Goal: Entertainment & Leisure: Browse casually

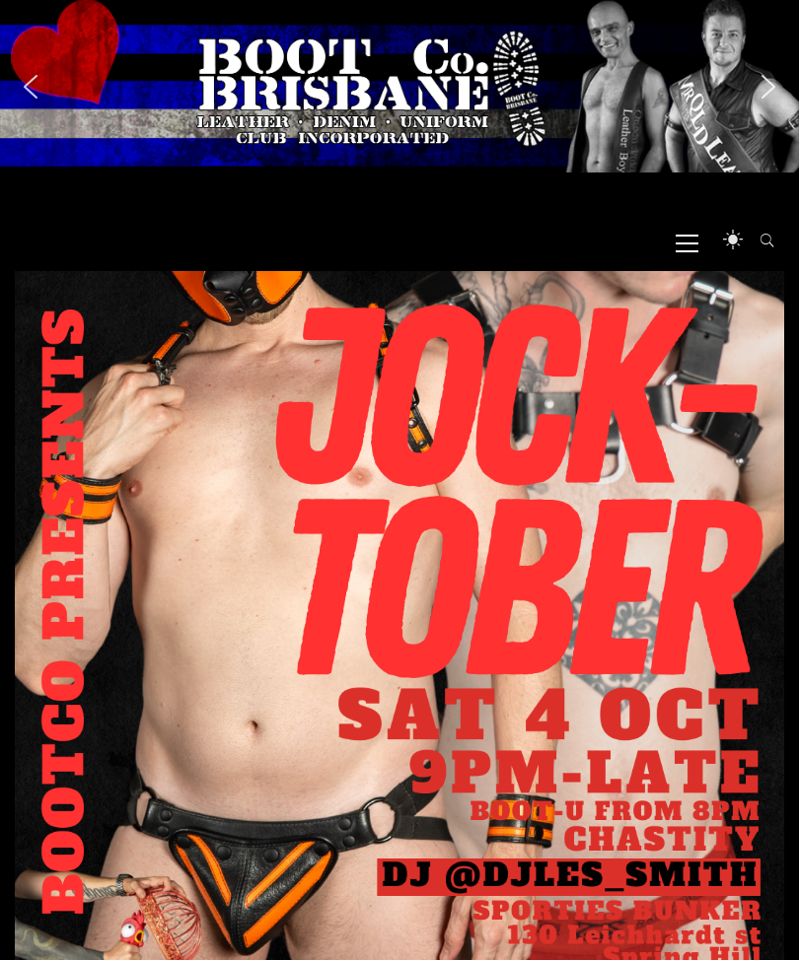
click at [684, 231] on span "Primary Menu" at bounding box center [686, 242] width 23 height 44
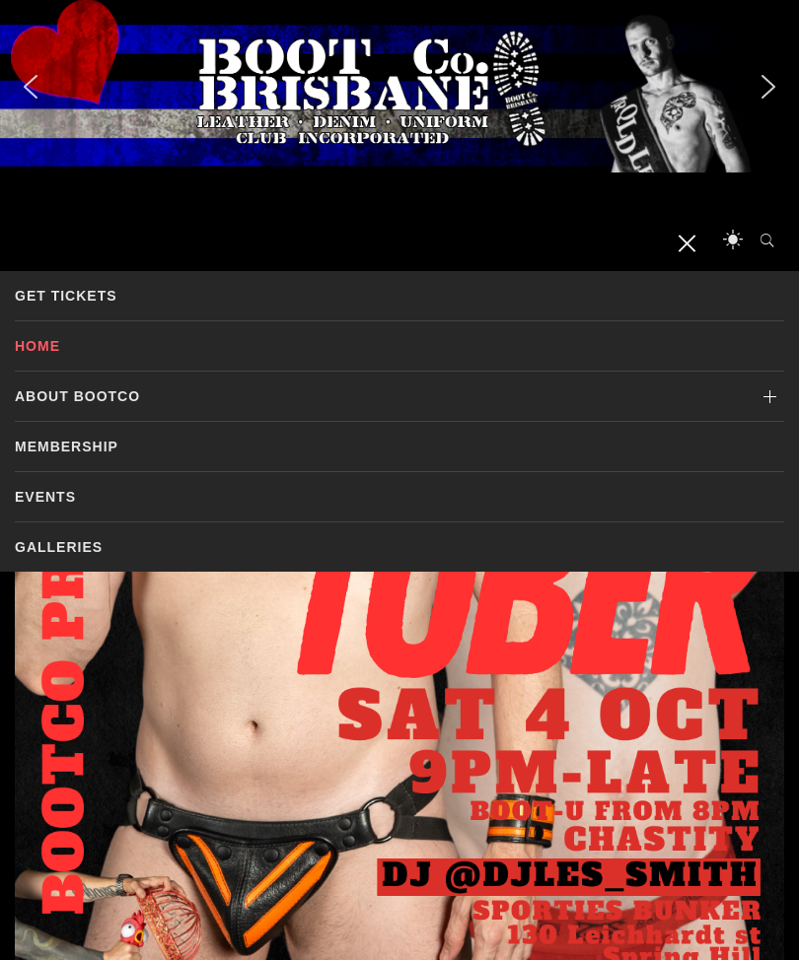
click at [64, 554] on link "Galleries" at bounding box center [399, 547] width 769 height 49
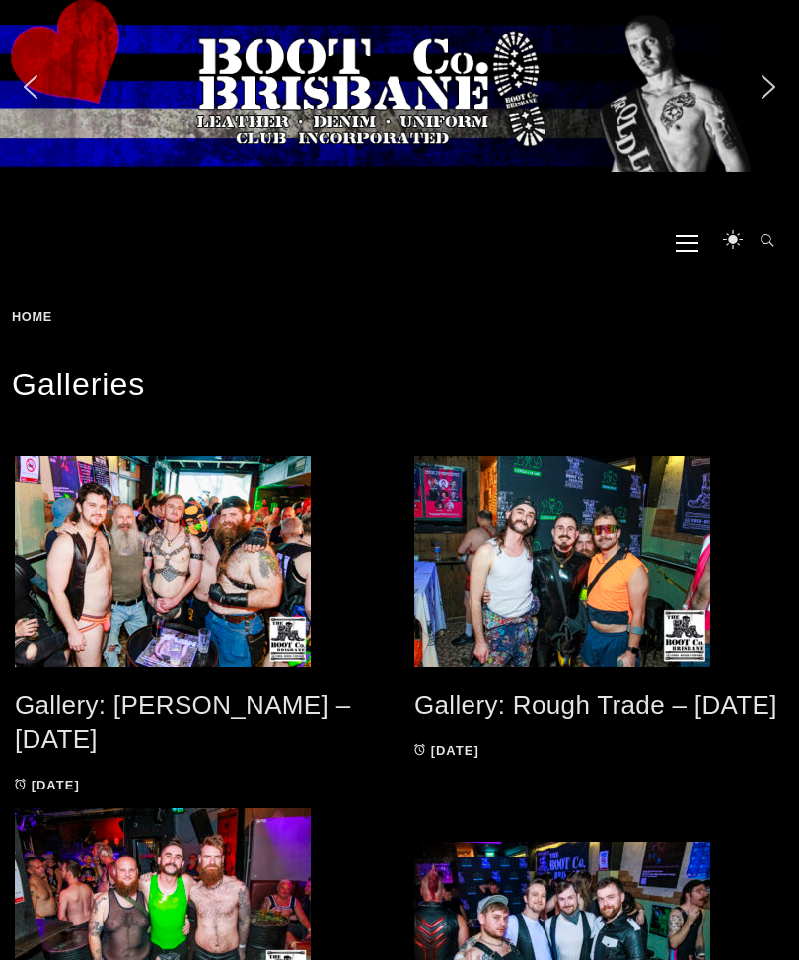
click at [169, 546] on span at bounding box center [200, 562] width 370 height 211
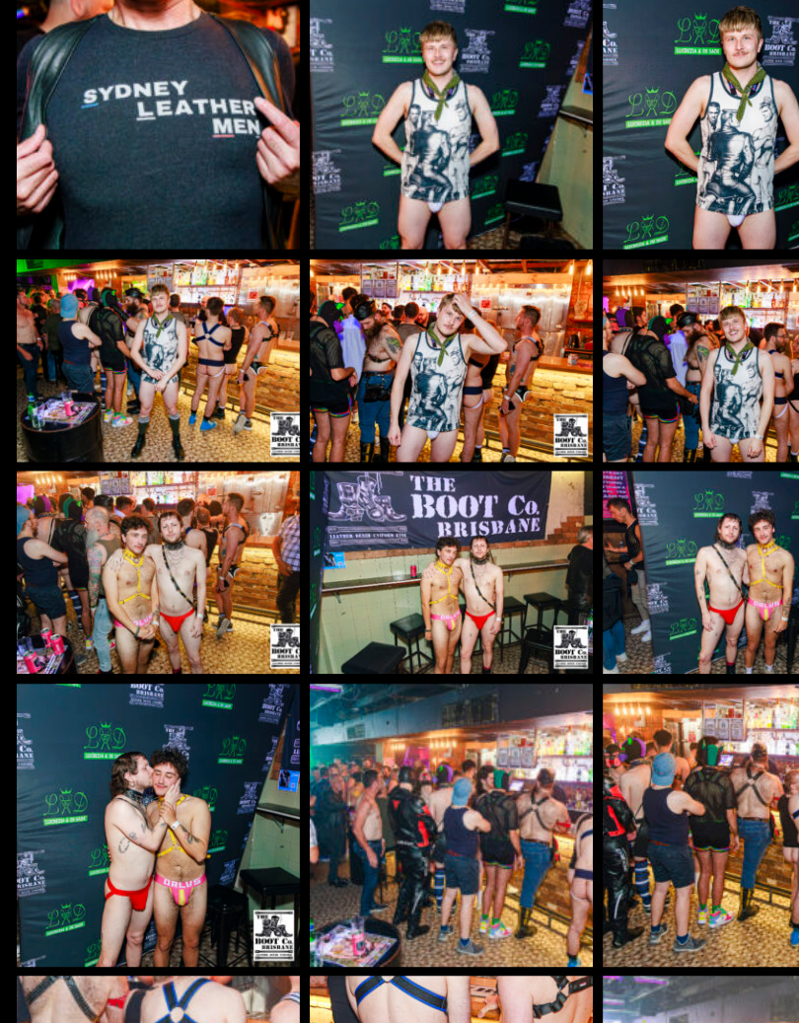
scroll to position [8294, 0]
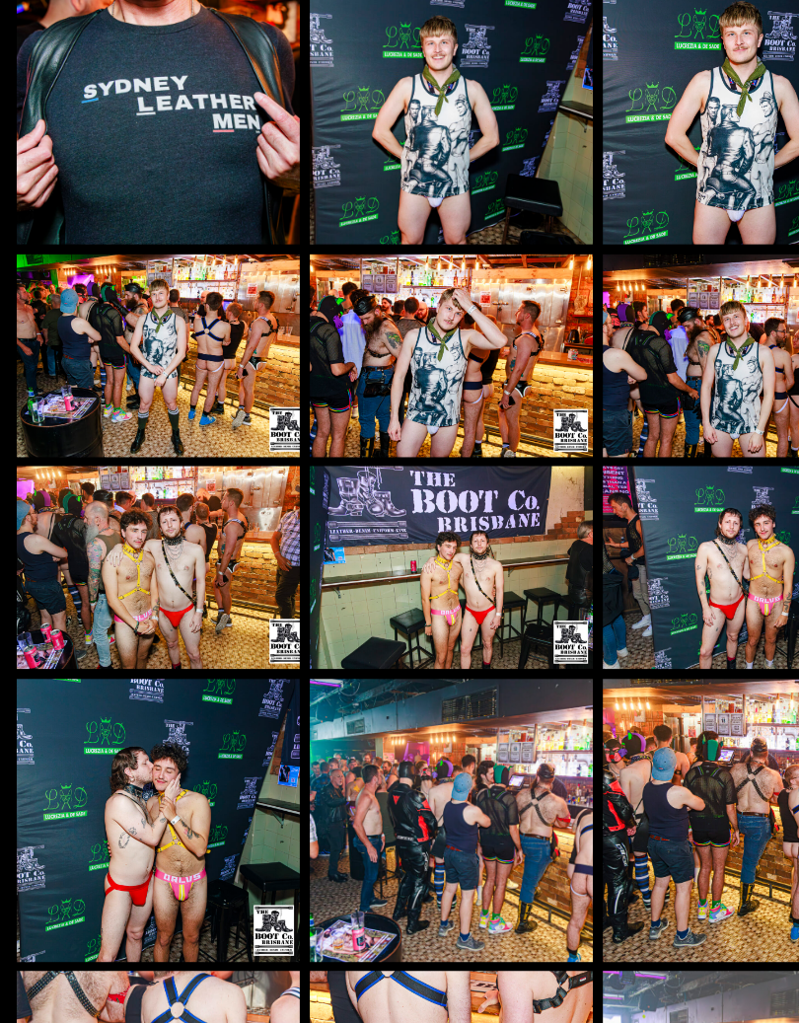
click at [435, 529] on img at bounding box center [399, 618] width 250 height 179
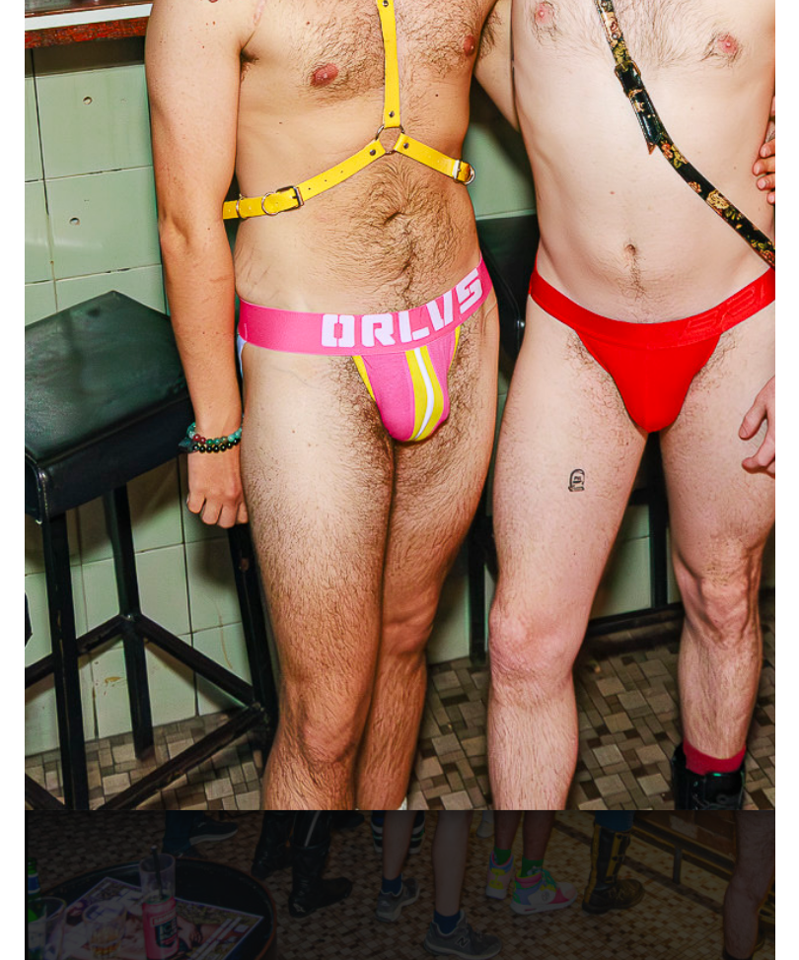
scroll to position [8574, 0]
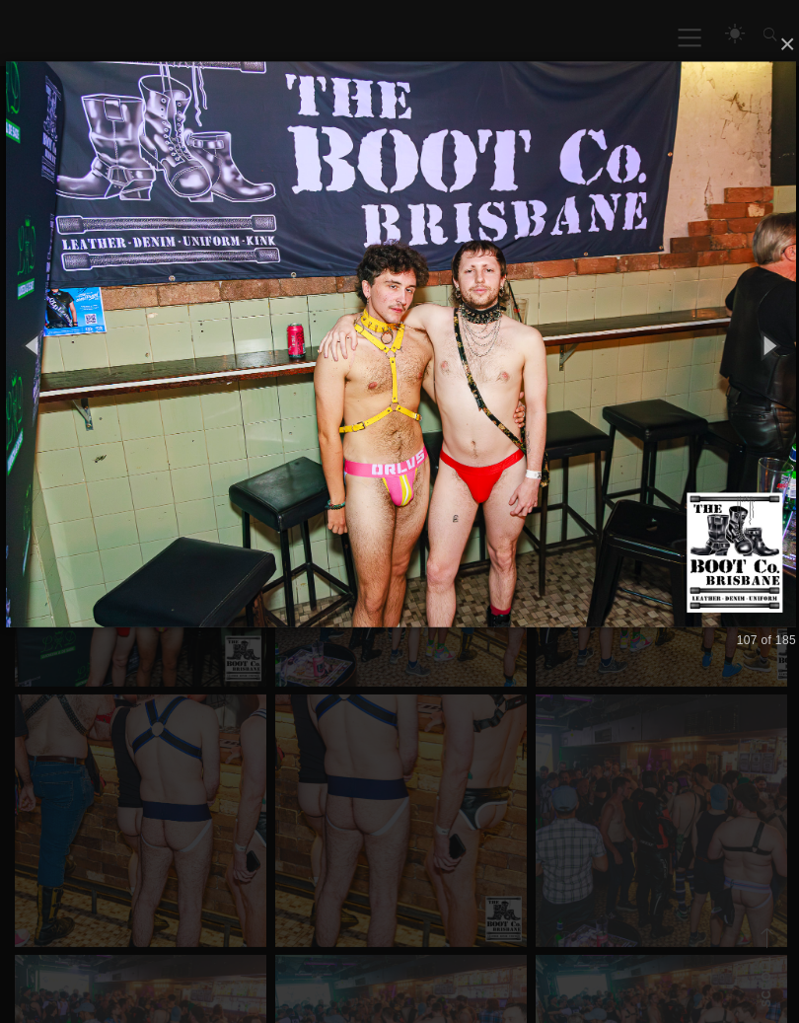
click at [575, 554] on img at bounding box center [399, 346] width 787 height 641
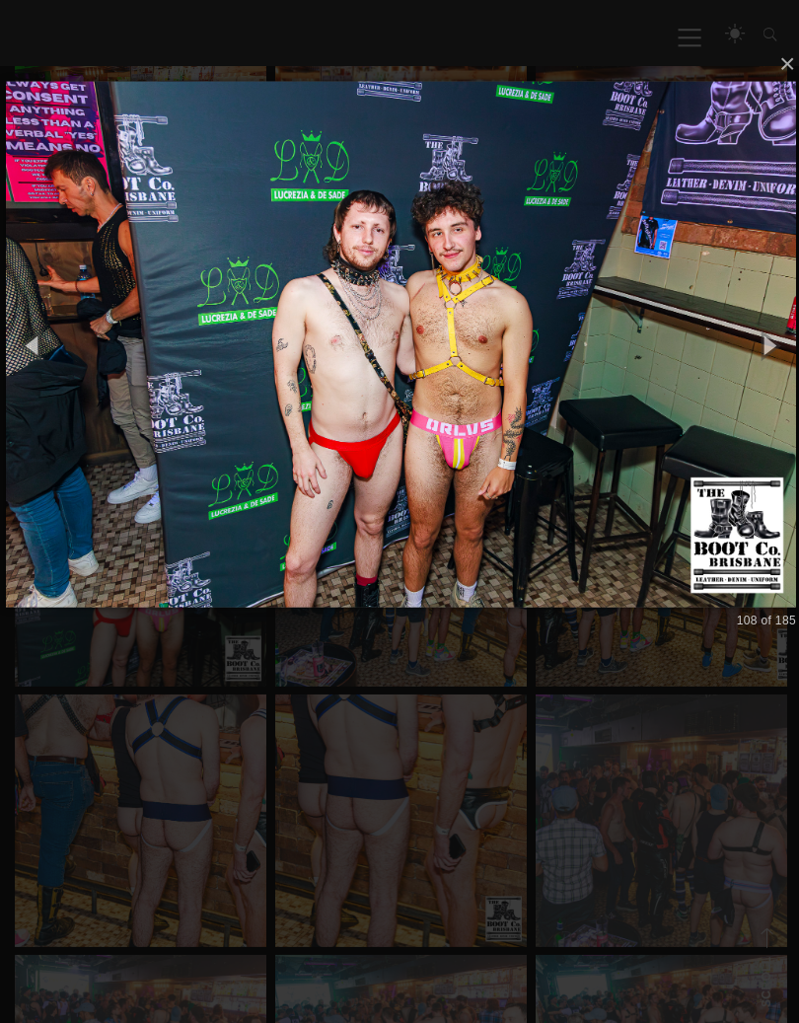
click at [592, 535] on img at bounding box center [399, 346] width 787 height 603
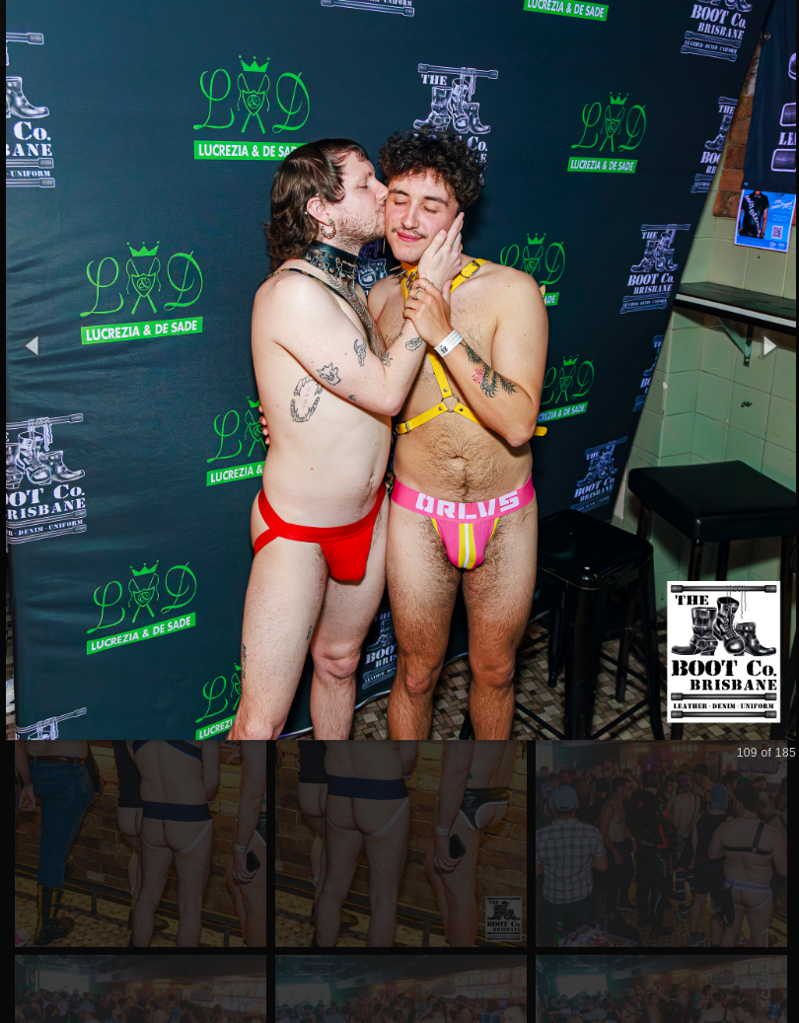
click at [587, 568] on img at bounding box center [399, 347] width 787 height 866
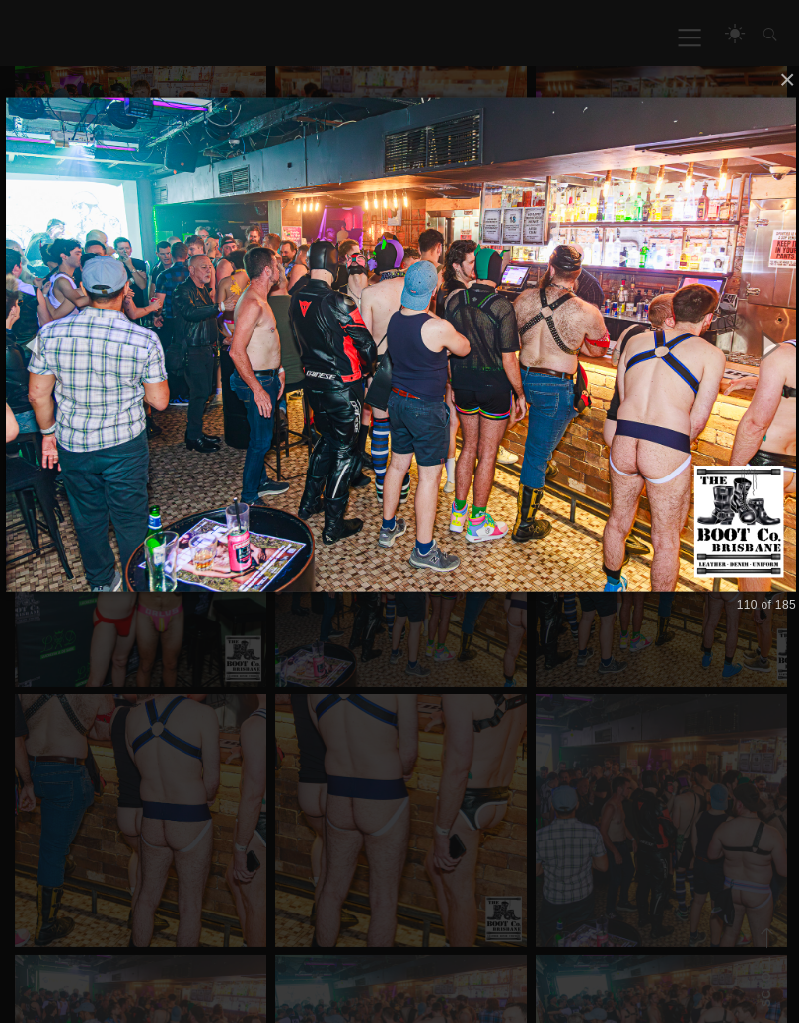
click at [551, 474] on img at bounding box center [399, 346] width 787 height 571
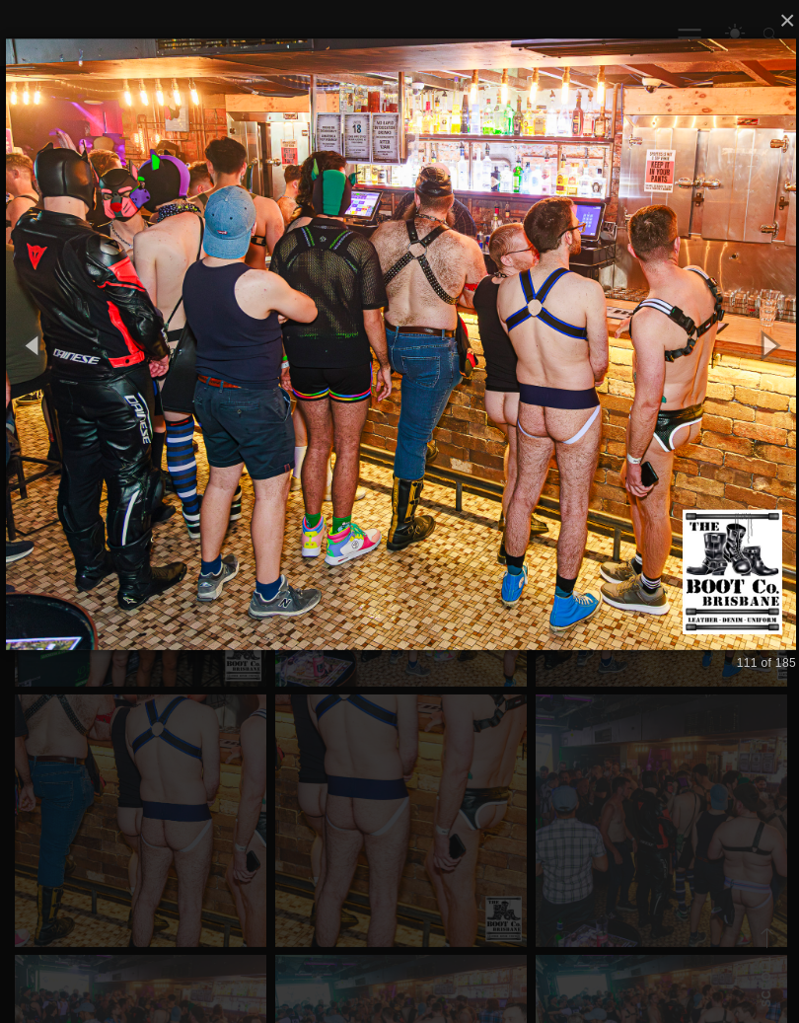
click at [584, 468] on img at bounding box center [399, 346] width 787 height 686
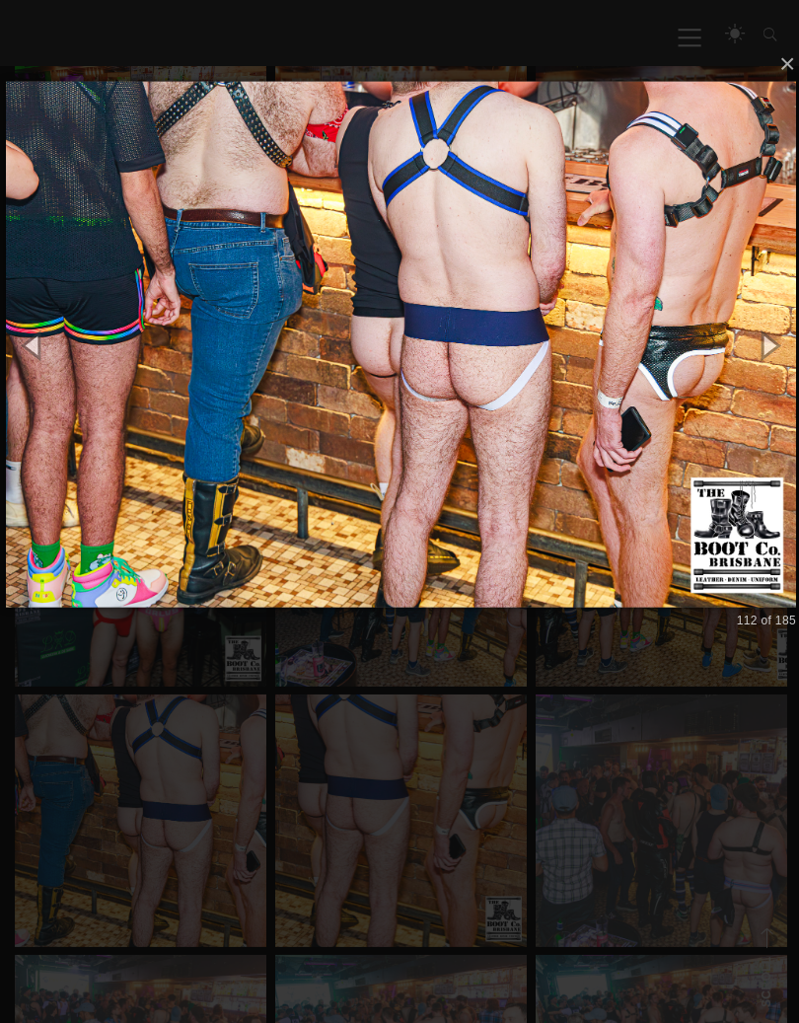
click at [585, 456] on img at bounding box center [399, 346] width 787 height 603
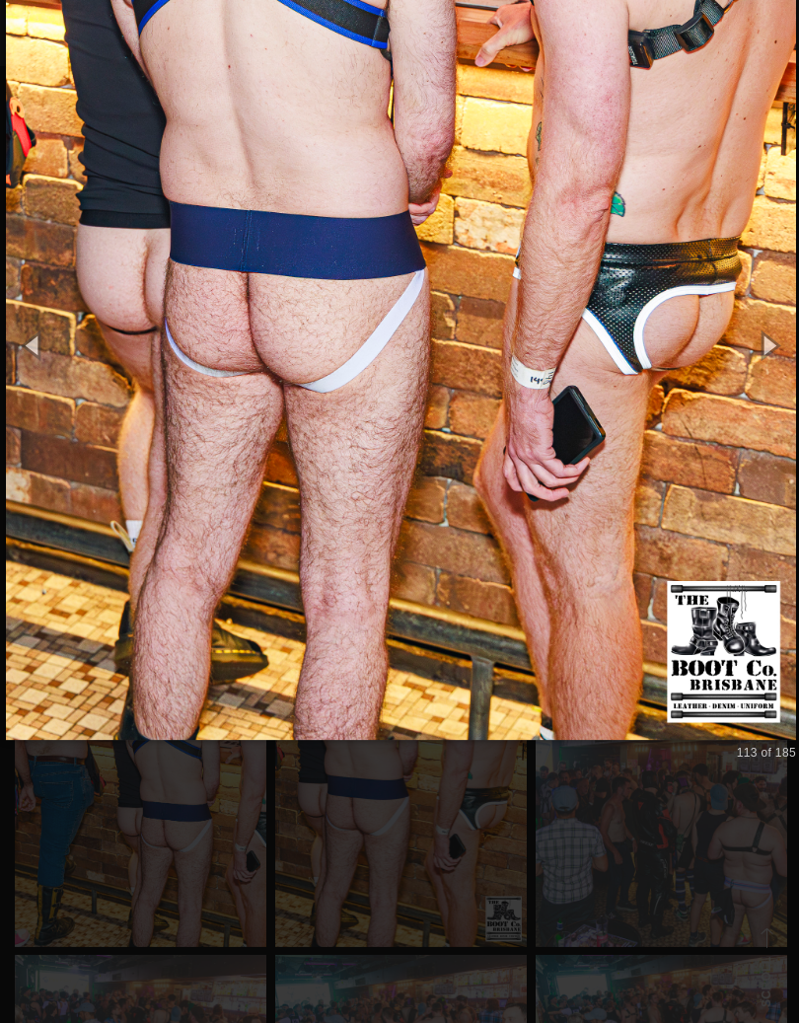
click at [605, 470] on img at bounding box center [399, 347] width 787 height 866
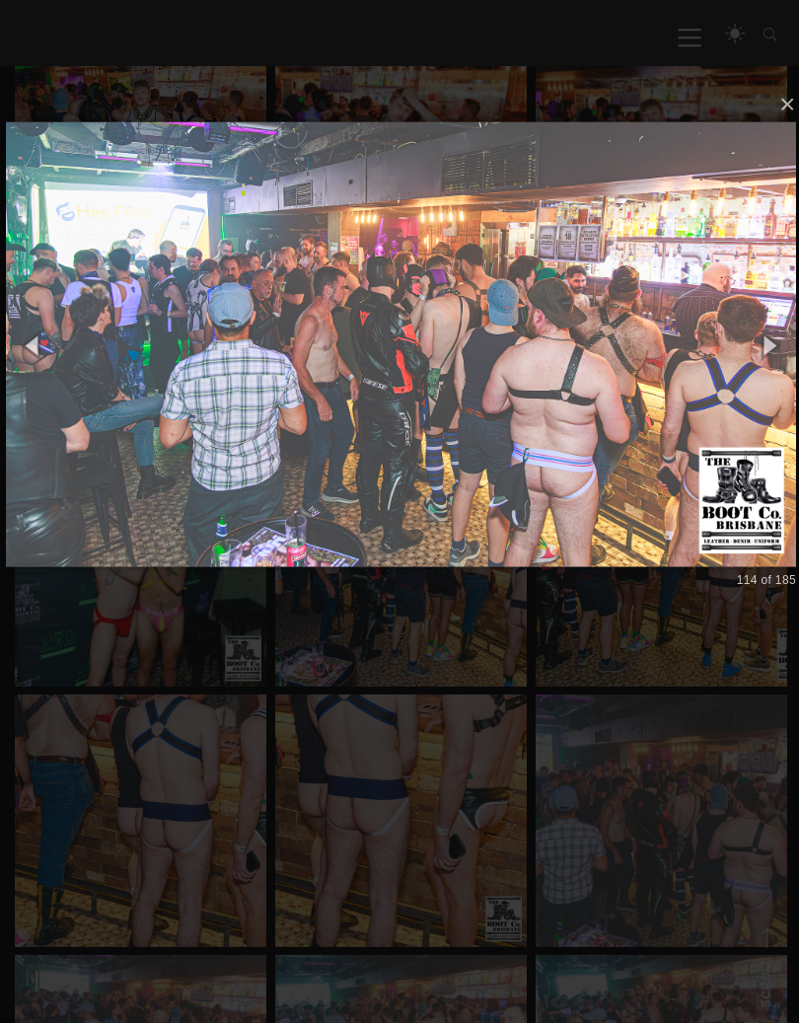
click at [583, 454] on img at bounding box center [399, 347] width 787 height 522
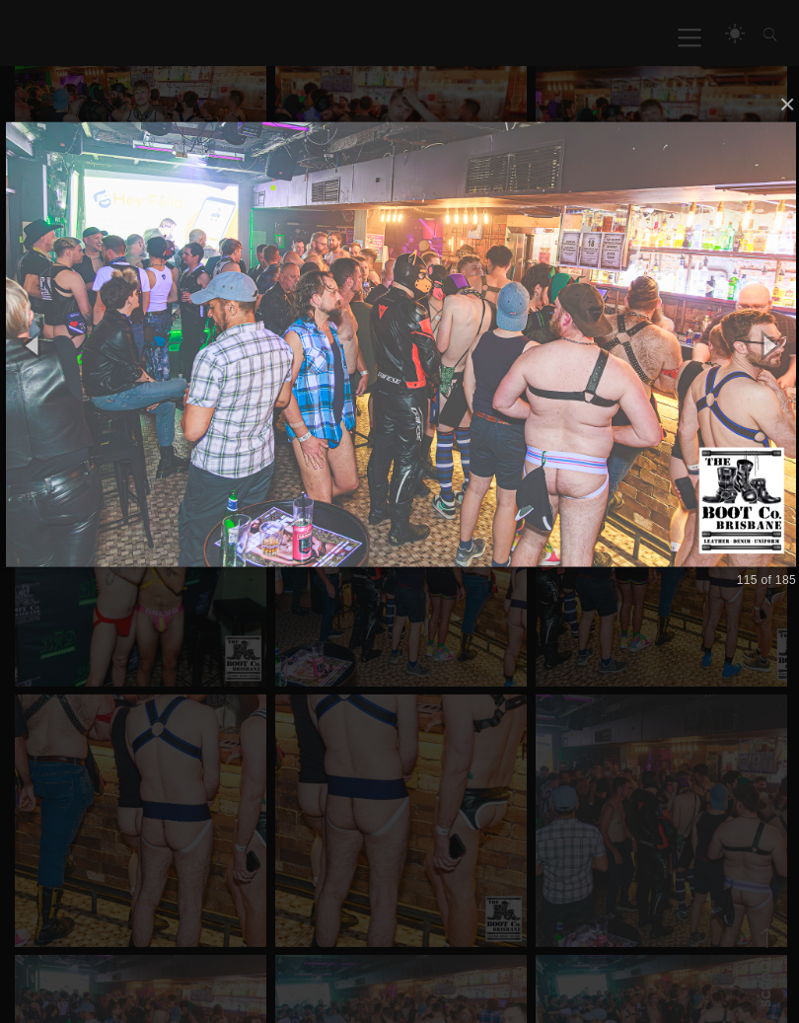
click at [593, 457] on img at bounding box center [399, 347] width 787 height 522
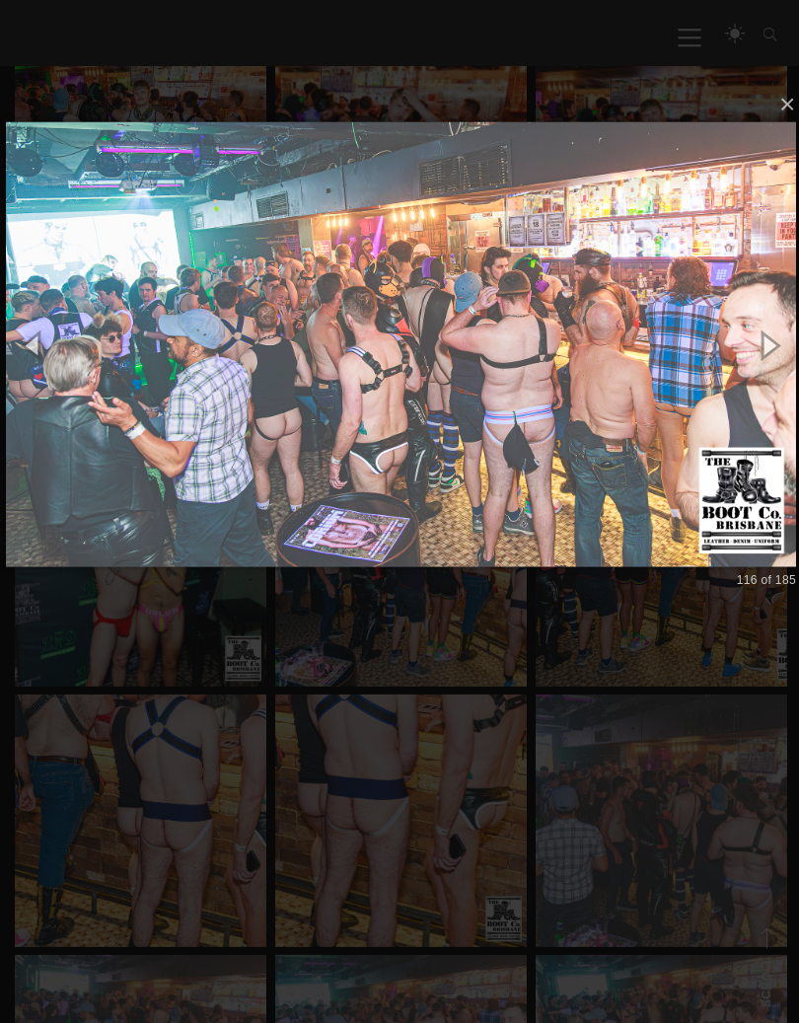
click at [559, 431] on img at bounding box center [399, 347] width 787 height 522
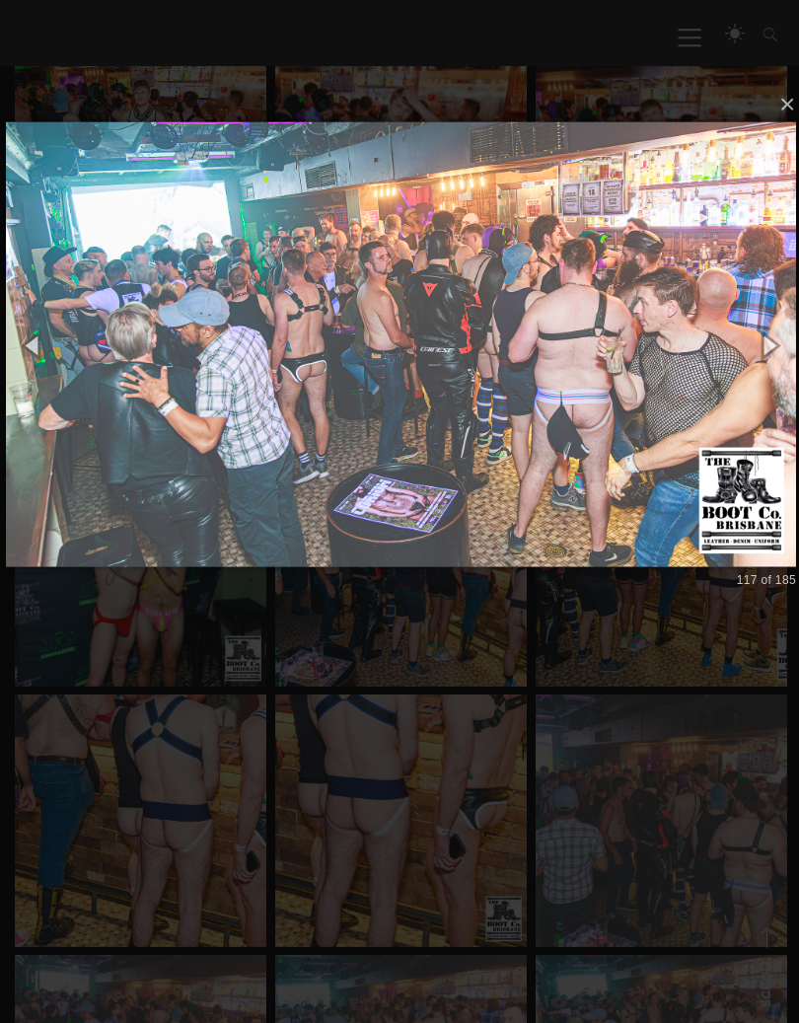
click at [583, 422] on img at bounding box center [399, 347] width 787 height 522
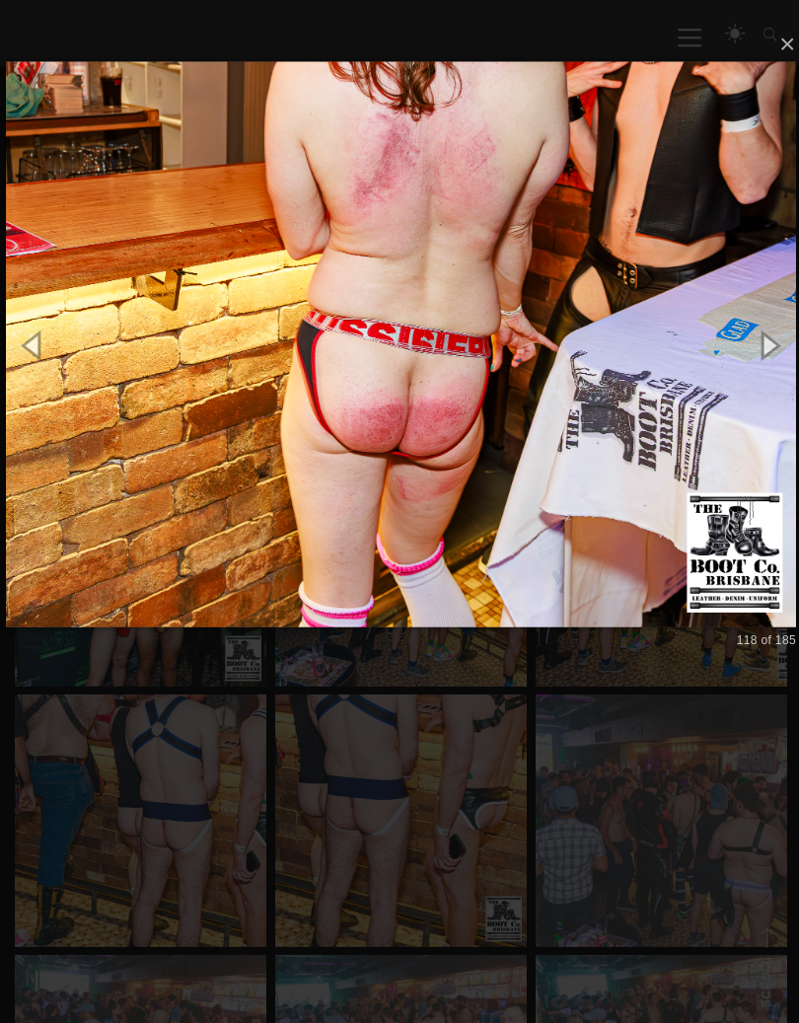
click at [563, 437] on img at bounding box center [399, 346] width 787 height 641
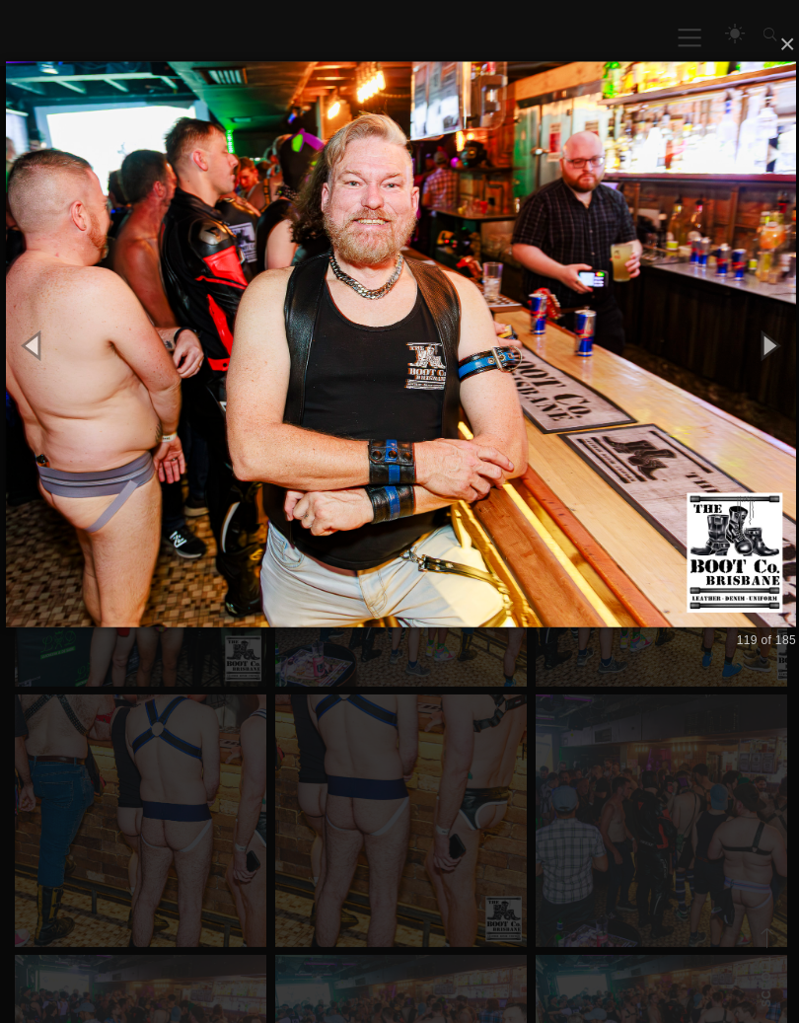
click at [546, 443] on img at bounding box center [399, 346] width 787 height 641
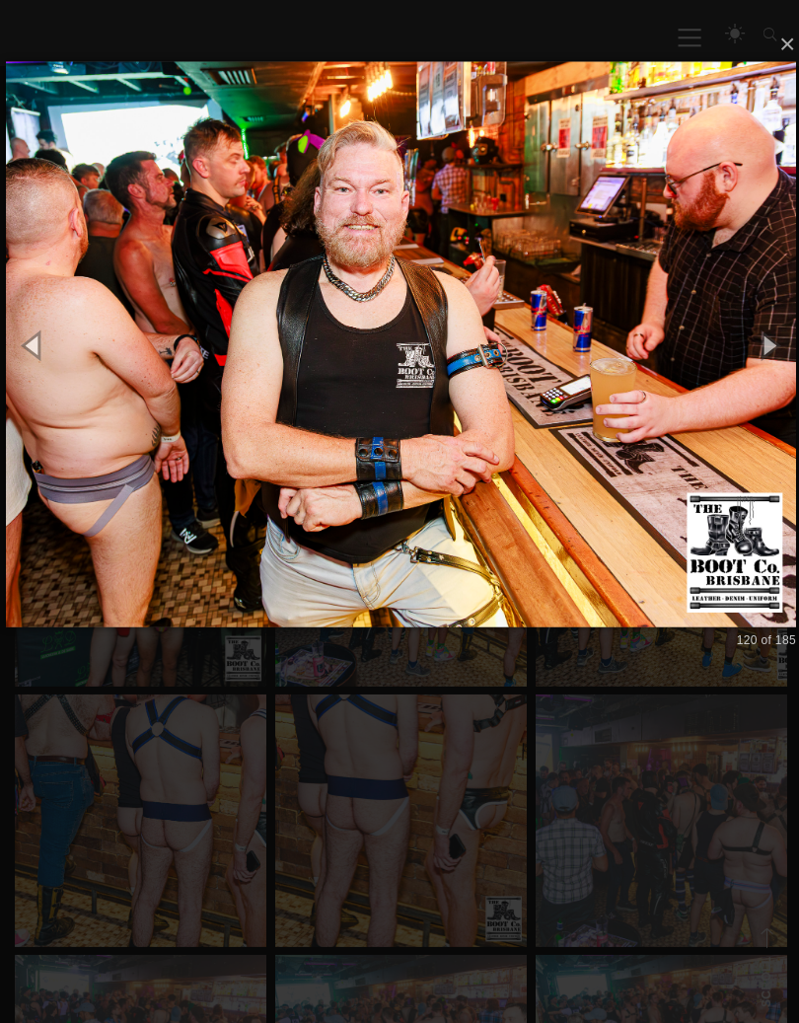
click at [555, 435] on img at bounding box center [399, 346] width 787 height 641
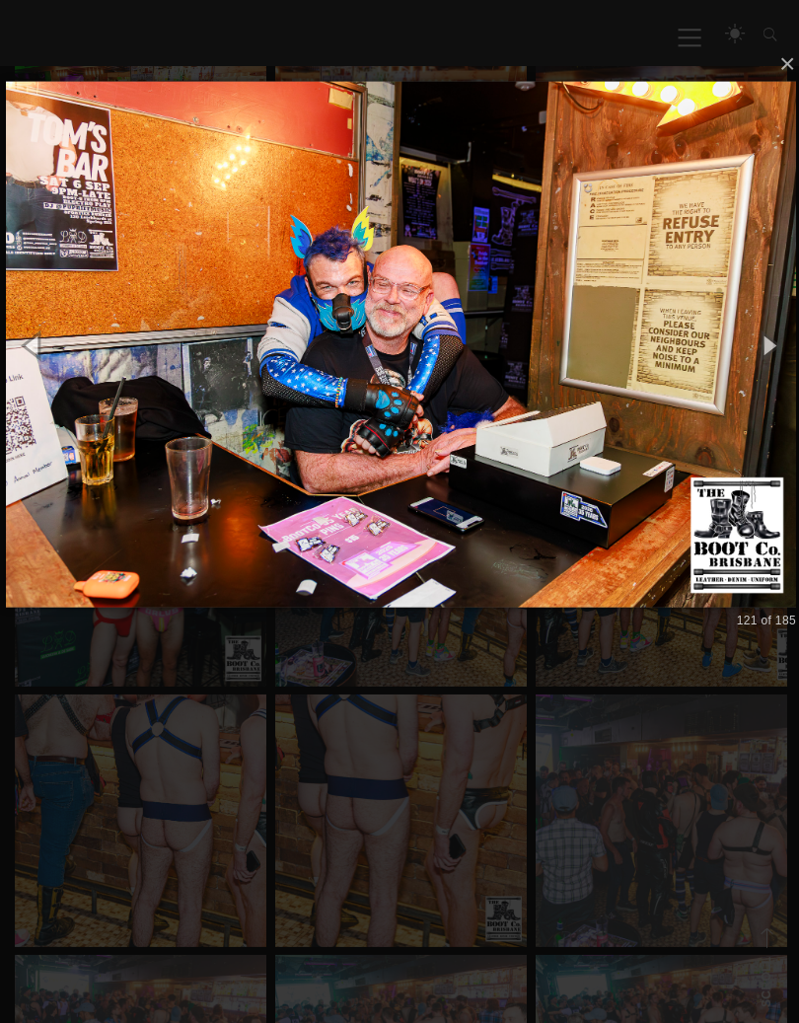
click at [562, 439] on img at bounding box center [399, 346] width 787 height 603
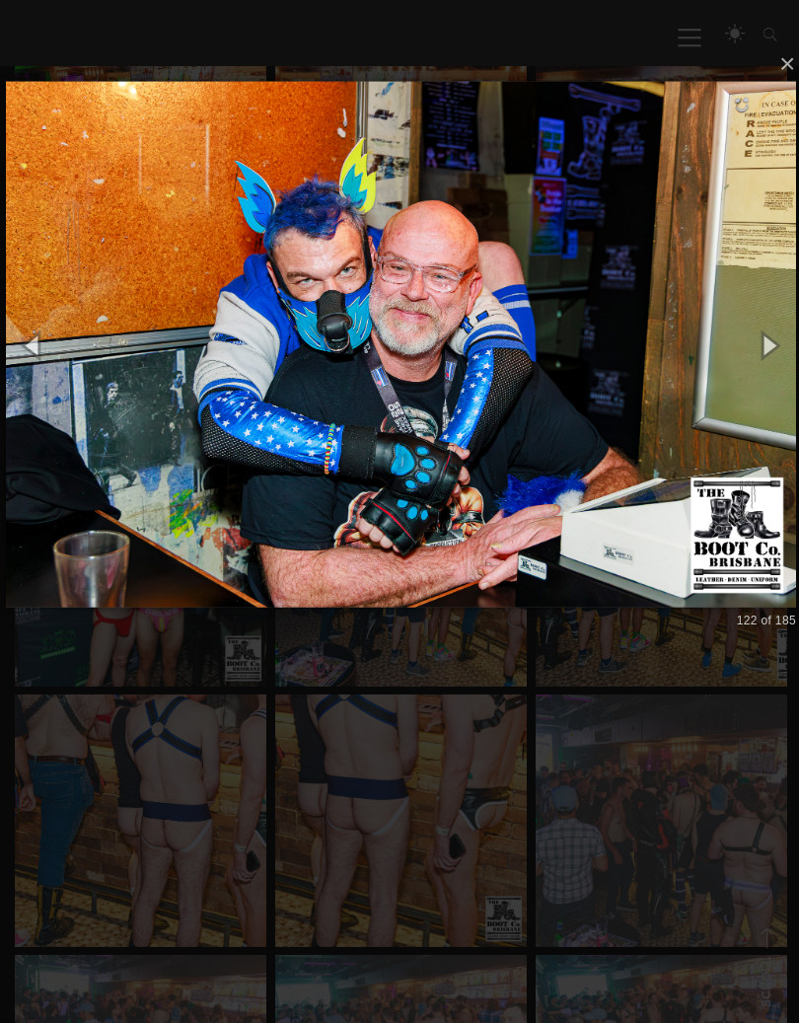
click at [579, 435] on img at bounding box center [399, 346] width 787 height 603
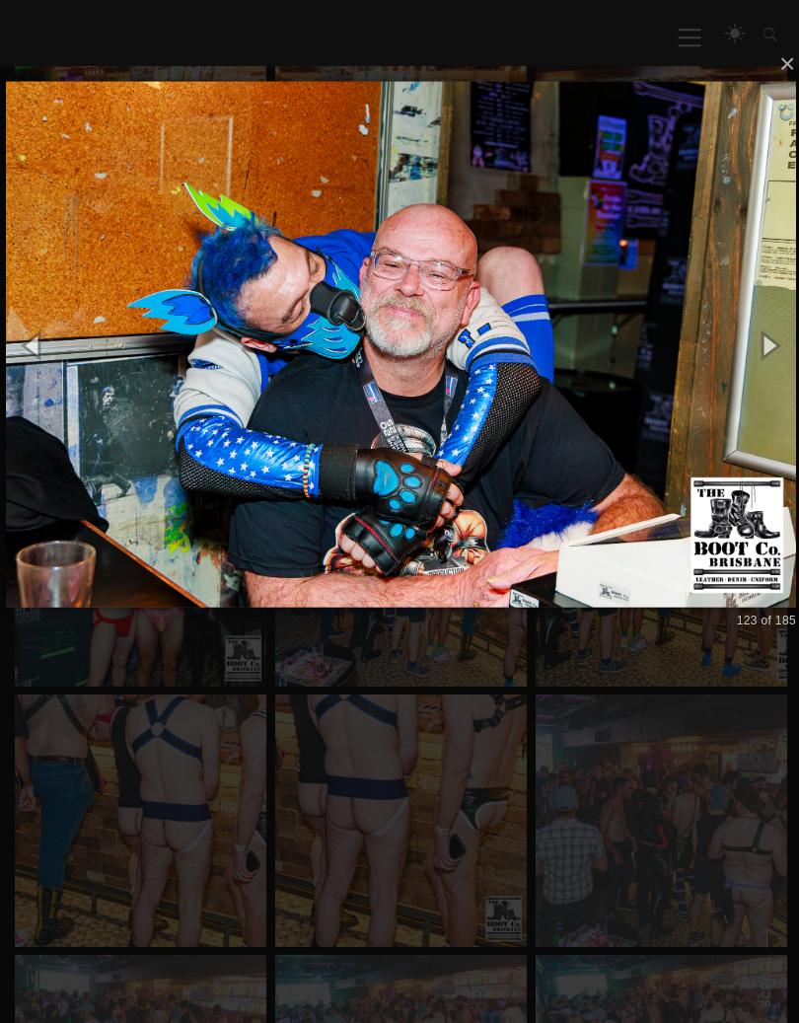
click at [582, 434] on img at bounding box center [399, 346] width 787 height 603
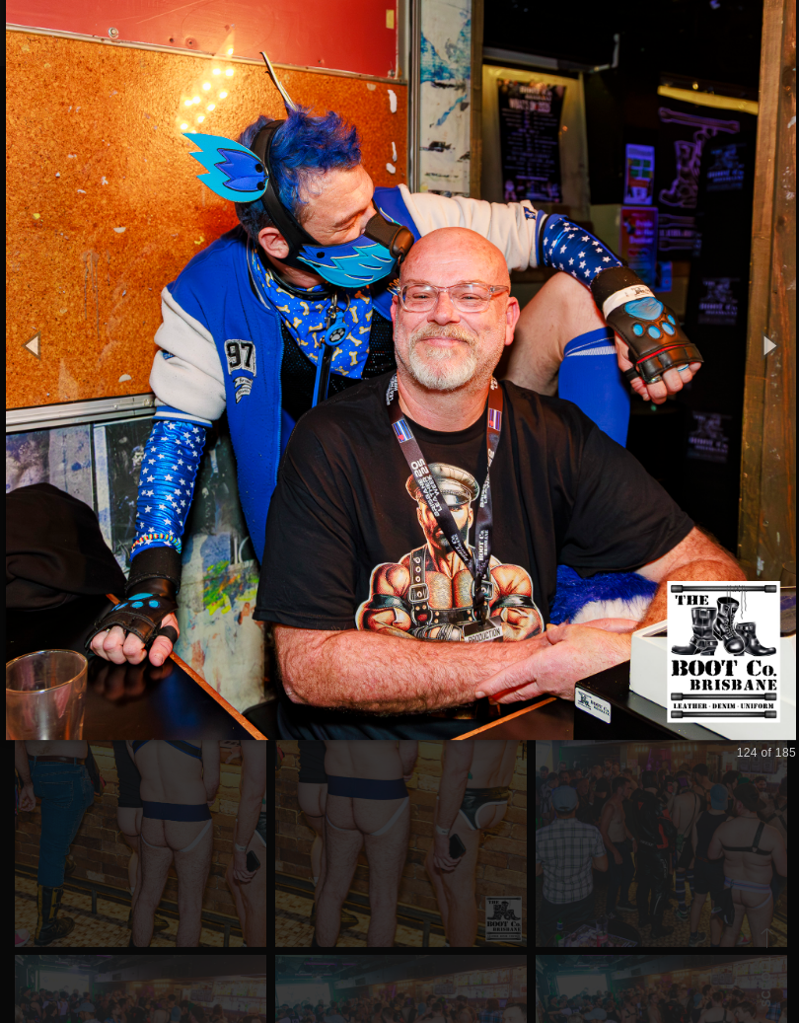
click at [590, 434] on img at bounding box center [399, 347] width 787 height 866
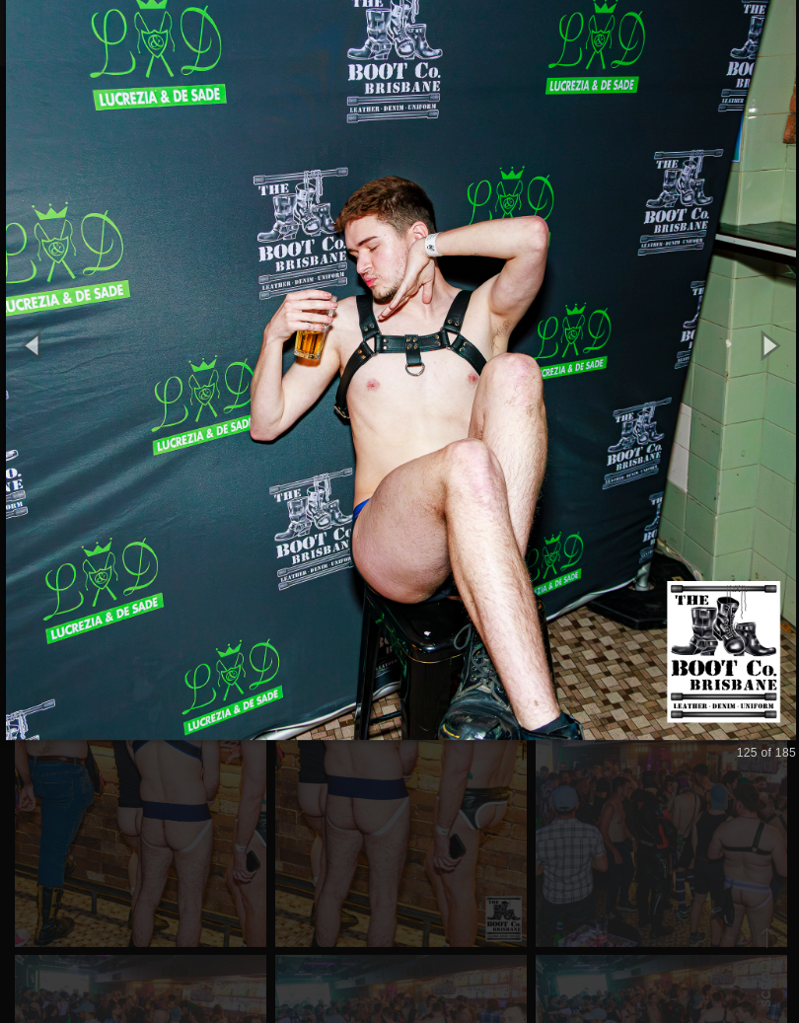
click at [593, 436] on img at bounding box center [399, 347] width 787 height 866
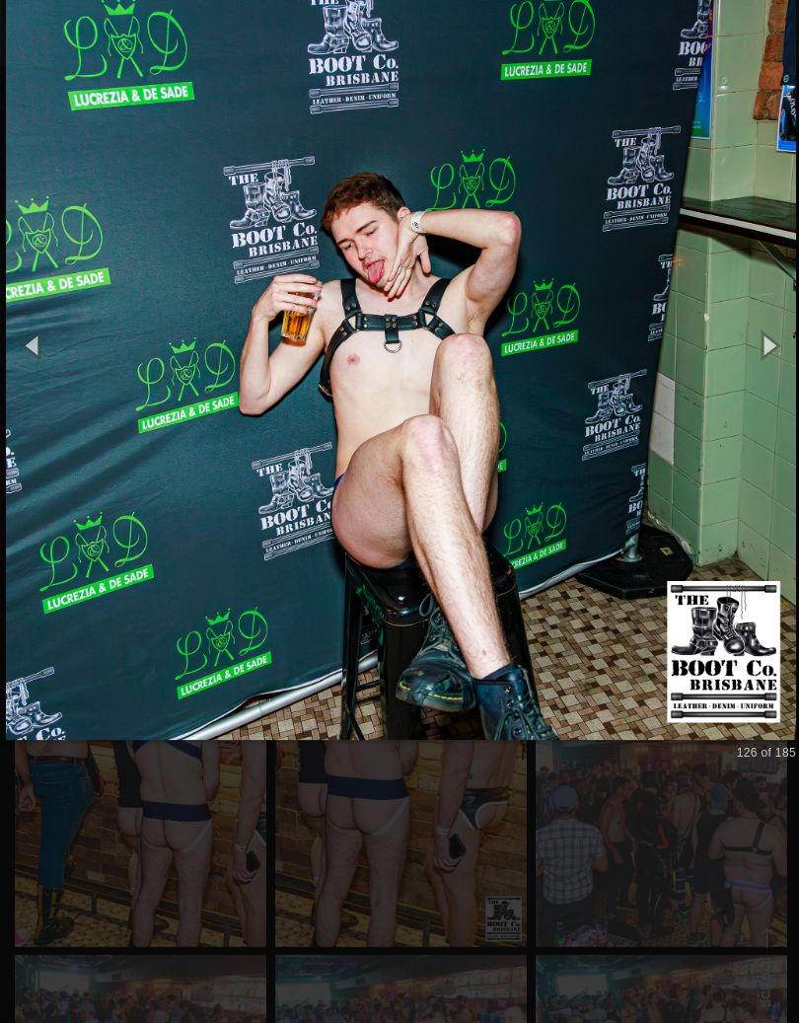
click at [596, 435] on img at bounding box center [399, 347] width 787 height 866
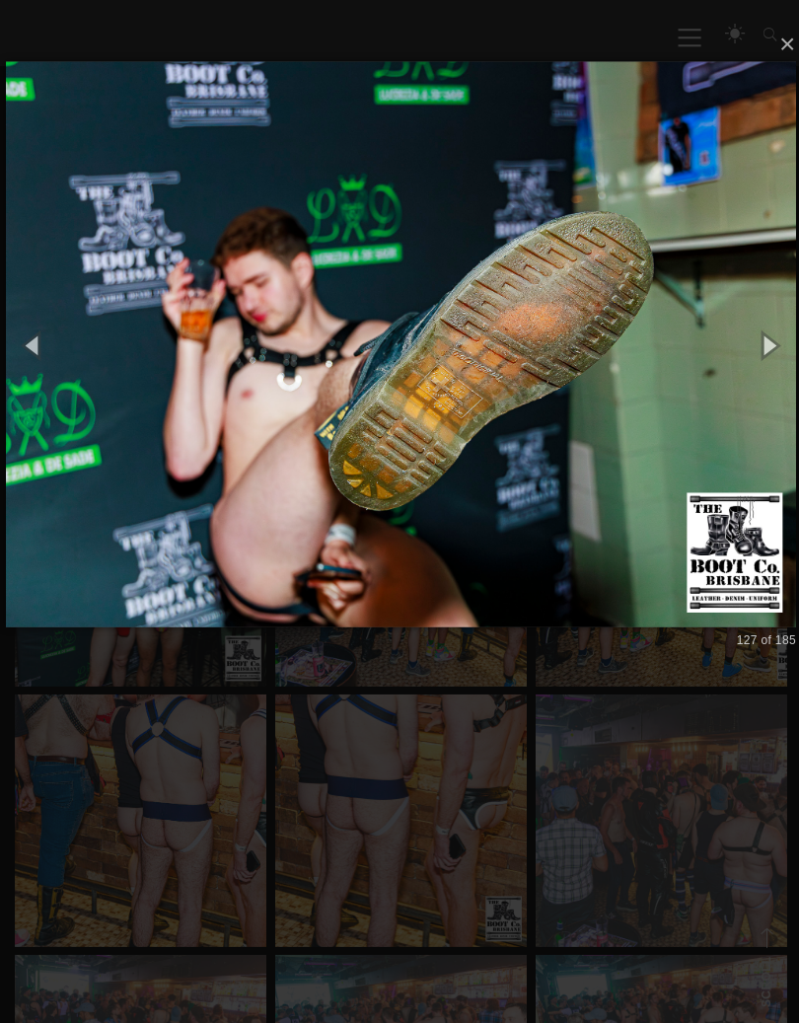
click at [595, 431] on img at bounding box center [399, 346] width 787 height 641
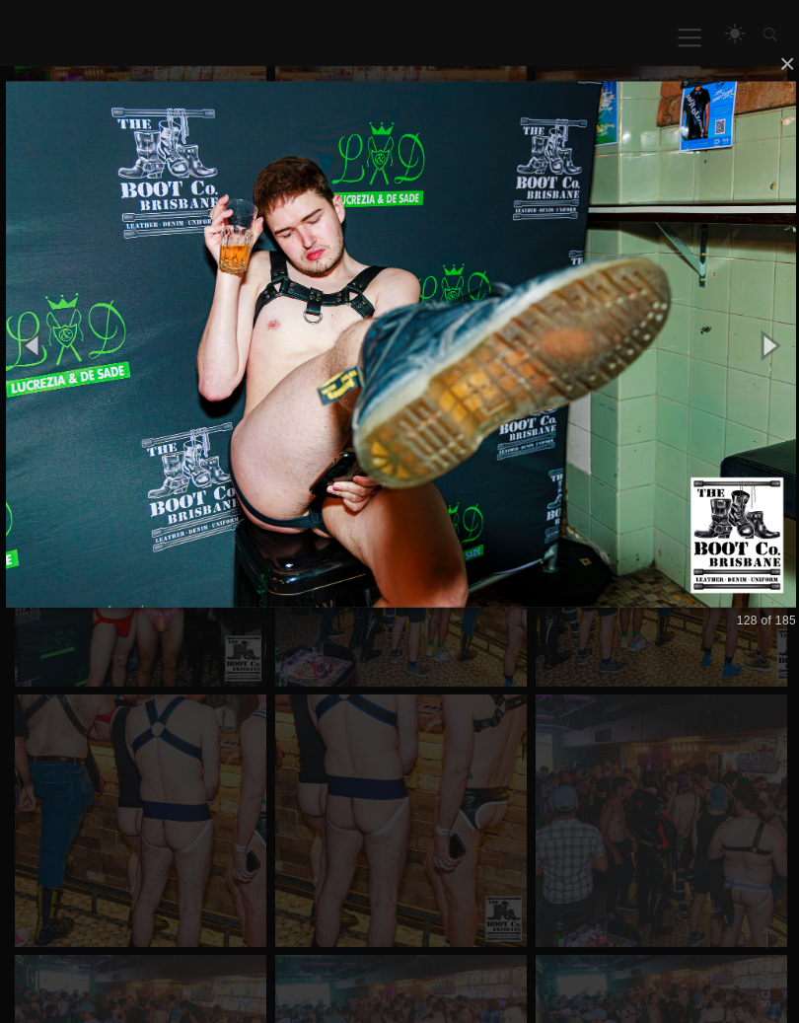
click at [598, 427] on img at bounding box center [399, 346] width 787 height 603
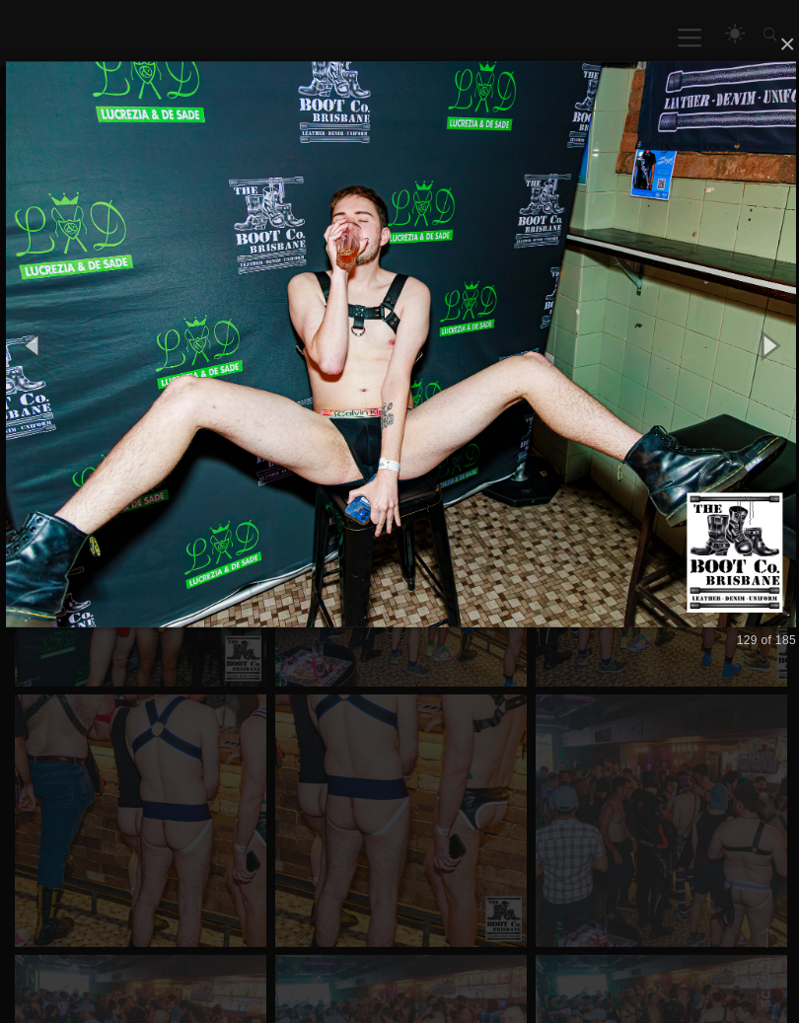
click at [590, 434] on img at bounding box center [399, 346] width 787 height 641
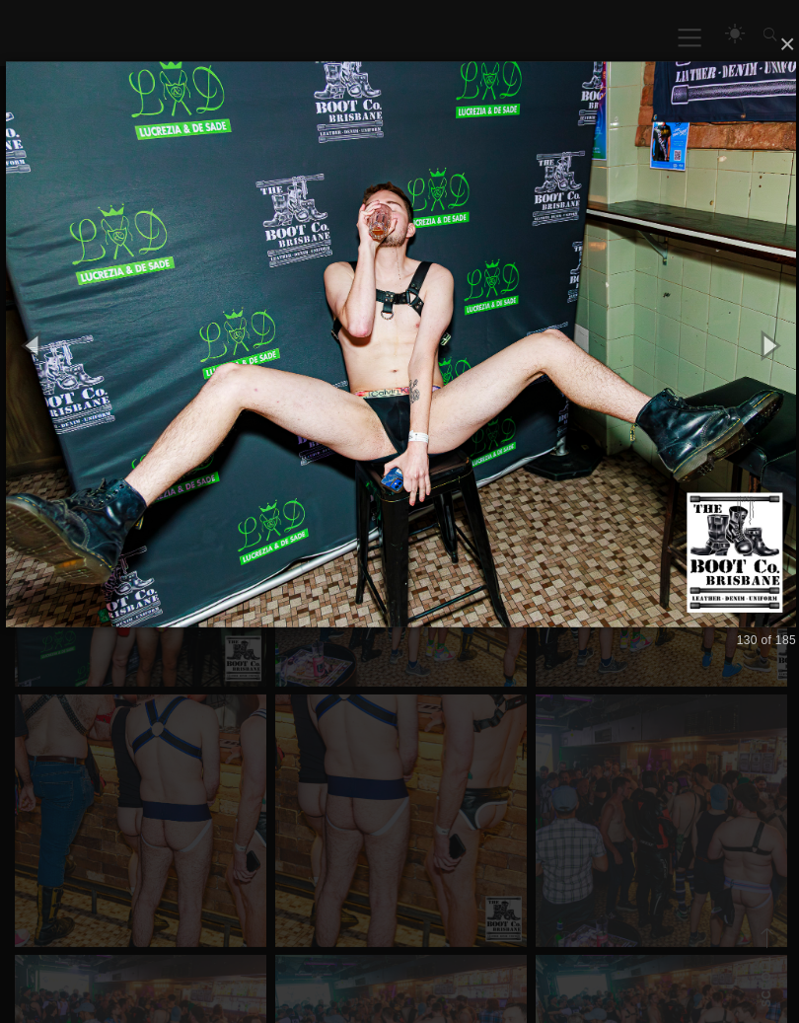
click at [595, 432] on img at bounding box center [399, 346] width 787 height 641
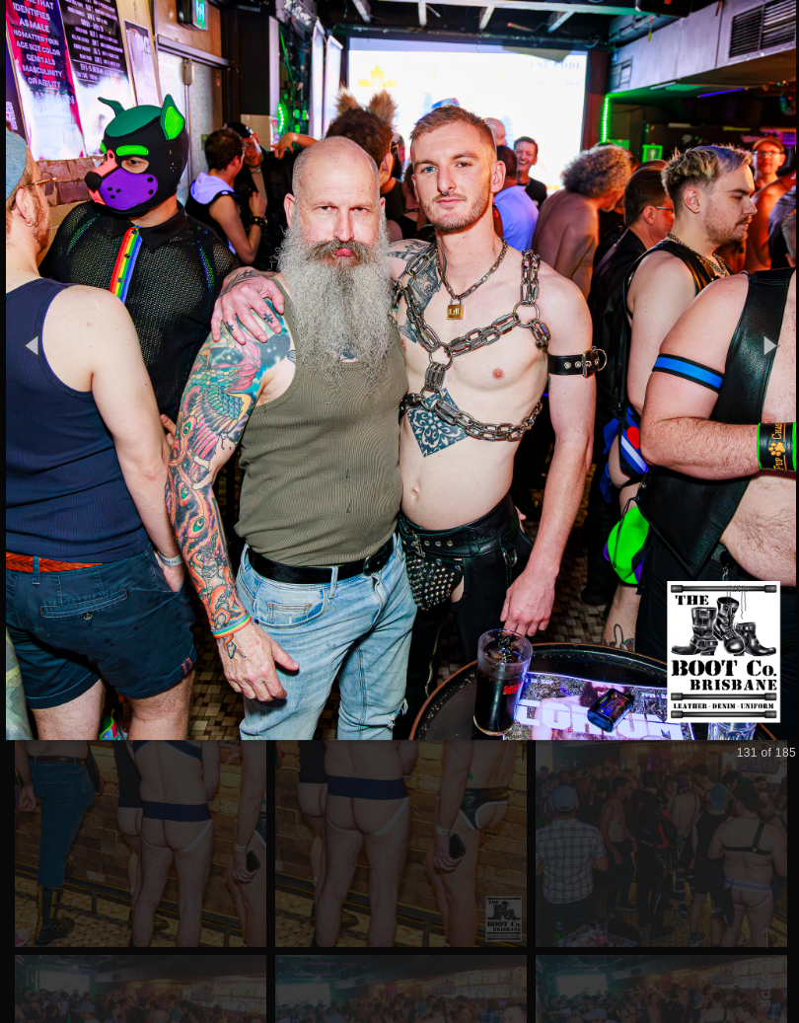
click at [591, 441] on img at bounding box center [399, 347] width 787 height 866
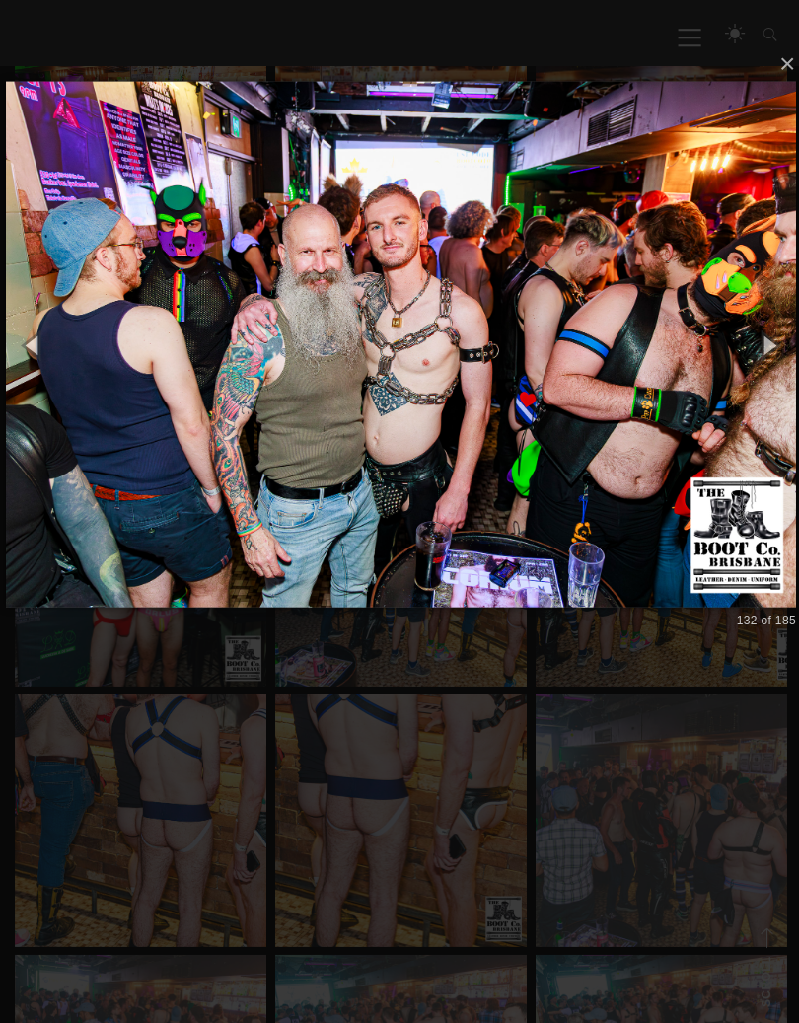
click at [572, 441] on img at bounding box center [399, 346] width 787 height 603
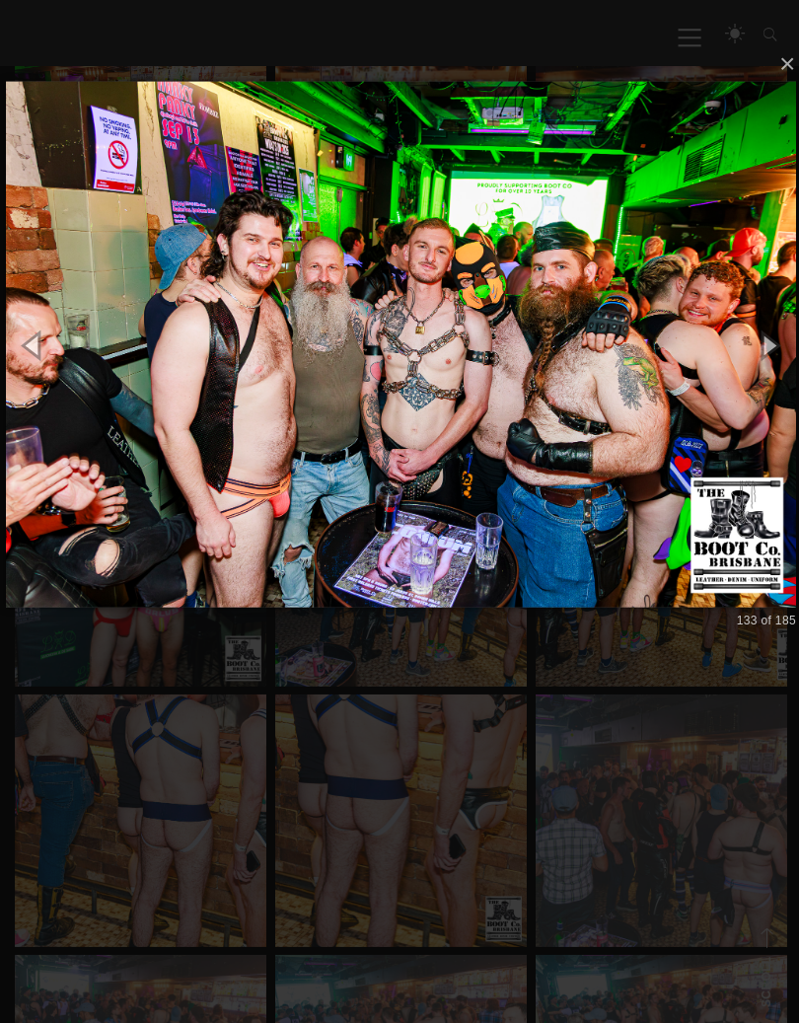
click at [584, 444] on img at bounding box center [399, 346] width 787 height 603
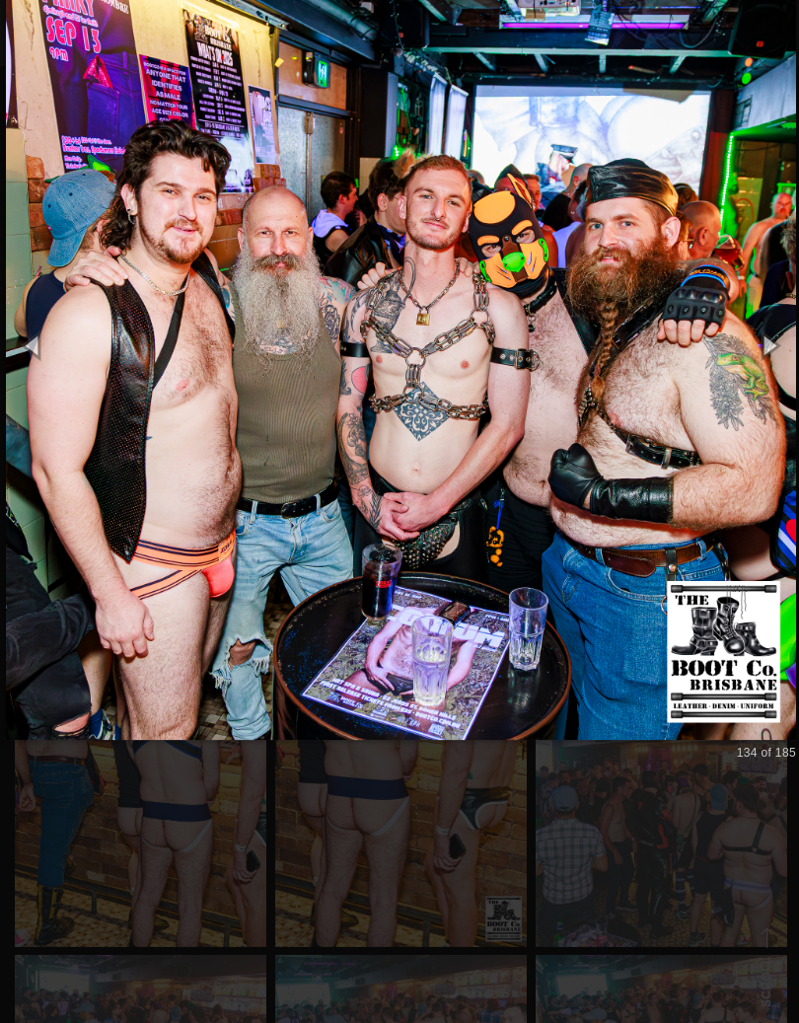
click at [575, 442] on img at bounding box center [399, 347] width 787 height 866
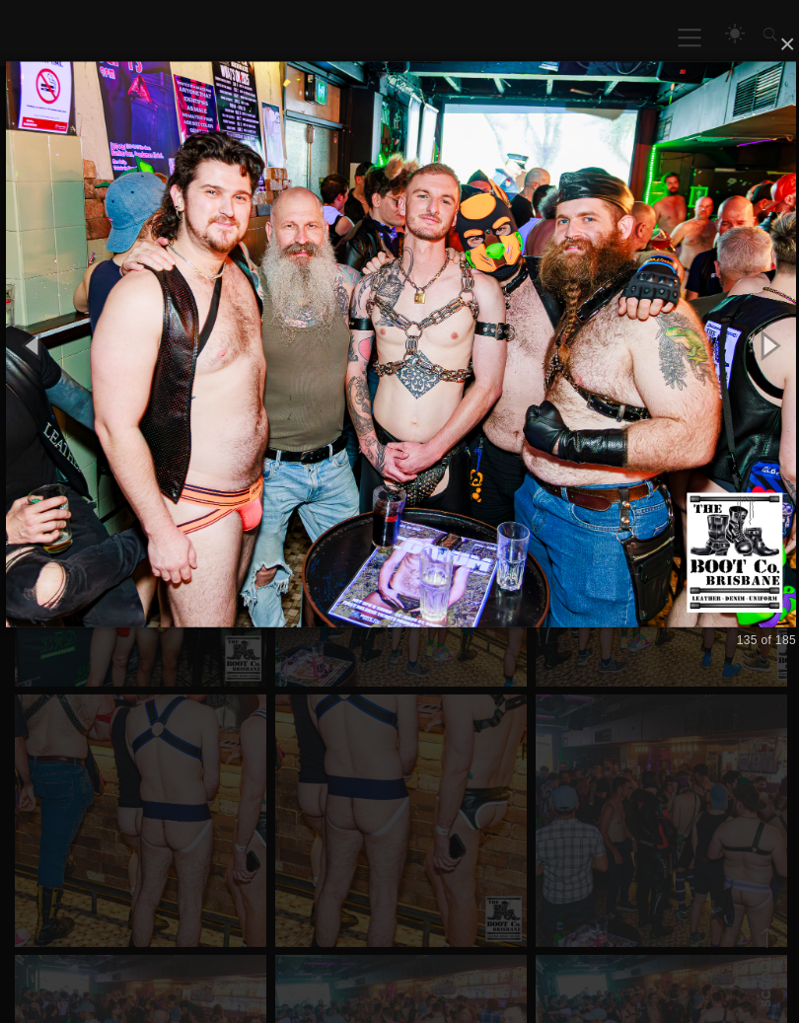
click at [585, 441] on img at bounding box center [399, 346] width 787 height 641
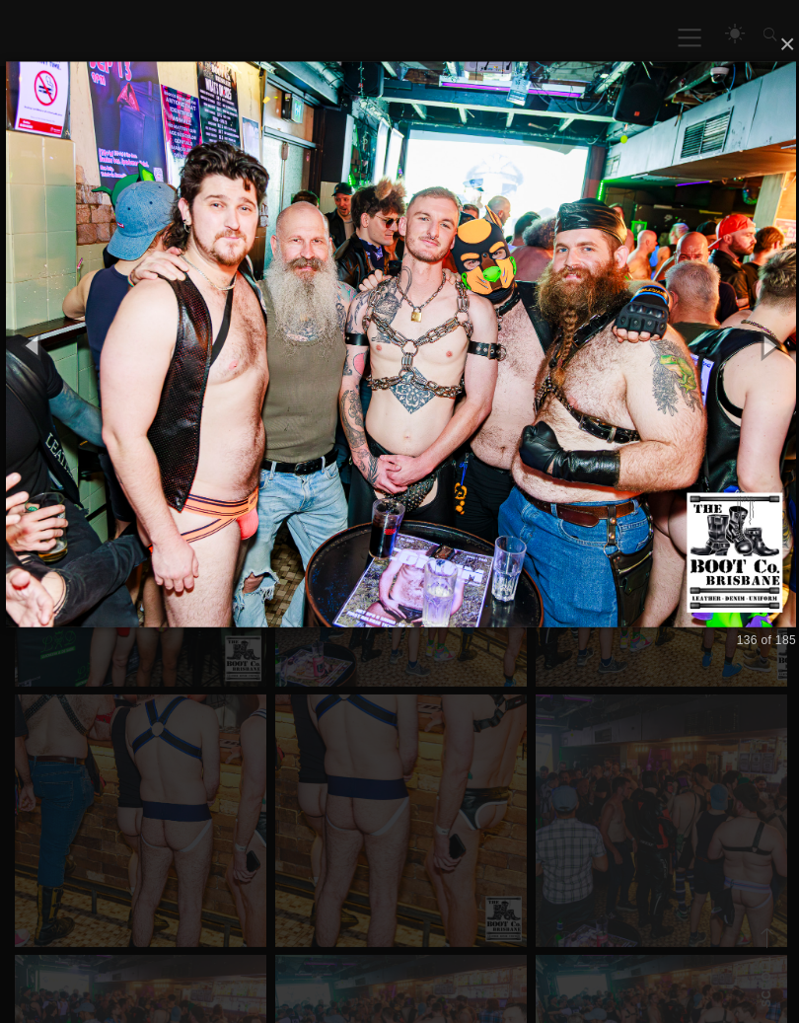
click at [595, 432] on img at bounding box center [399, 346] width 787 height 641
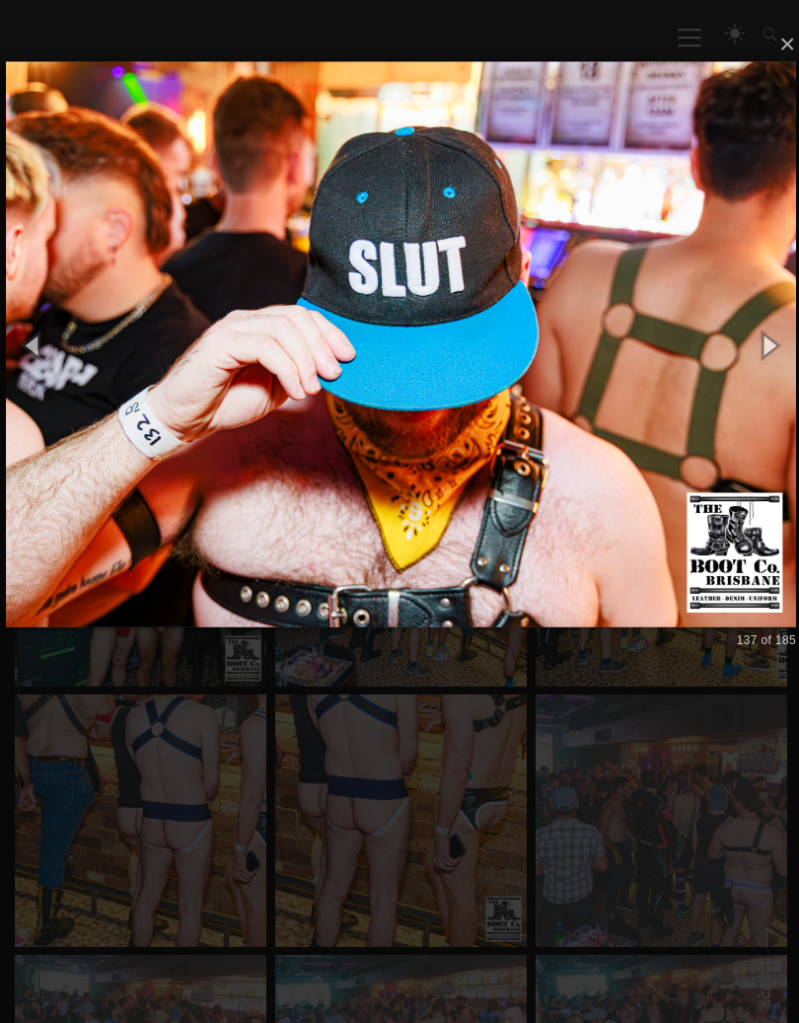
click at [569, 432] on img at bounding box center [399, 346] width 787 height 641
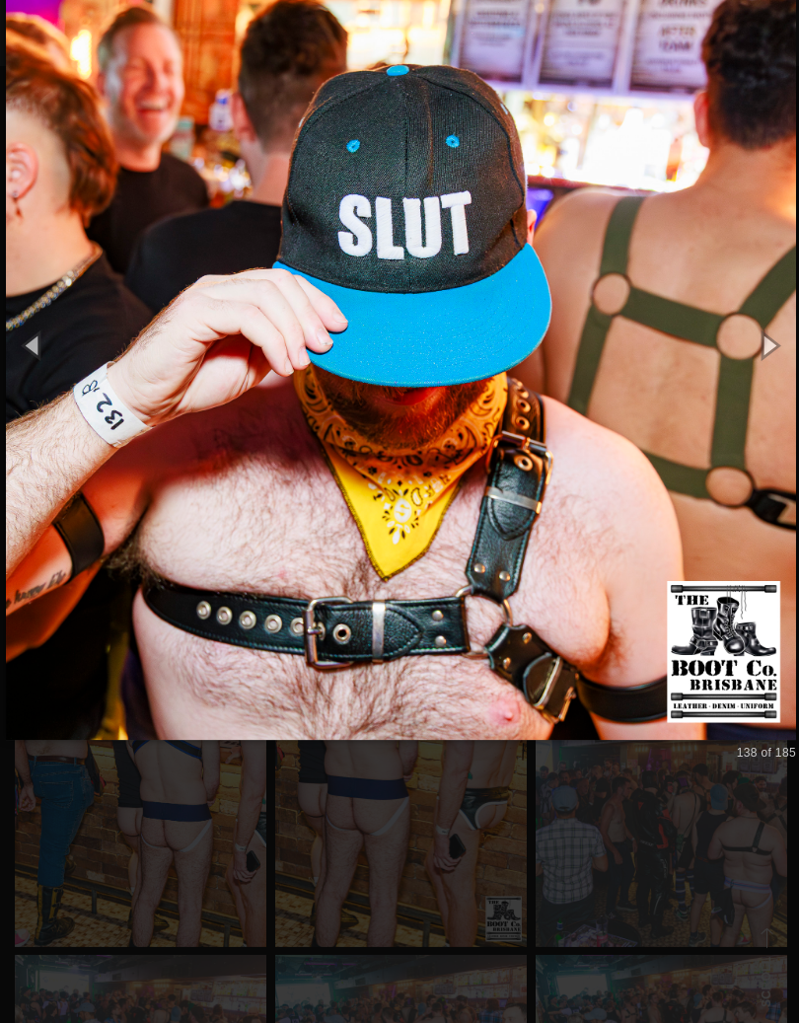
click at [583, 430] on img at bounding box center [399, 347] width 787 height 866
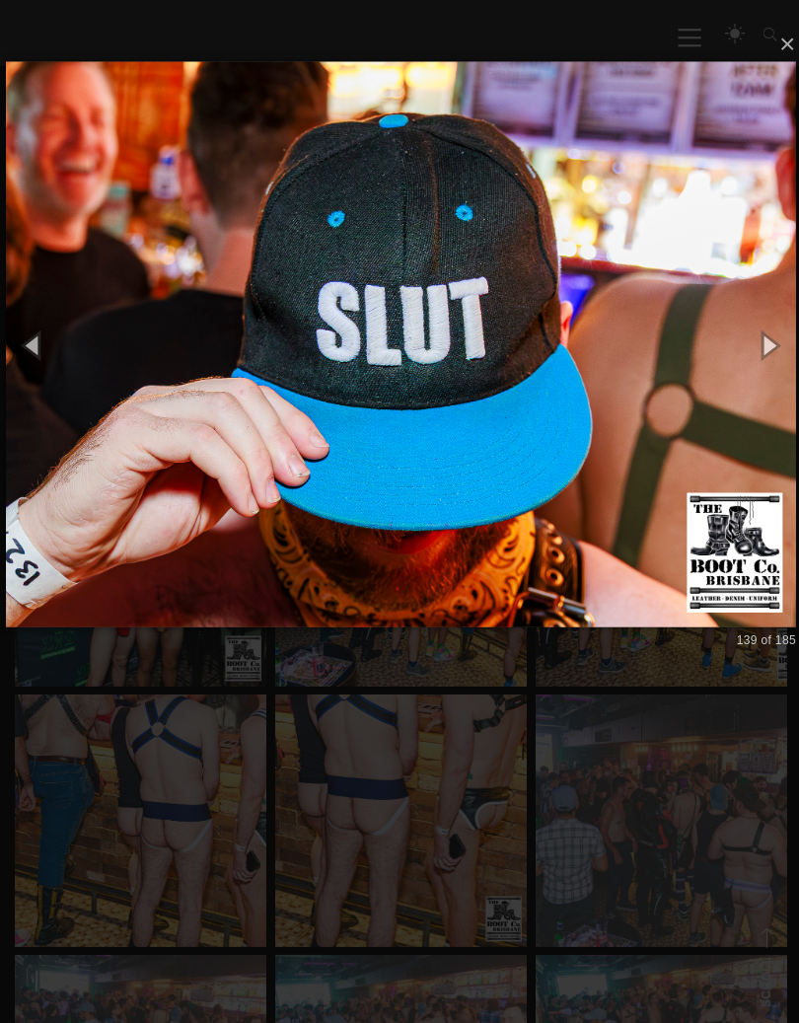
click at [578, 434] on img at bounding box center [399, 346] width 787 height 641
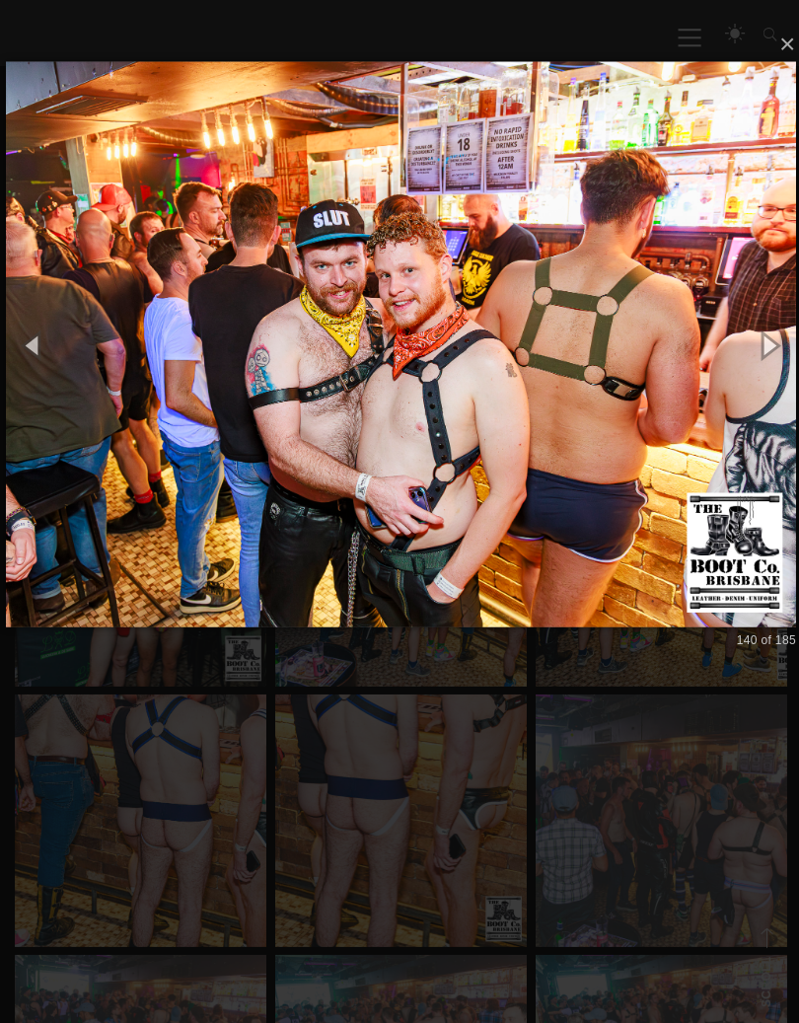
click at [584, 434] on img at bounding box center [399, 346] width 787 height 641
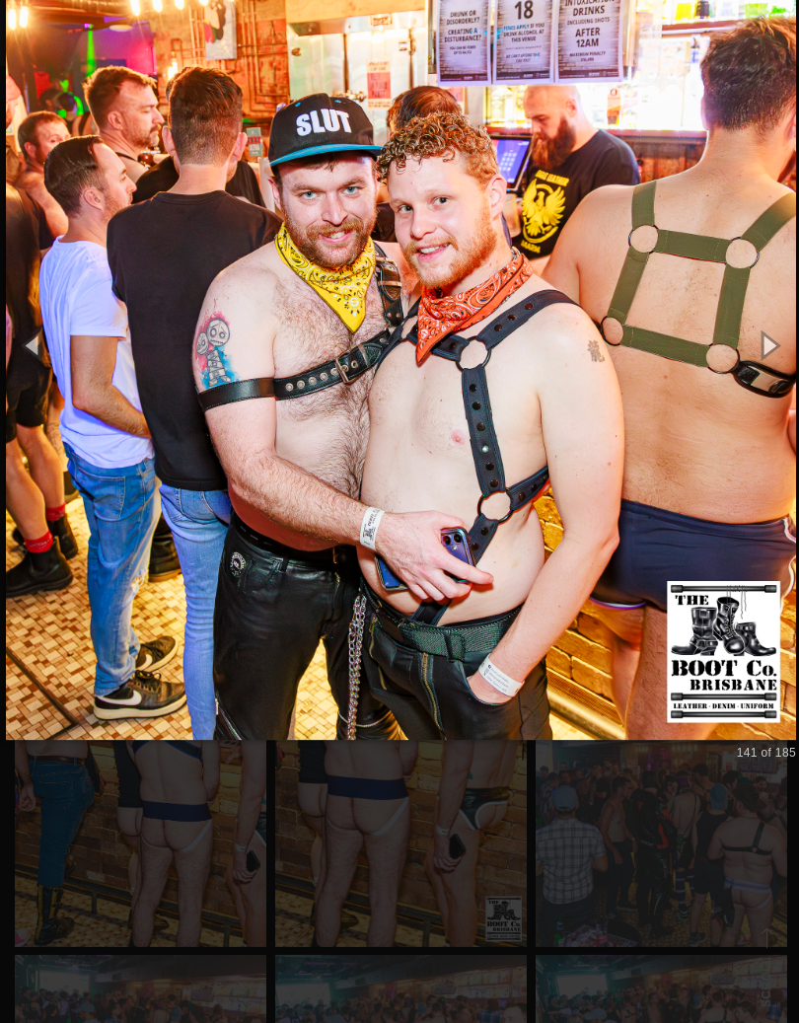
click at [589, 434] on img at bounding box center [399, 347] width 787 height 866
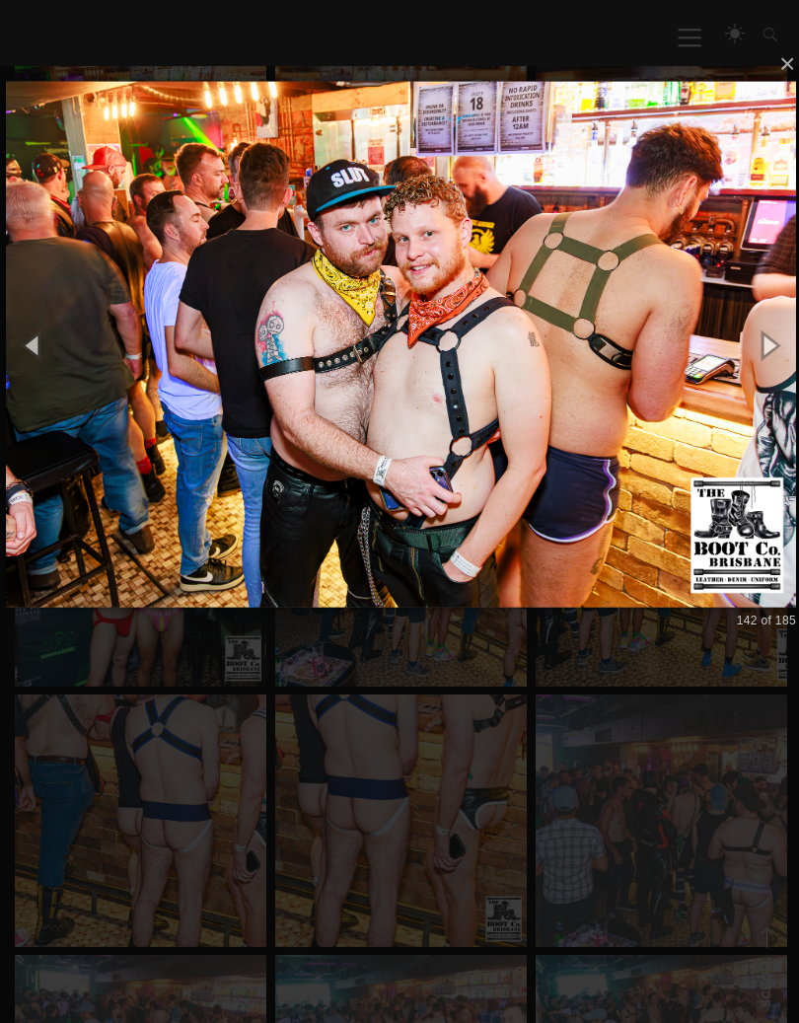
click at [588, 434] on img at bounding box center [399, 346] width 787 height 603
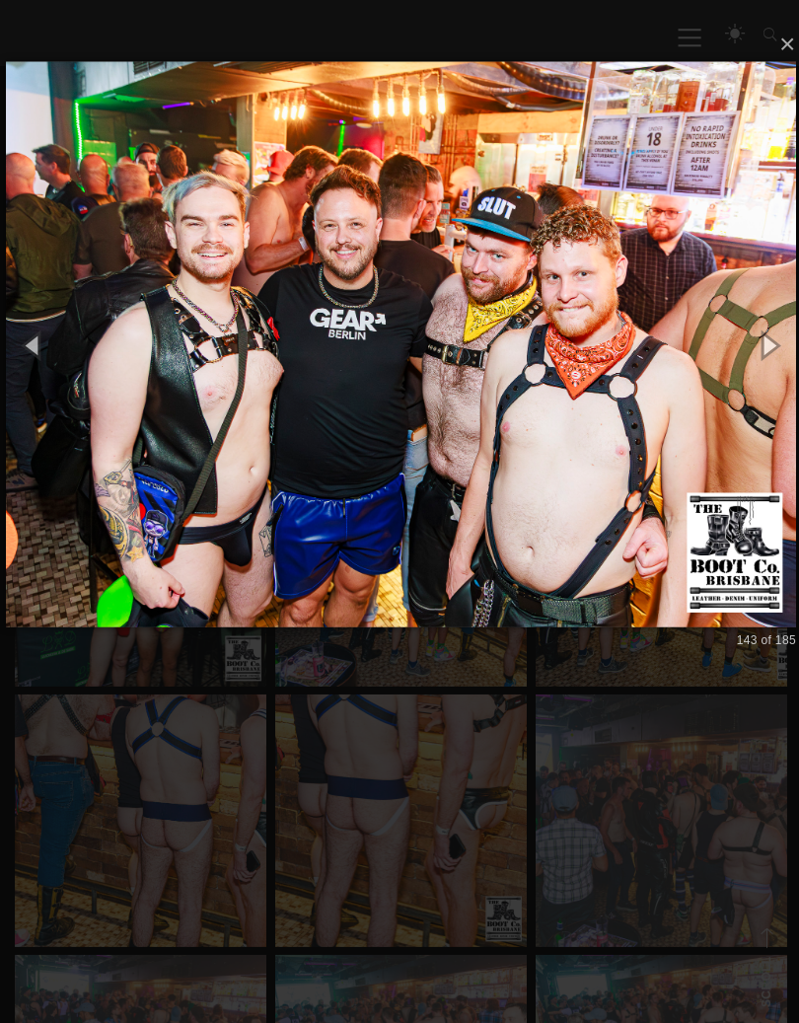
click at [592, 432] on img at bounding box center [399, 346] width 787 height 641
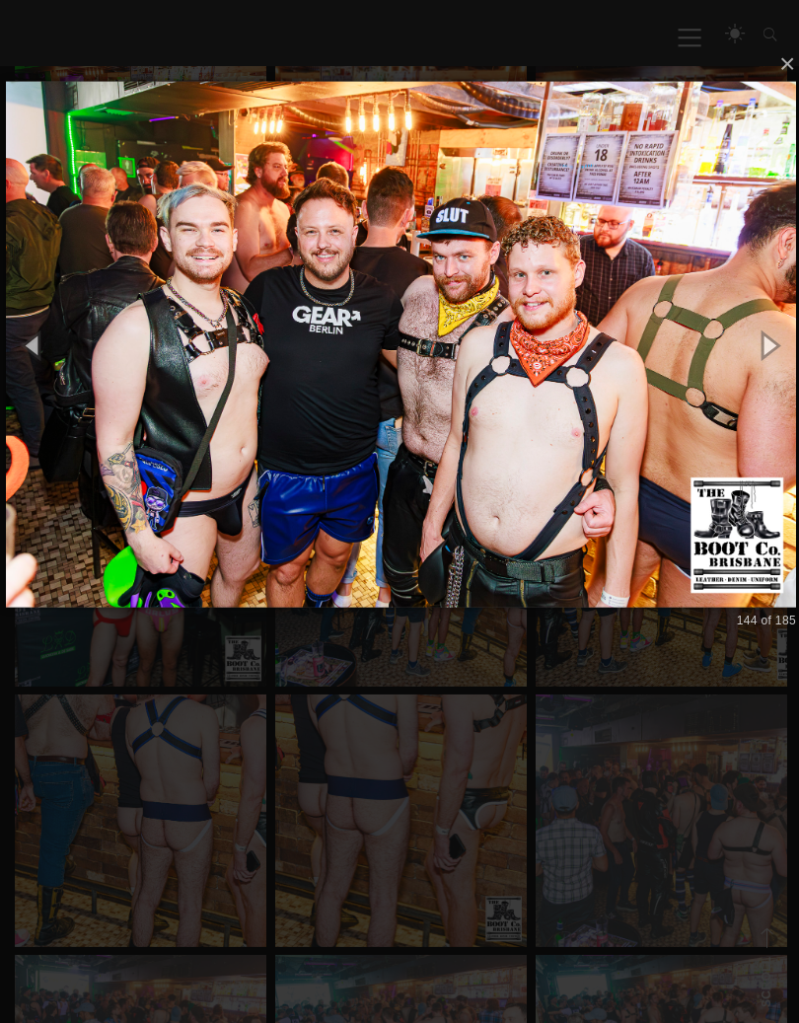
click at [593, 433] on img at bounding box center [399, 346] width 787 height 603
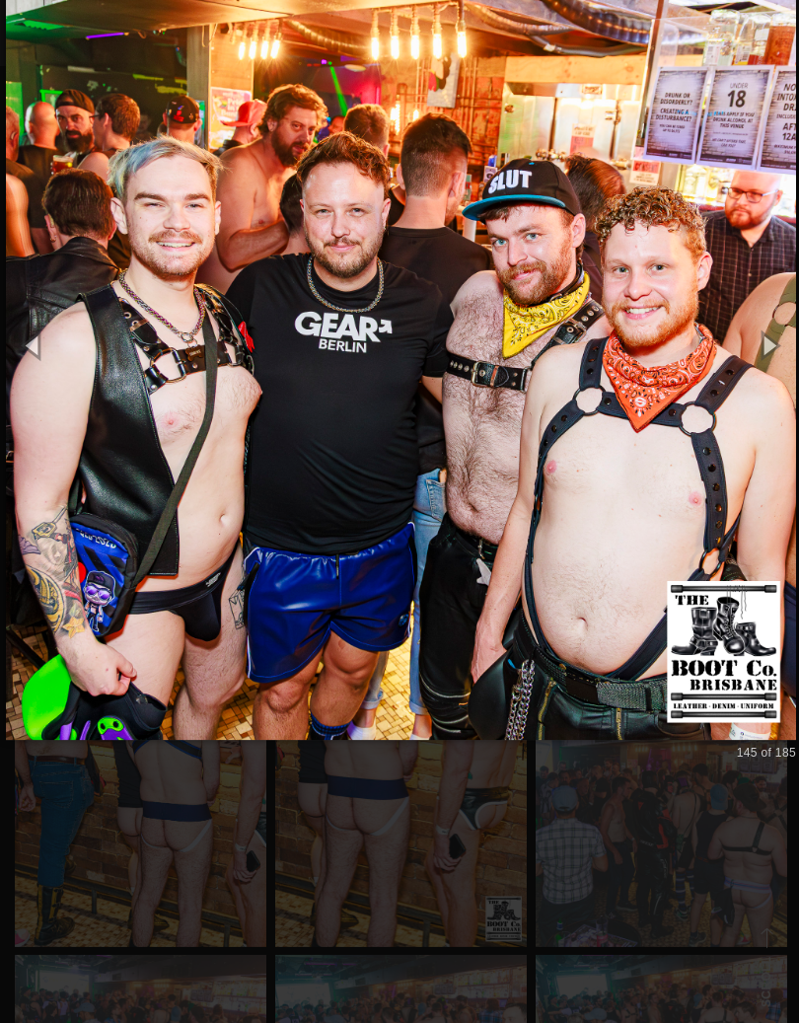
click at [594, 432] on img at bounding box center [399, 347] width 787 height 866
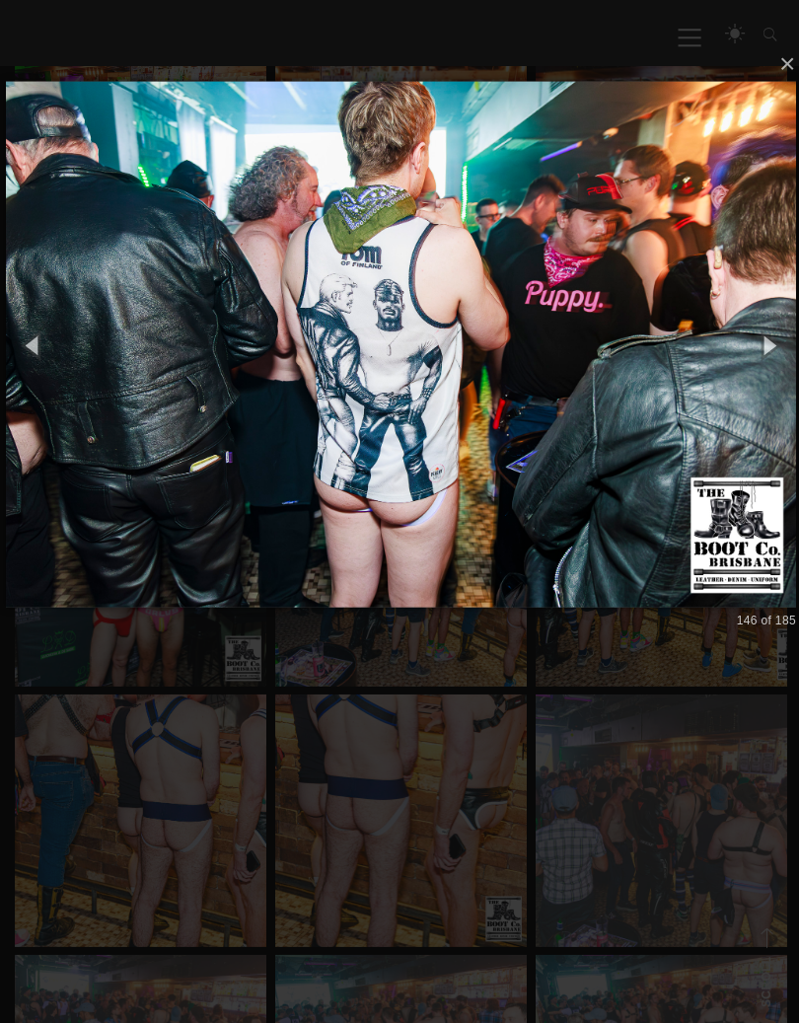
click at [594, 432] on img at bounding box center [399, 346] width 787 height 603
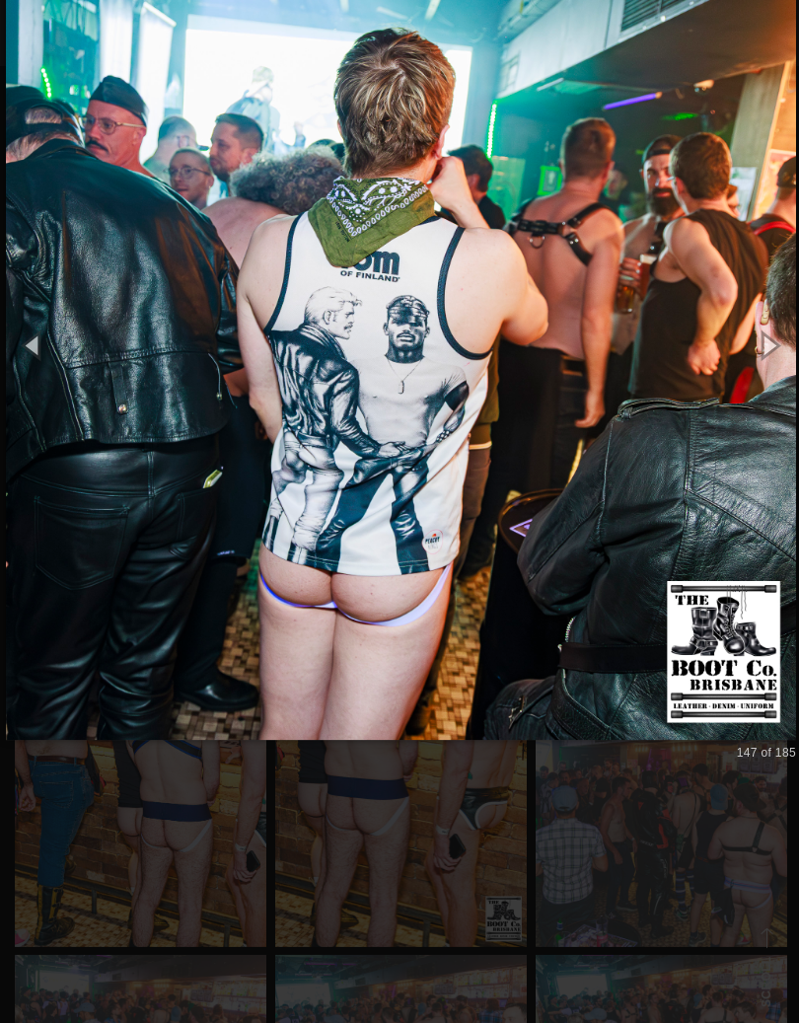
click at [594, 433] on img at bounding box center [399, 347] width 787 height 866
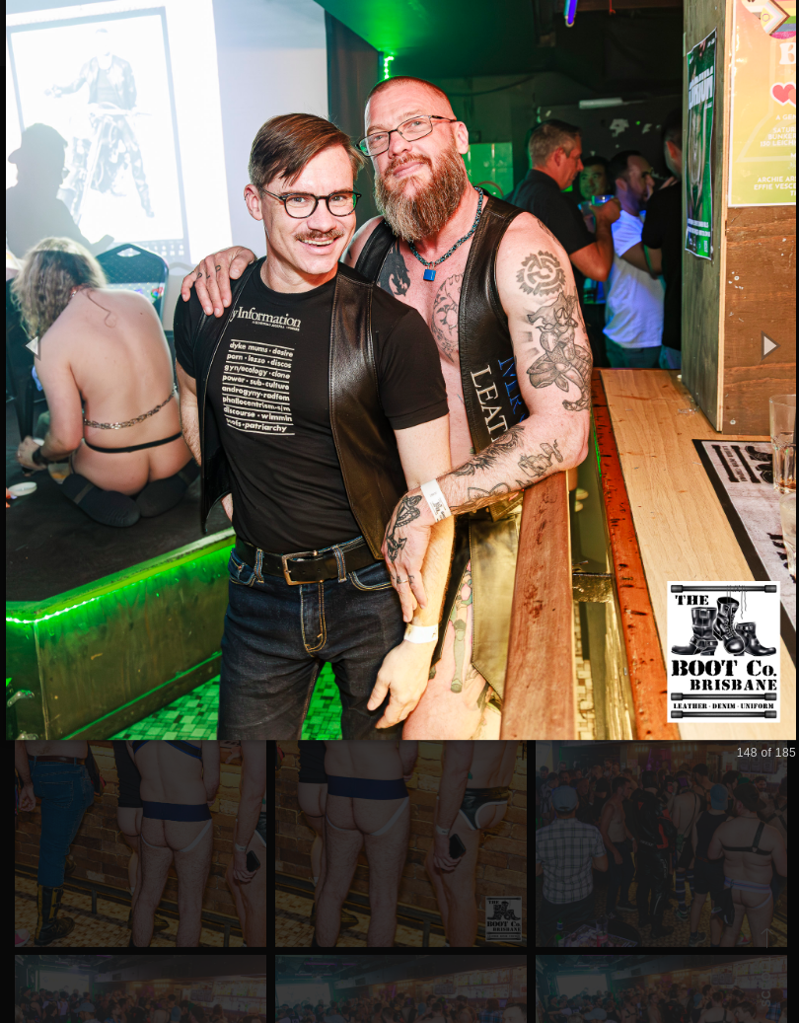
click at [602, 430] on img at bounding box center [399, 347] width 787 height 866
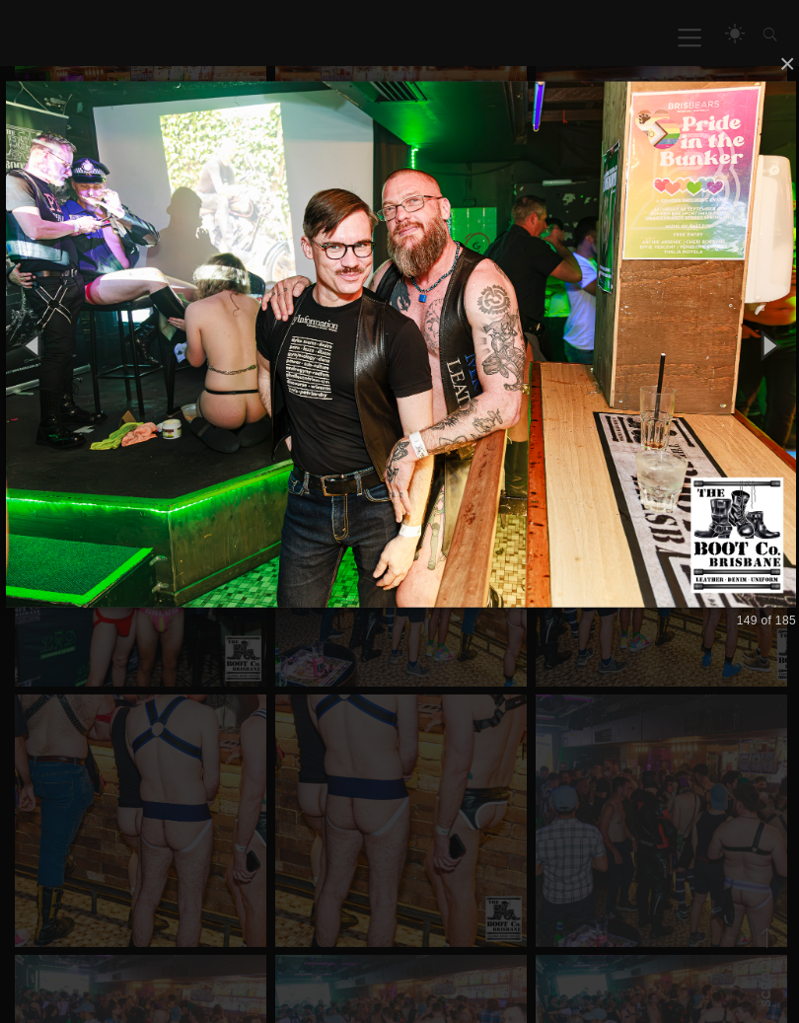
click at [599, 436] on img at bounding box center [399, 346] width 787 height 603
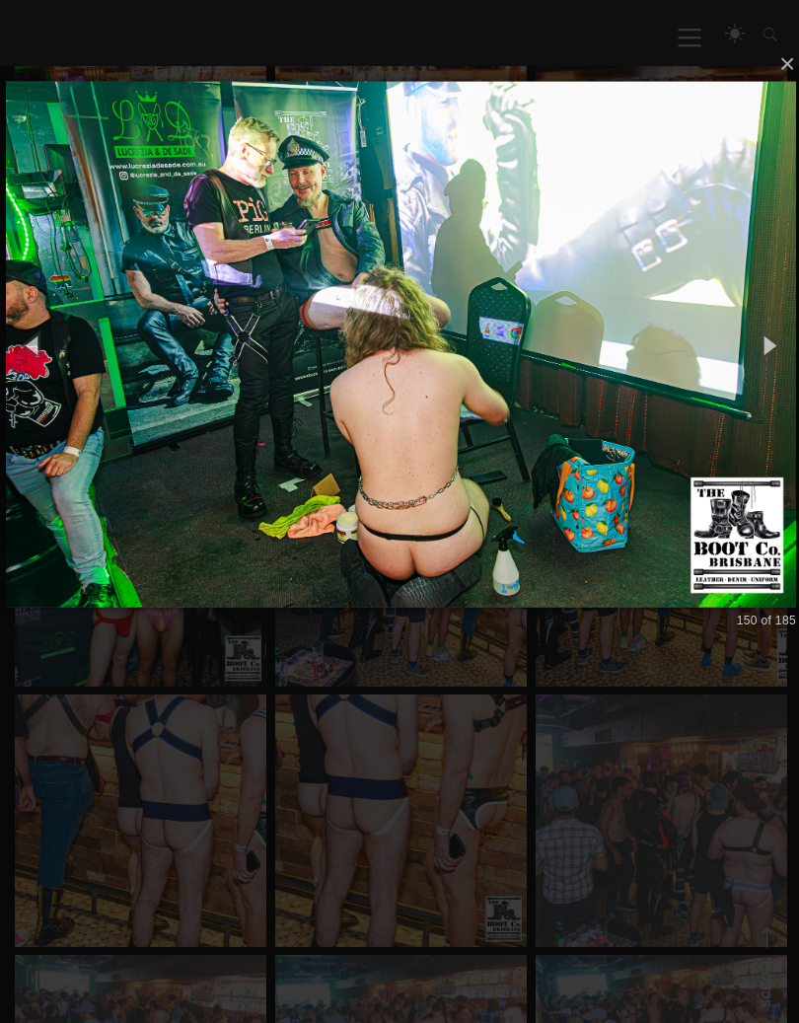
click at [574, 430] on img at bounding box center [399, 346] width 787 height 603
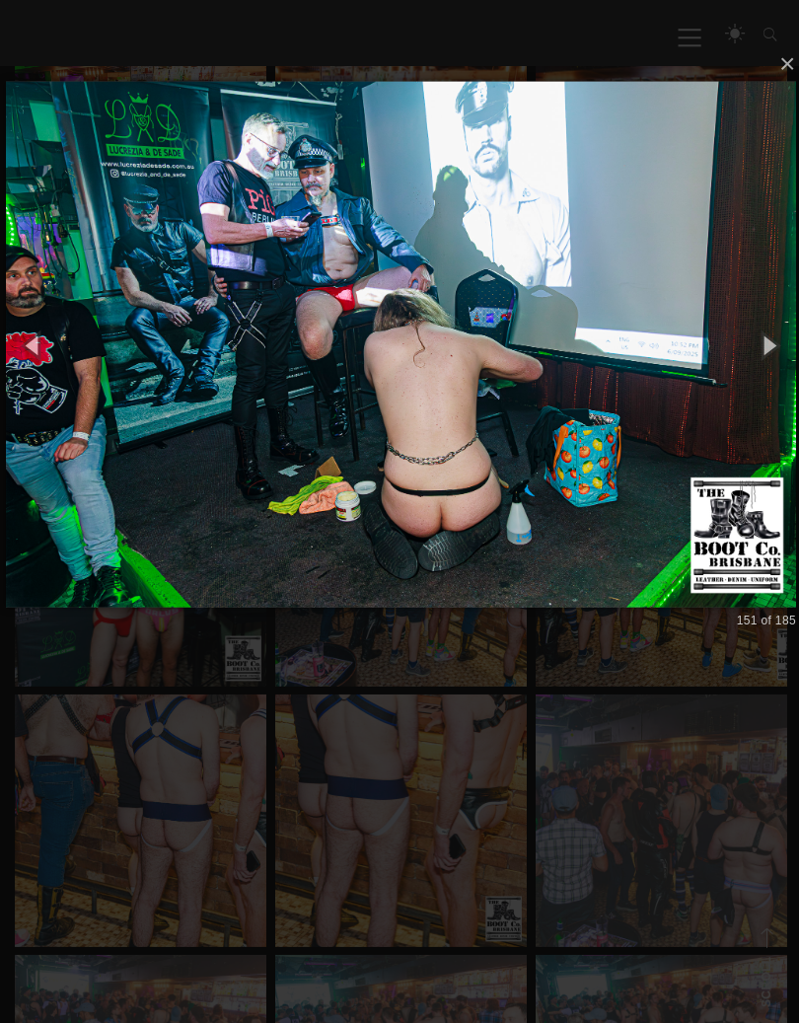
click at [569, 429] on img at bounding box center [399, 346] width 787 height 603
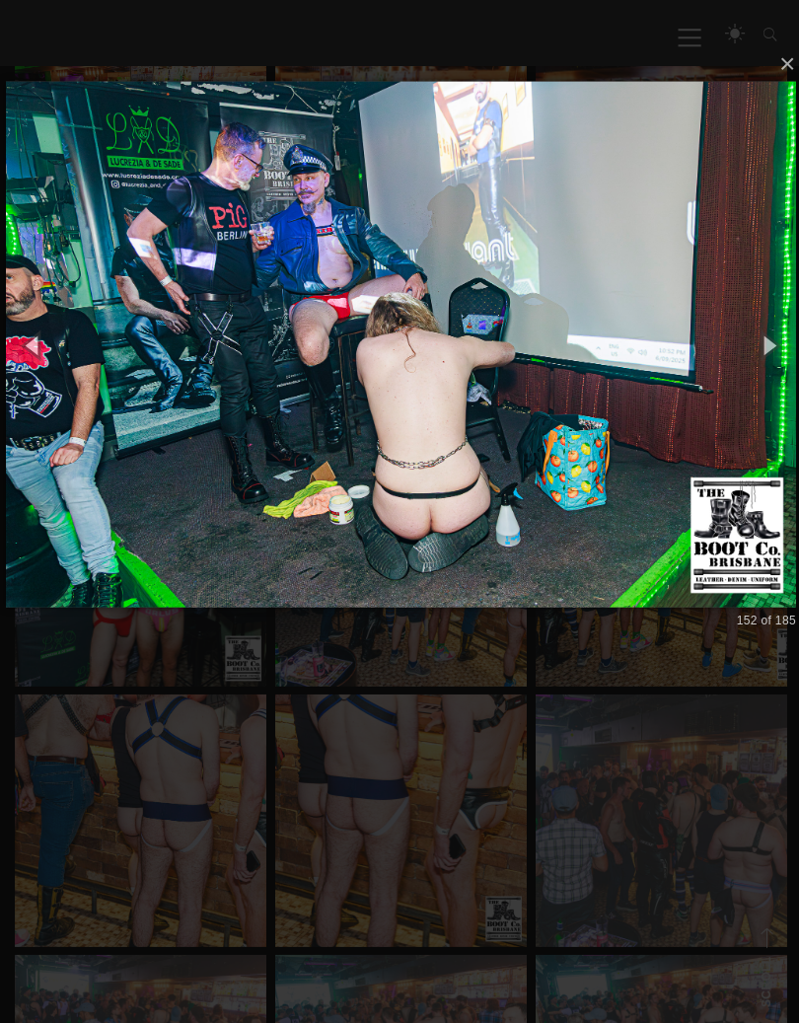
click at [573, 427] on img at bounding box center [399, 346] width 787 height 603
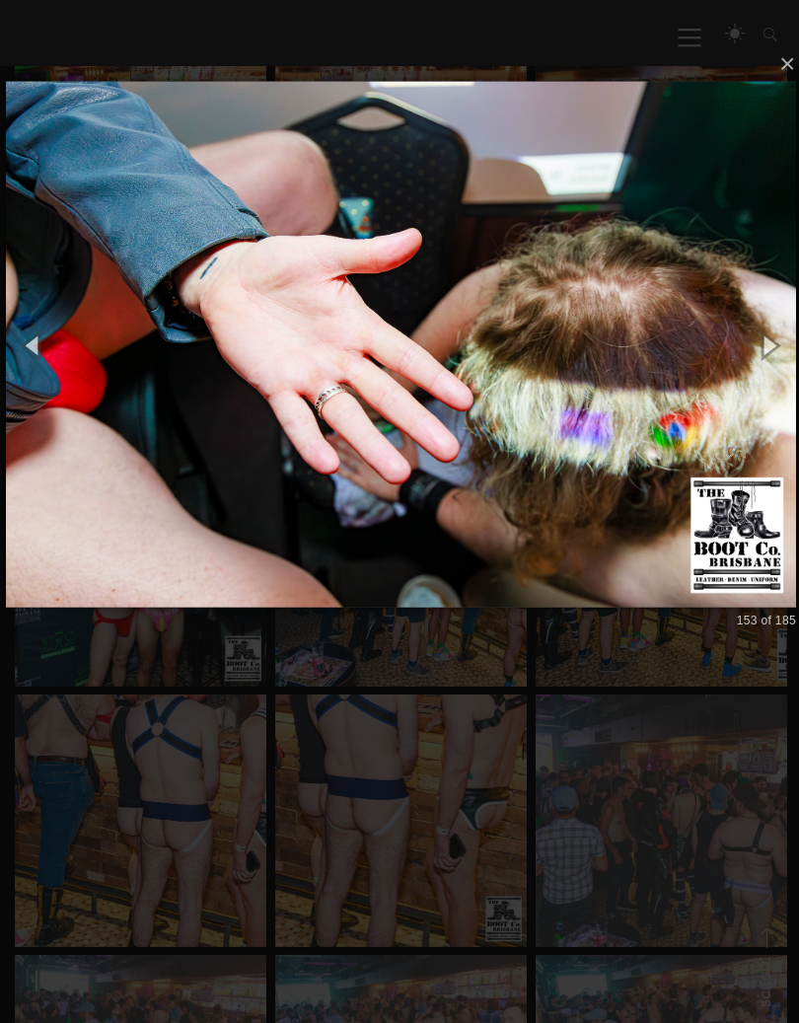
click at [579, 427] on img at bounding box center [399, 346] width 787 height 603
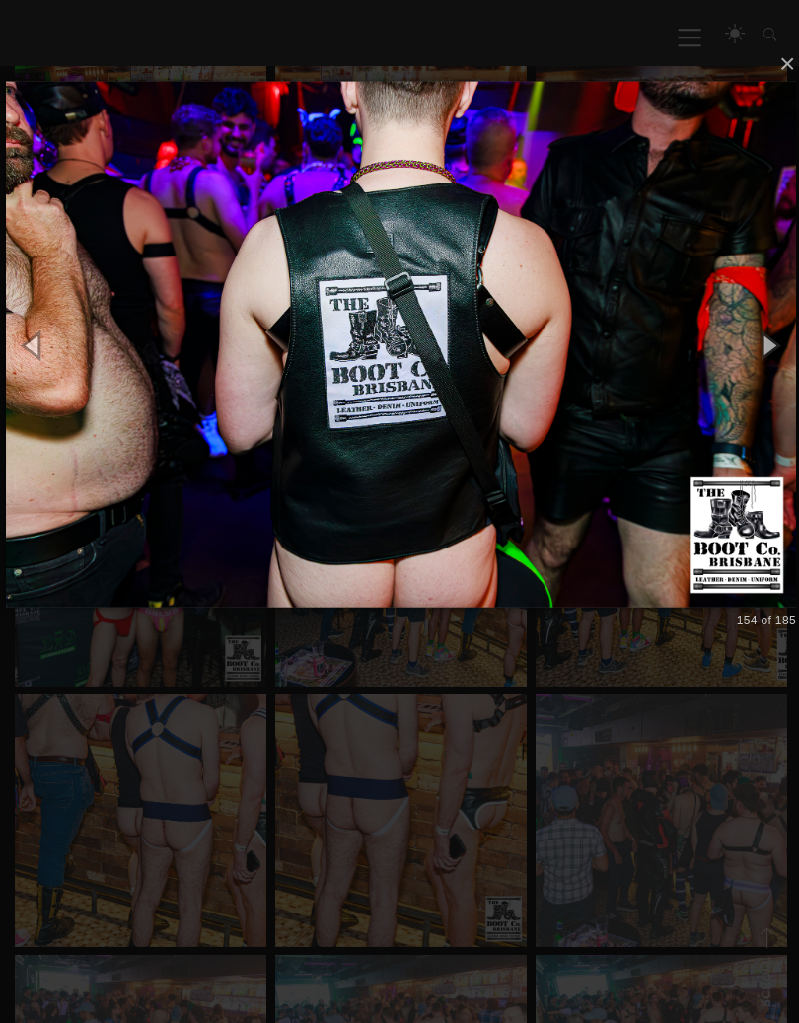
click at [586, 425] on img at bounding box center [399, 346] width 787 height 603
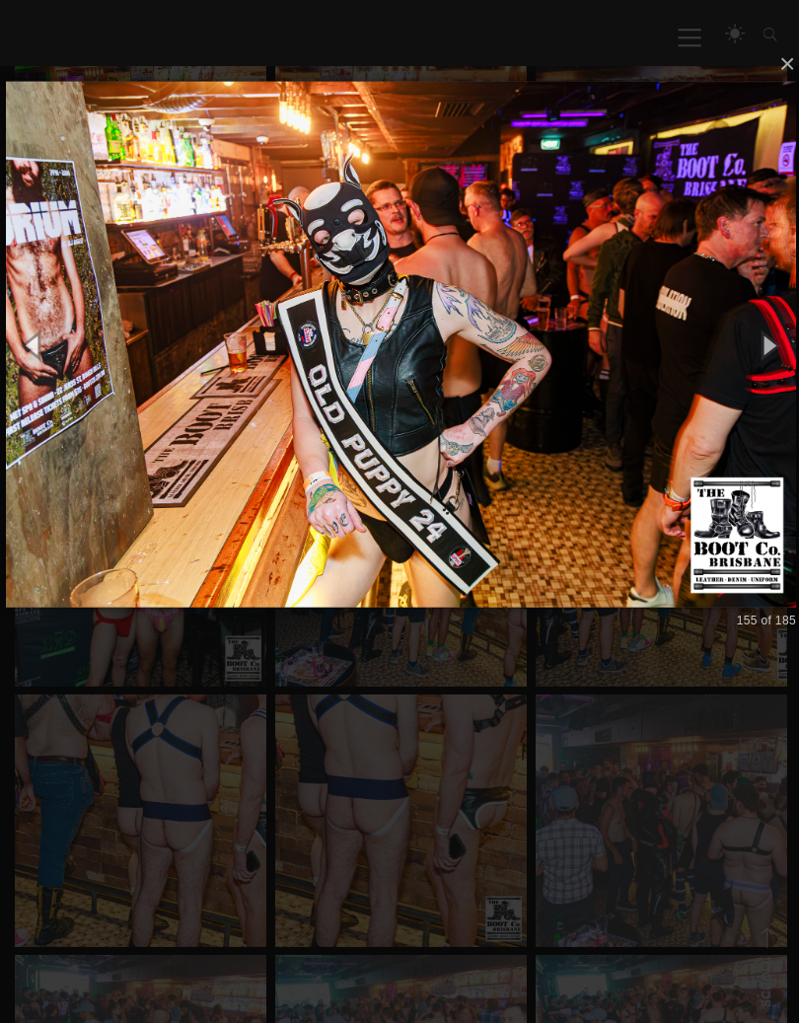
click at [570, 427] on img at bounding box center [399, 346] width 787 height 603
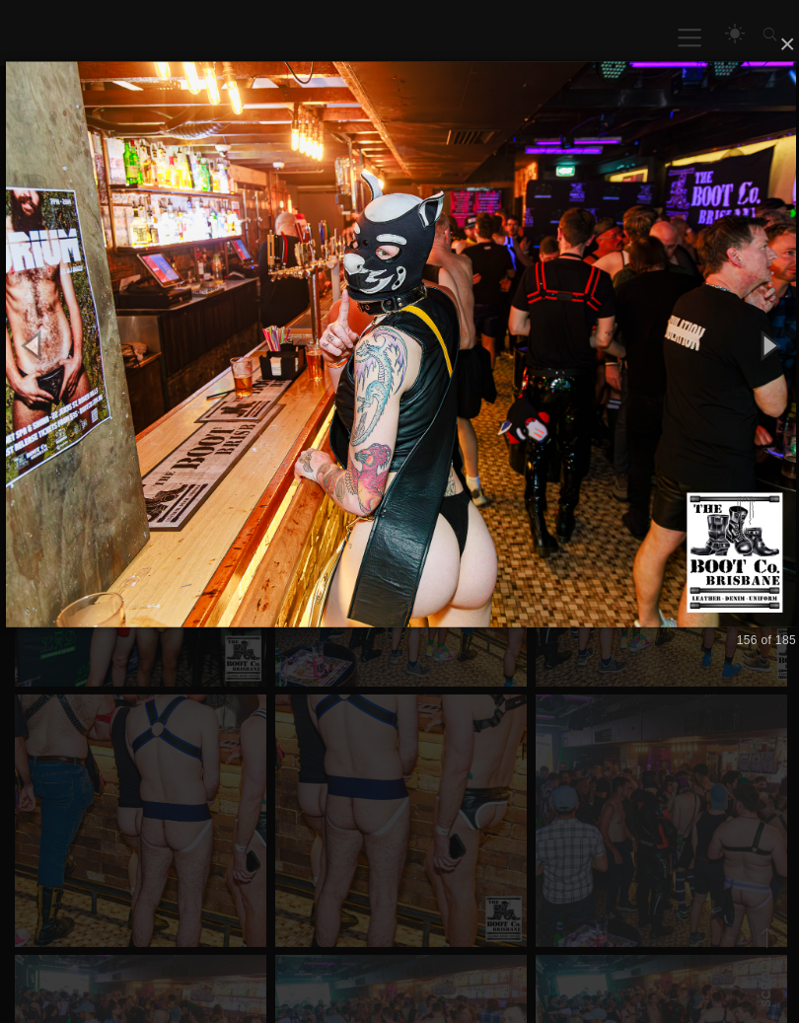
click at [563, 431] on img at bounding box center [399, 346] width 787 height 641
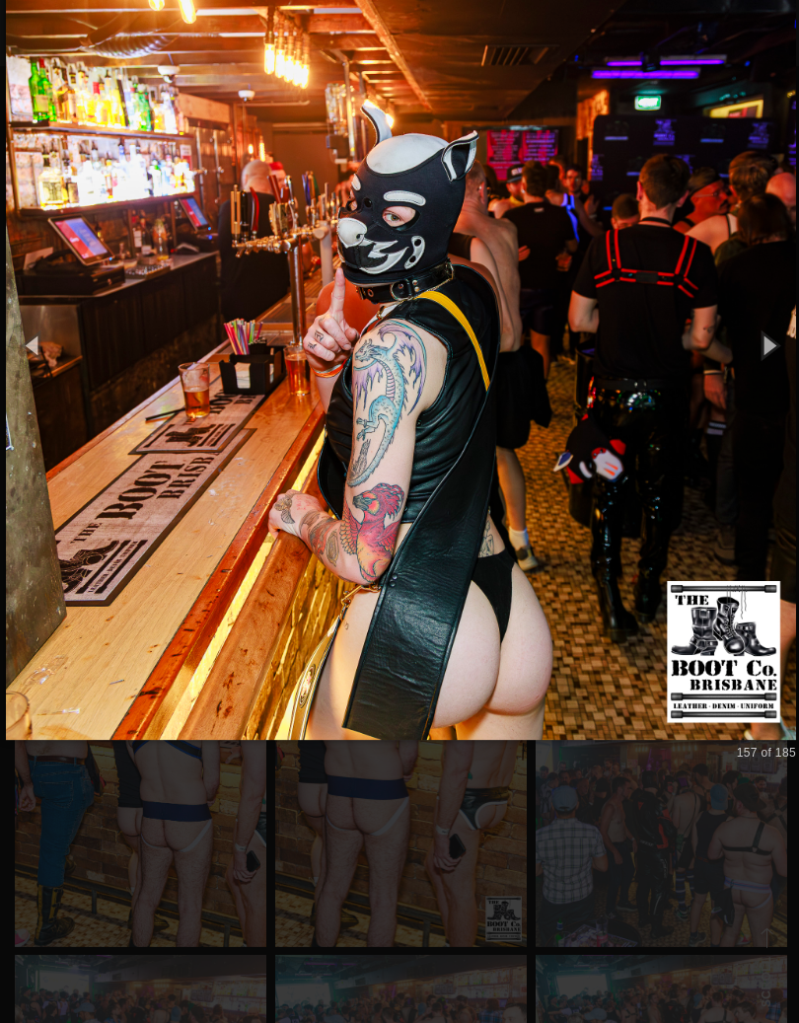
click at [567, 430] on img at bounding box center [399, 347] width 787 height 866
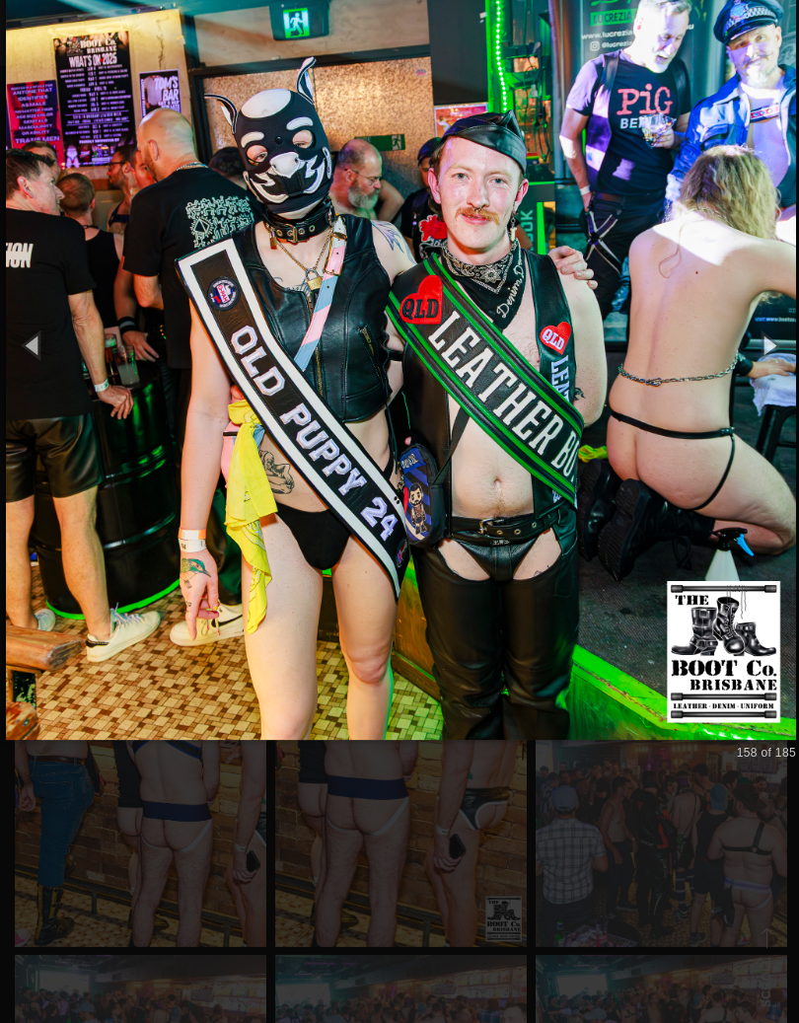
click at [587, 439] on img at bounding box center [399, 347] width 787 height 866
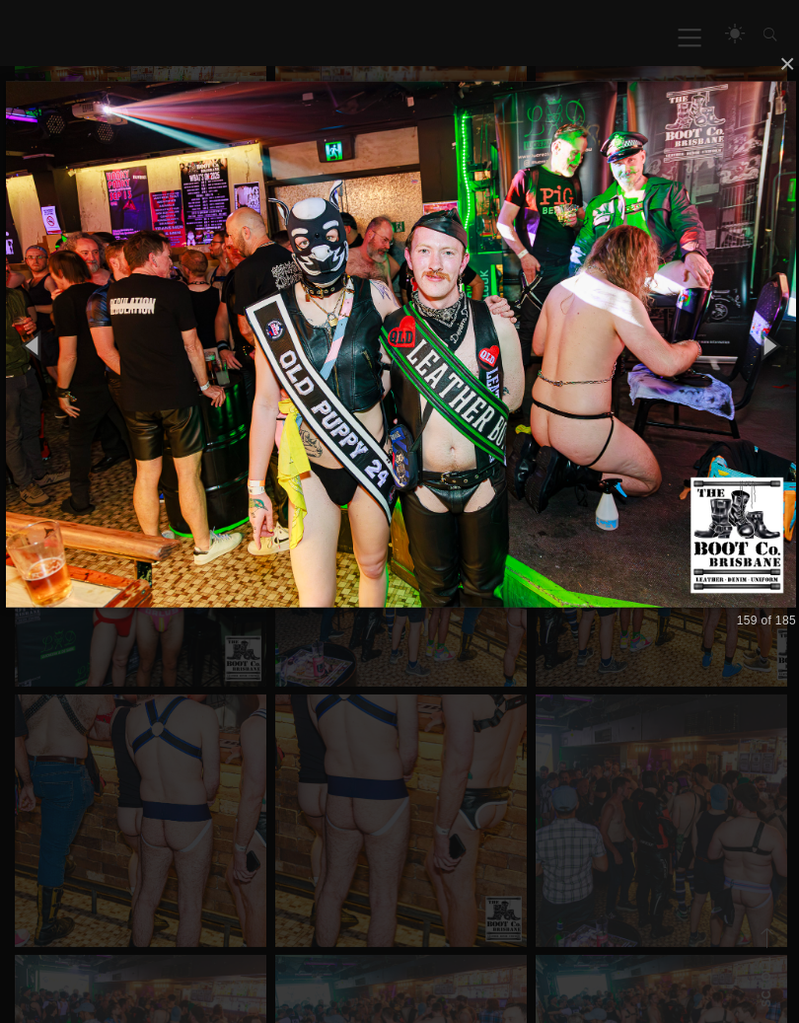
click at [551, 438] on img at bounding box center [399, 346] width 787 height 603
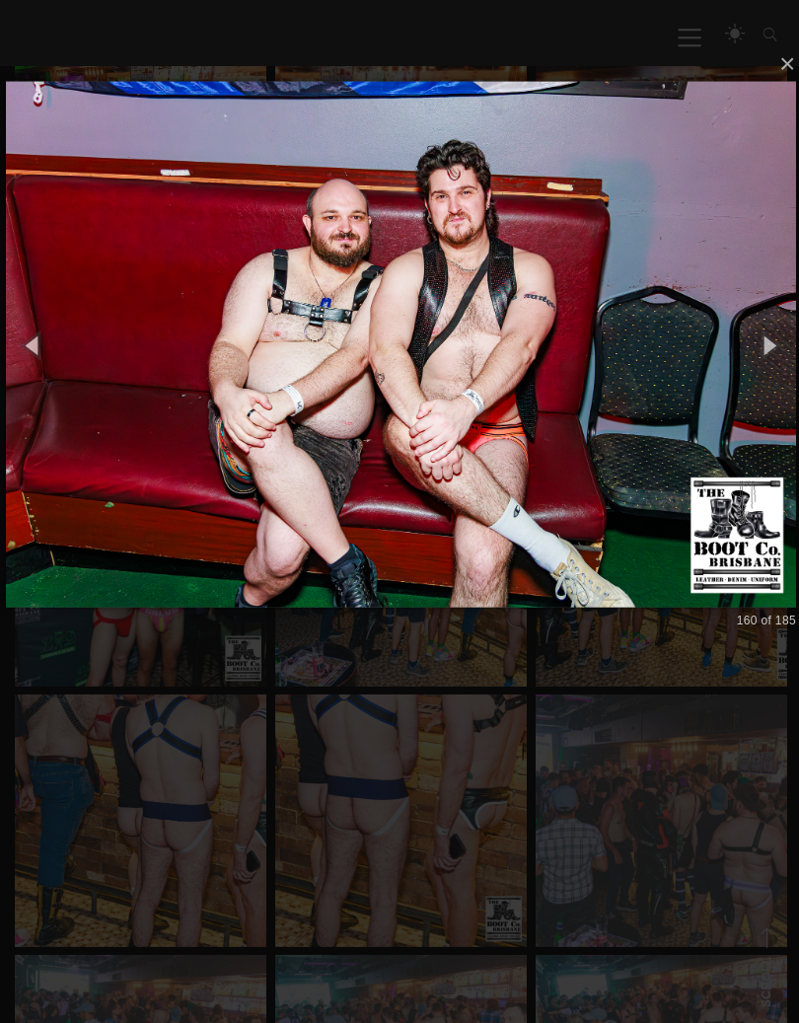
click at [585, 425] on img at bounding box center [399, 346] width 787 height 603
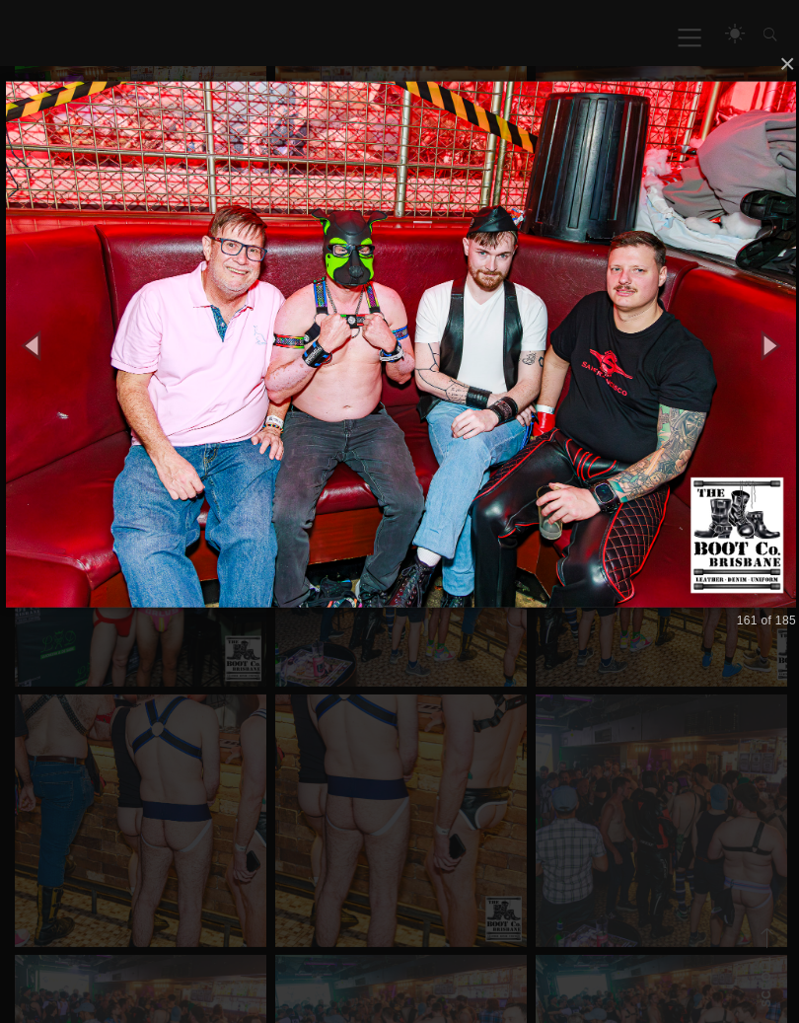
click at [571, 439] on img at bounding box center [399, 346] width 787 height 603
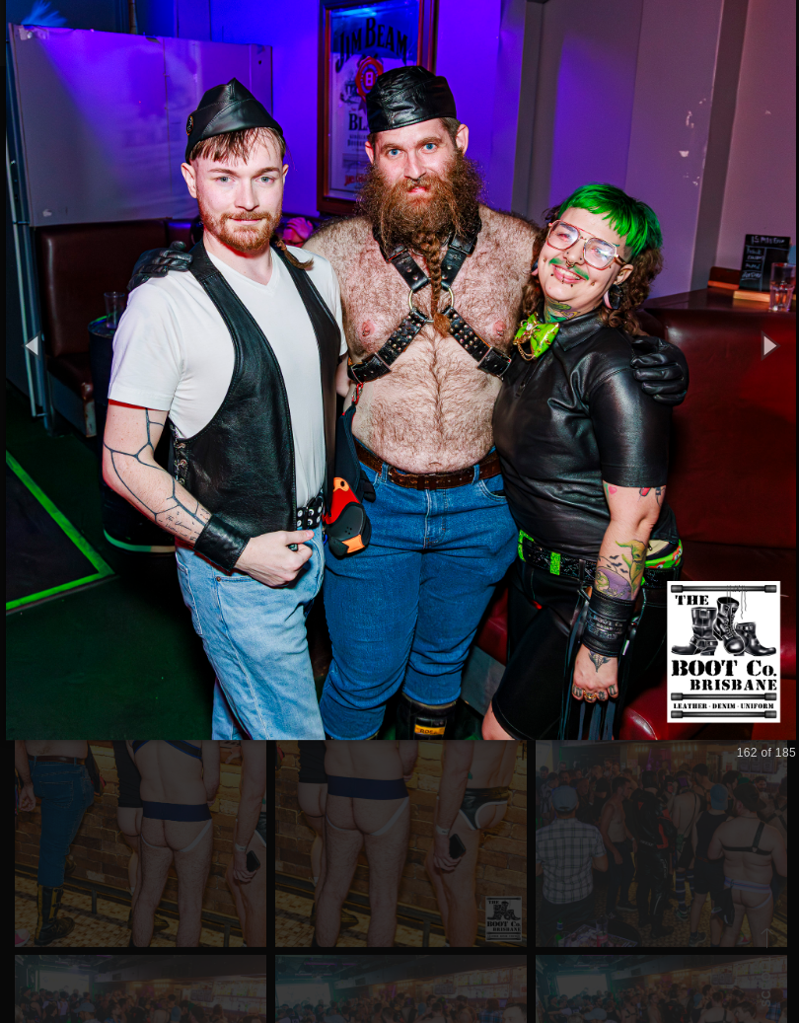
click at [583, 427] on img at bounding box center [399, 347] width 787 height 866
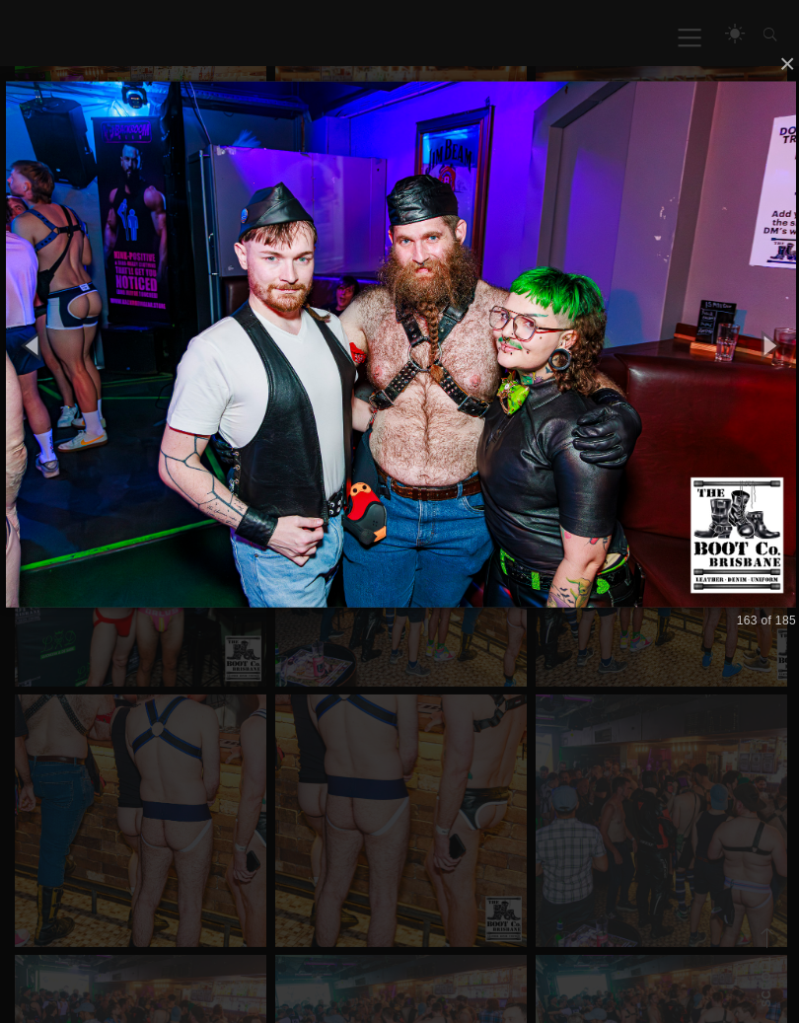
click at [572, 431] on img at bounding box center [399, 346] width 787 height 603
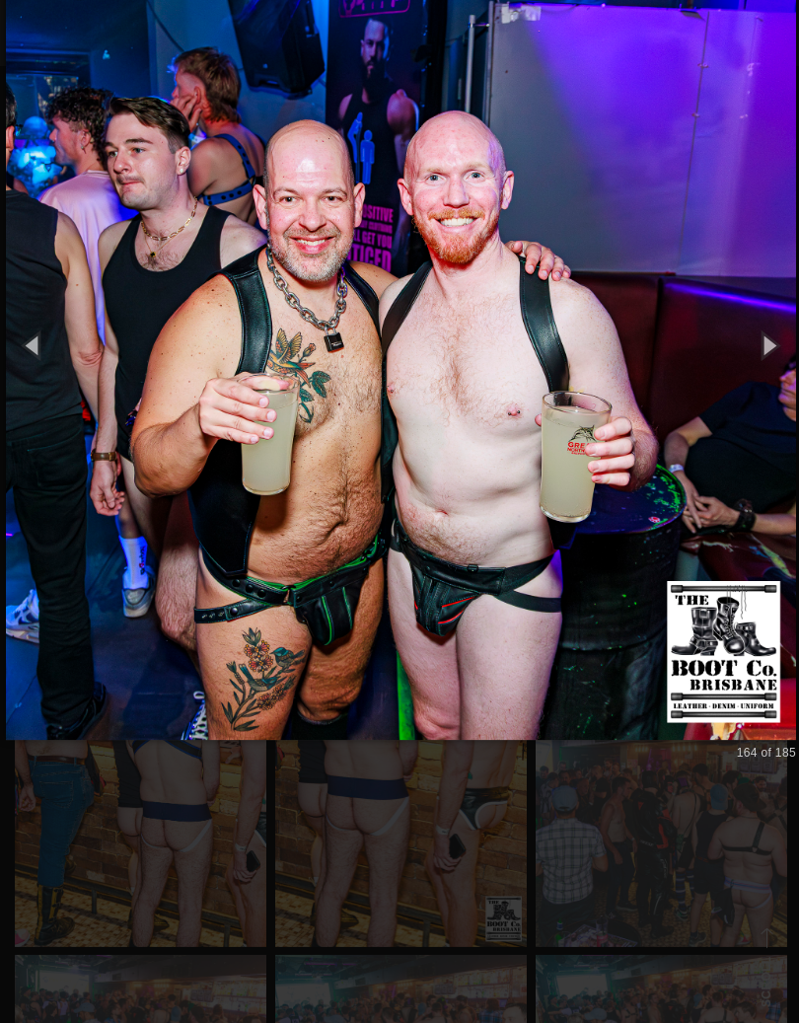
click at [573, 428] on img at bounding box center [399, 347] width 787 height 866
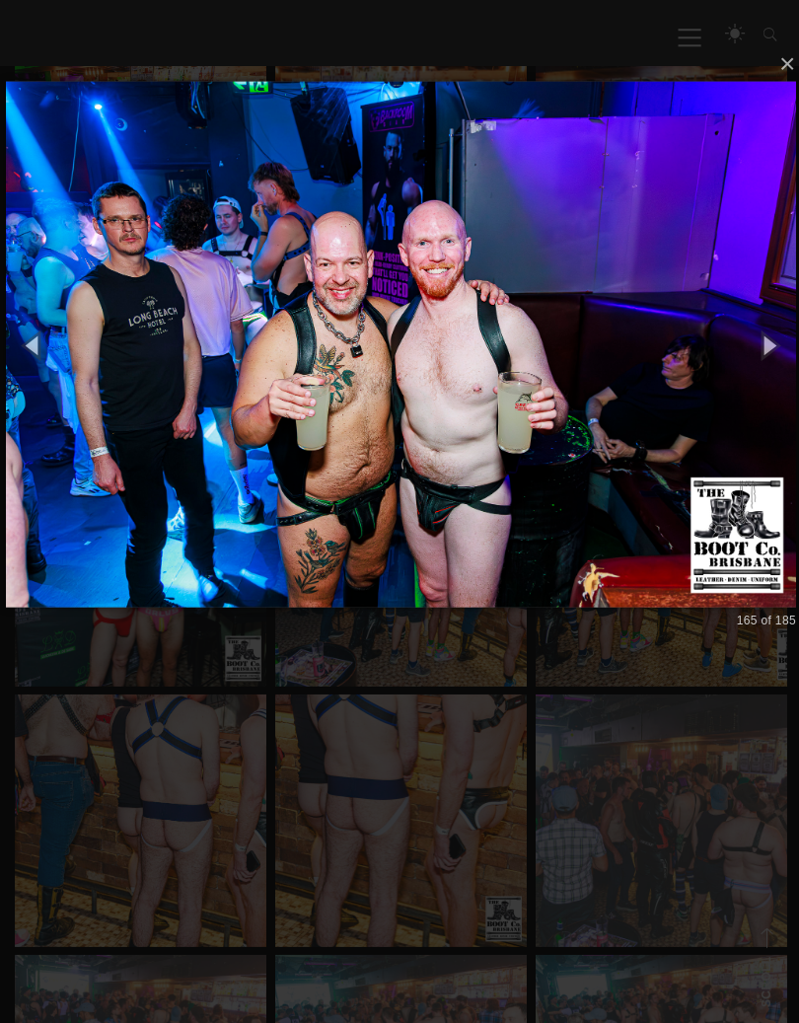
click at [573, 429] on img at bounding box center [399, 346] width 787 height 603
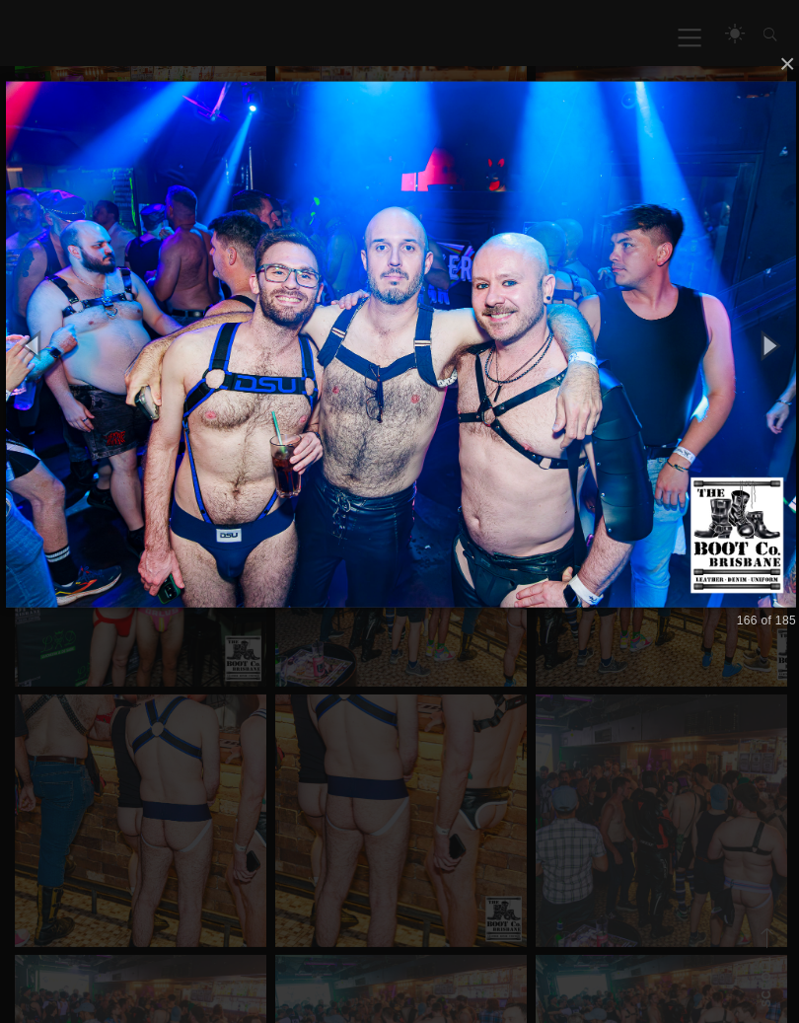
click at [578, 434] on img at bounding box center [399, 346] width 787 height 603
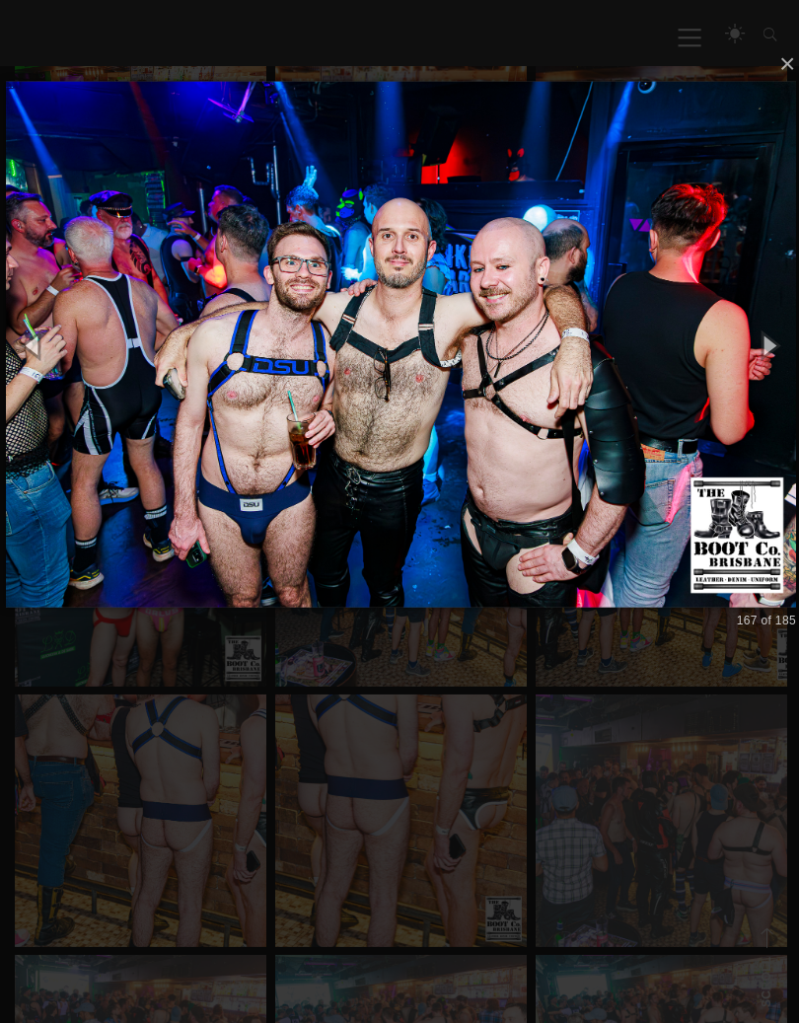
click at [585, 433] on img at bounding box center [399, 346] width 787 height 603
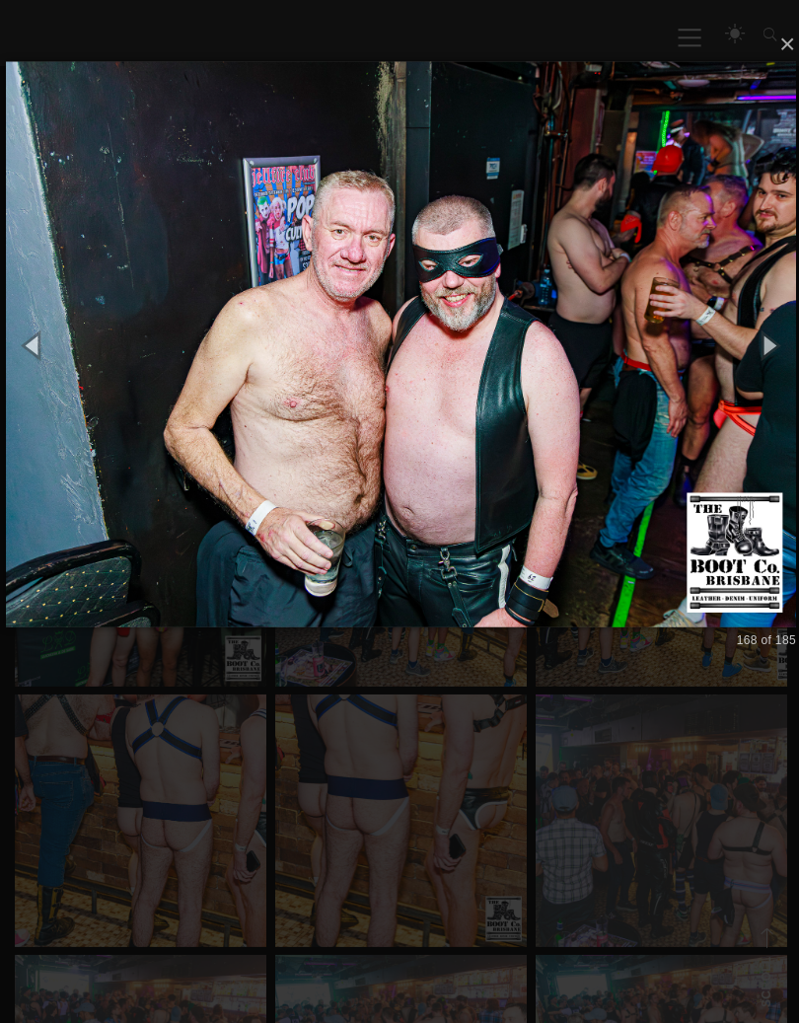
click at [585, 437] on img at bounding box center [399, 346] width 787 height 641
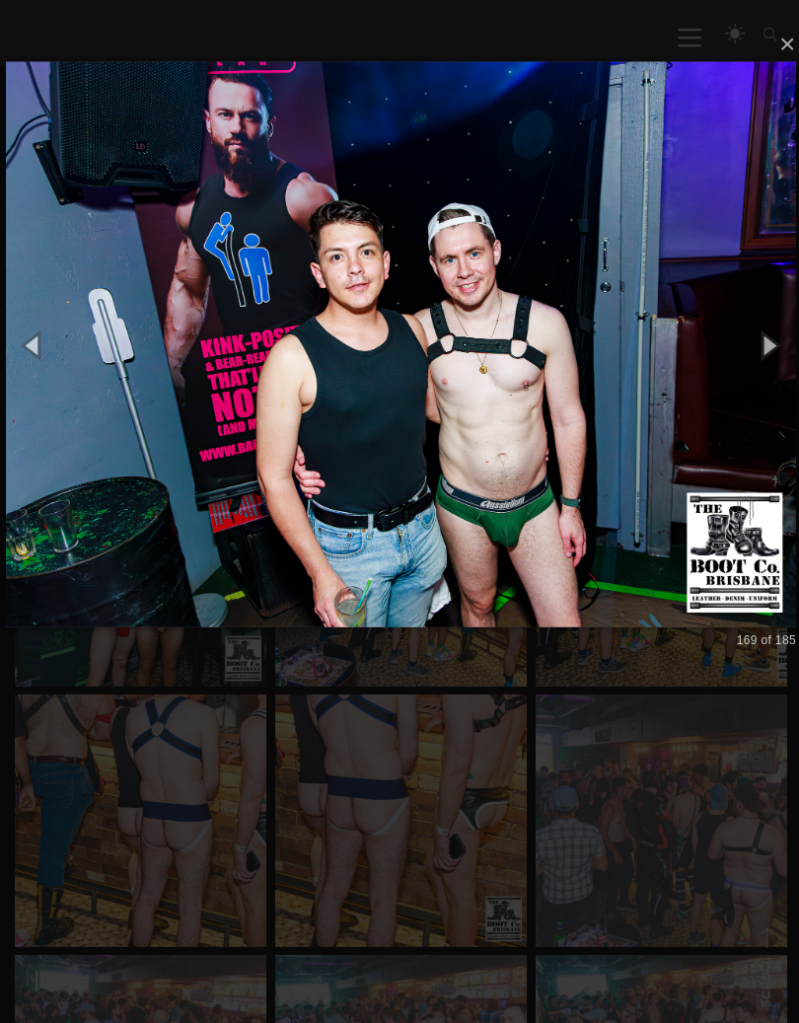
click at [601, 432] on img at bounding box center [399, 346] width 787 height 641
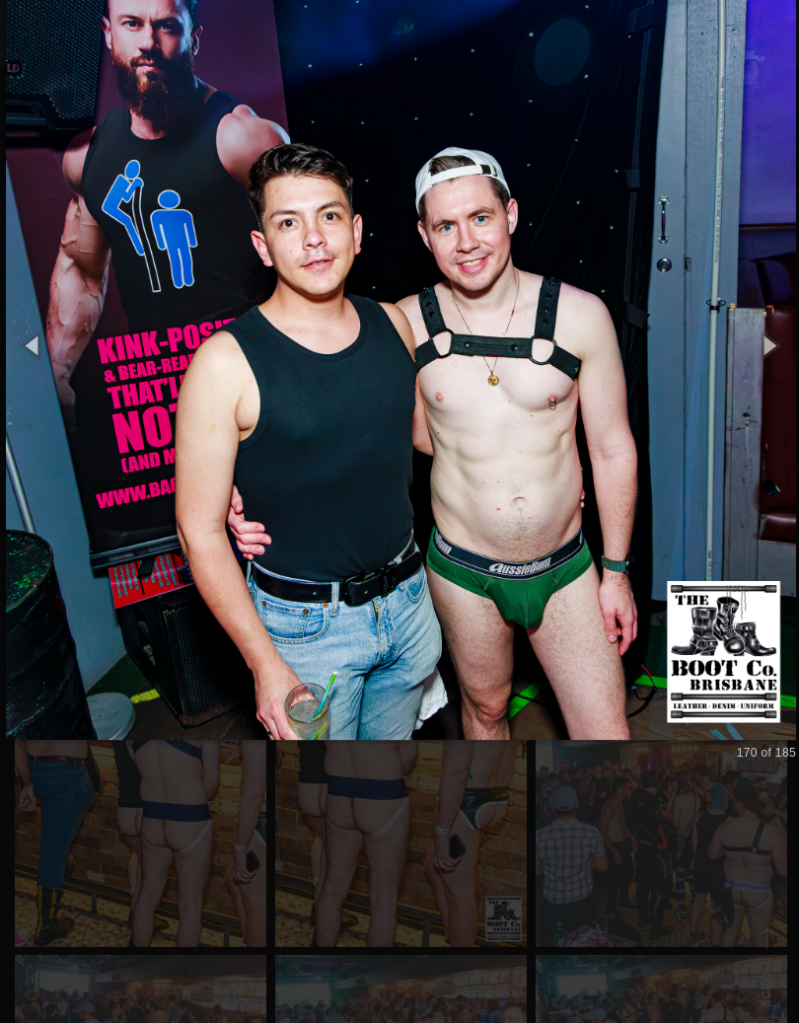
click at [604, 433] on img at bounding box center [399, 347] width 787 height 866
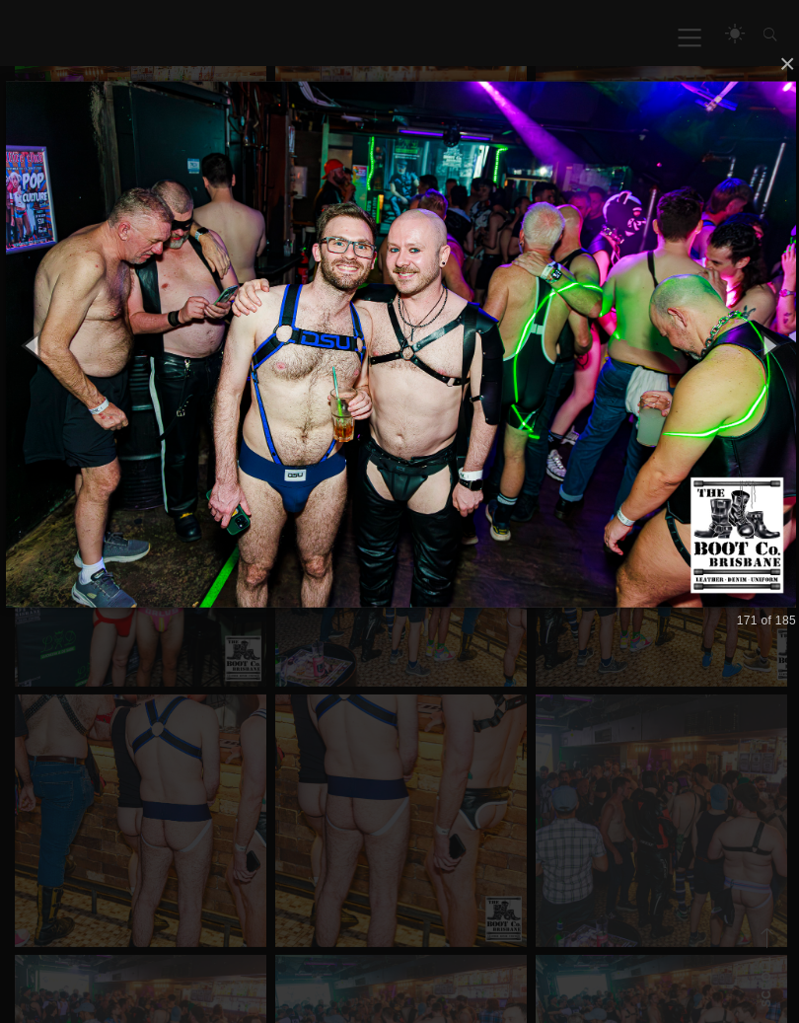
click at [545, 465] on img at bounding box center [399, 346] width 787 height 603
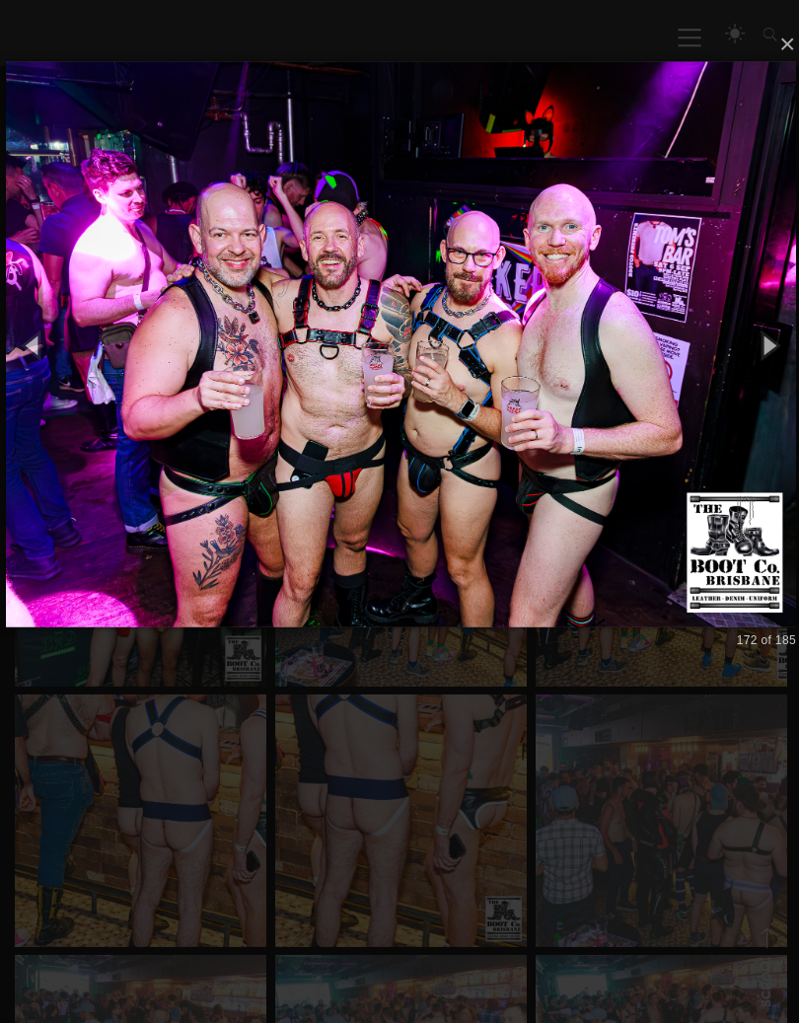
click at [591, 473] on img at bounding box center [399, 346] width 787 height 641
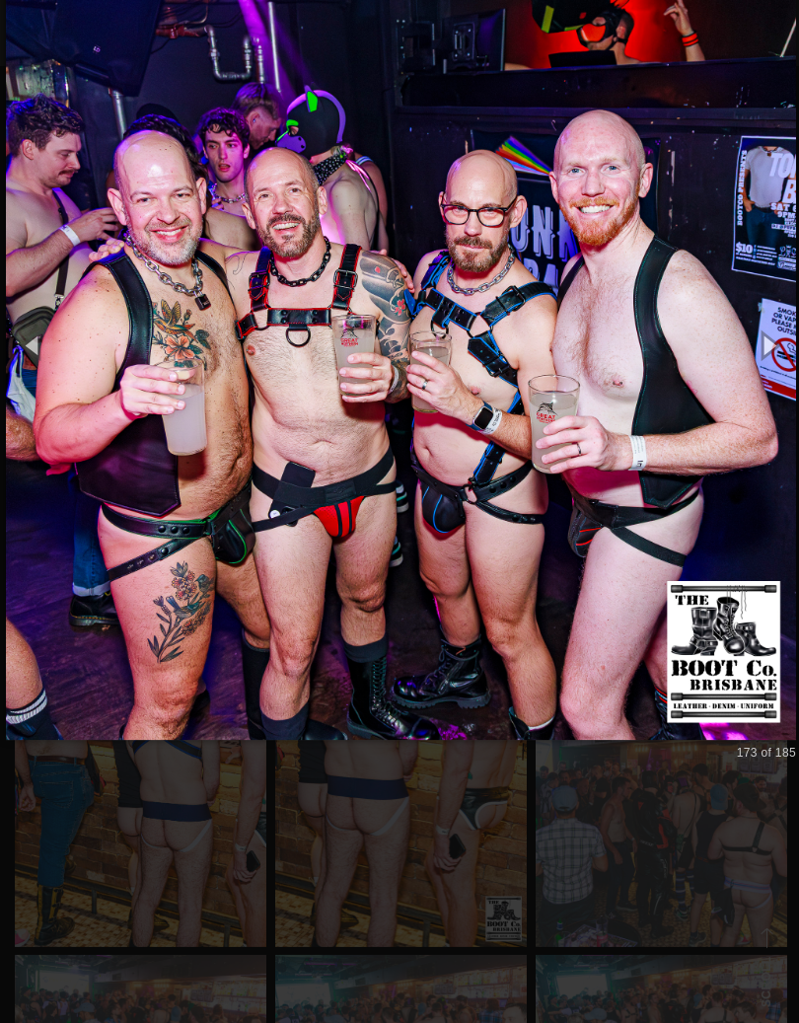
click at [600, 486] on img at bounding box center [399, 347] width 787 height 866
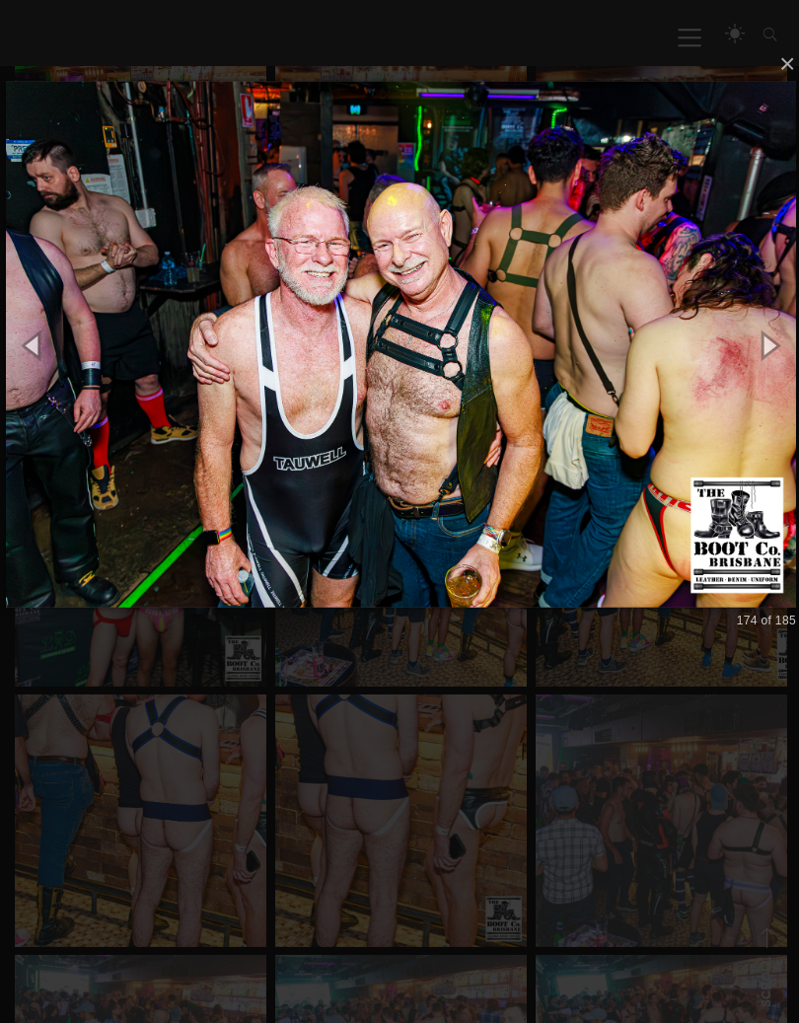
click at [593, 487] on img at bounding box center [399, 346] width 787 height 603
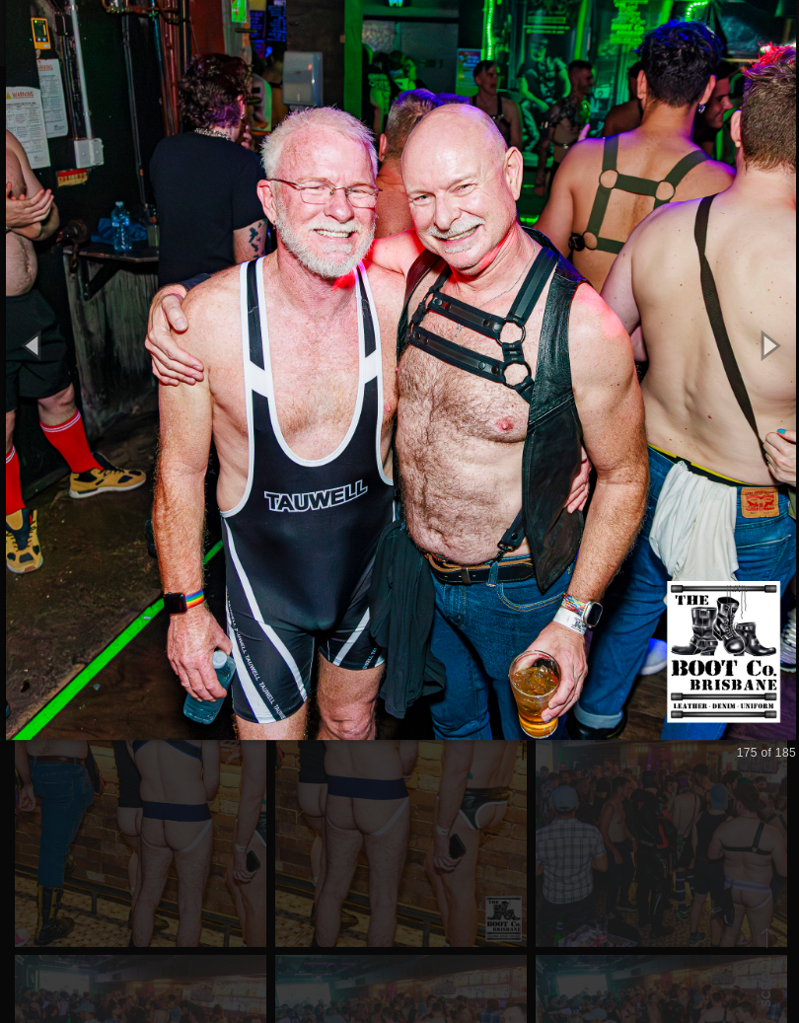
click at [590, 486] on img at bounding box center [399, 347] width 787 height 866
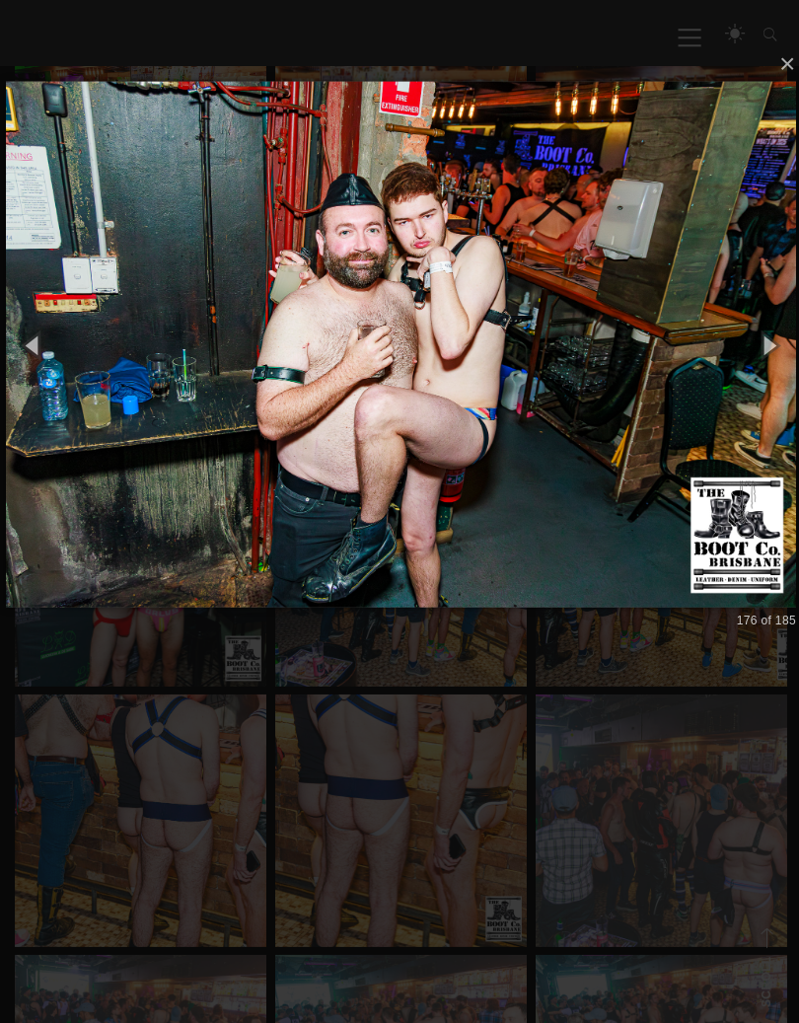
click at [592, 483] on img at bounding box center [399, 346] width 787 height 603
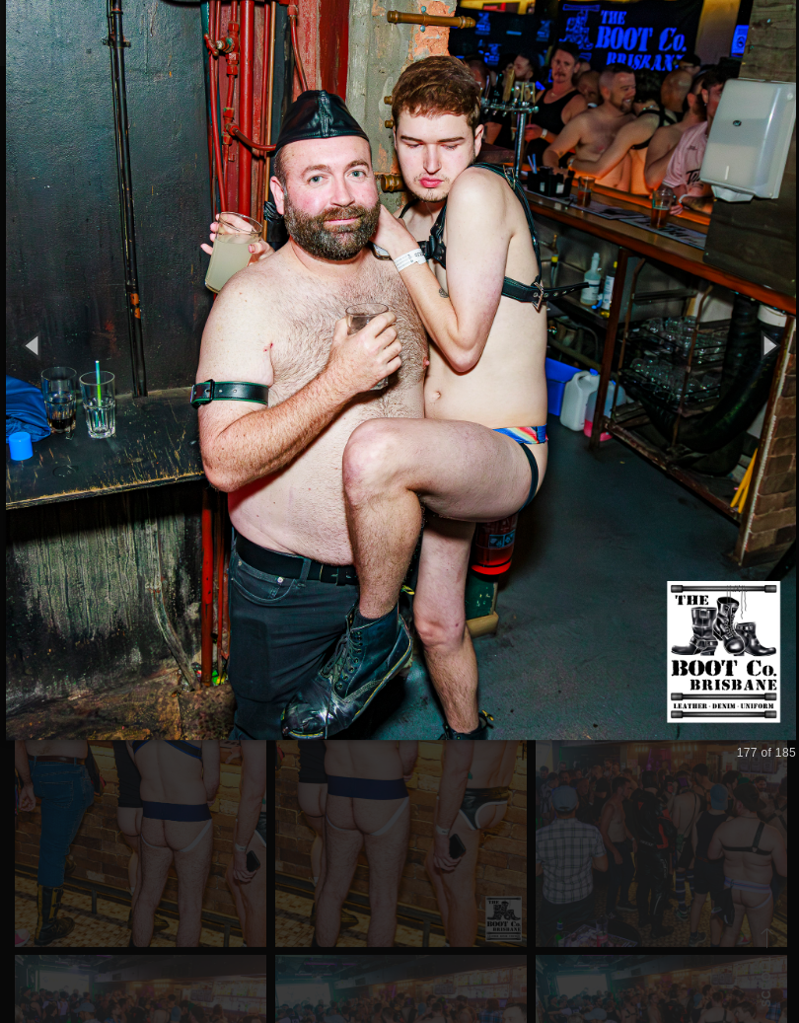
click at [580, 493] on img at bounding box center [399, 347] width 787 height 866
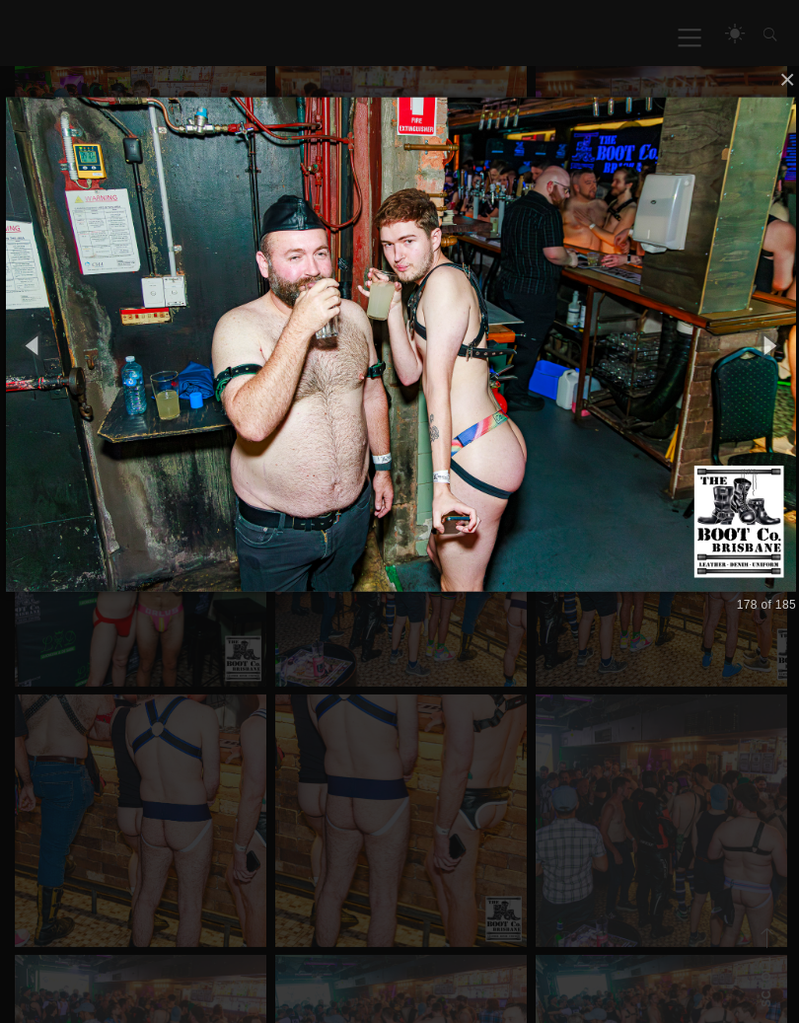
click at [587, 485] on img at bounding box center [399, 346] width 787 height 571
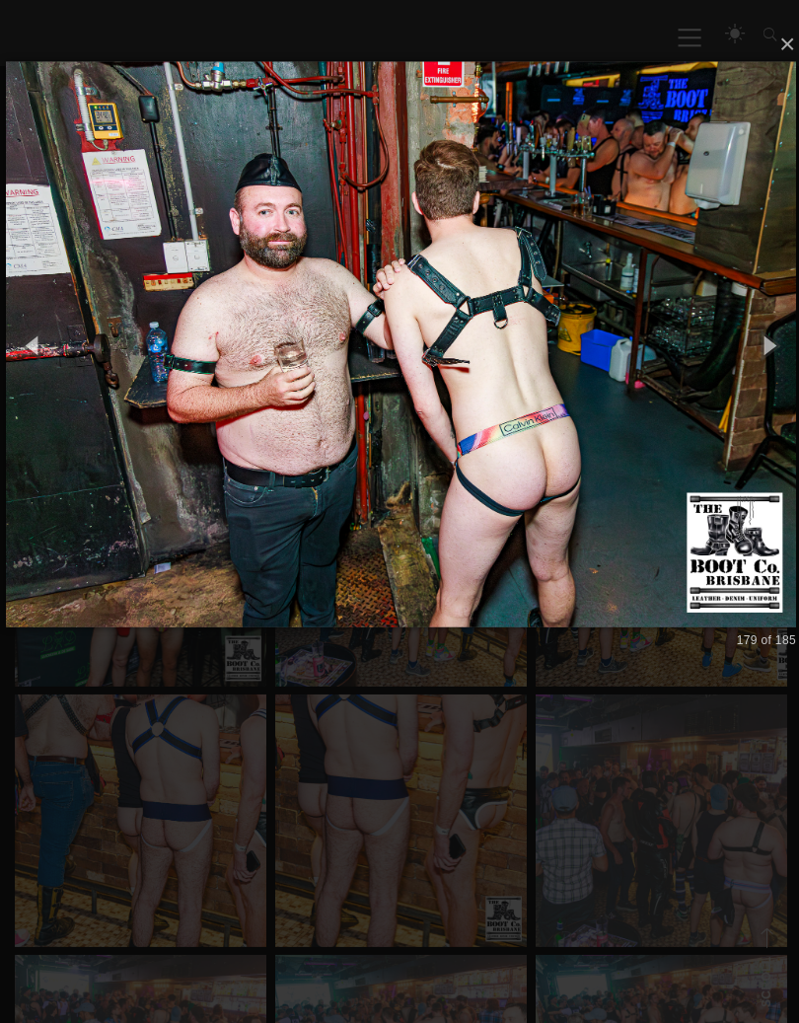
click at [565, 503] on img at bounding box center [399, 346] width 787 height 641
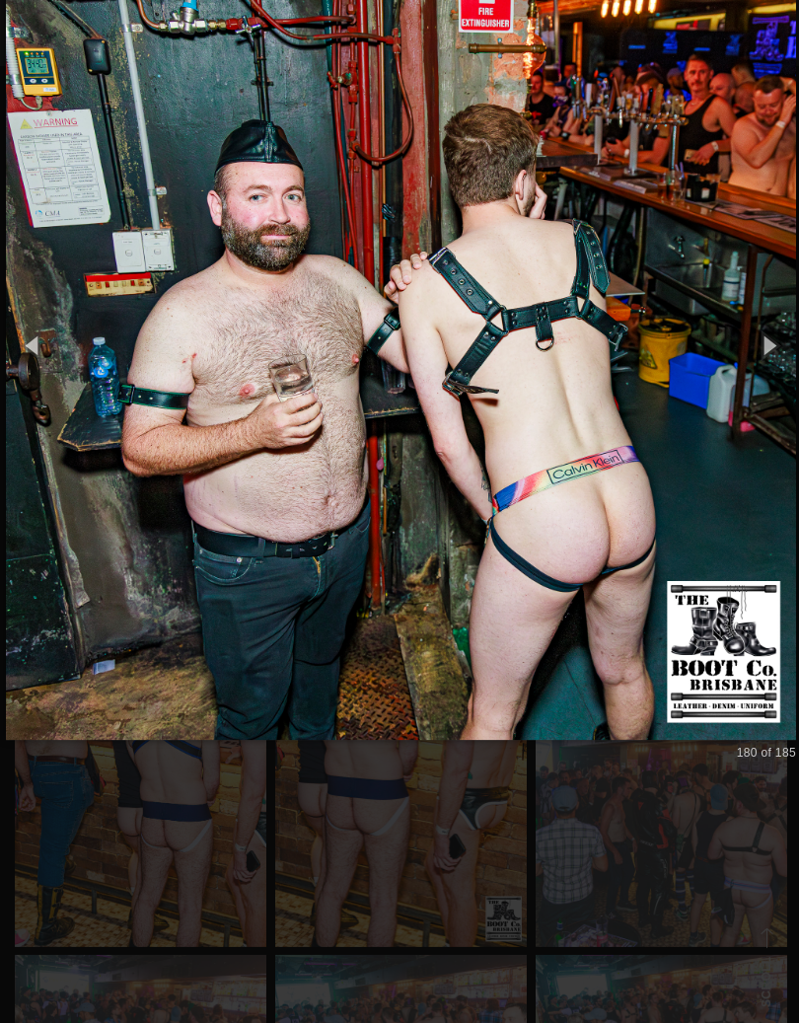
click at [578, 490] on img at bounding box center [399, 347] width 787 height 866
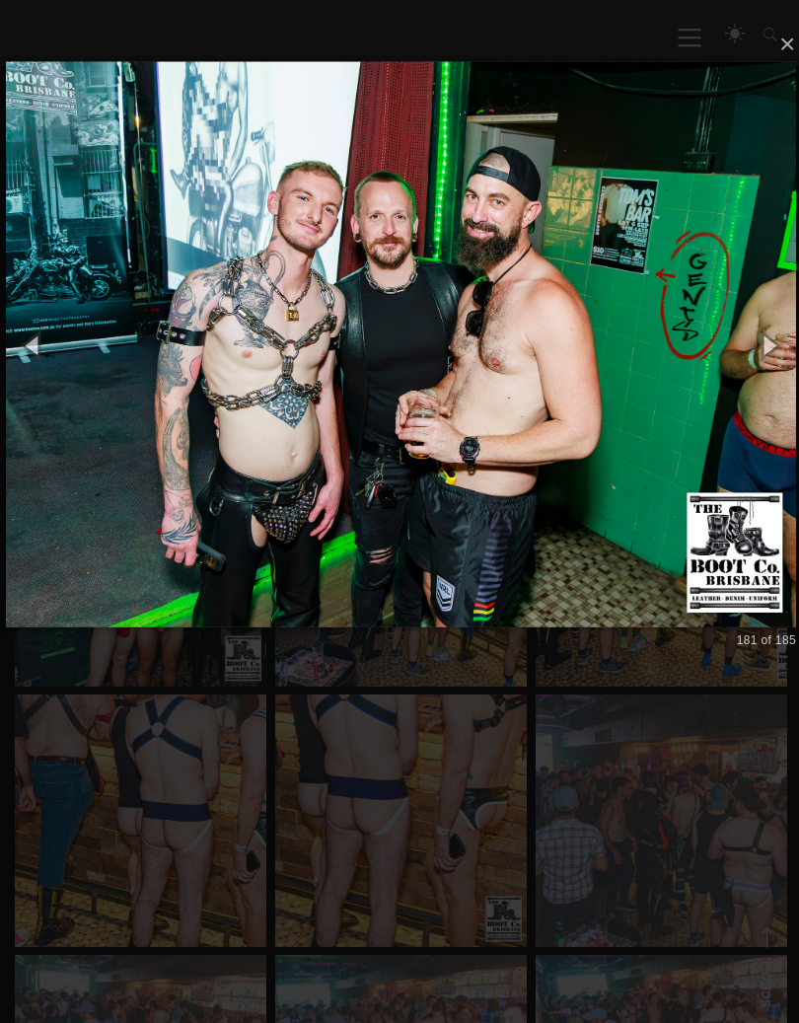
click at [568, 446] on img at bounding box center [399, 346] width 787 height 641
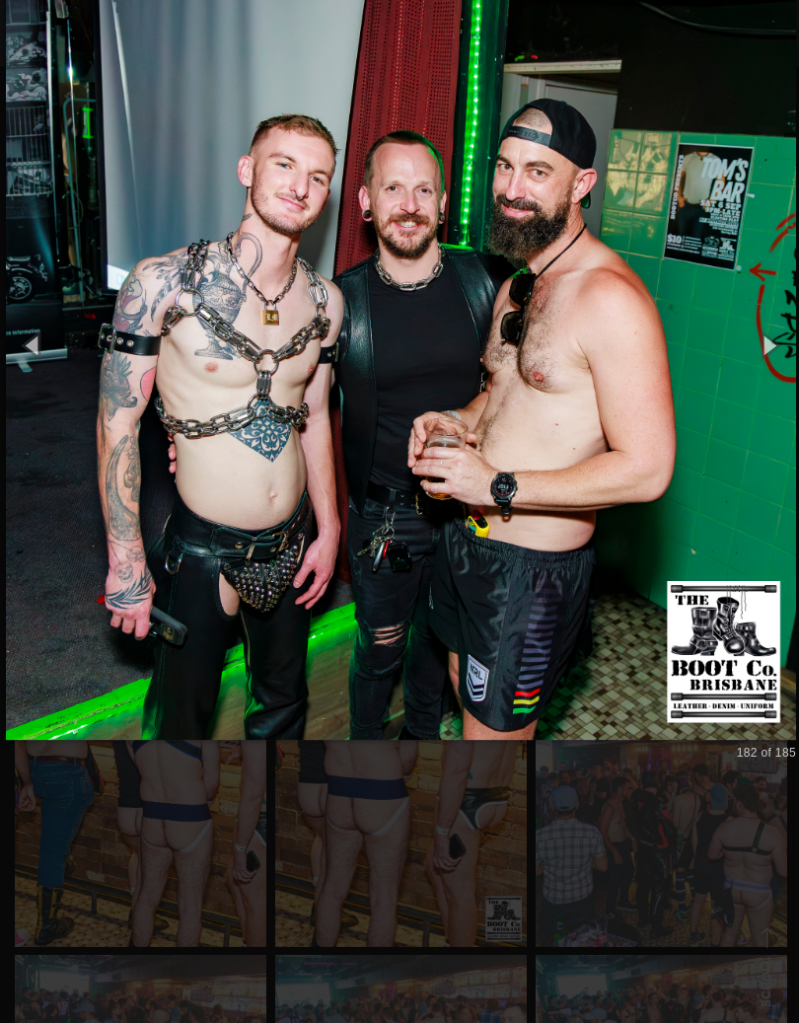
click at [581, 445] on img at bounding box center [399, 347] width 787 height 866
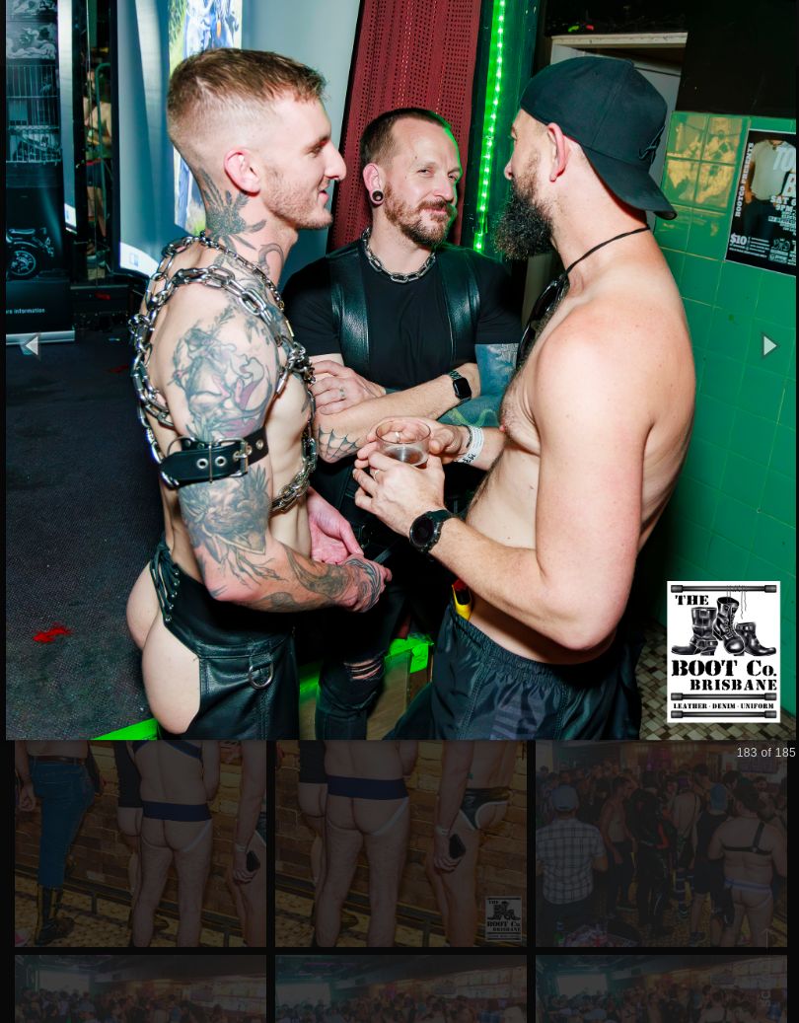
click at [588, 447] on img at bounding box center [399, 347] width 787 height 866
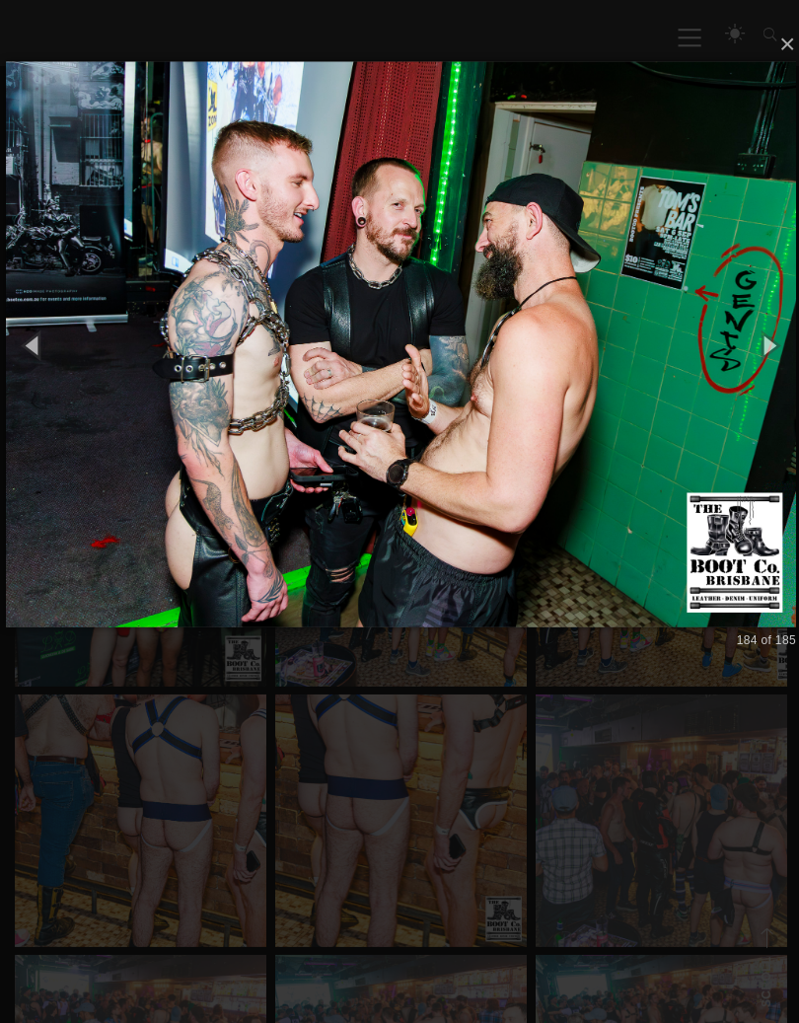
click at [588, 444] on img at bounding box center [399, 346] width 787 height 641
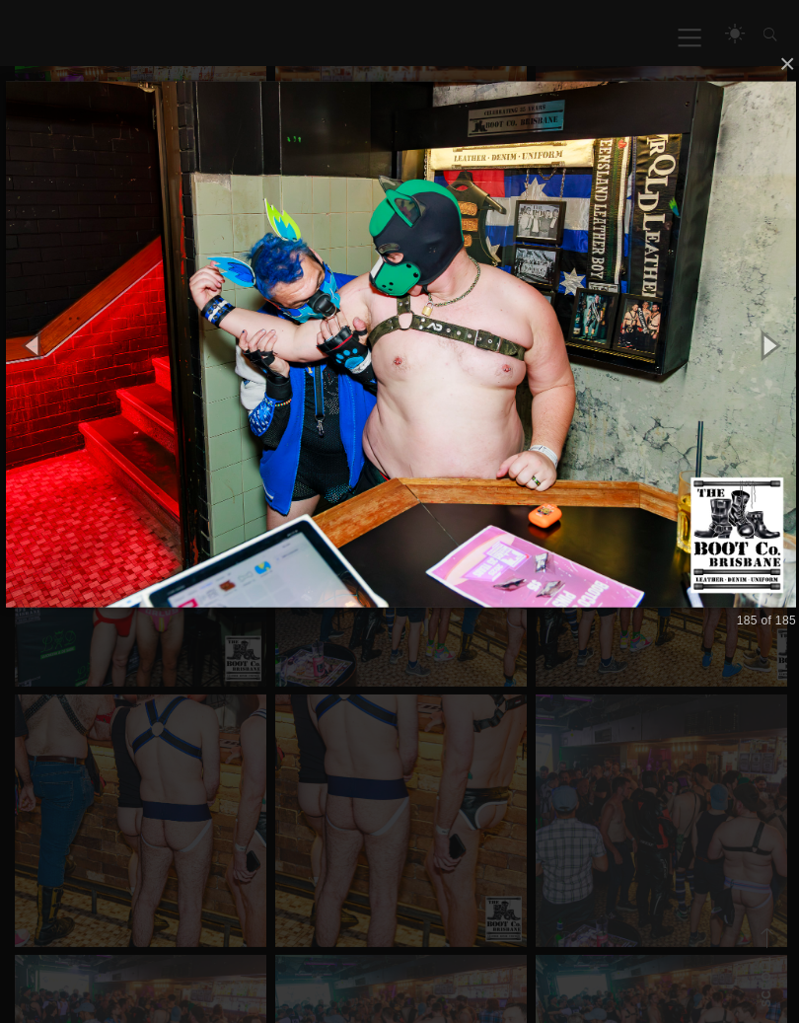
click at [587, 445] on img at bounding box center [399, 346] width 787 height 603
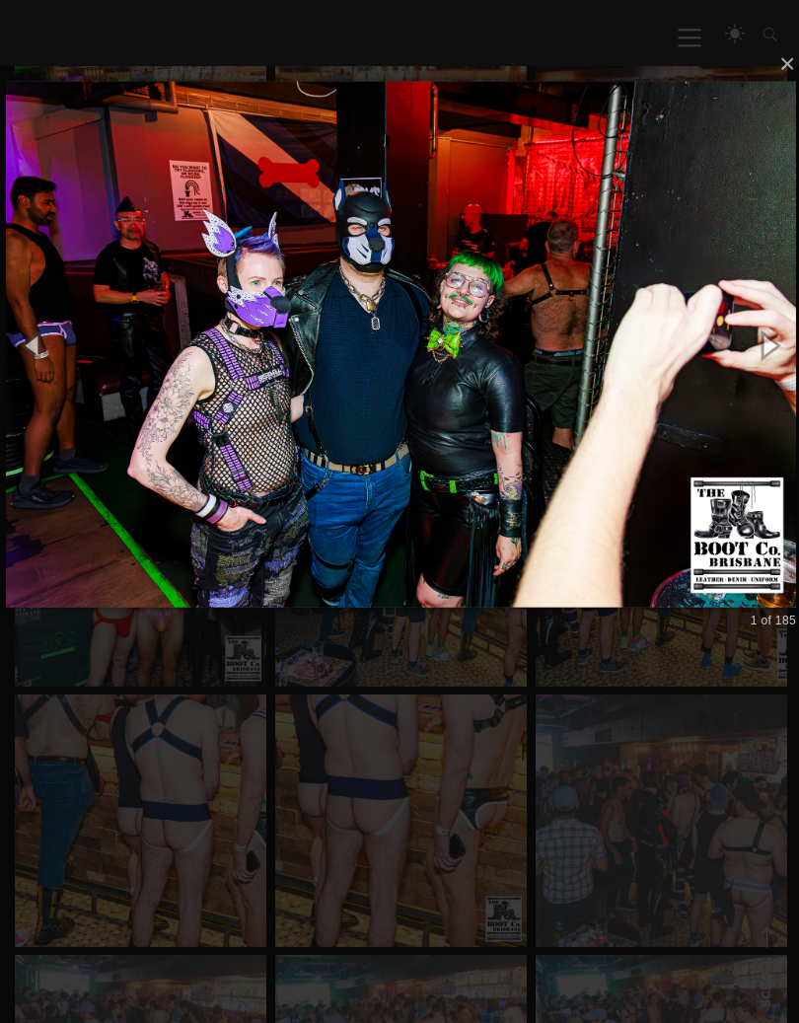
click at [575, 431] on img at bounding box center [399, 346] width 787 height 603
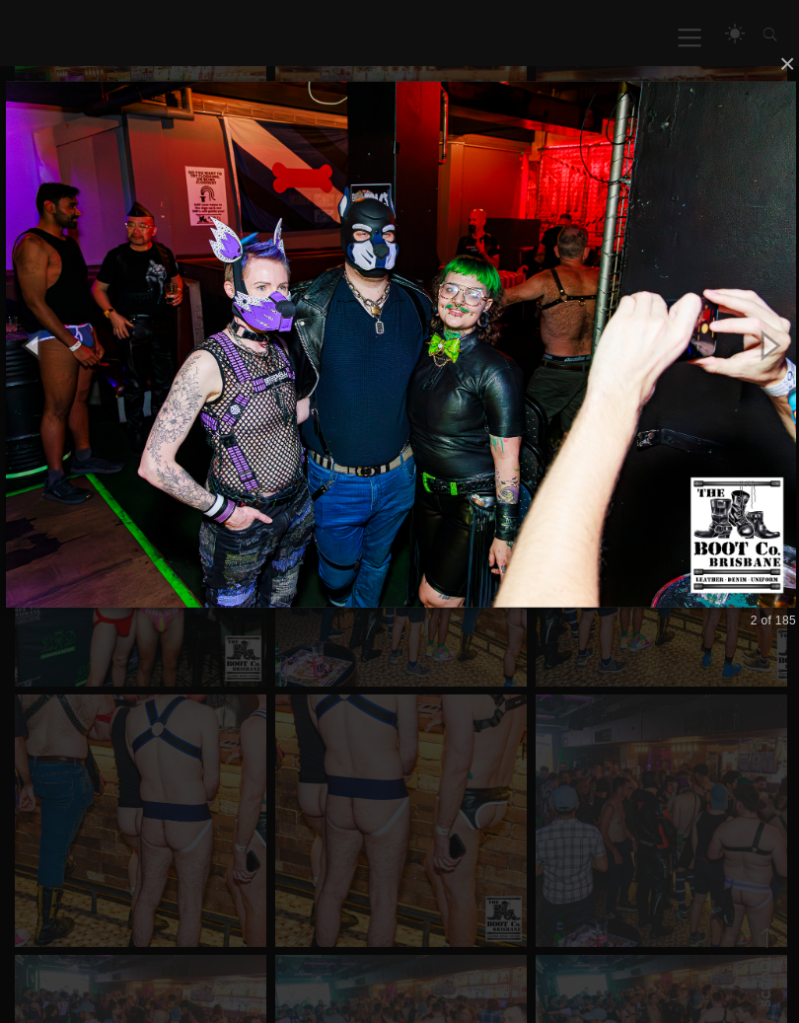
click at [559, 439] on img at bounding box center [399, 346] width 787 height 603
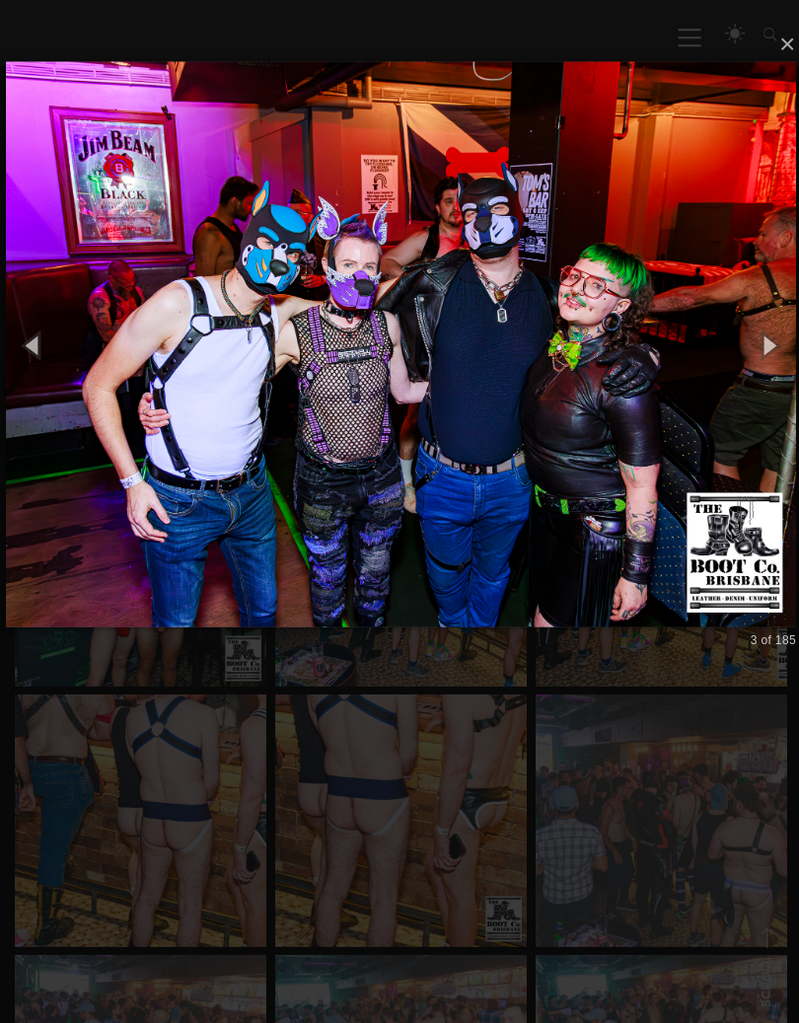
click at [568, 464] on img at bounding box center [399, 346] width 787 height 641
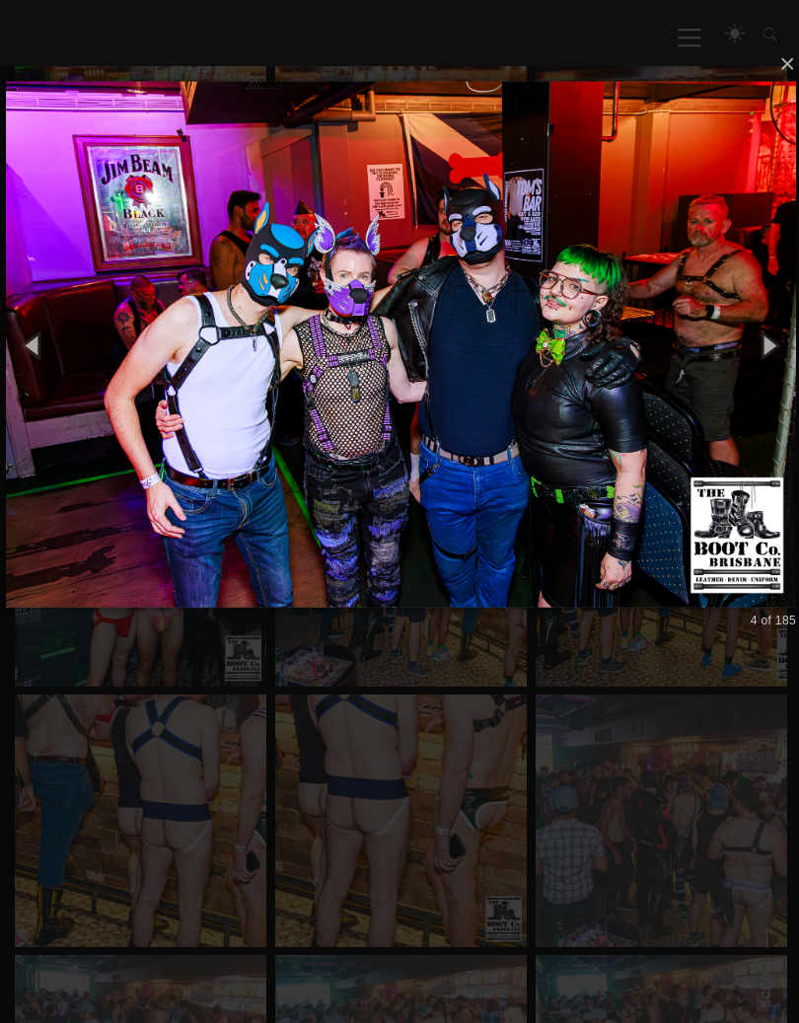
click at [582, 457] on img at bounding box center [399, 346] width 787 height 603
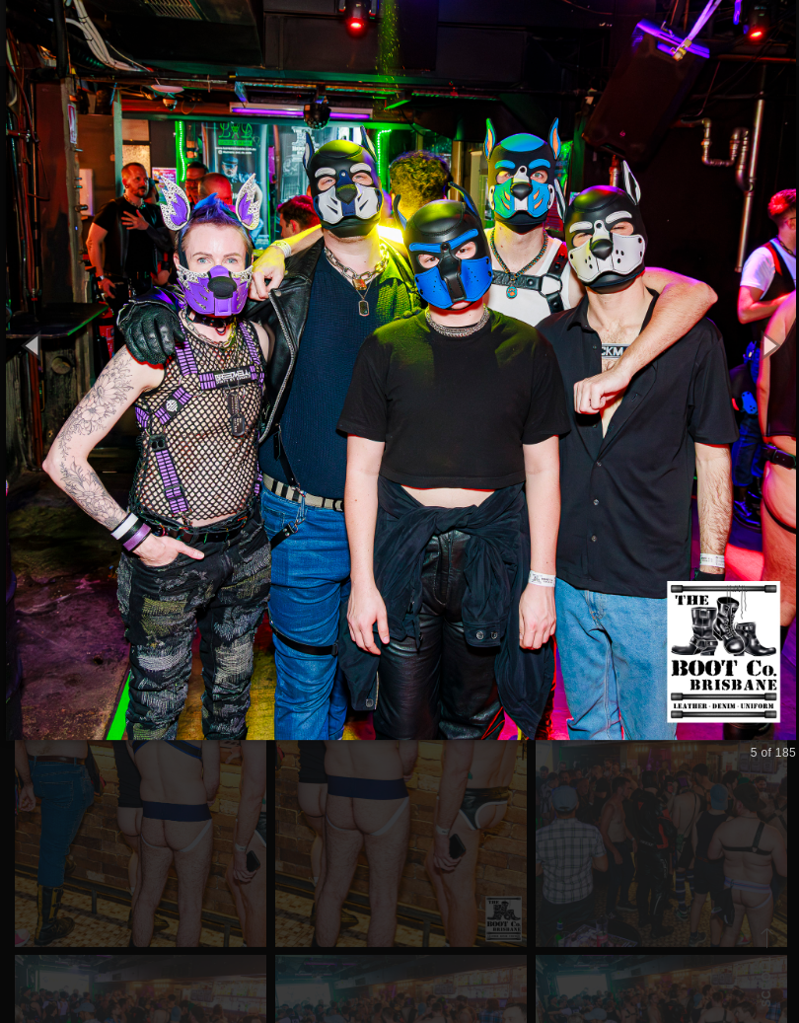
click at [589, 458] on img at bounding box center [399, 347] width 787 height 866
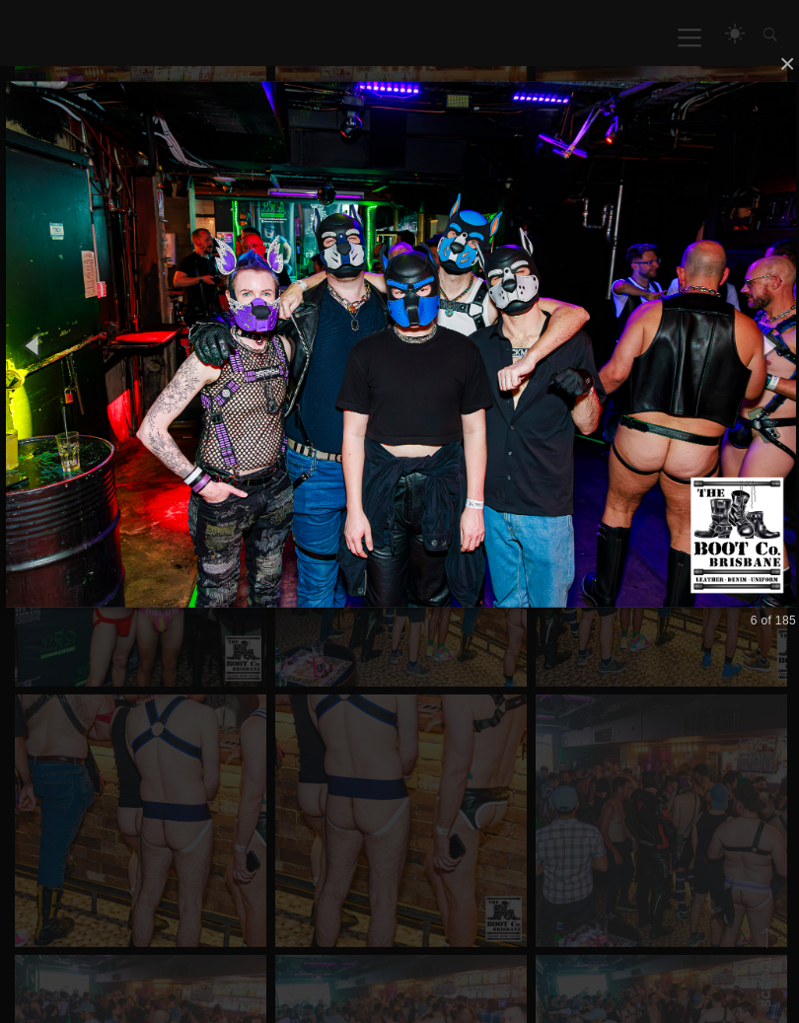
click at [591, 458] on img at bounding box center [399, 346] width 787 height 603
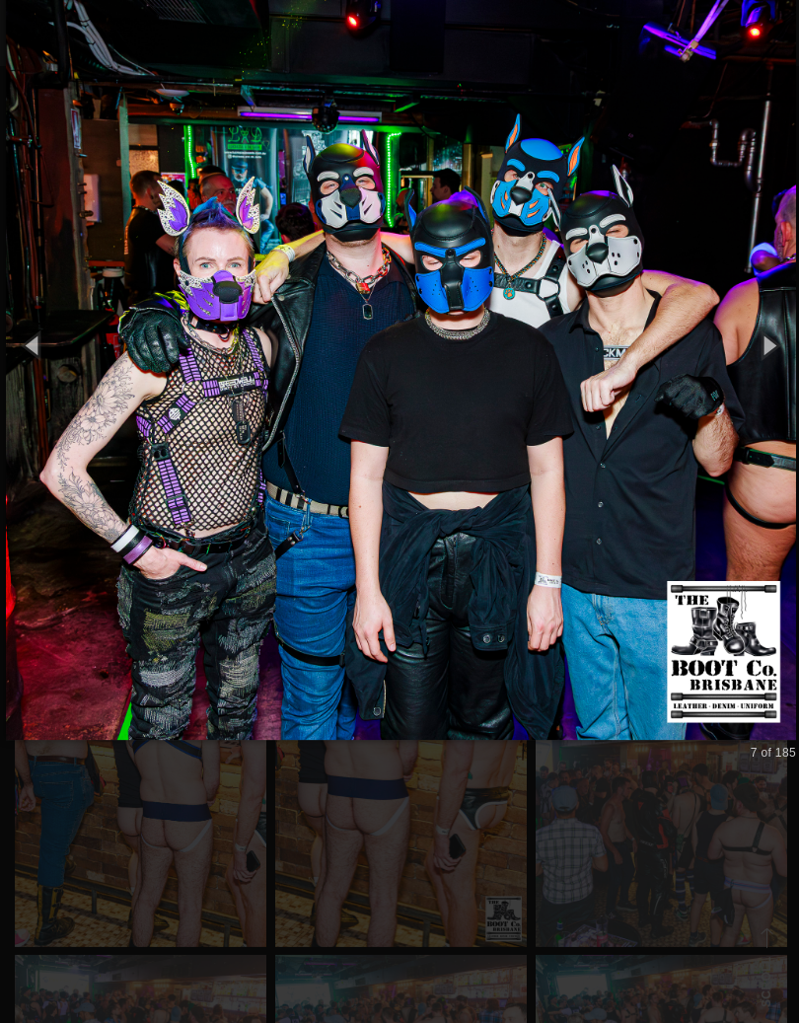
click at [592, 452] on img at bounding box center [399, 347] width 787 height 866
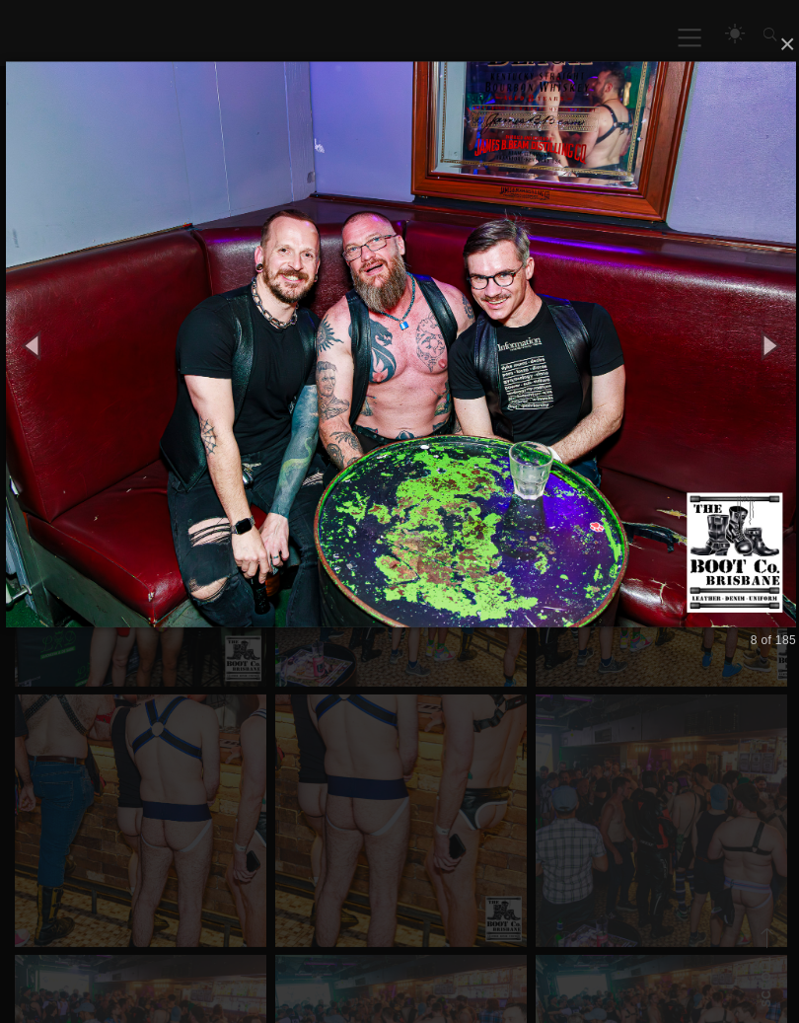
click at [586, 462] on img at bounding box center [399, 346] width 787 height 641
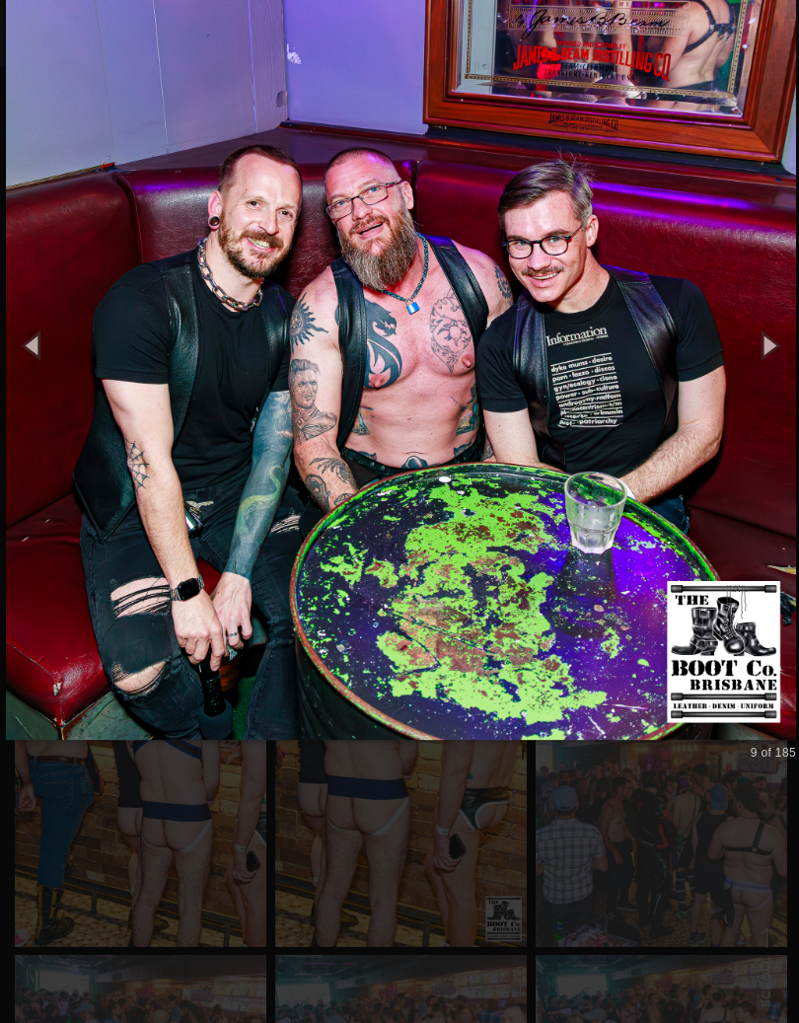
click at [592, 460] on img at bounding box center [399, 347] width 787 height 866
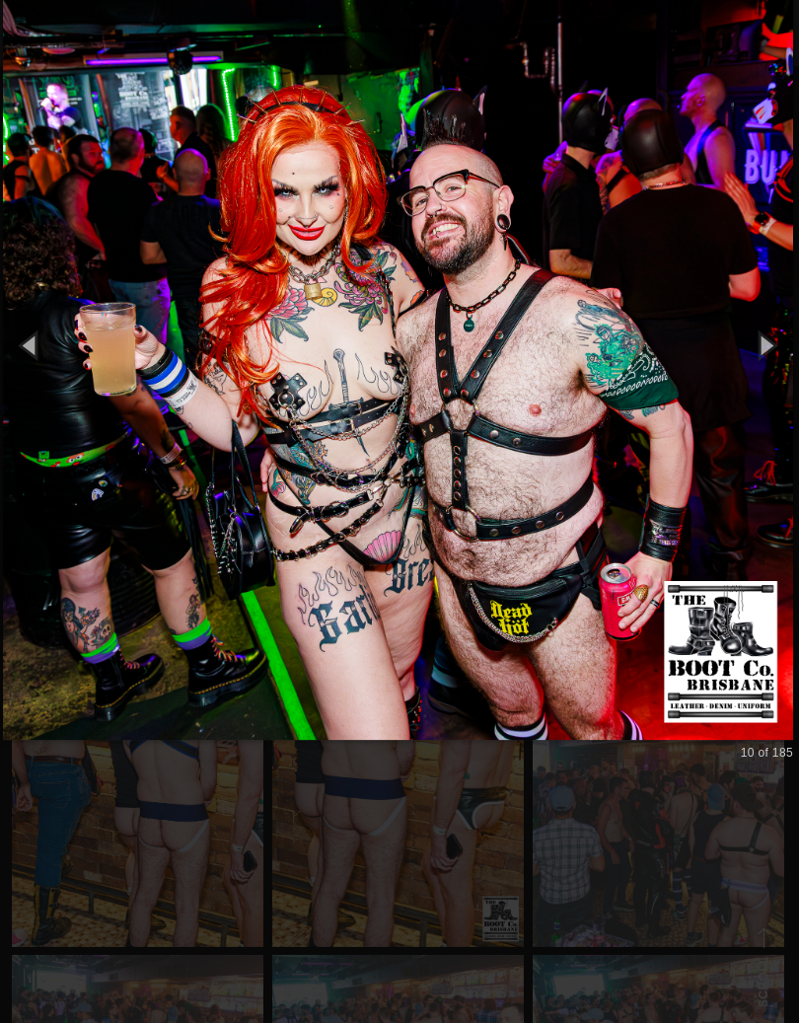
click at [545, 465] on img at bounding box center [399, 347] width 787 height 866
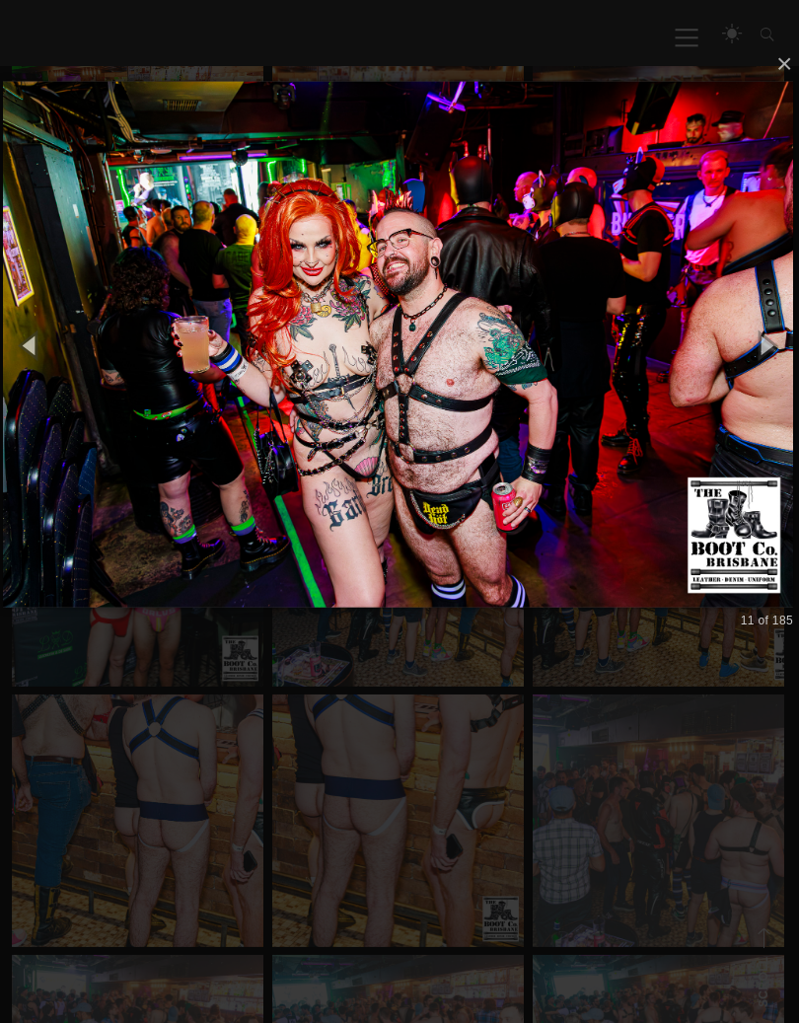
click at [585, 454] on img at bounding box center [399, 346] width 787 height 603
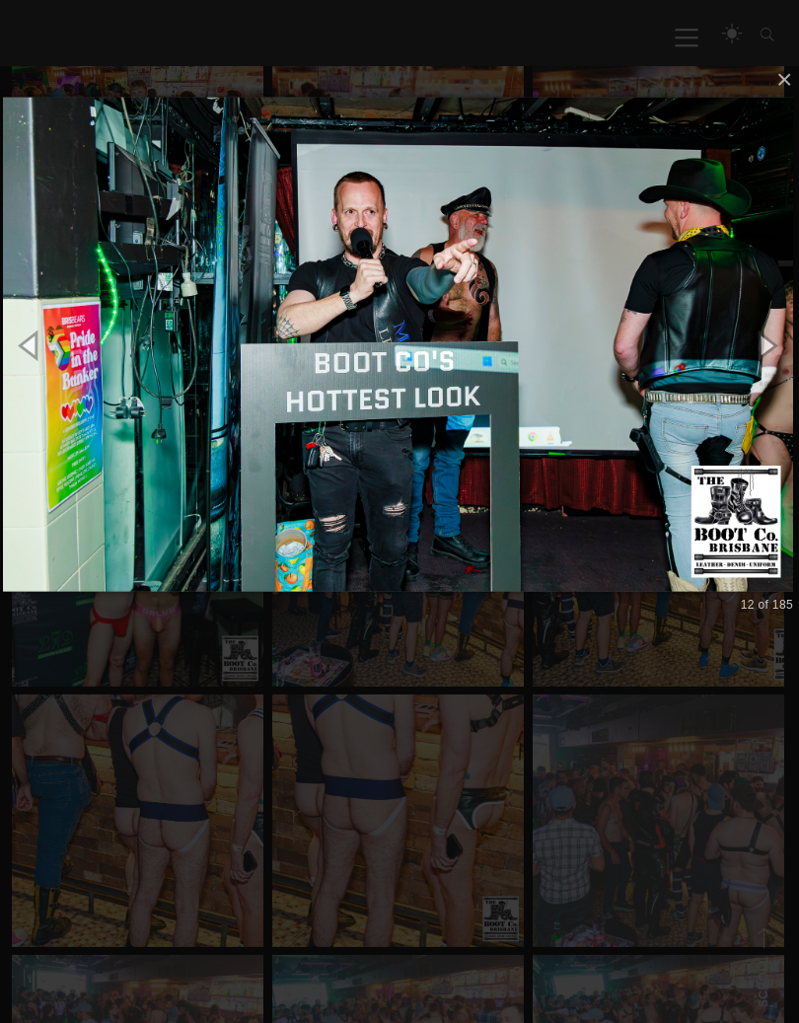
click at [616, 441] on img at bounding box center [399, 346] width 787 height 571
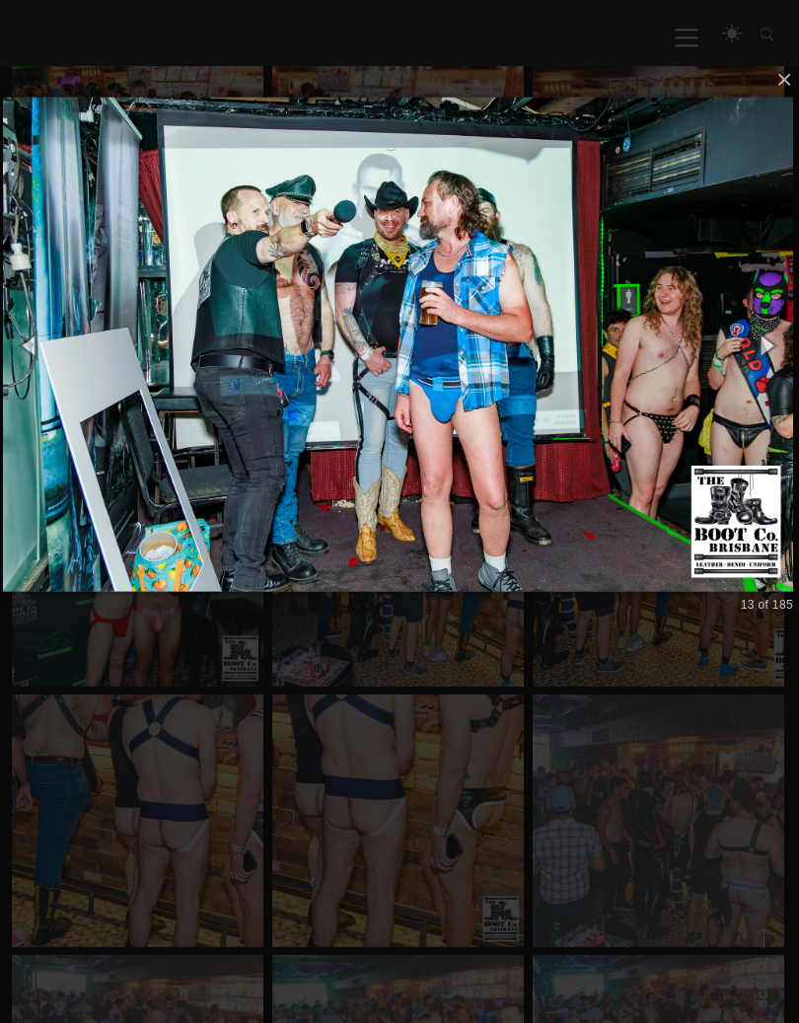
click at [539, 460] on img at bounding box center [399, 346] width 787 height 571
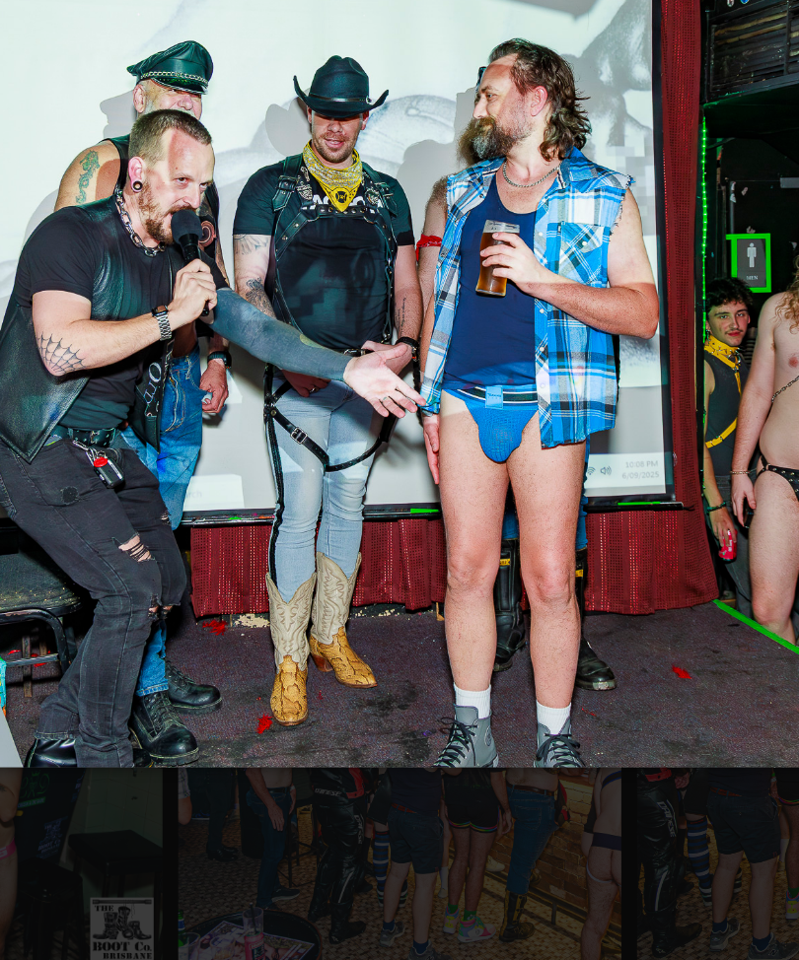
click at [364, 327] on img at bounding box center [399, 317] width 787 height 571
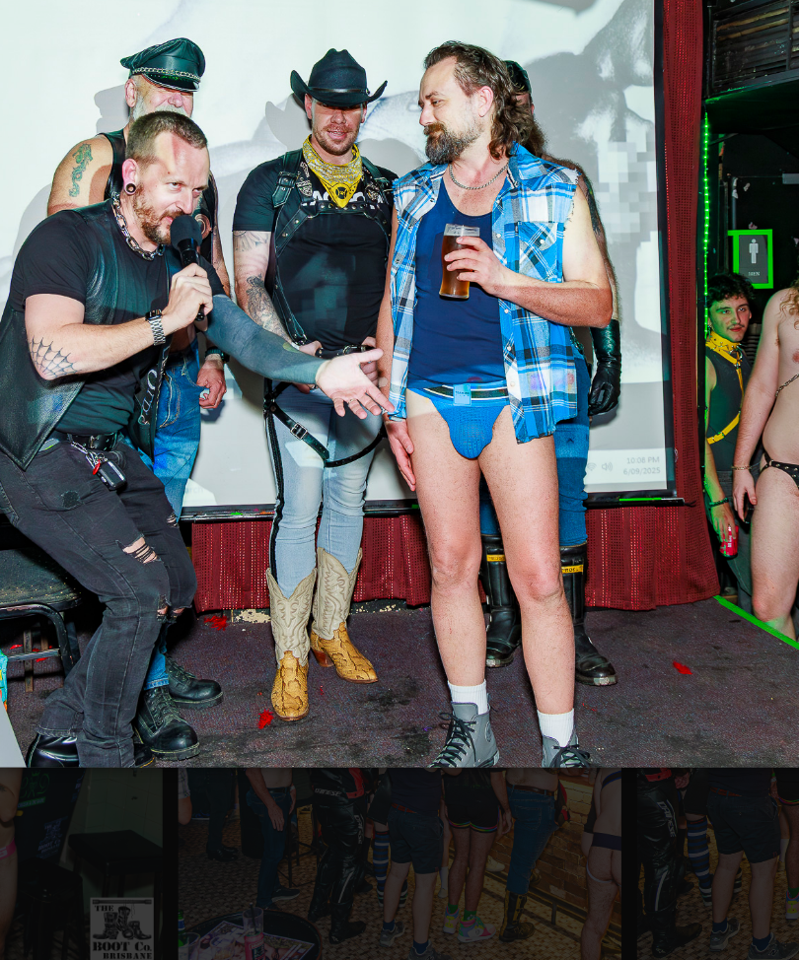
click at [363, 329] on img at bounding box center [399, 317] width 787 height 571
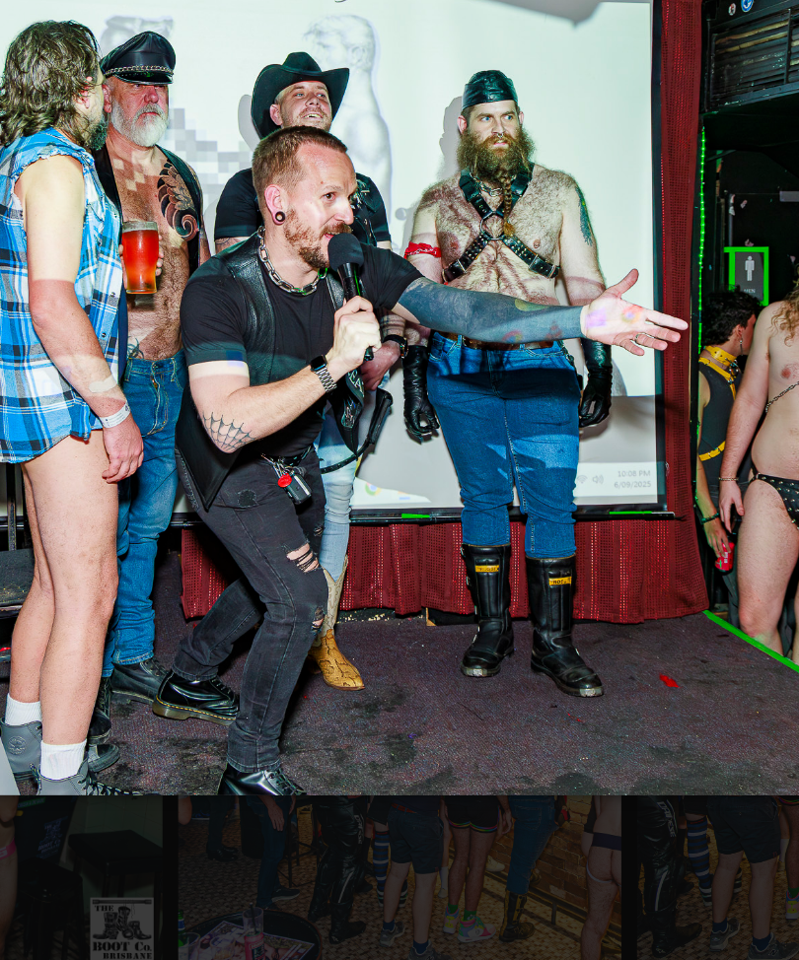
click at [360, 330] on img at bounding box center [399, 316] width 787 height 603
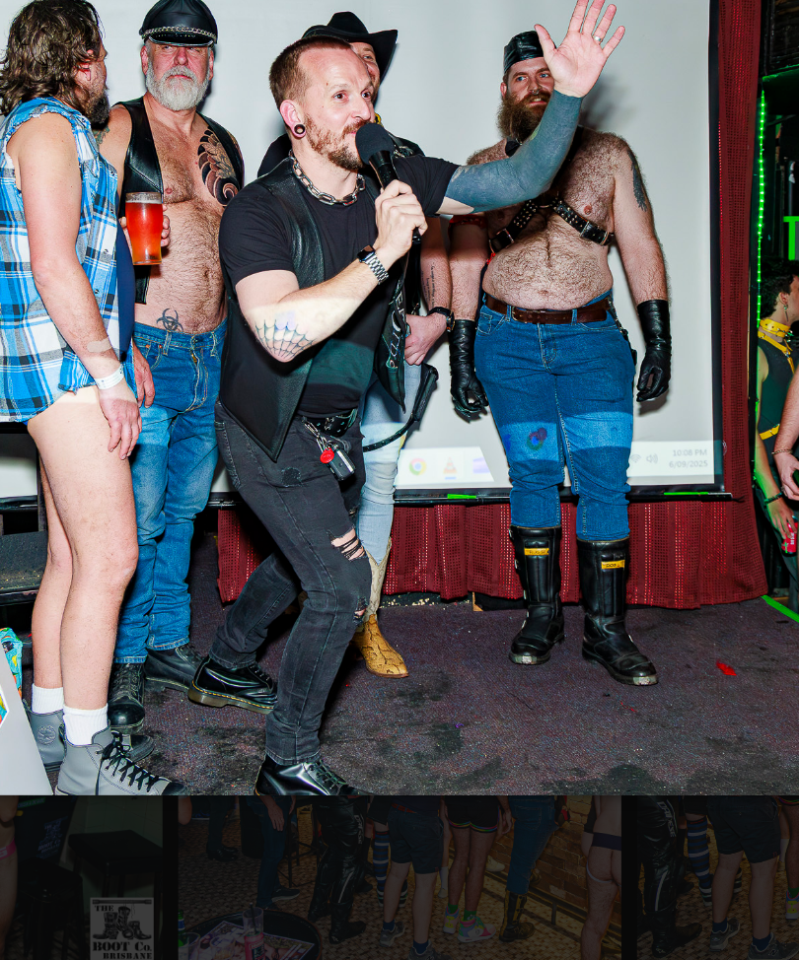
click at [361, 329] on img at bounding box center [399, 316] width 787 height 603
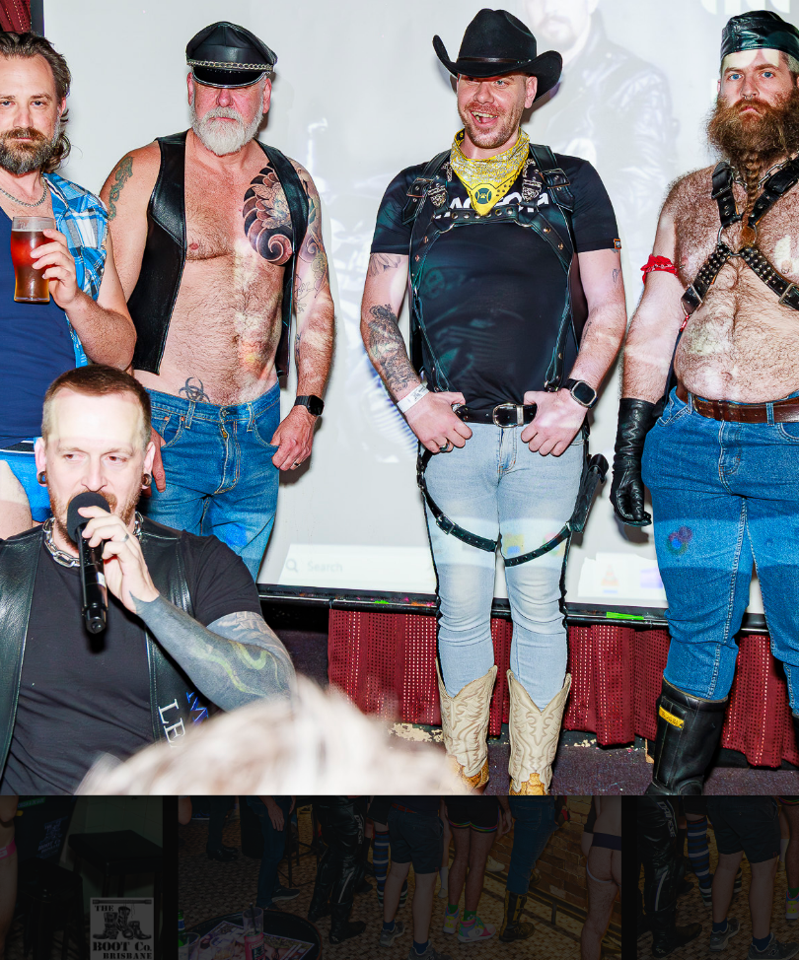
click at [365, 330] on img at bounding box center [399, 316] width 787 height 603
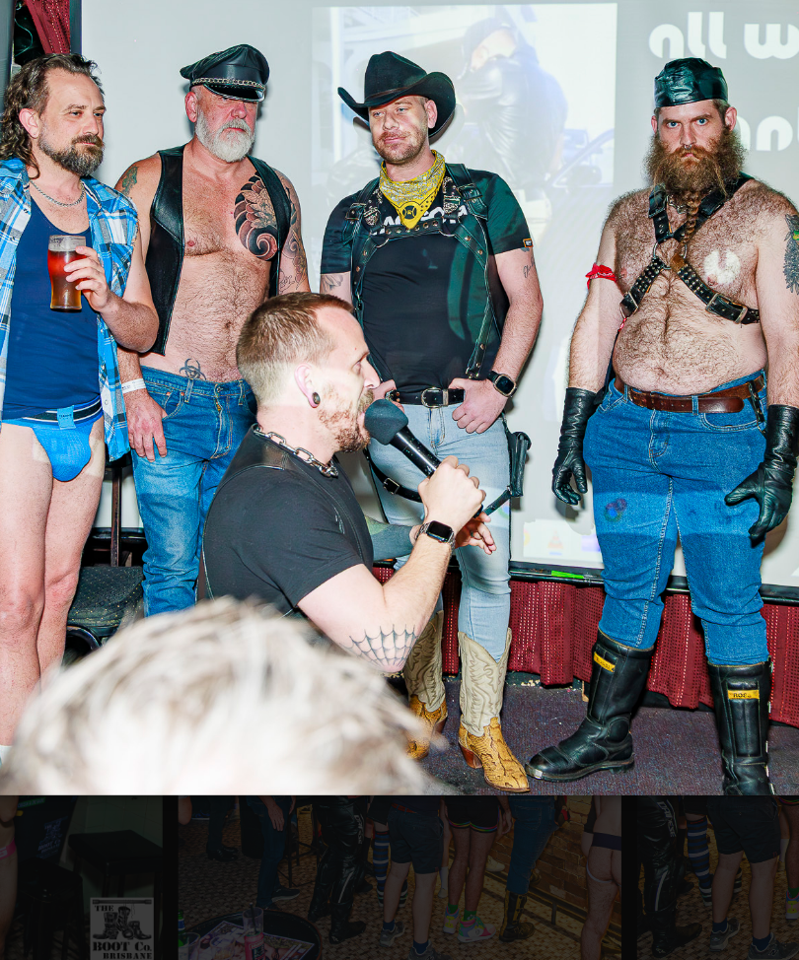
click at [360, 336] on img at bounding box center [399, 316] width 787 height 603
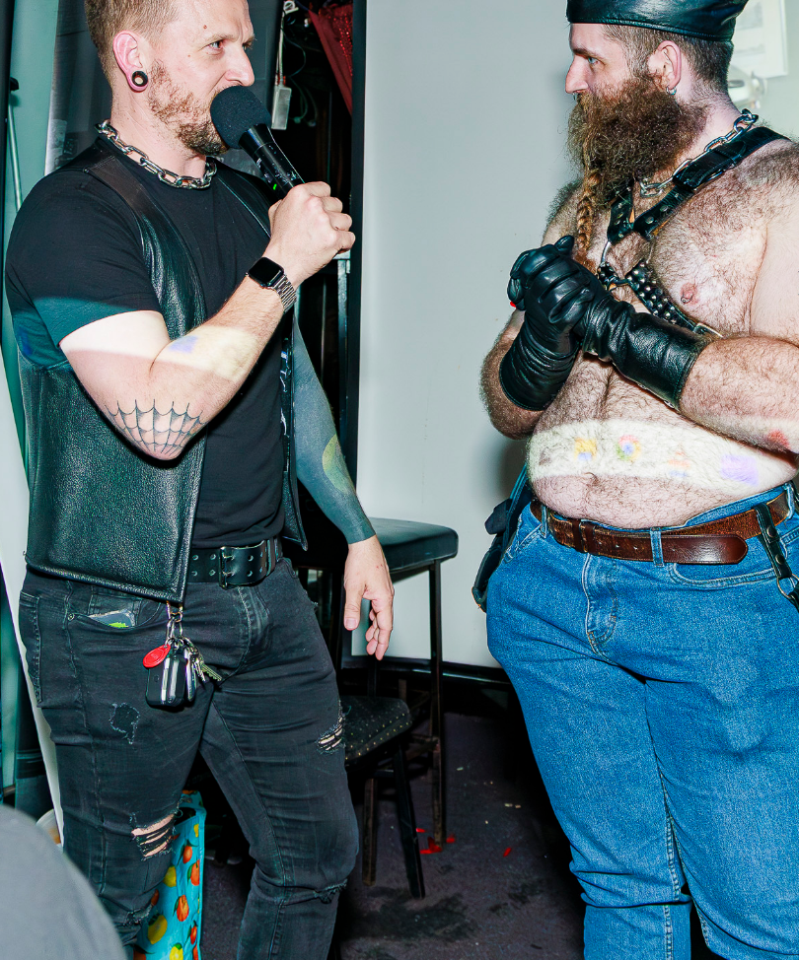
click at [366, 334] on img at bounding box center [399, 317] width 787 height 866
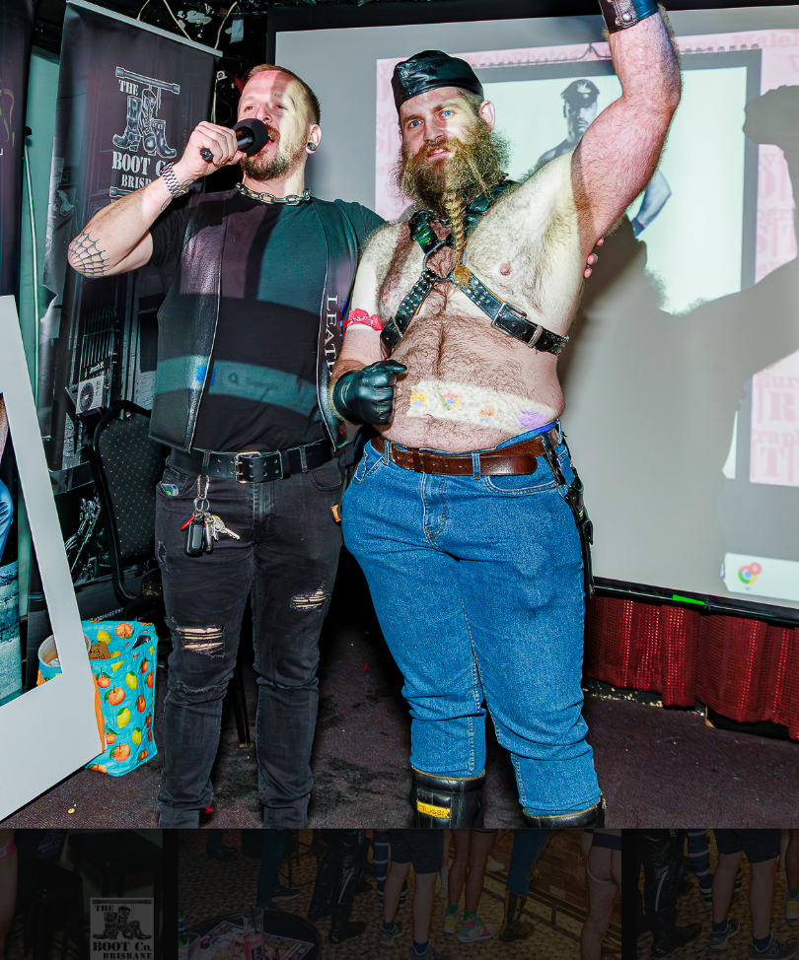
click at [363, 336] on img at bounding box center [399, 316] width 787 height 641
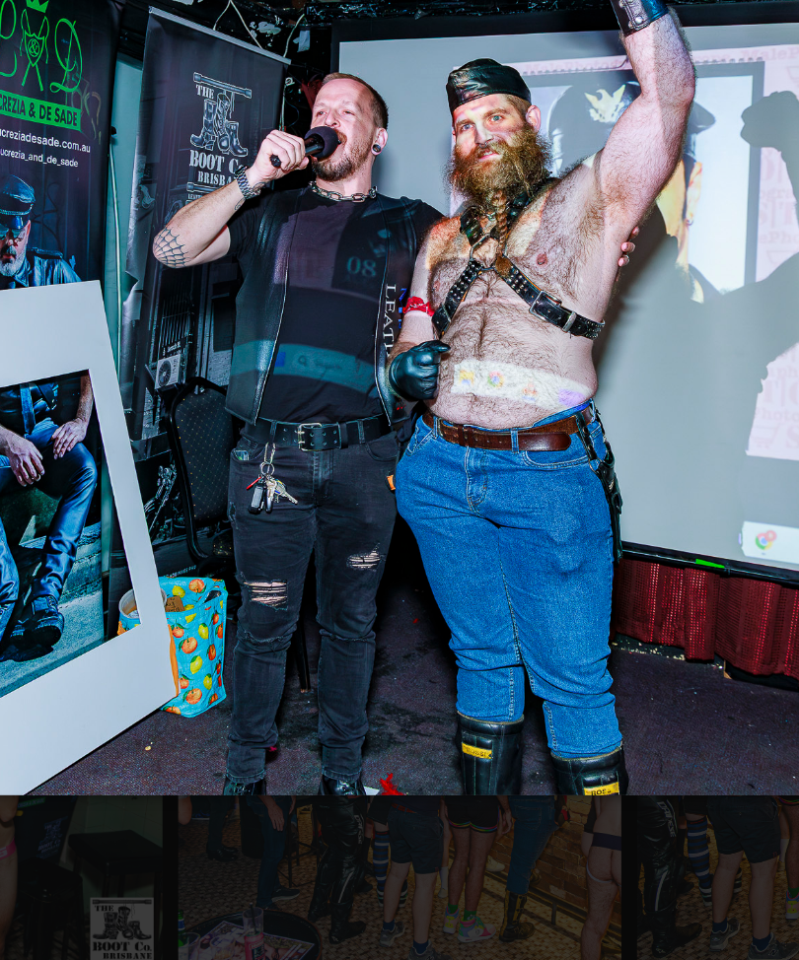
click at [361, 337] on img at bounding box center [399, 316] width 787 height 603
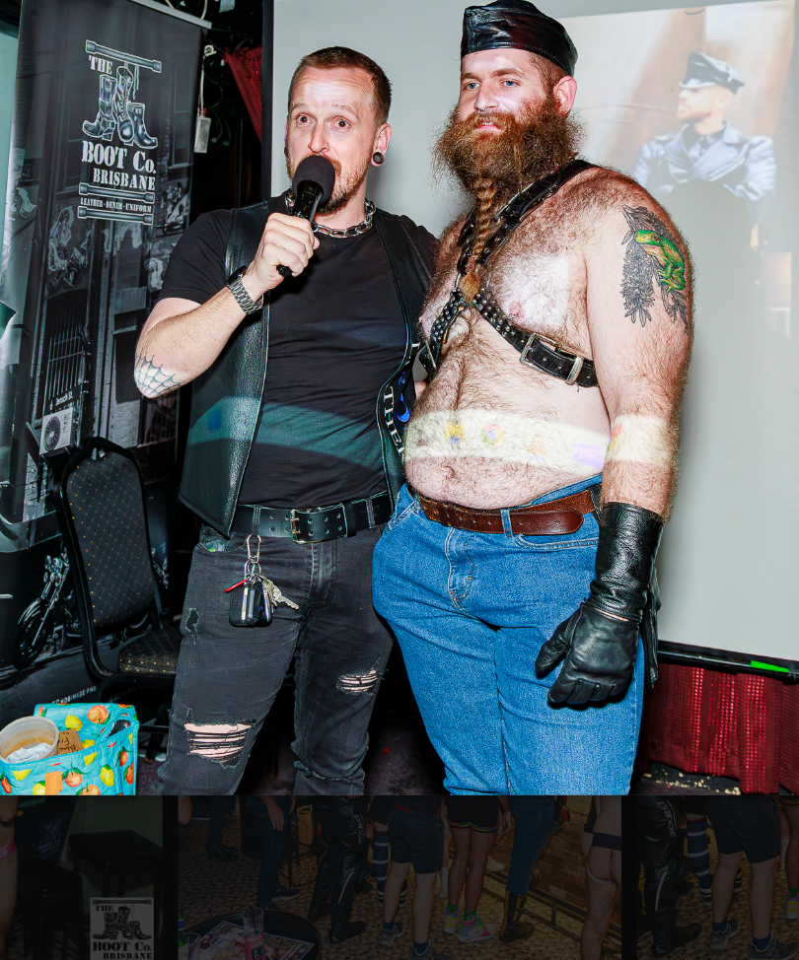
click at [361, 336] on img at bounding box center [399, 316] width 787 height 603
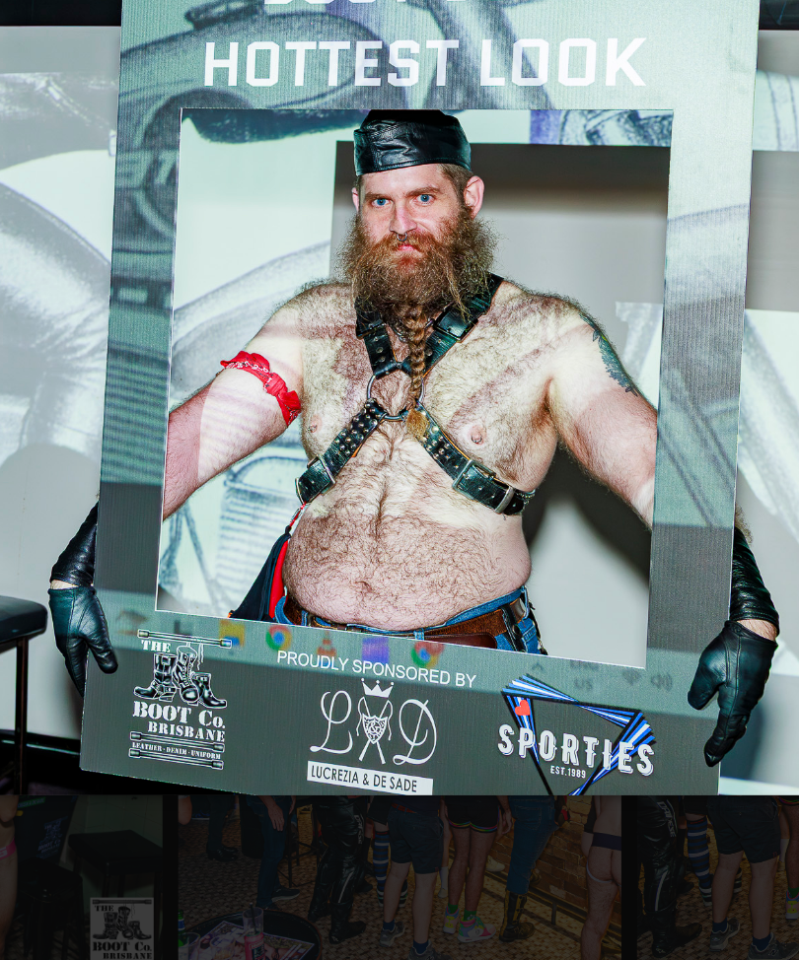
click at [356, 336] on img at bounding box center [399, 316] width 787 height 603
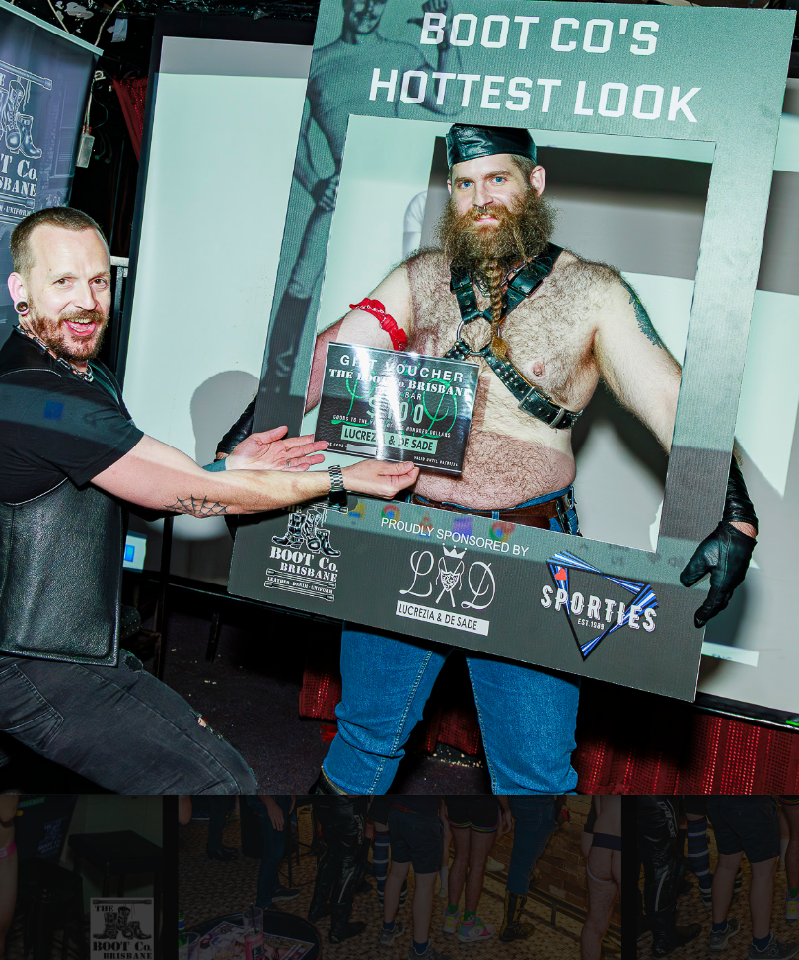
click at [349, 344] on img at bounding box center [399, 316] width 787 height 603
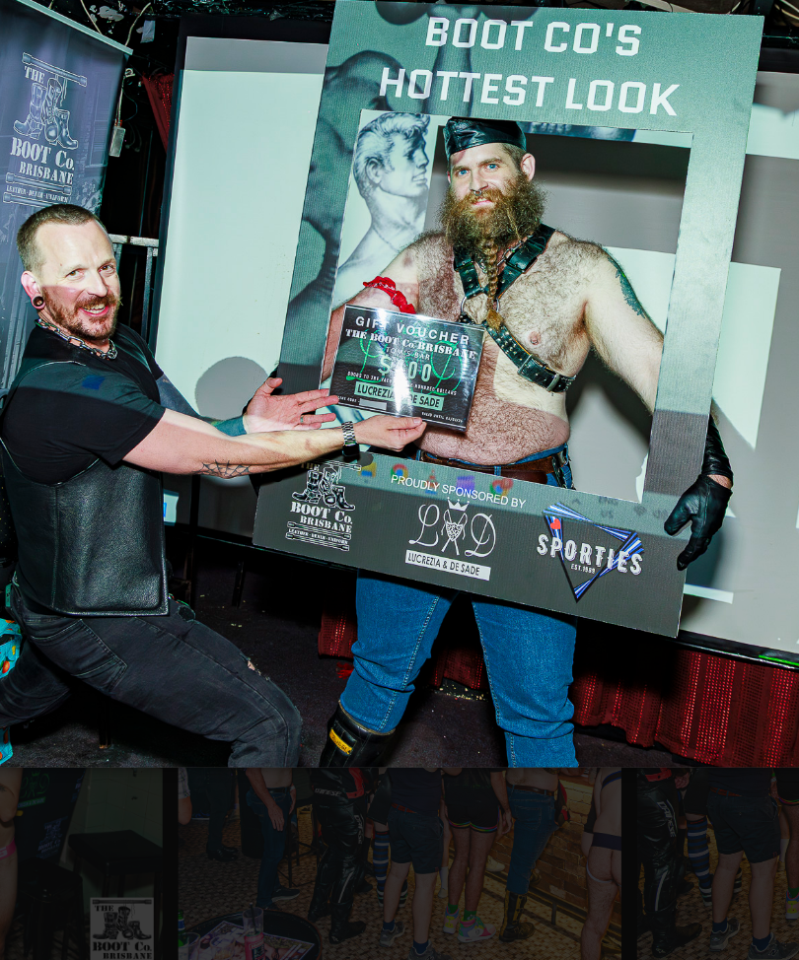
click at [357, 342] on img at bounding box center [399, 317] width 787 height 571
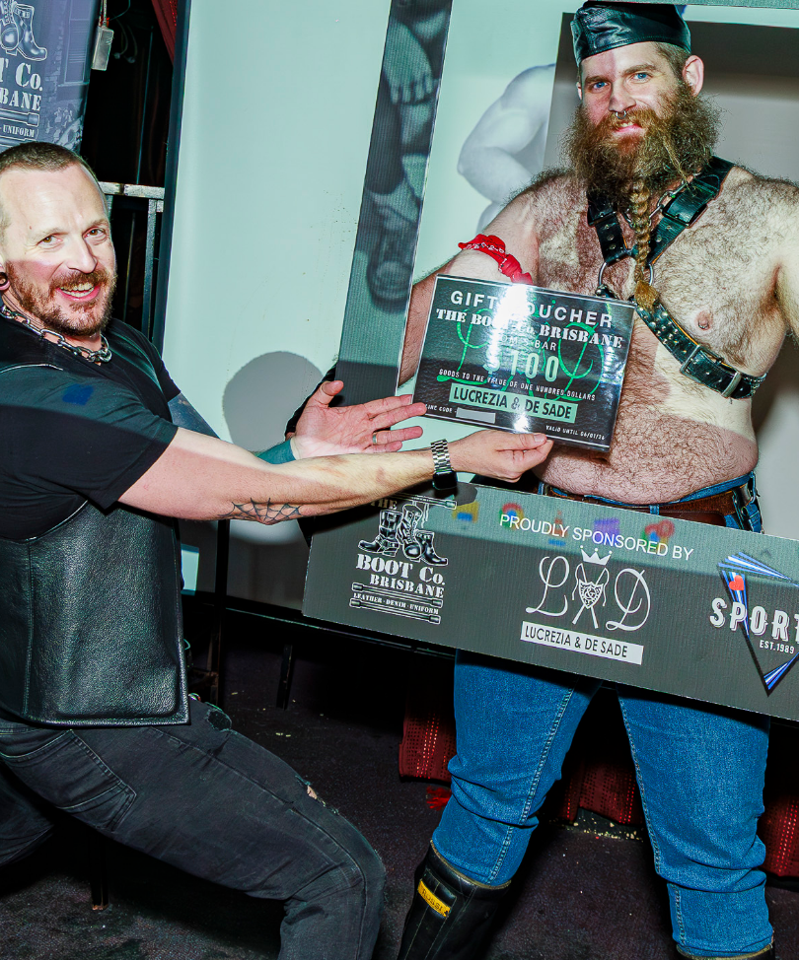
click at [354, 346] on img at bounding box center [399, 317] width 787 height 866
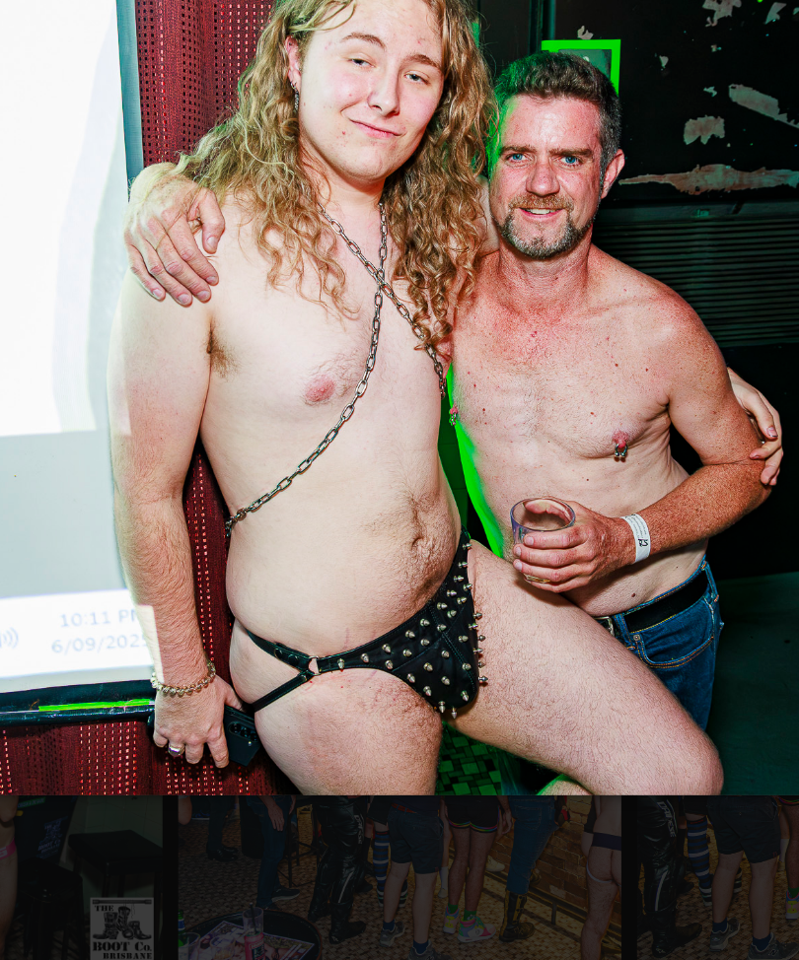
click at [354, 347] on img at bounding box center [399, 316] width 787 height 603
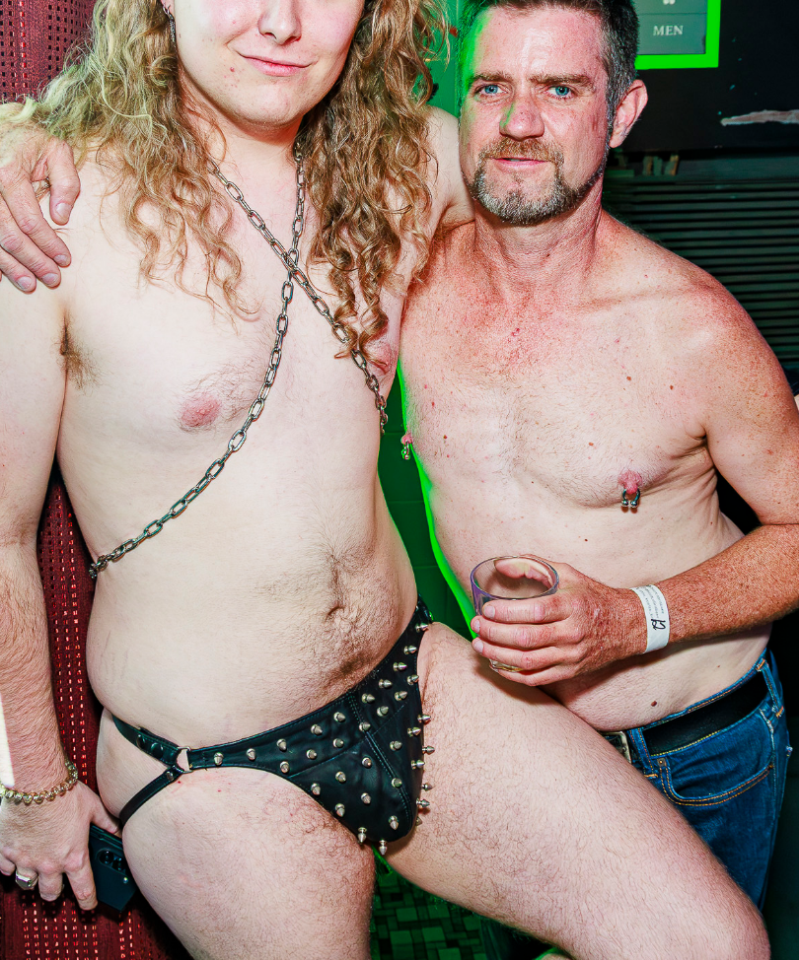
click at [371, 342] on img at bounding box center [399, 317] width 787 height 866
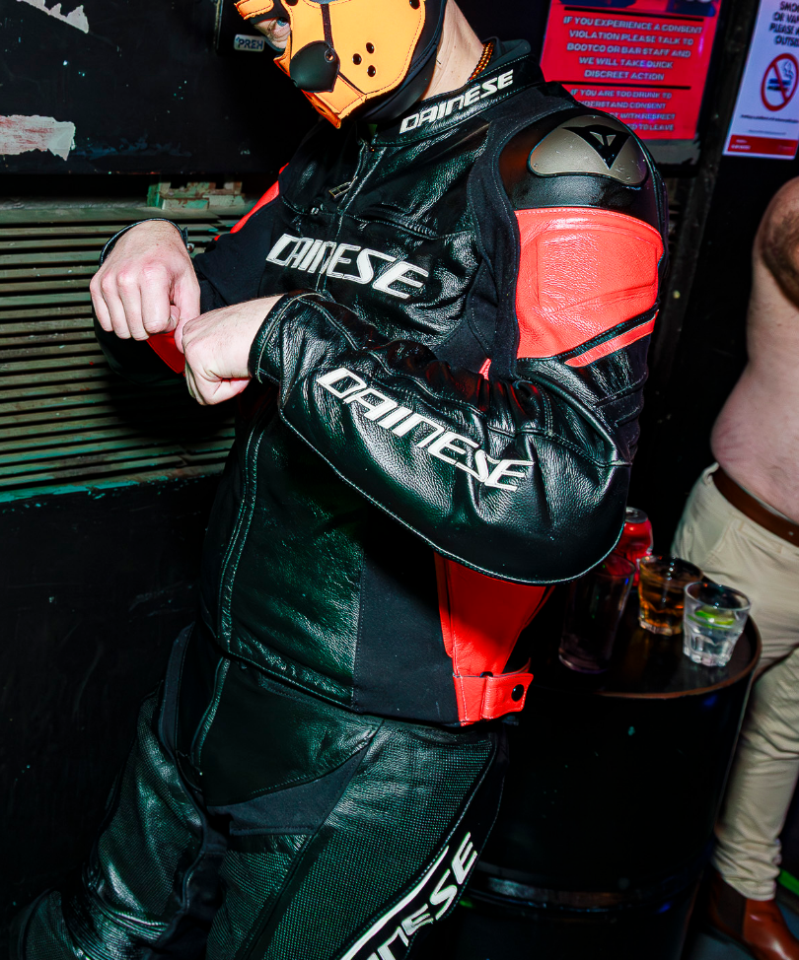
click at [361, 347] on img at bounding box center [399, 317] width 787 height 866
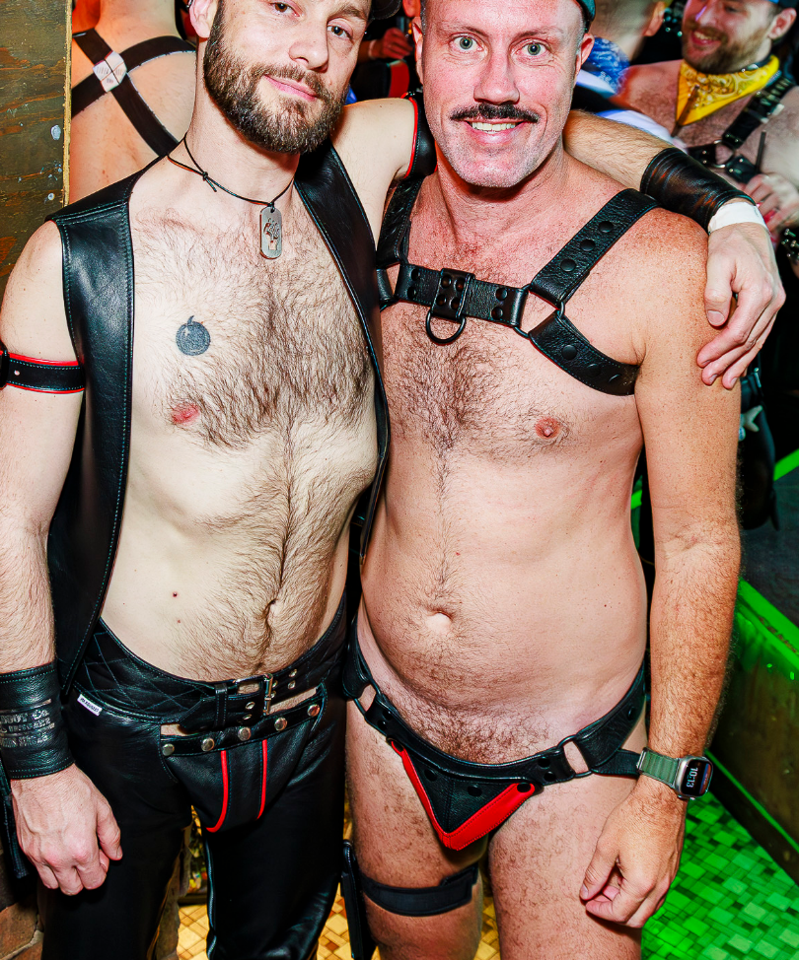
click at [363, 334] on img at bounding box center [399, 317] width 787 height 866
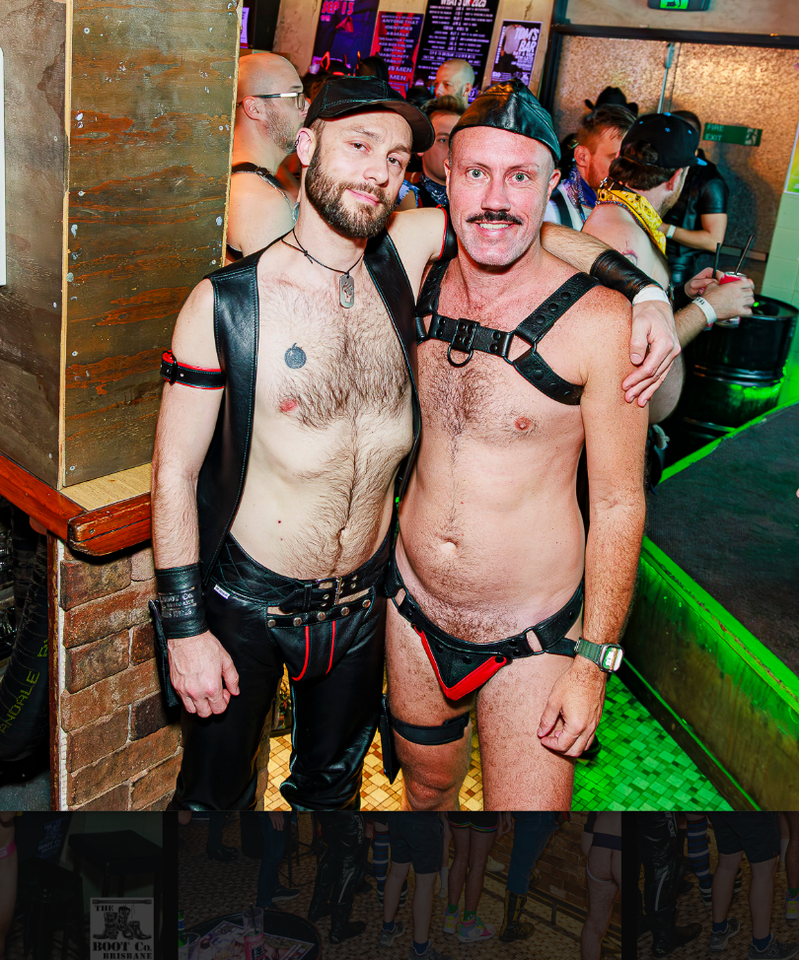
click at [374, 327] on img at bounding box center [399, 316] width 787 height 621
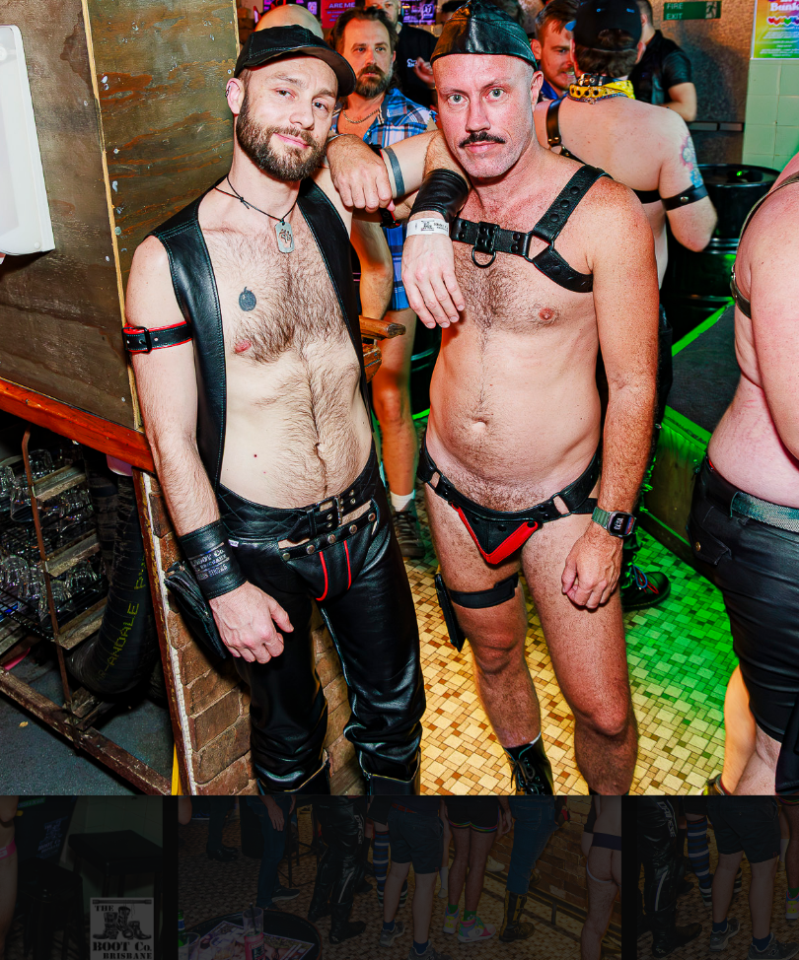
click at [375, 330] on img at bounding box center [399, 316] width 787 height 603
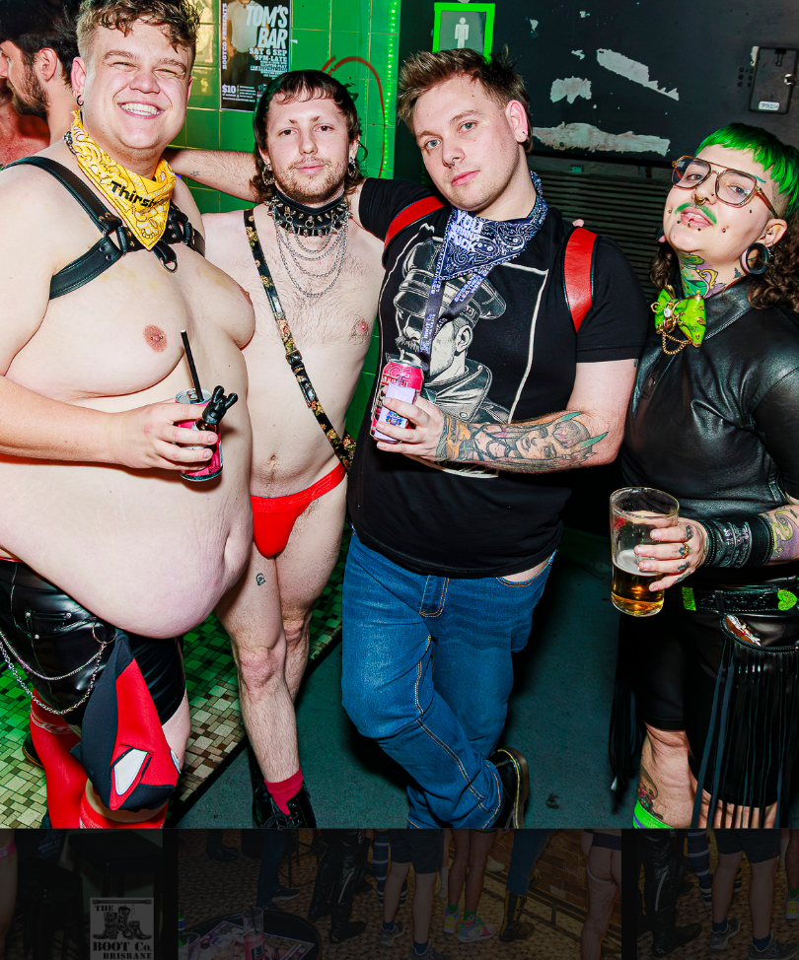
click at [377, 332] on img at bounding box center [399, 316] width 787 height 641
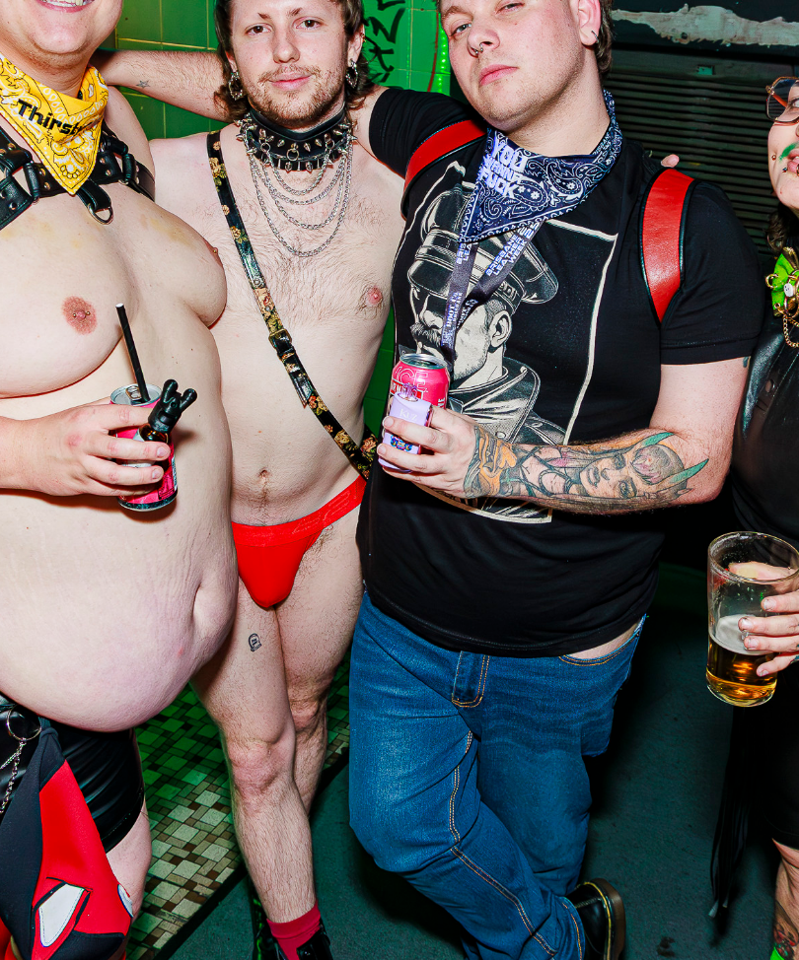
click at [374, 334] on img at bounding box center [399, 317] width 787 height 866
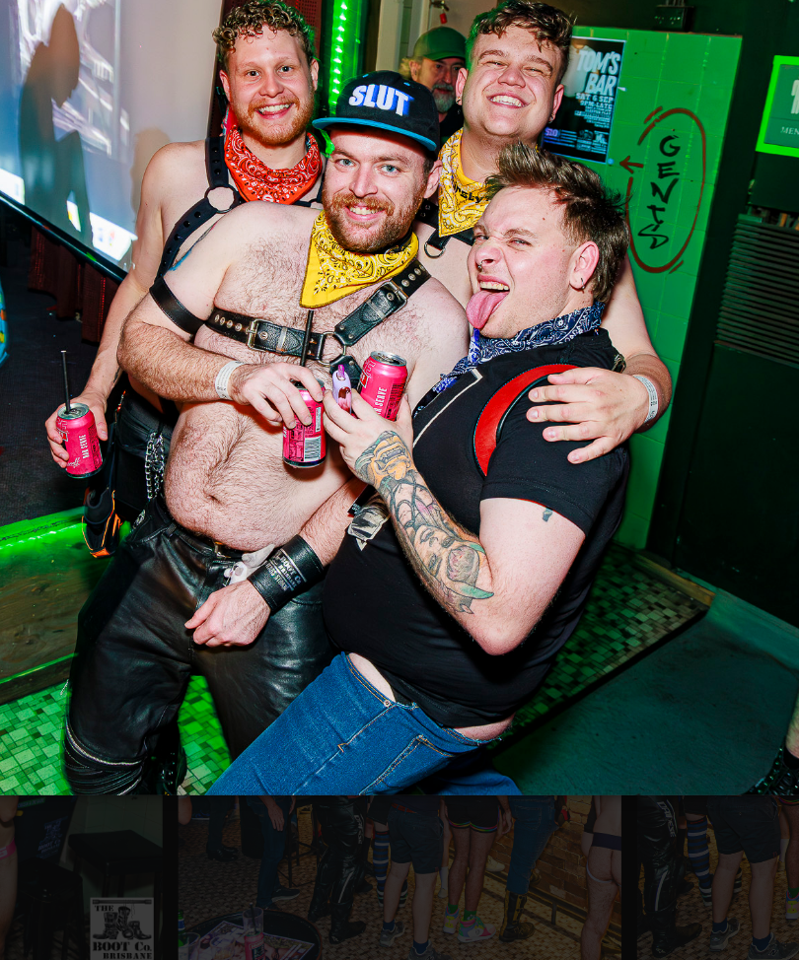
click at [371, 334] on img at bounding box center [399, 316] width 787 height 603
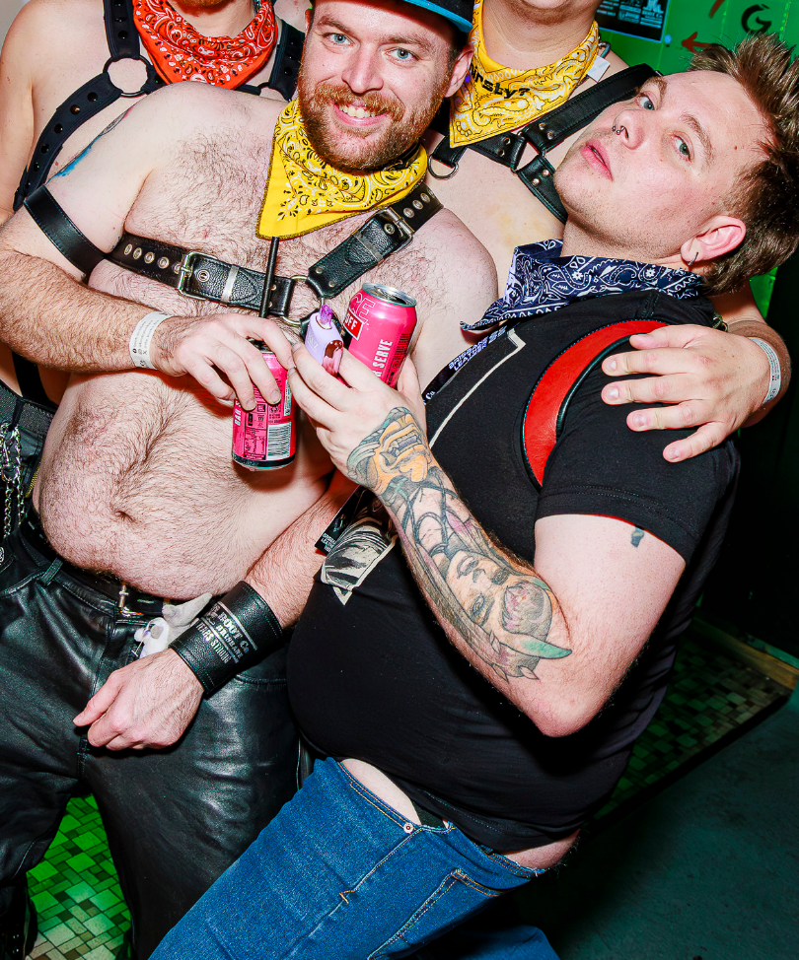
click at [365, 327] on img at bounding box center [399, 317] width 787 height 866
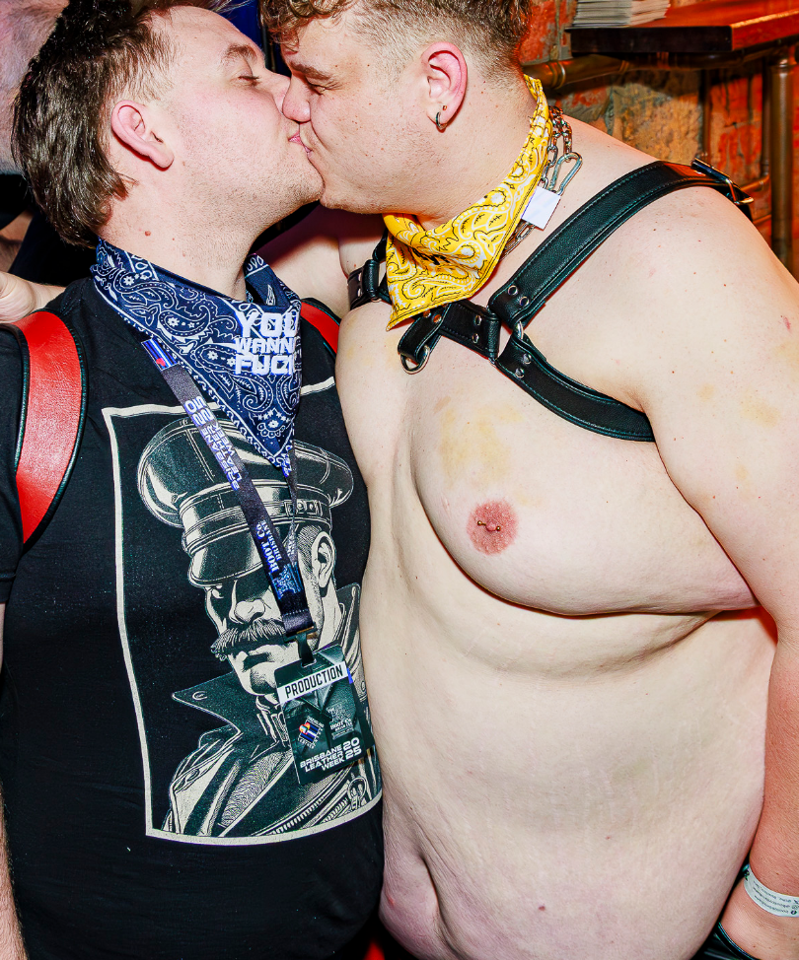
click at [371, 330] on img at bounding box center [399, 317] width 787 height 866
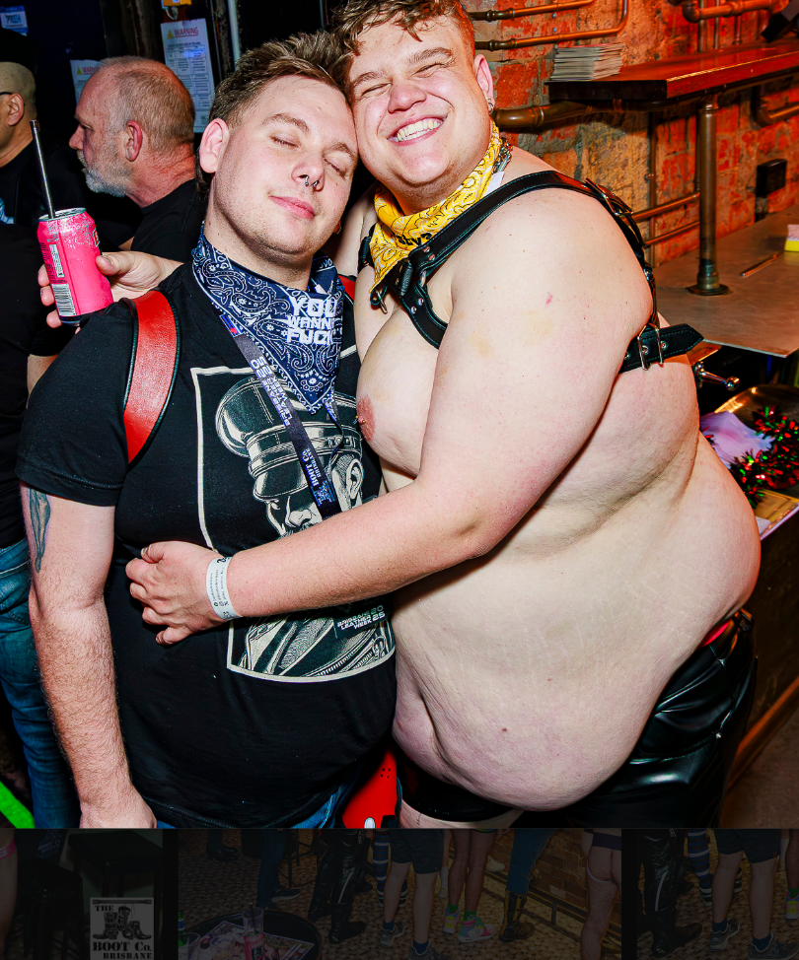
click at [382, 322] on img at bounding box center [399, 316] width 787 height 641
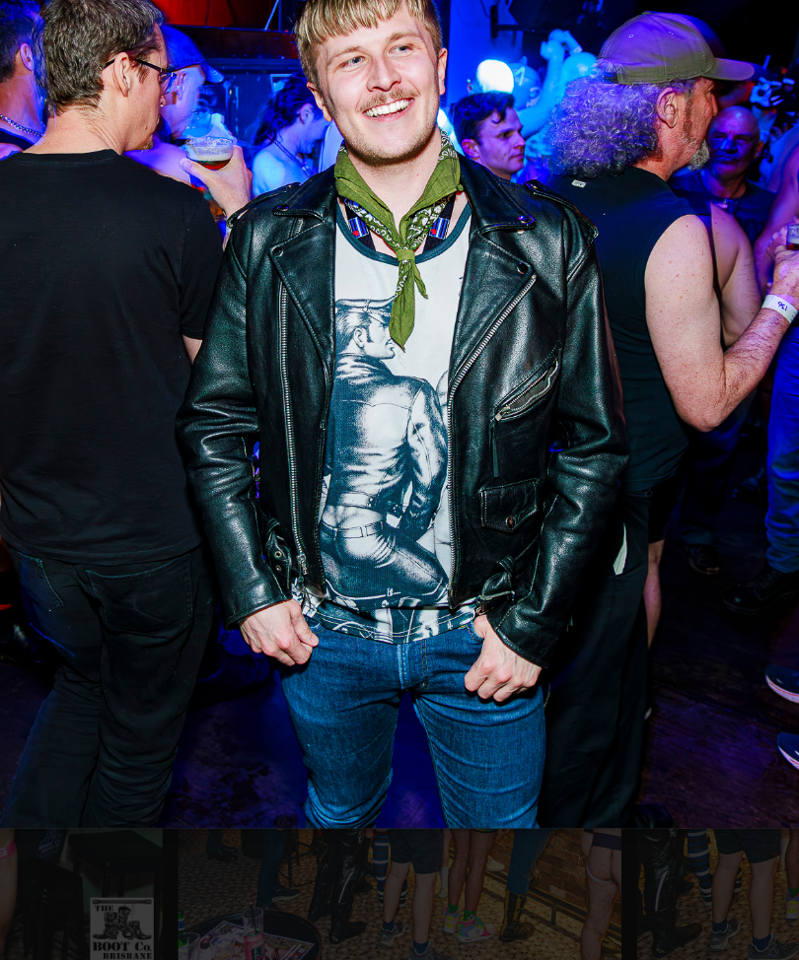
click at [376, 324] on img at bounding box center [399, 316] width 787 height 641
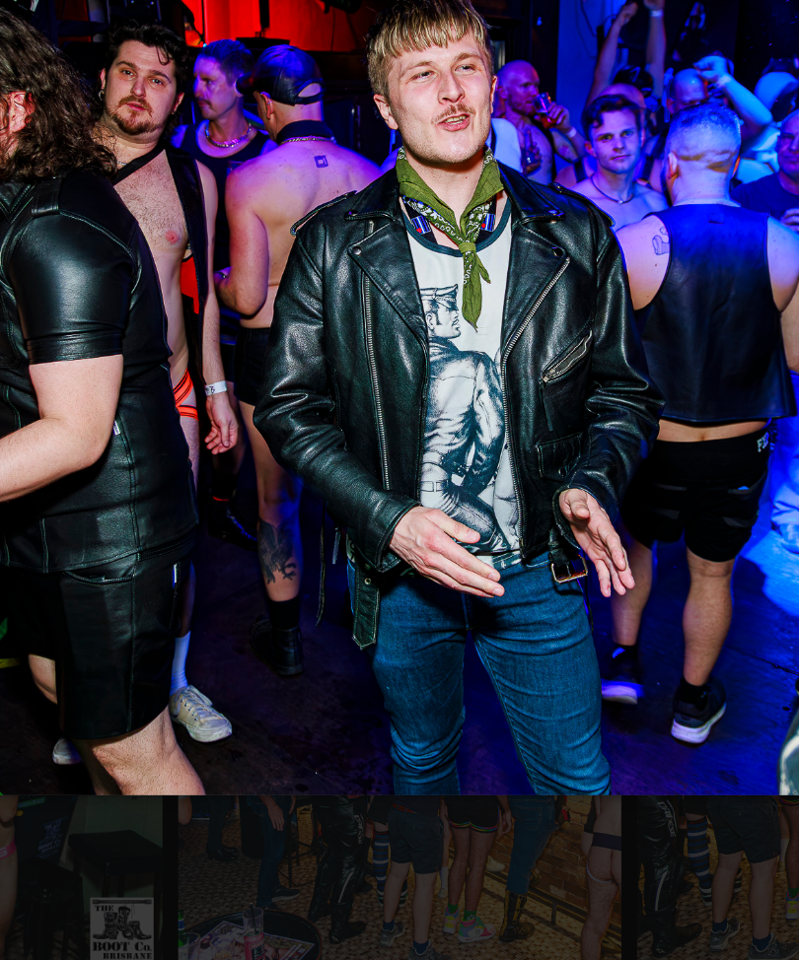
click at [372, 327] on img at bounding box center [399, 316] width 787 height 603
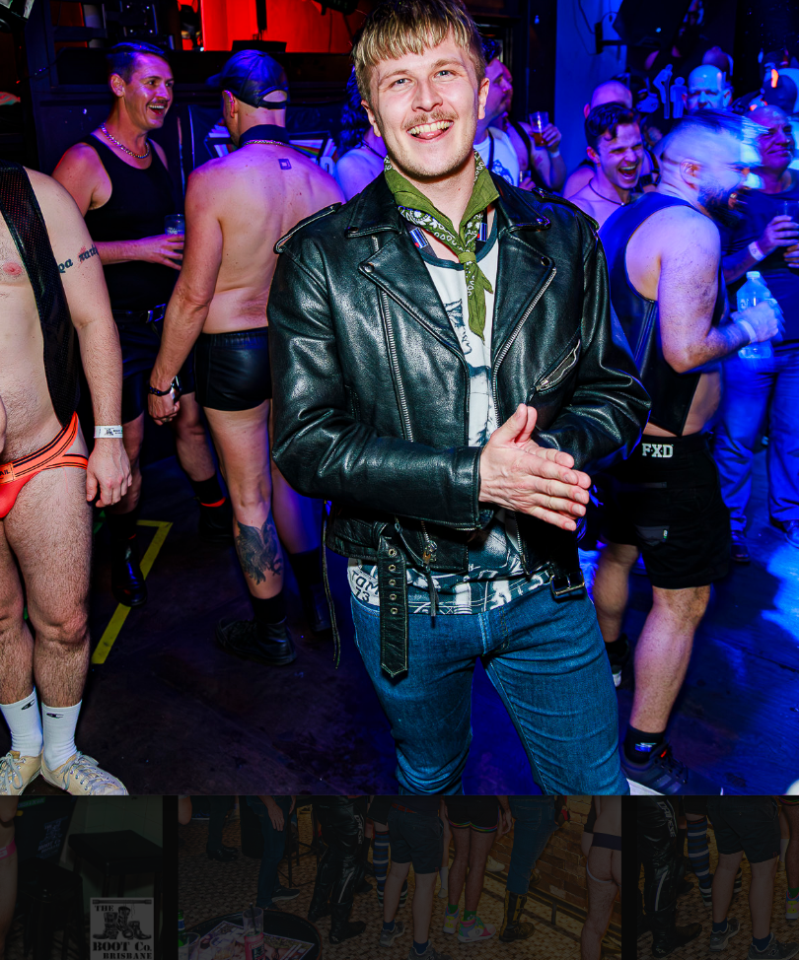
click at [386, 313] on img at bounding box center [399, 316] width 787 height 603
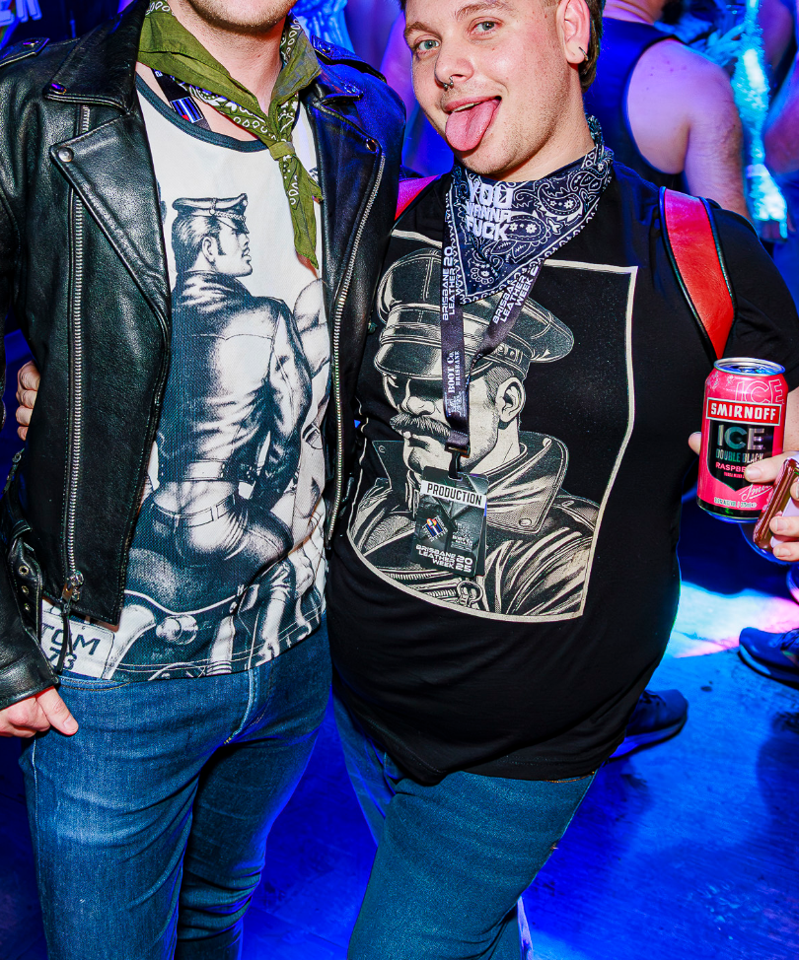
click at [380, 317] on img at bounding box center [399, 317] width 787 height 866
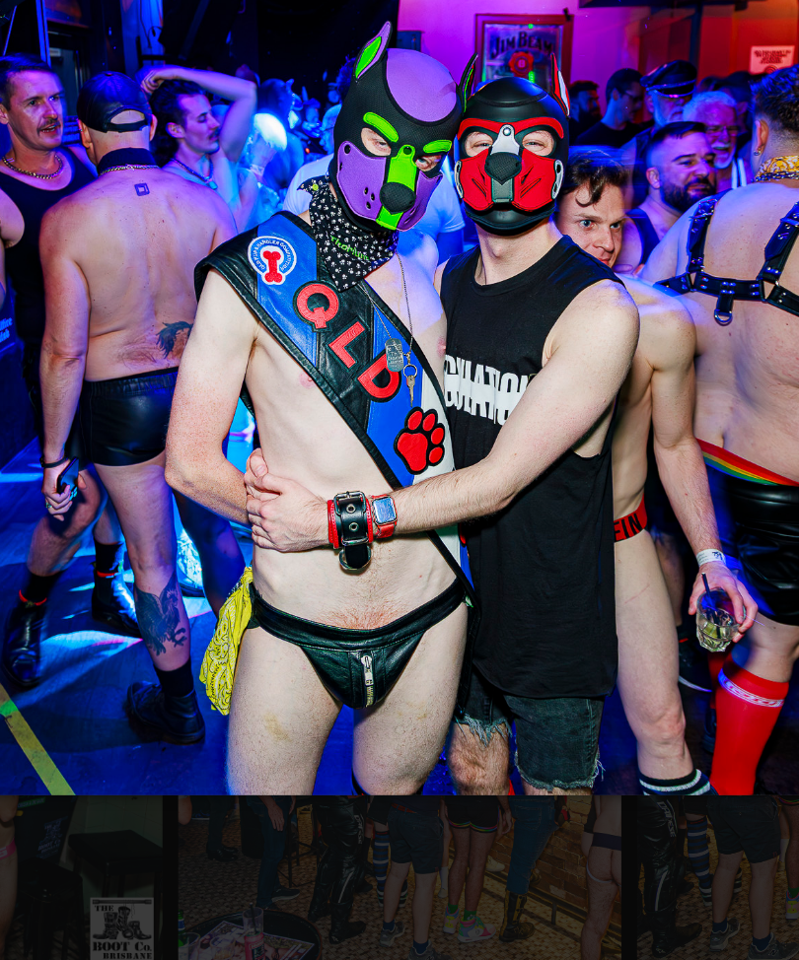
click at [373, 319] on img at bounding box center [399, 316] width 787 height 603
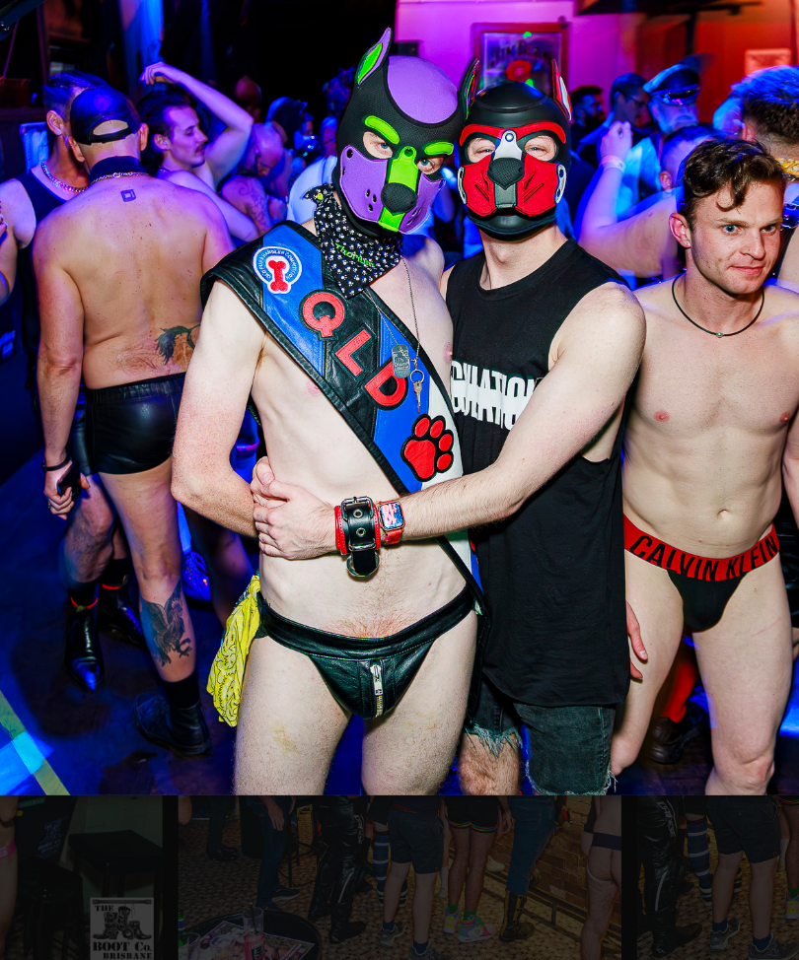
click at [373, 319] on img at bounding box center [399, 316] width 787 height 603
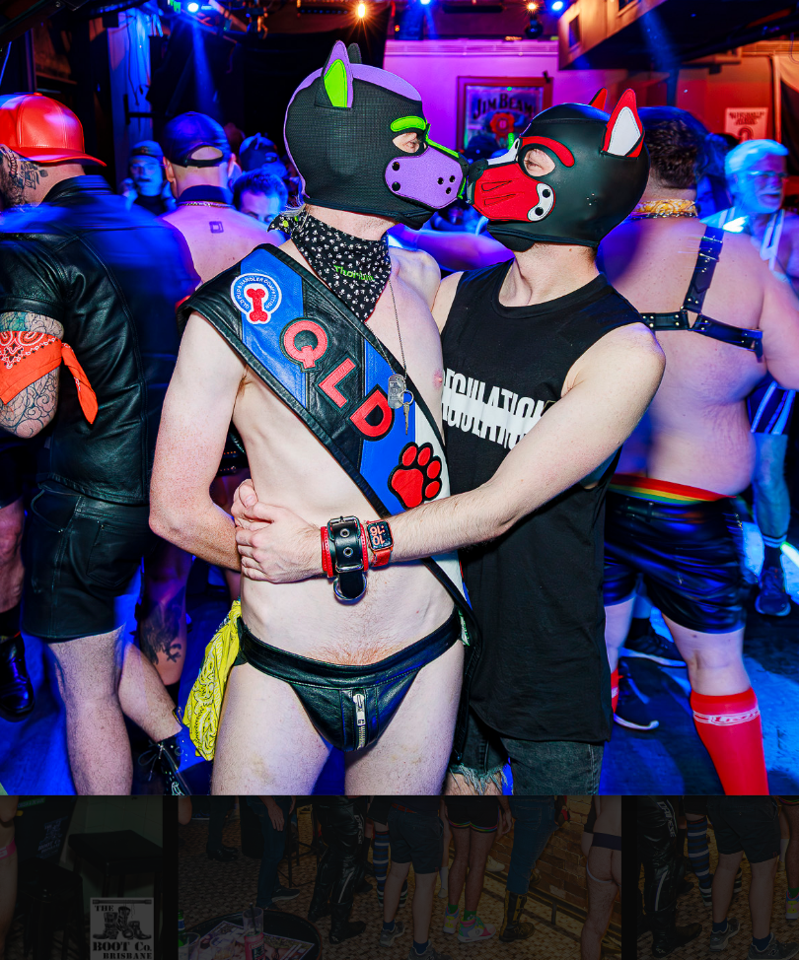
click at [372, 319] on img at bounding box center [399, 316] width 787 height 603
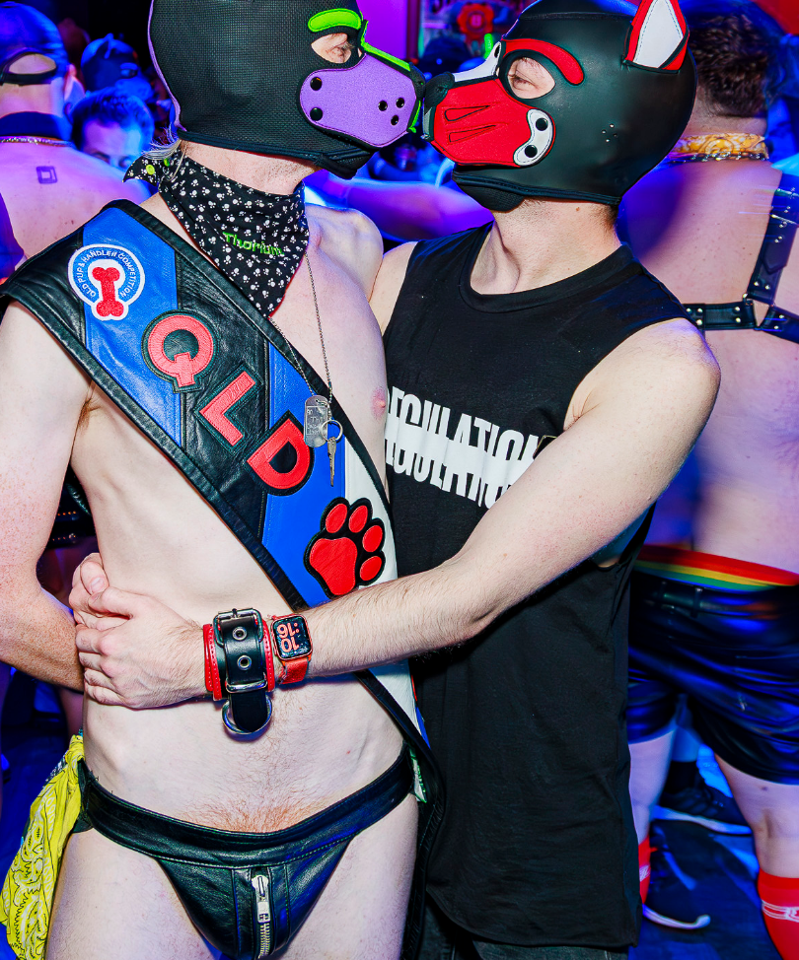
click at [372, 319] on img at bounding box center [399, 317] width 787 height 866
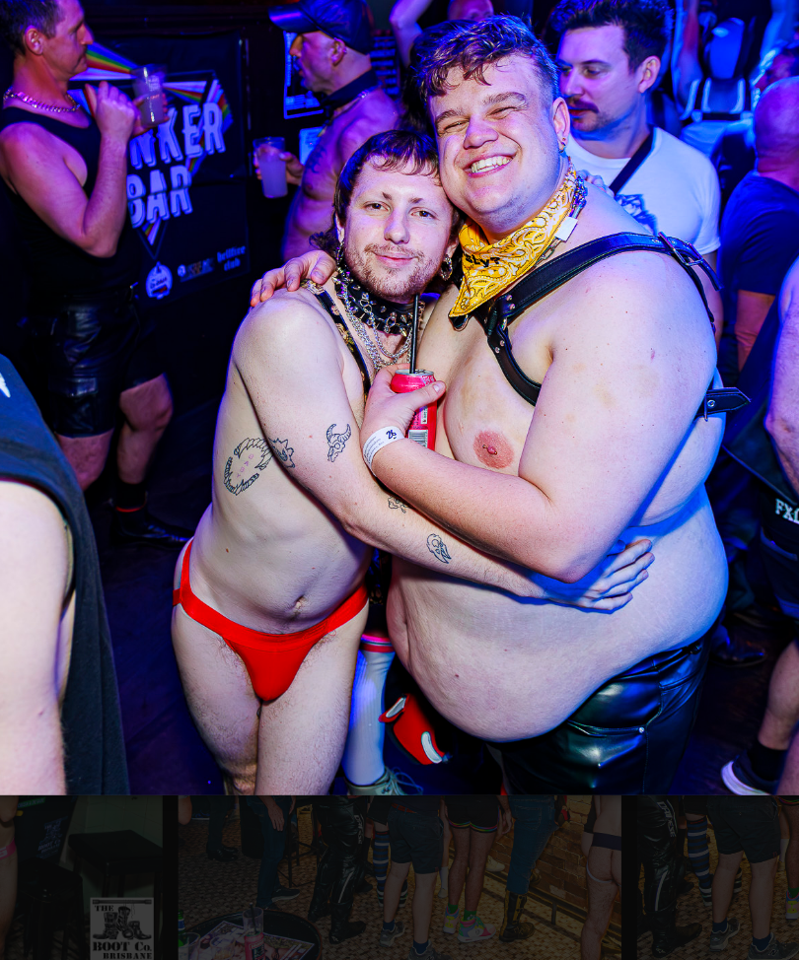
click at [372, 319] on img at bounding box center [399, 316] width 787 height 603
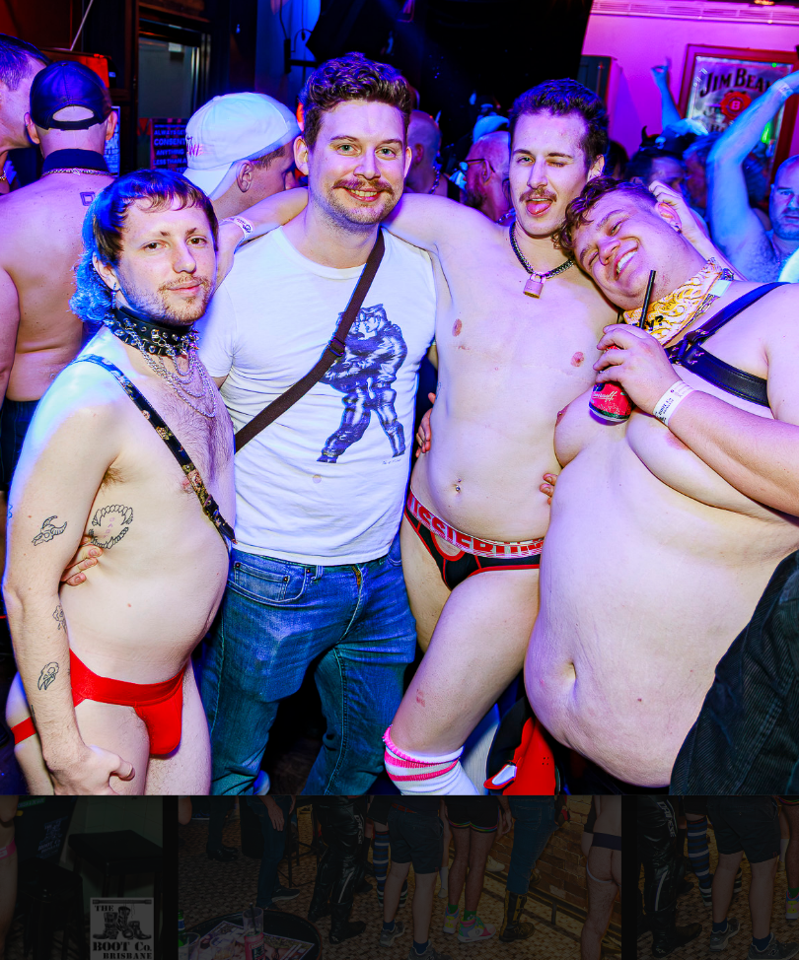
click at [372, 319] on img at bounding box center [399, 316] width 787 height 603
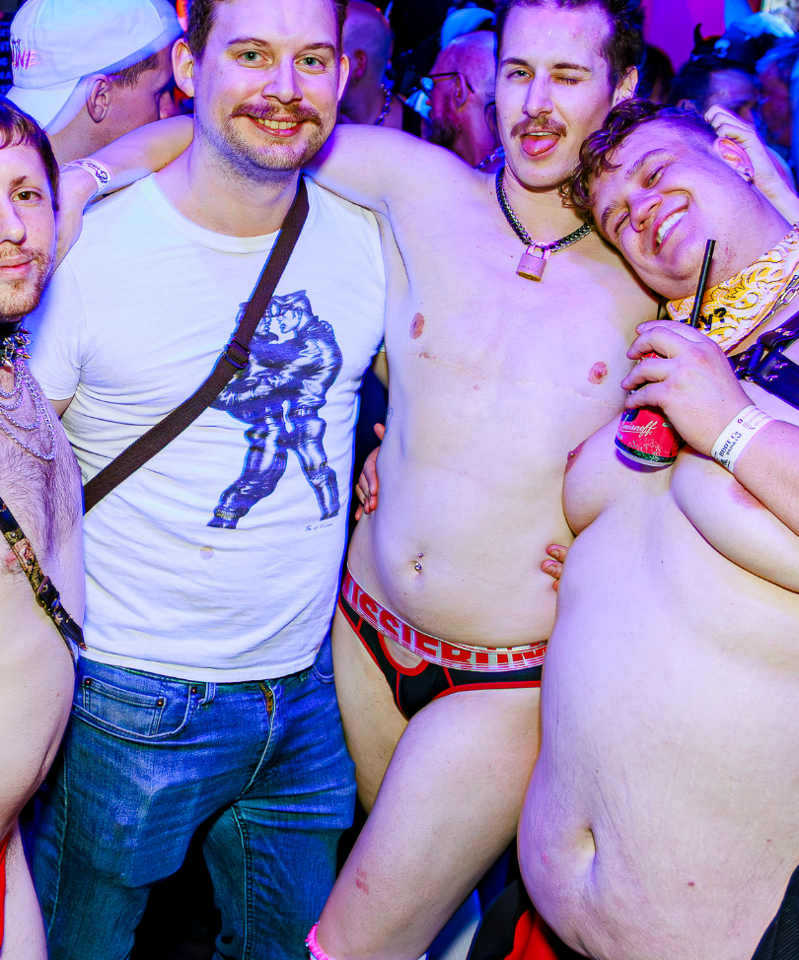
click at [372, 319] on img at bounding box center [399, 317] width 787 height 866
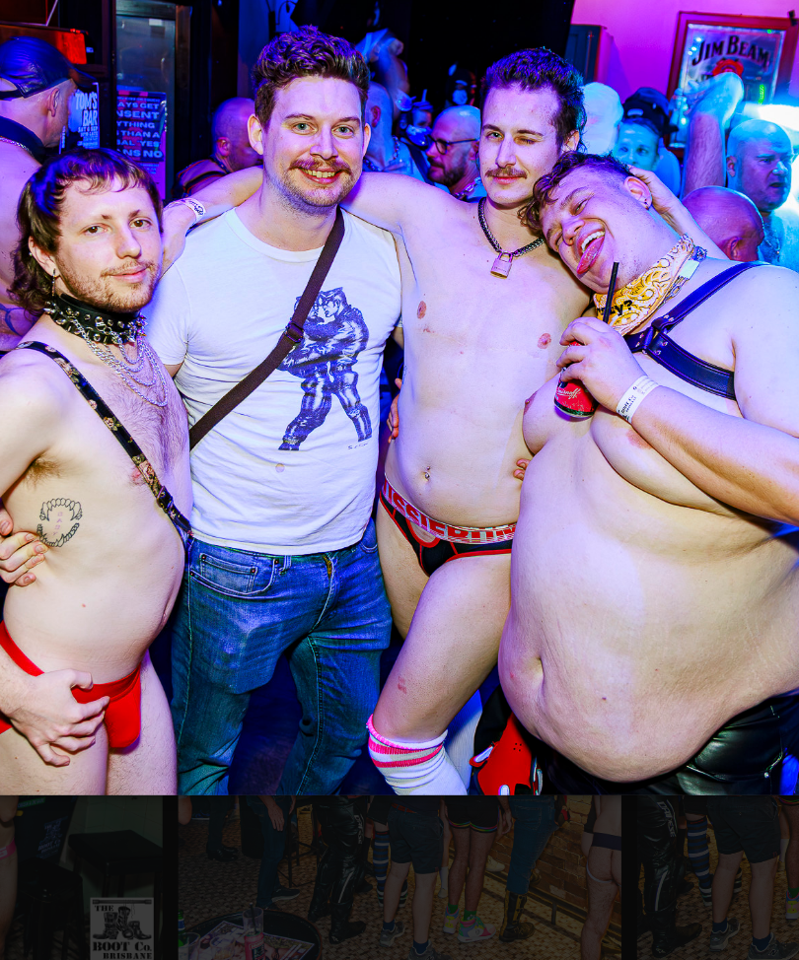
click at [371, 320] on img at bounding box center [399, 316] width 787 height 603
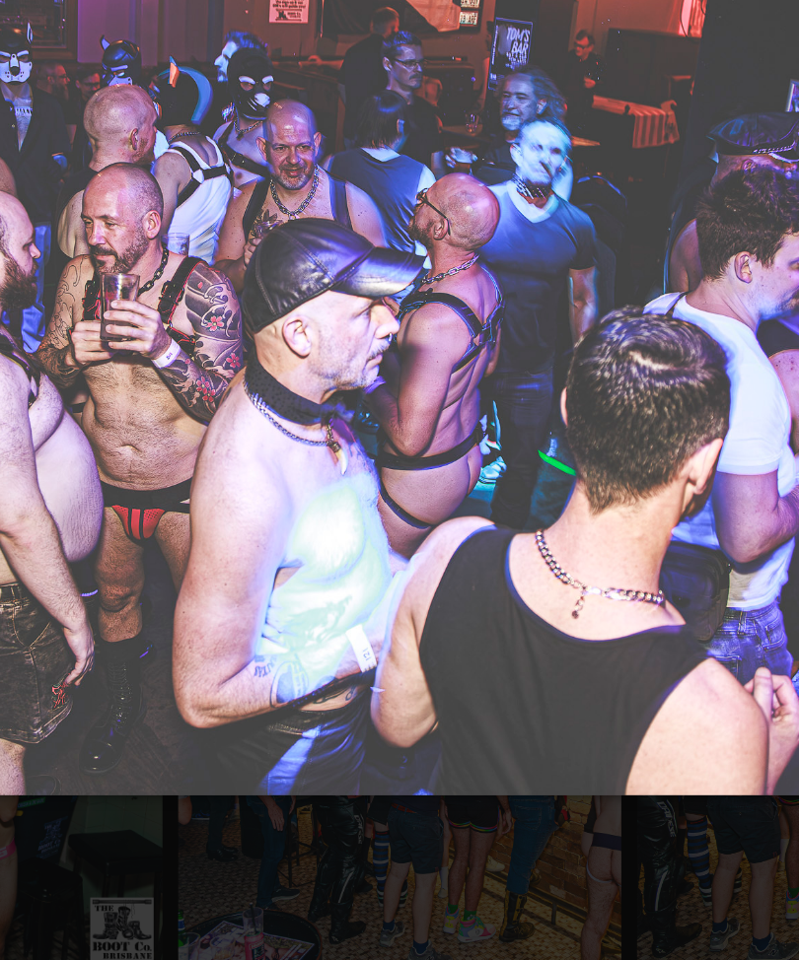
click at [374, 319] on img at bounding box center [399, 316] width 787 height 603
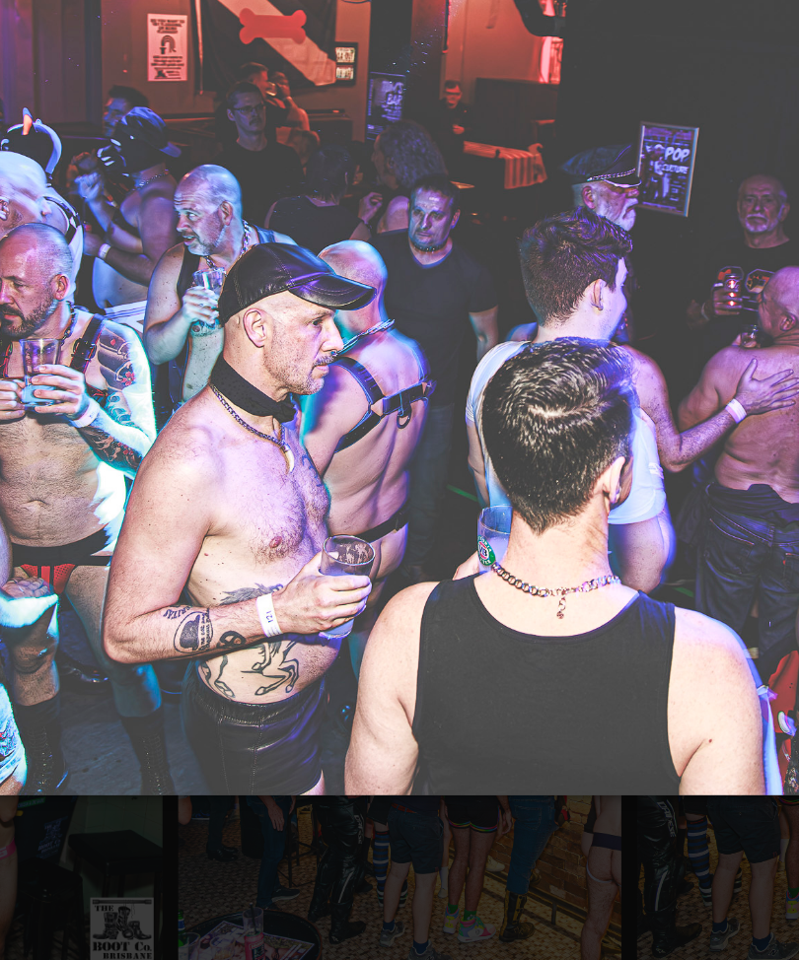
click at [375, 319] on img at bounding box center [399, 316] width 787 height 603
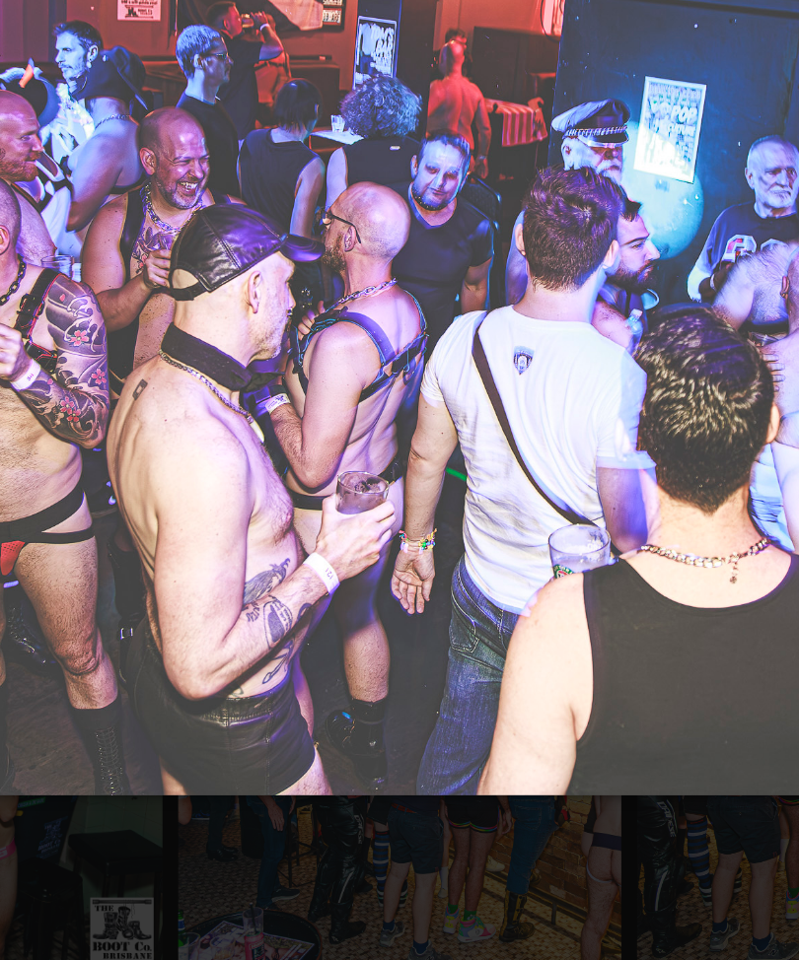
click at [377, 319] on img at bounding box center [399, 316] width 787 height 603
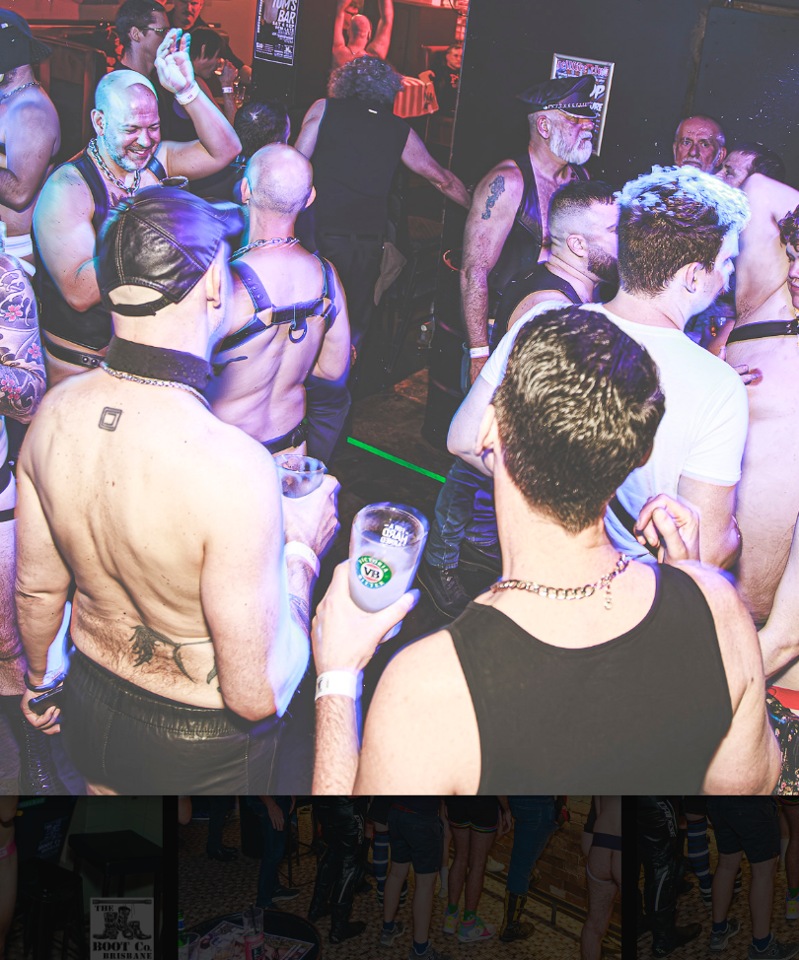
click at [377, 319] on img at bounding box center [399, 316] width 787 height 603
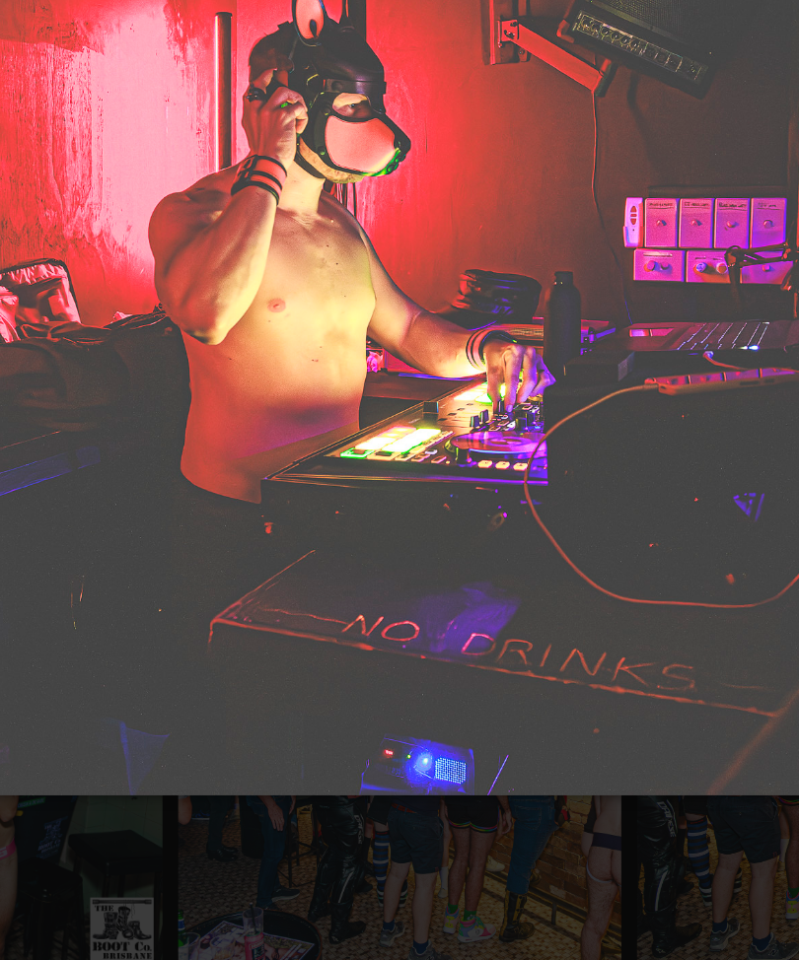
click at [380, 321] on img at bounding box center [399, 316] width 787 height 603
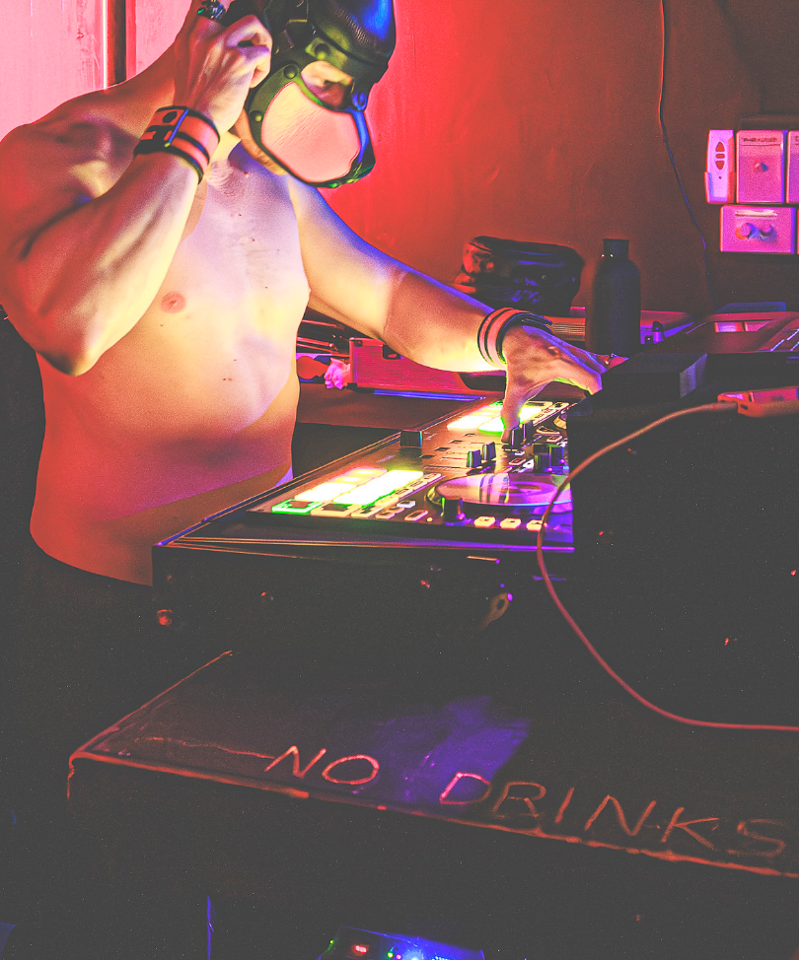
click at [376, 323] on img at bounding box center [399, 317] width 787 height 866
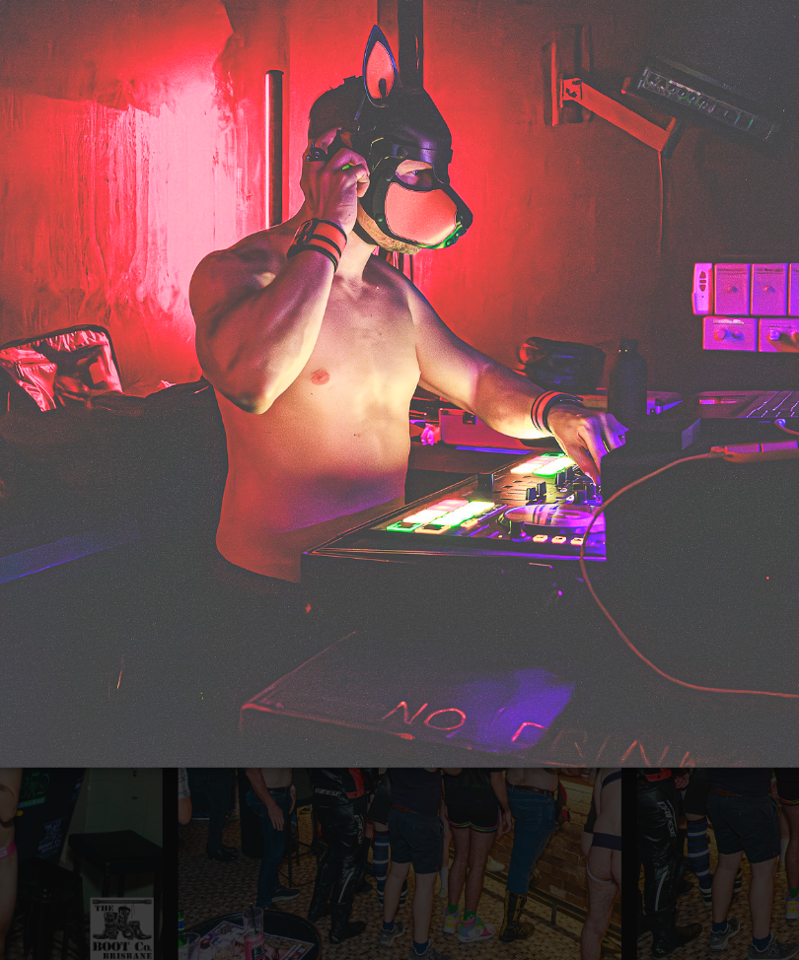
click at [385, 318] on img at bounding box center [399, 317] width 787 height 571
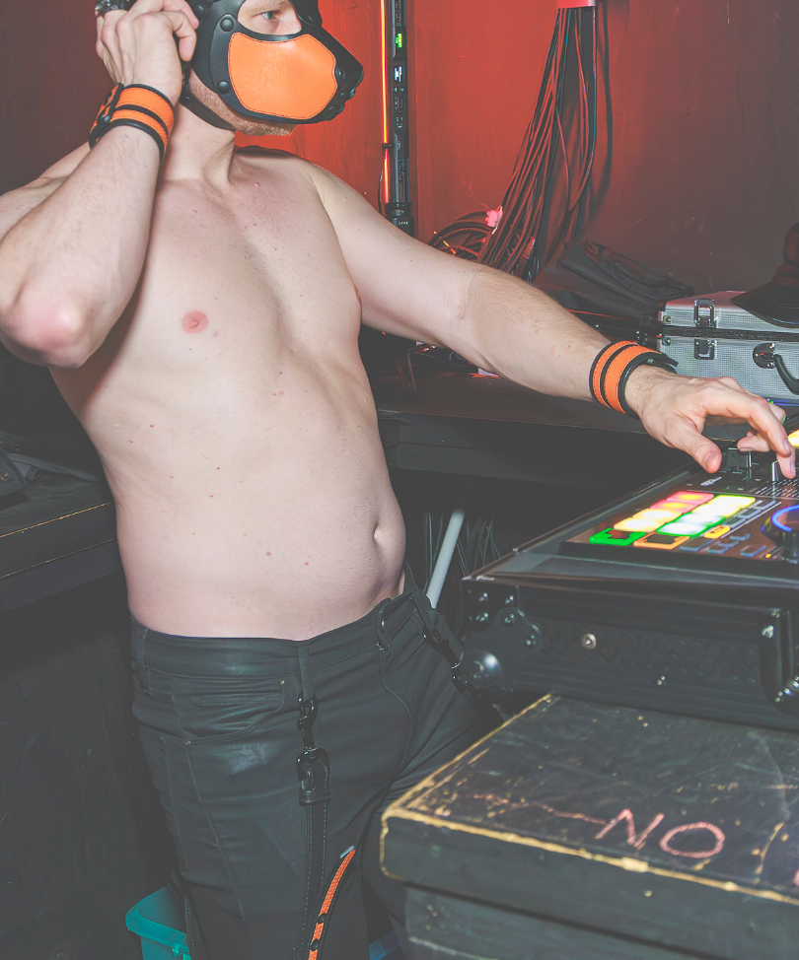
click at [386, 320] on img at bounding box center [399, 317] width 787 height 866
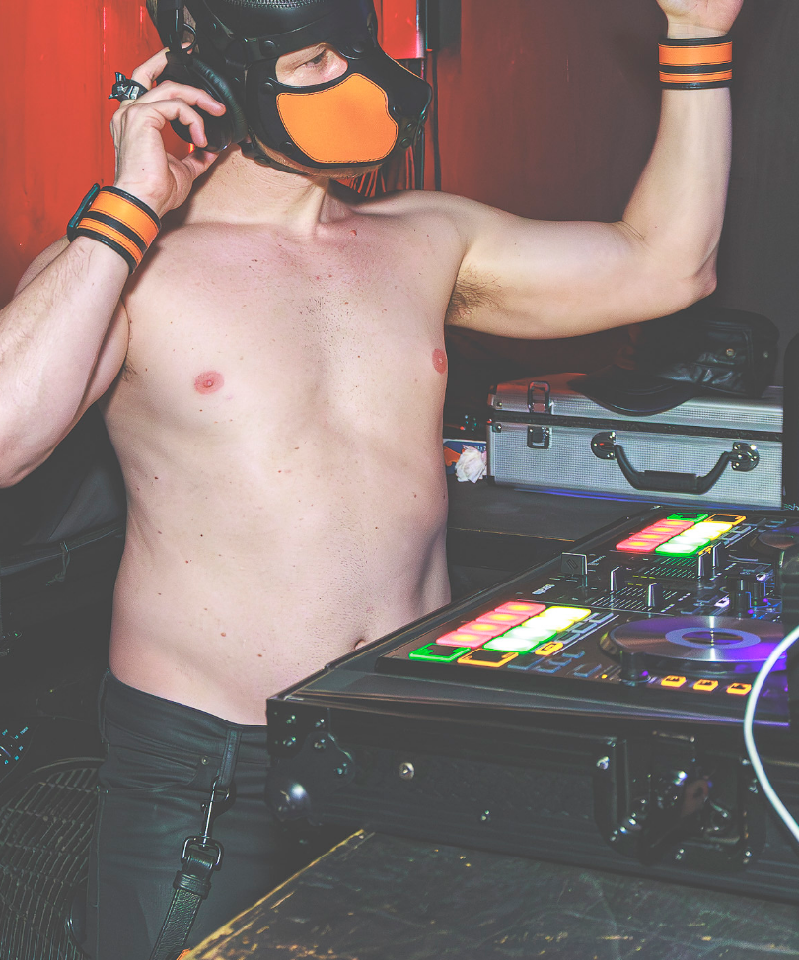
click at [389, 318] on img at bounding box center [399, 317] width 787 height 866
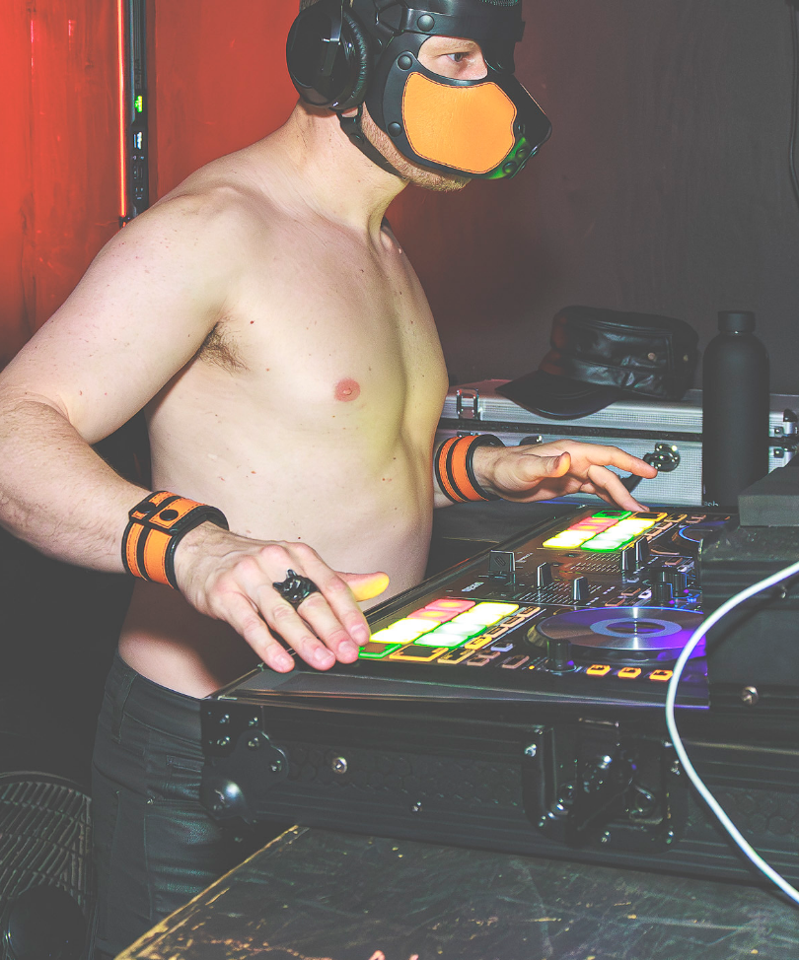
click at [387, 321] on img at bounding box center [399, 317] width 787 height 866
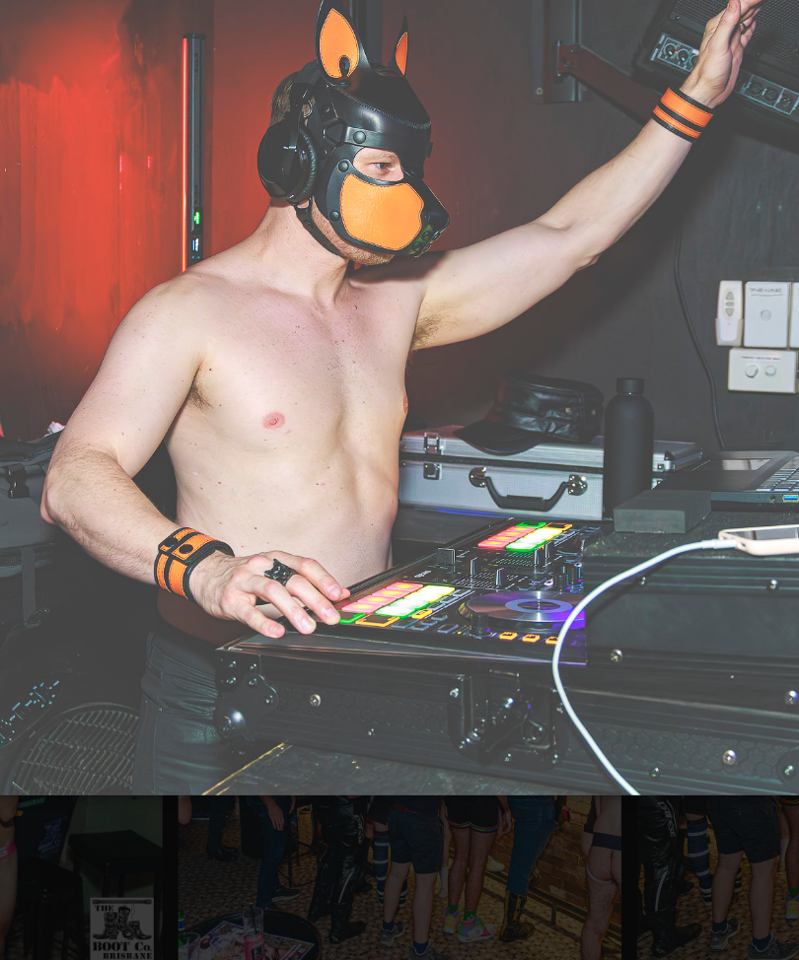
click at [384, 331] on img at bounding box center [399, 316] width 787 height 603
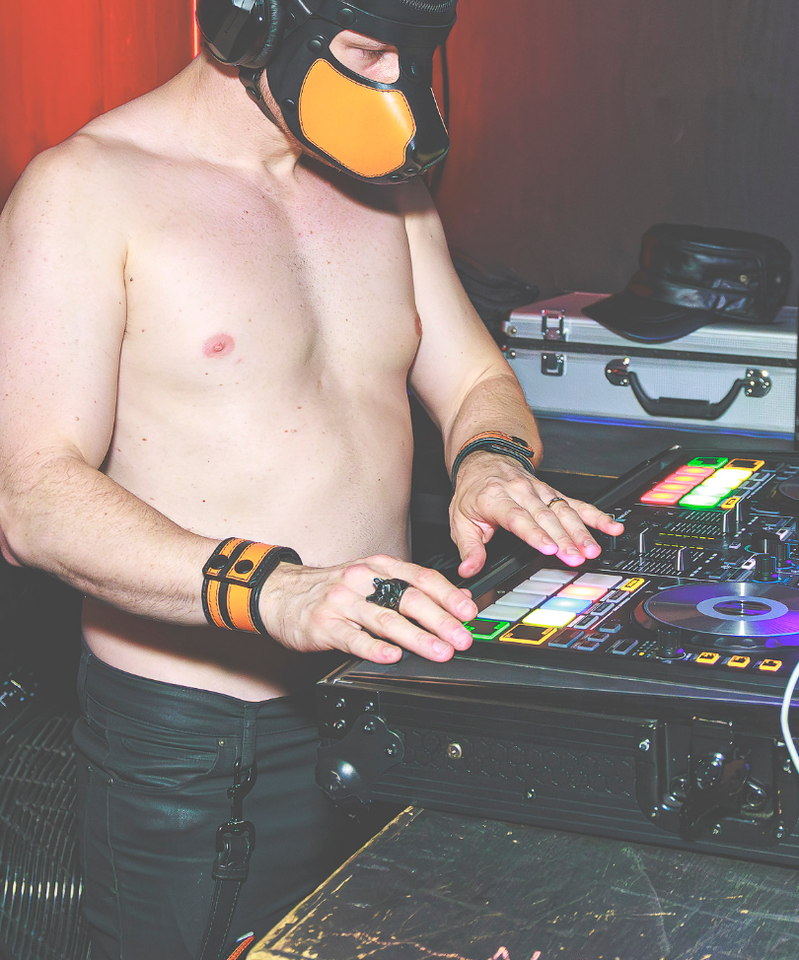
click at [374, 321] on img at bounding box center [399, 317] width 787 height 866
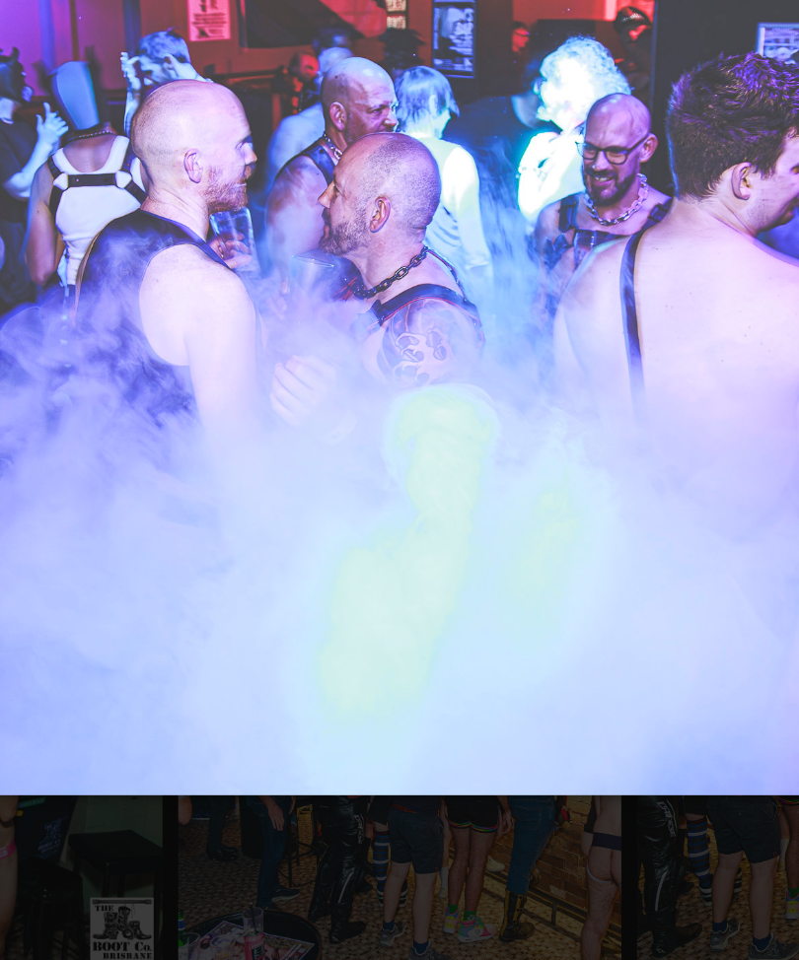
click at [374, 319] on img at bounding box center [399, 316] width 787 height 603
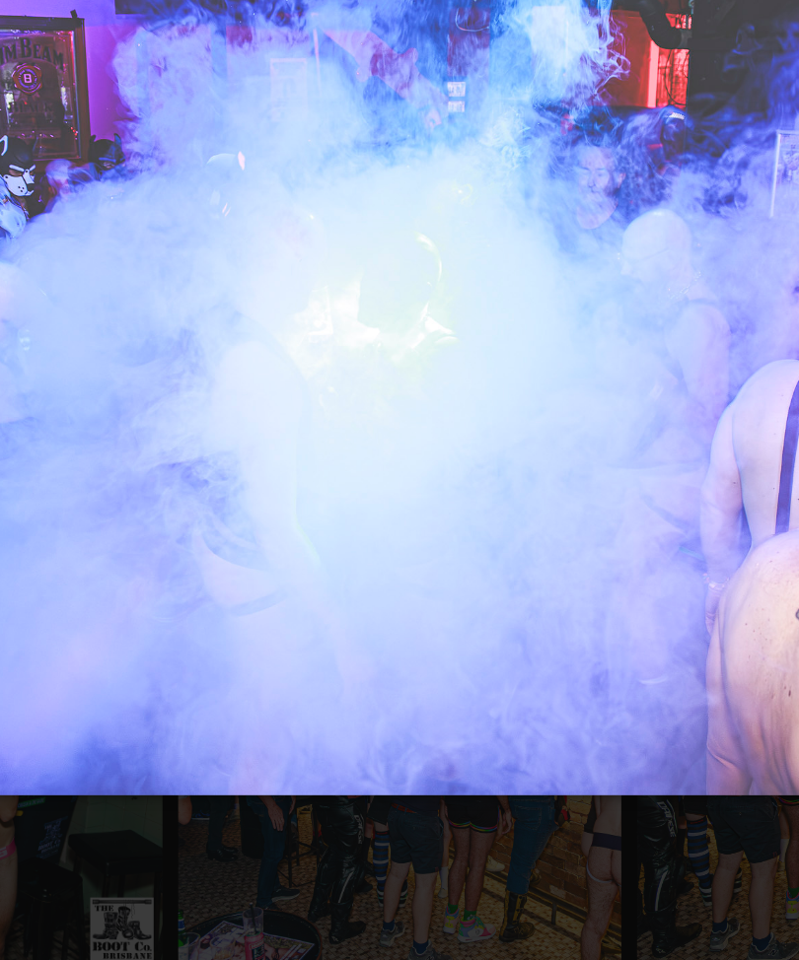
click at [375, 322] on img at bounding box center [399, 316] width 787 height 603
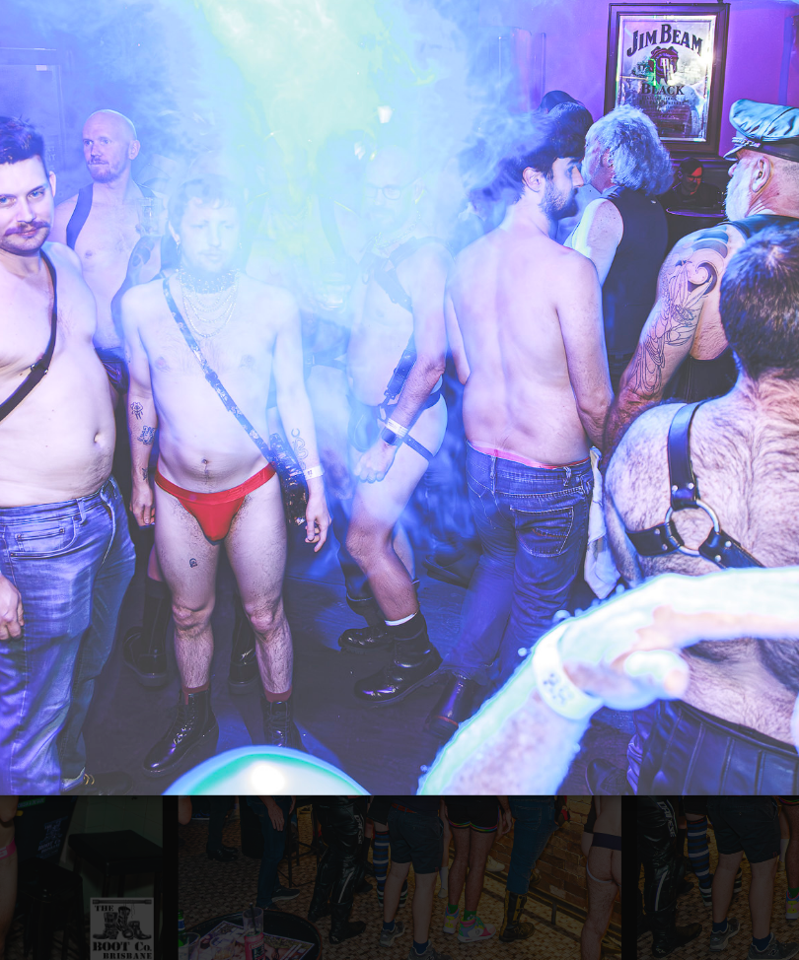
click at [376, 321] on img at bounding box center [399, 316] width 787 height 603
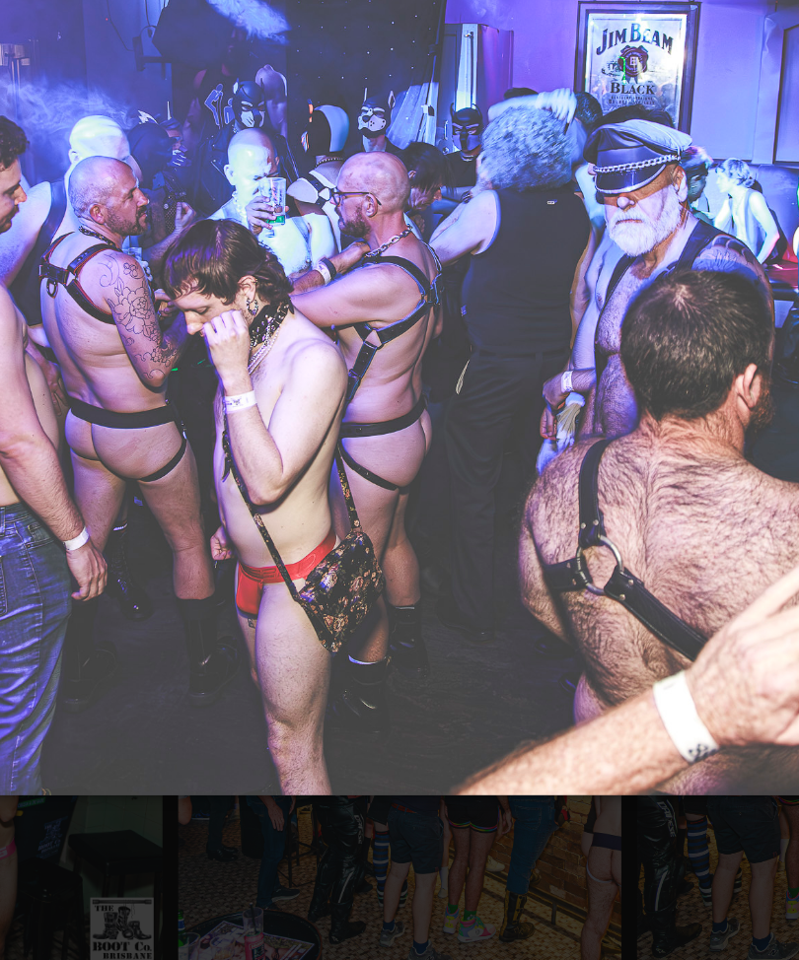
click at [408, 307] on img at bounding box center [399, 316] width 787 height 603
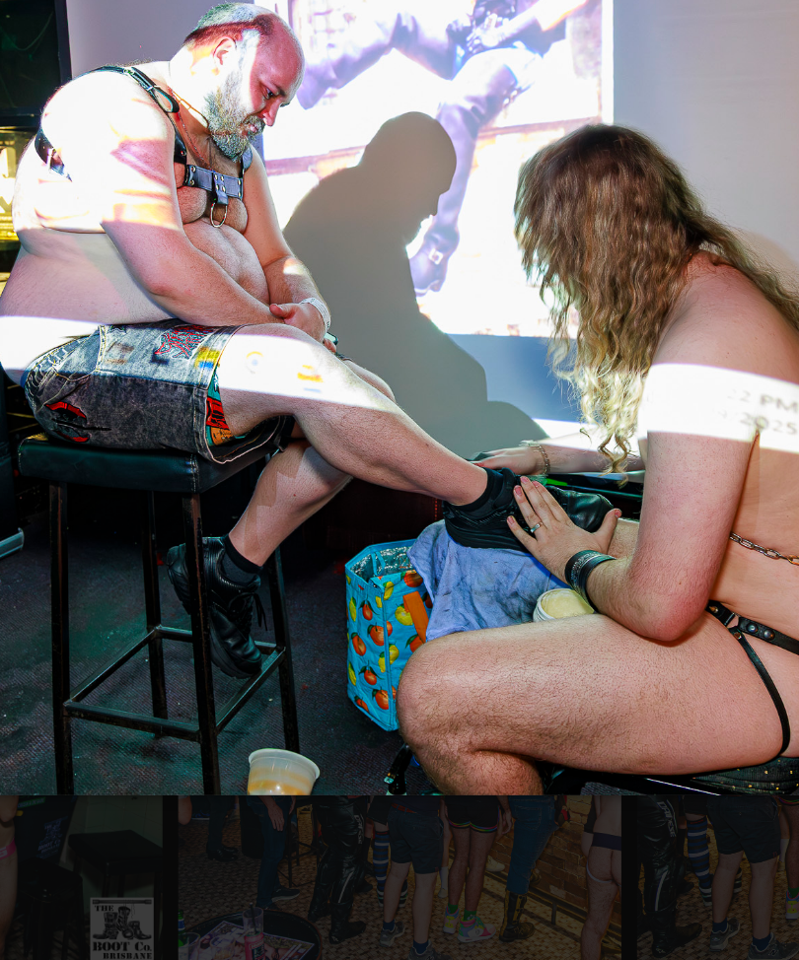
click at [398, 317] on img at bounding box center [399, 316] width 787 height 603
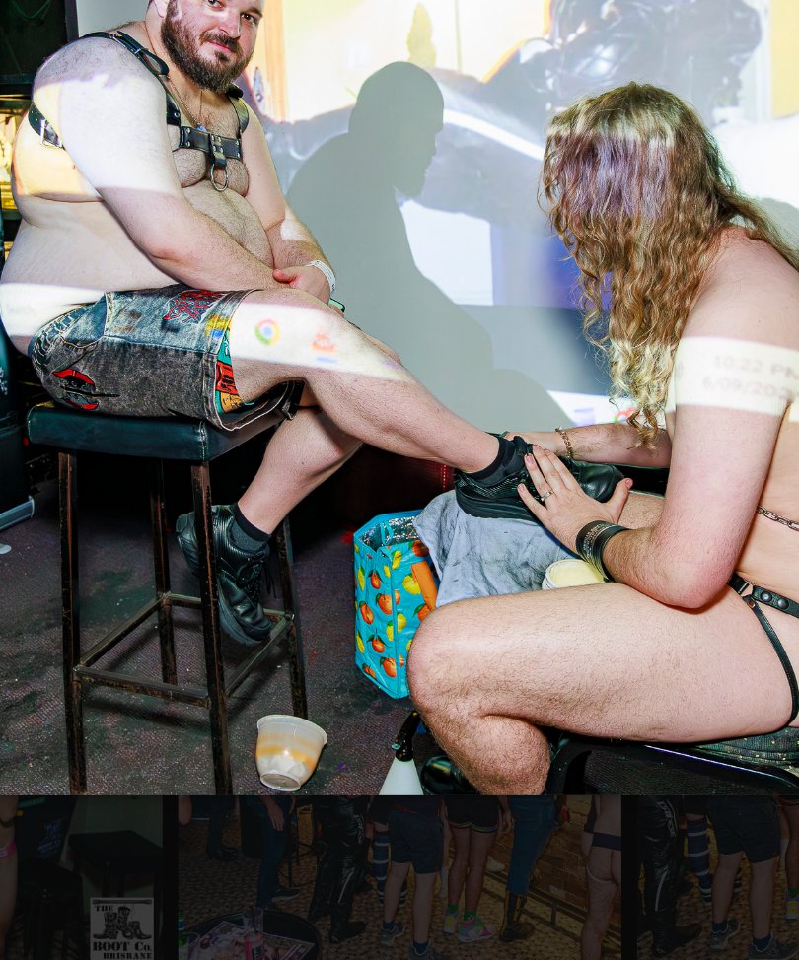
click at [391, 318] on img at bounding box center [399, 316] width 787 height 603
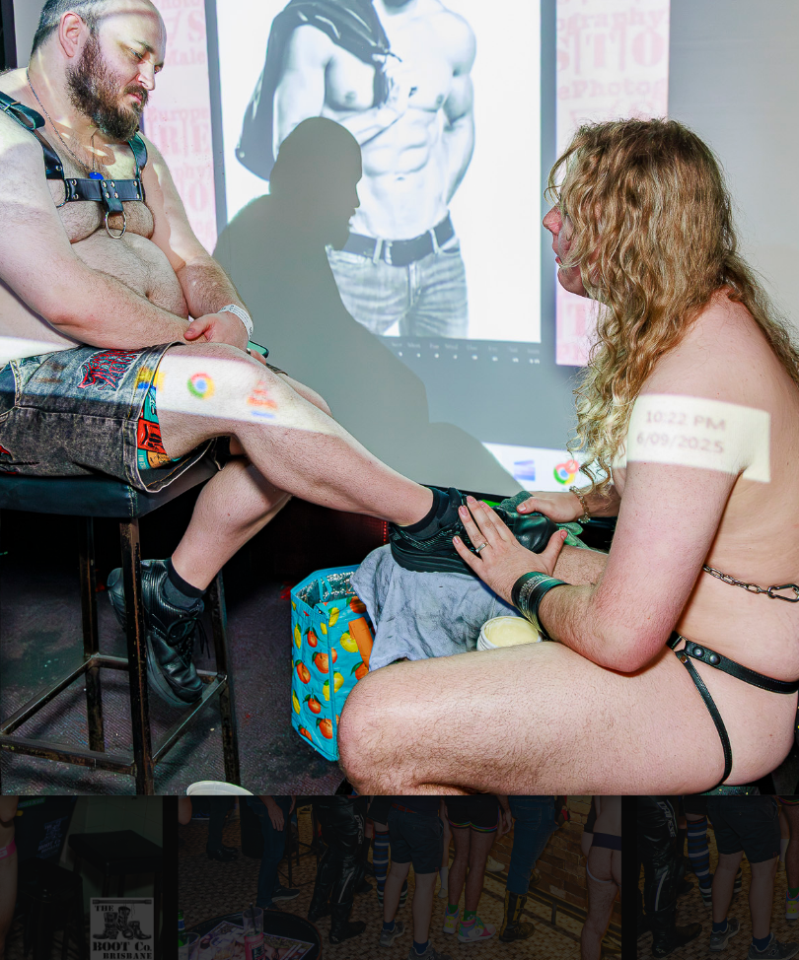
click at [386, 319] on img at bounding box center [399, 316] width 787 height 603
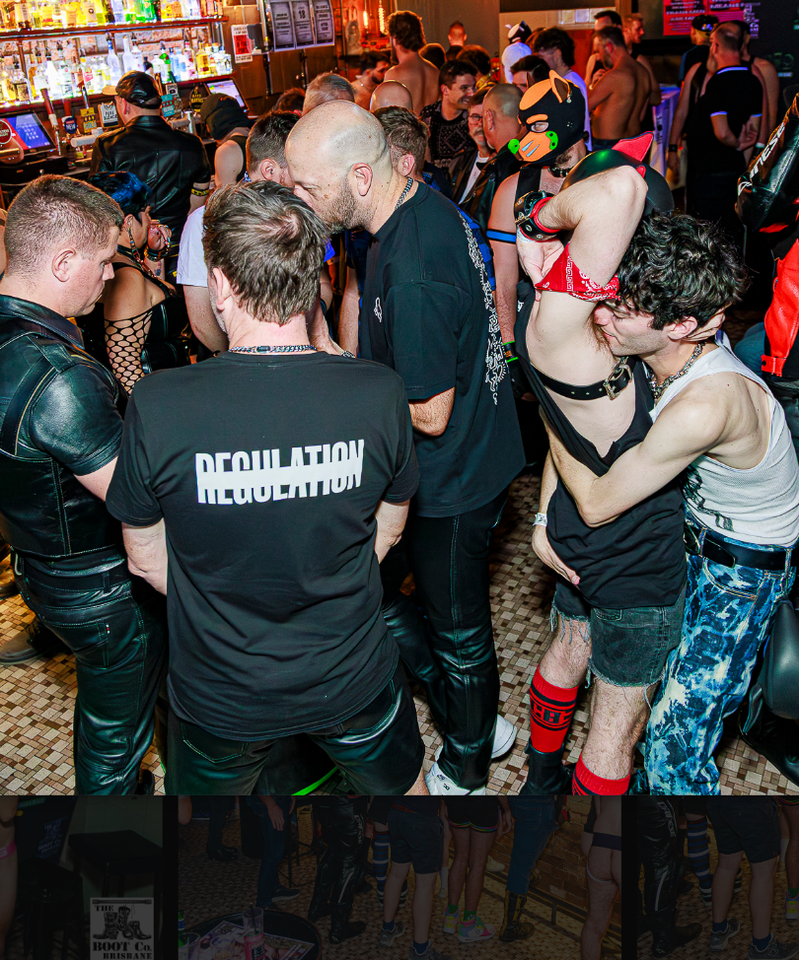
click at [402, 310] on img at bounding box center [399, 316] width 787 height 603
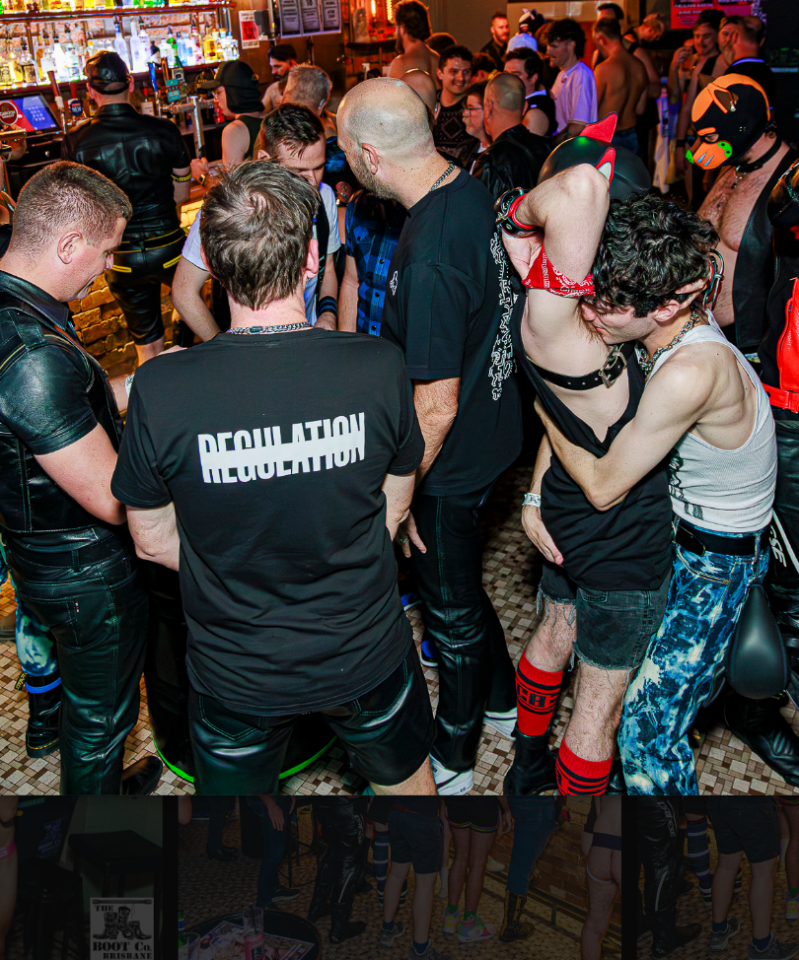
click at [387, 318] on img at bounding box center [399, 316] width 787 height 603
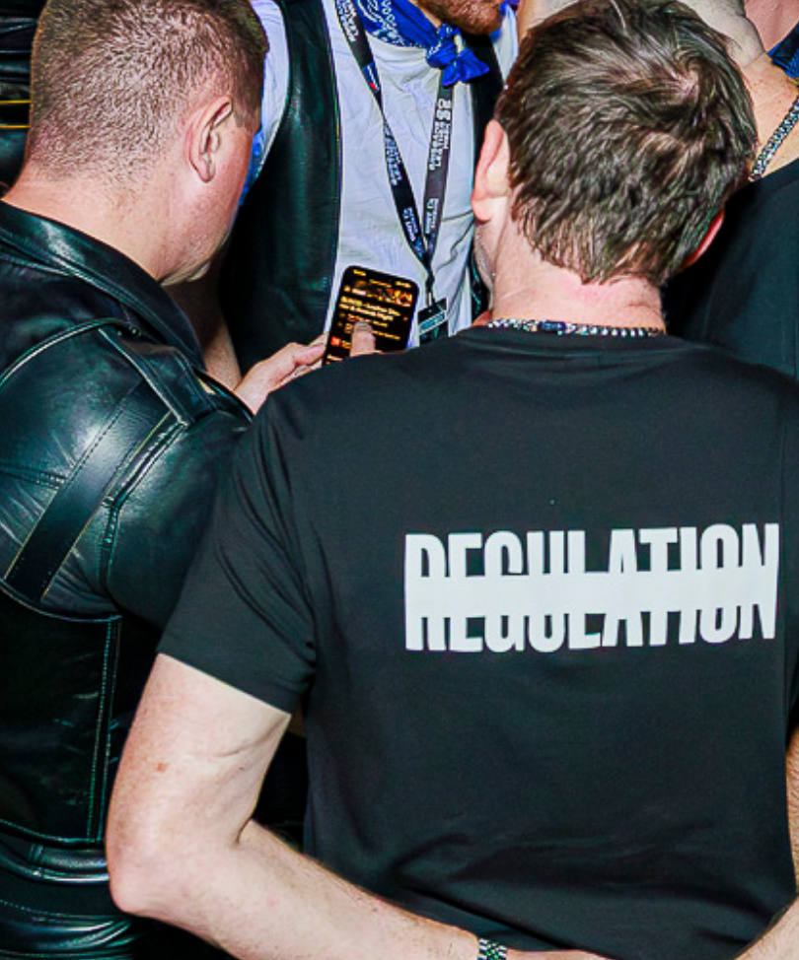
scroll to position [8559, 0]
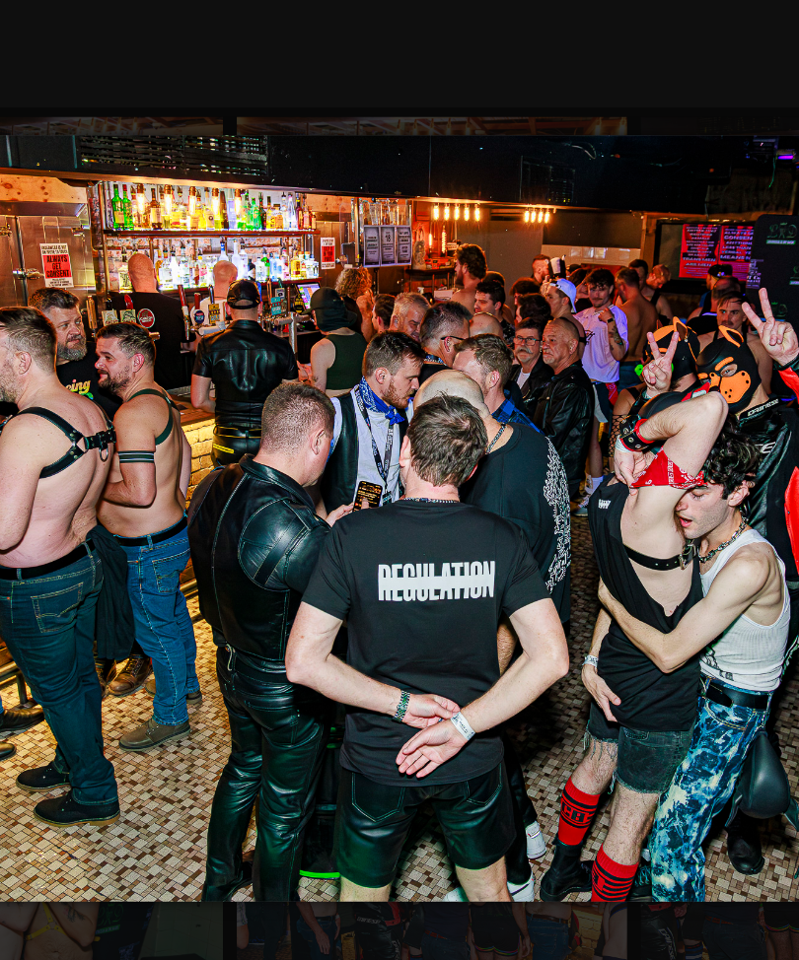
click at [426, 369] on img at bounding box center [399, 333] width 787 height 571
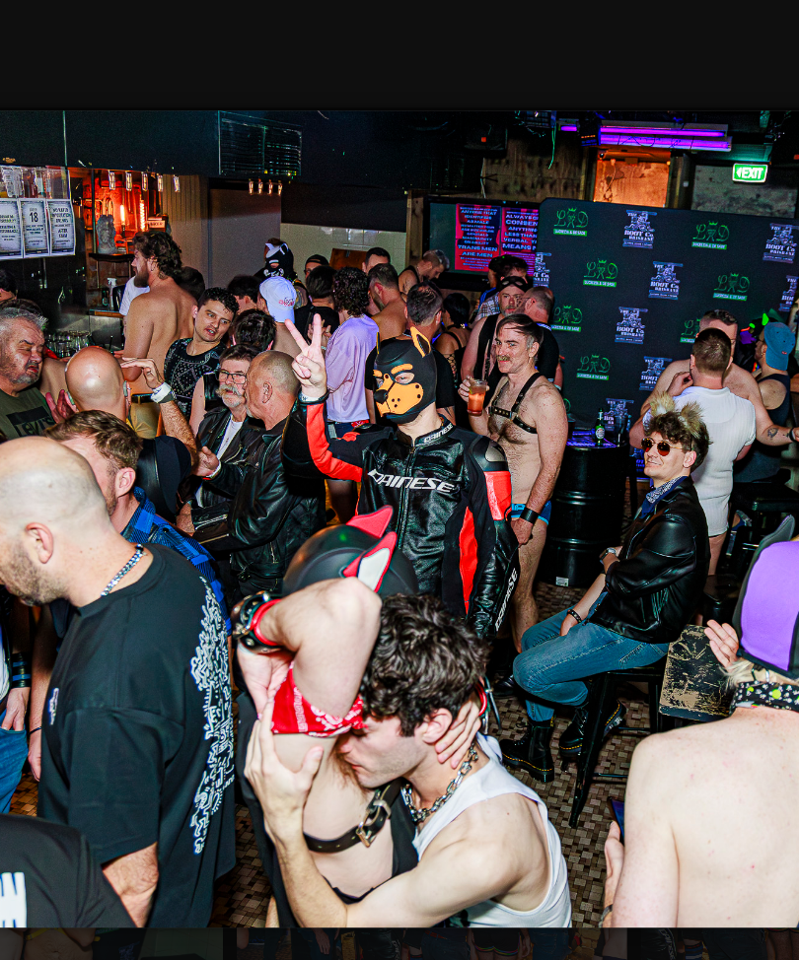
click at [467, 331] on img at bounding box center [399, 334] width 787 height 603
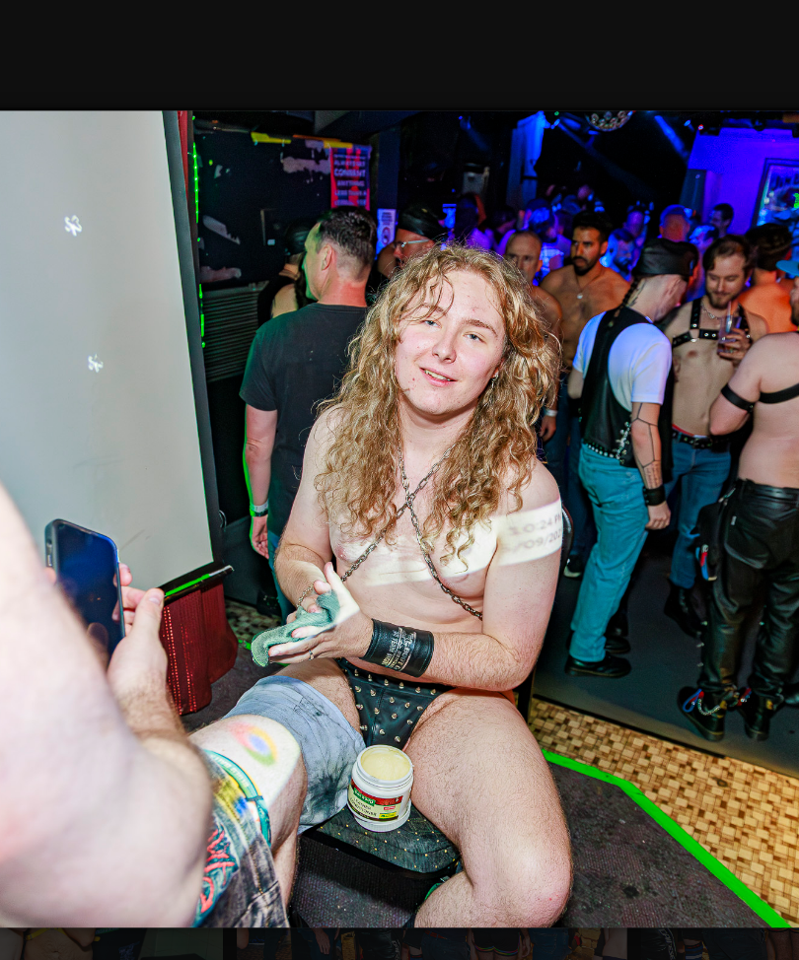
click at [449, 347] on img at bounding box center [399, 334] width 787 height 603
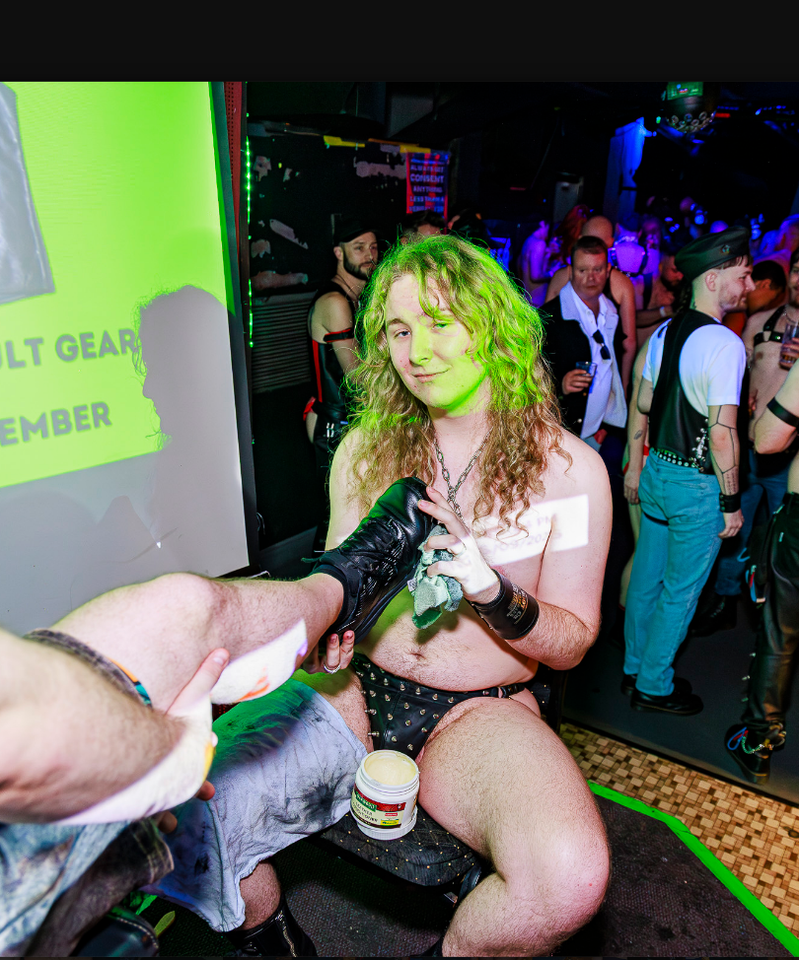
click at [419, 367] on img at bounding box center [399, 334] width 787 height 641
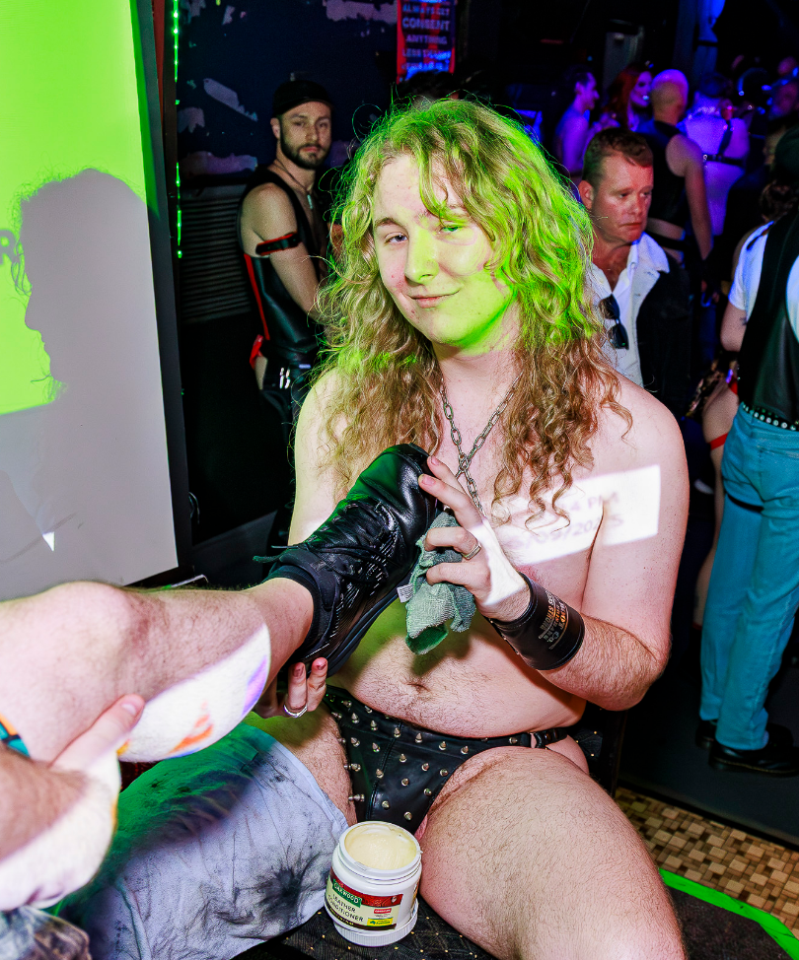
click at [415, 371] on img at bounding box center [399, 334] width 787 height 866
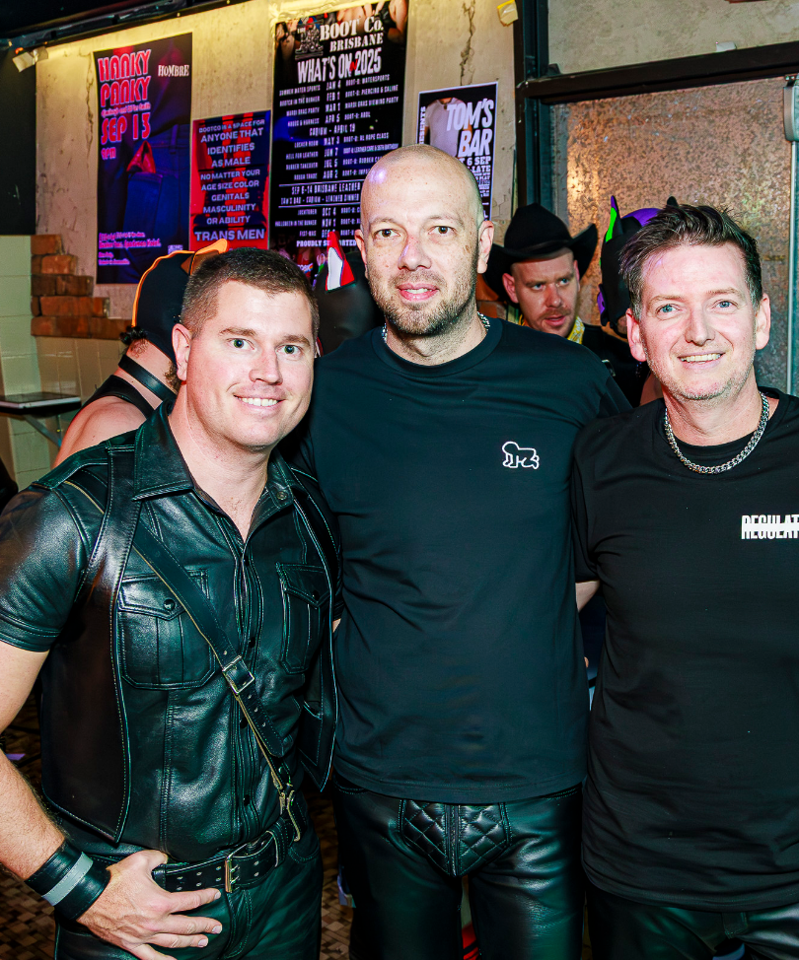
click at [412, 371] on img at bounding box center [399, 334] width 787 height 866
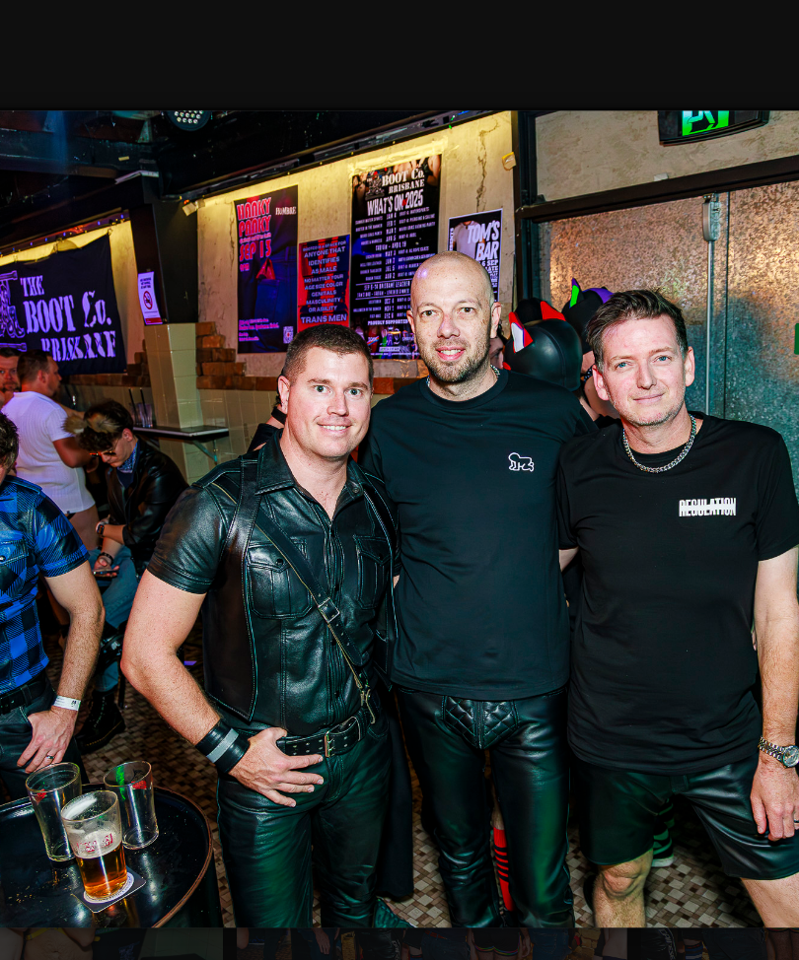
click at [410, 371] on img at bounding box center [399, 334] width 787 height 603
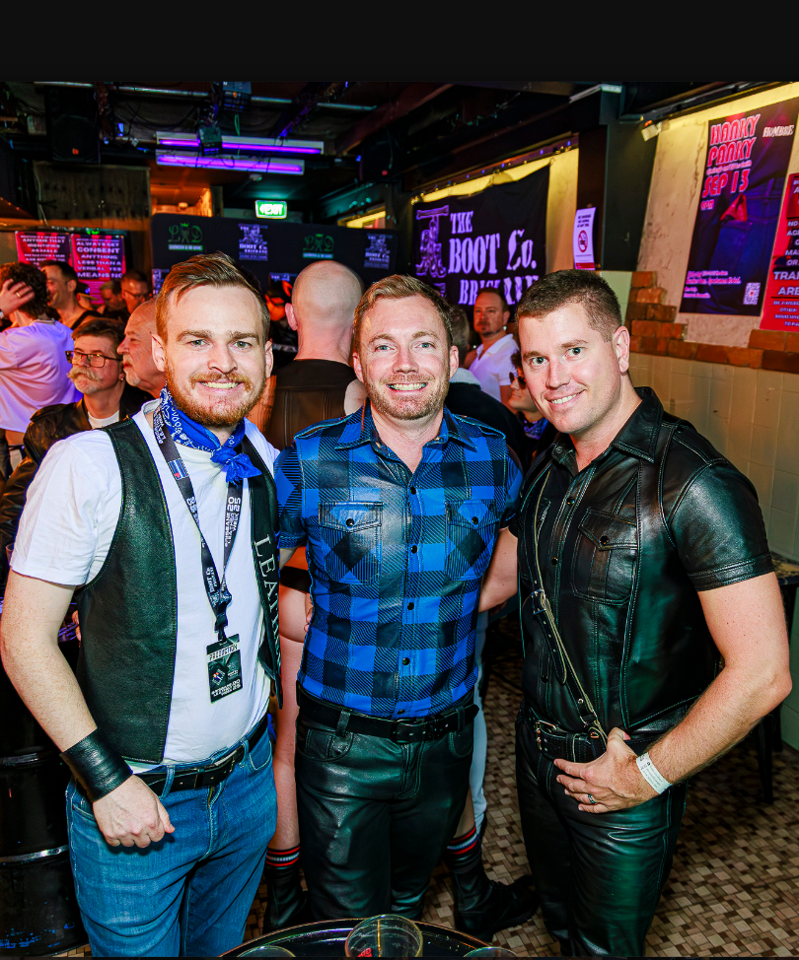
click at [421, 355] on img at bounding box center [399, 334] width 787 height 641
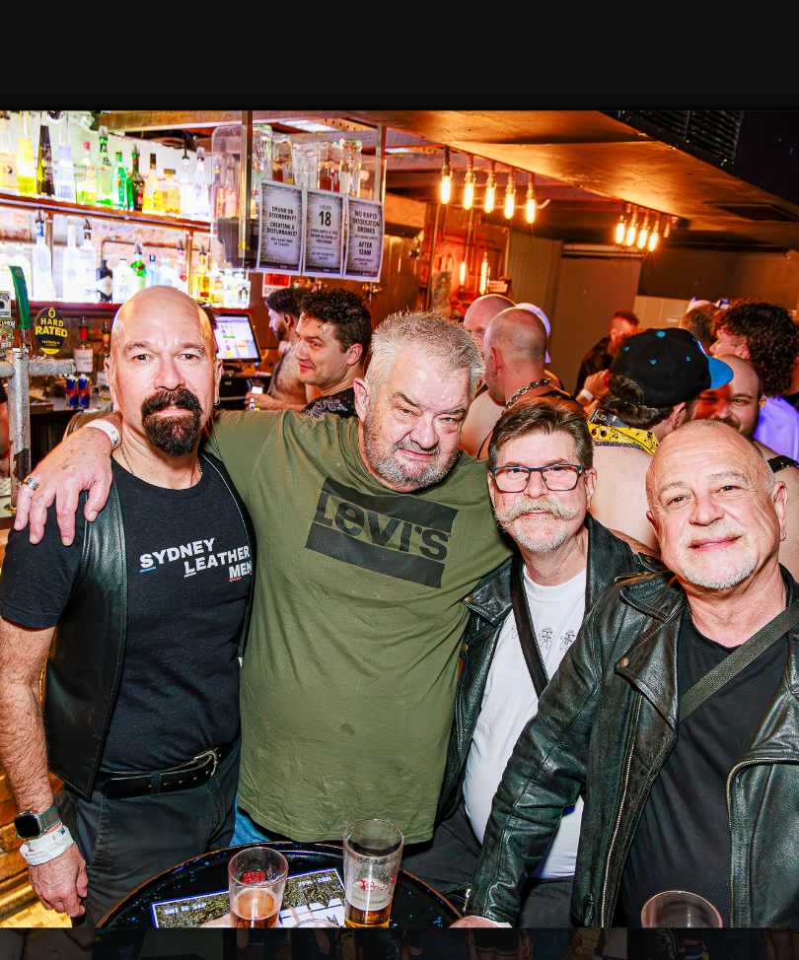
click at [420, 351] on img at bounding box center [399, 334] width 787 height 603
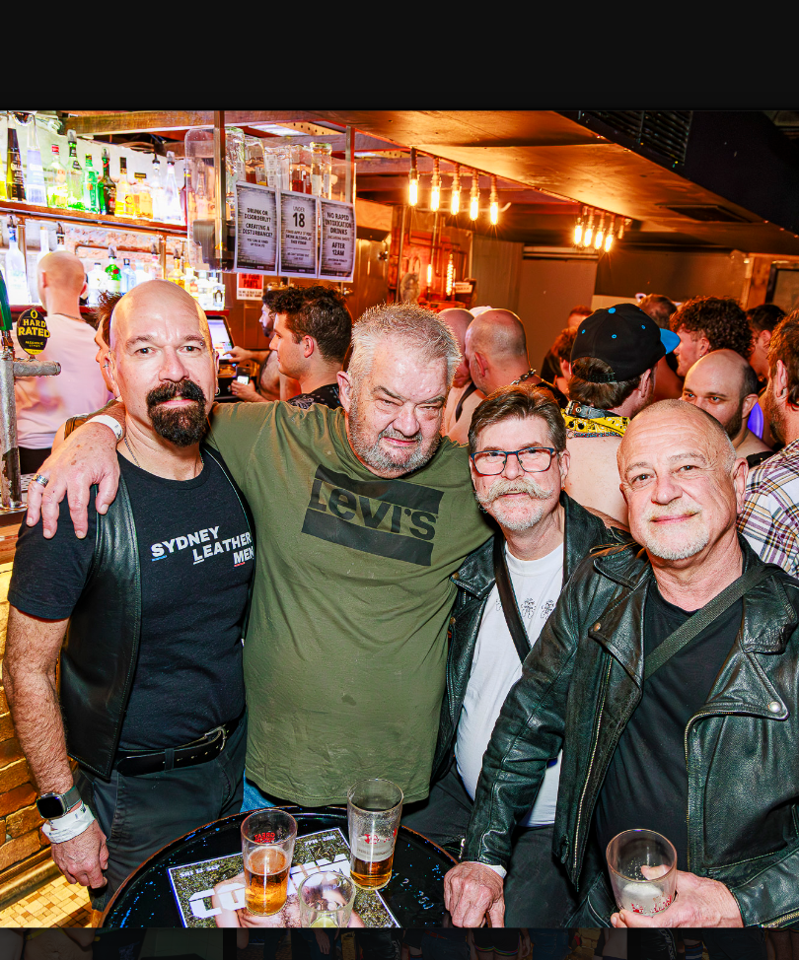
click at [412, 362] on img at bounding box center [399, 334] width 787 height 603
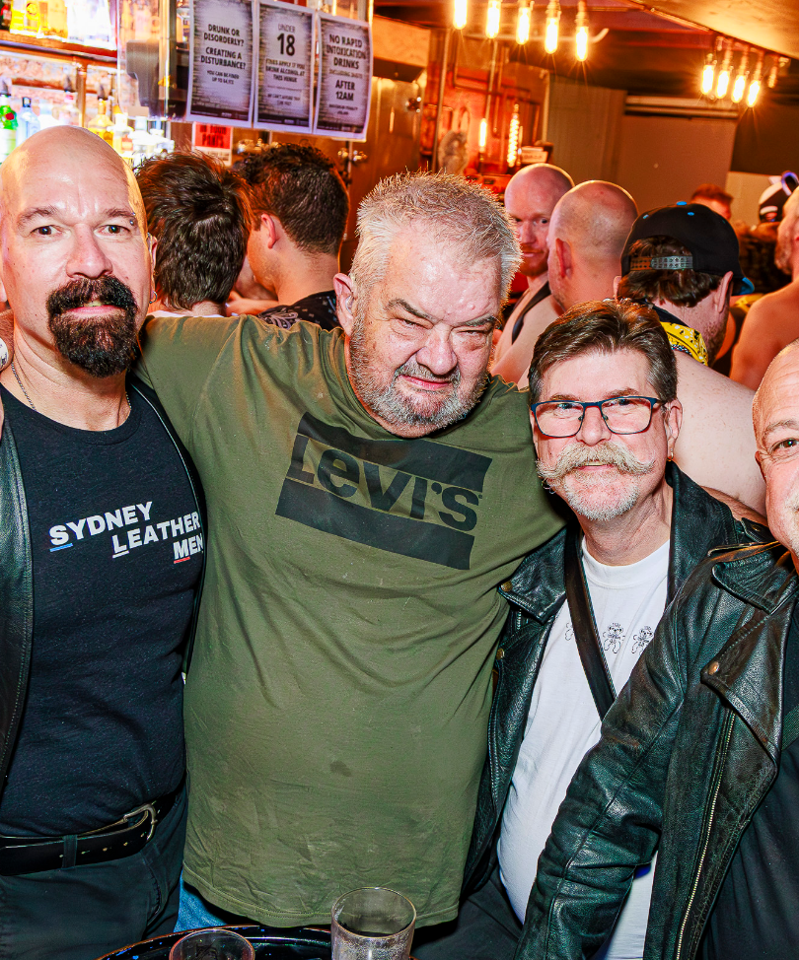
click at [410, 366] on img at bounding box center [399, 334] width 787 height 866
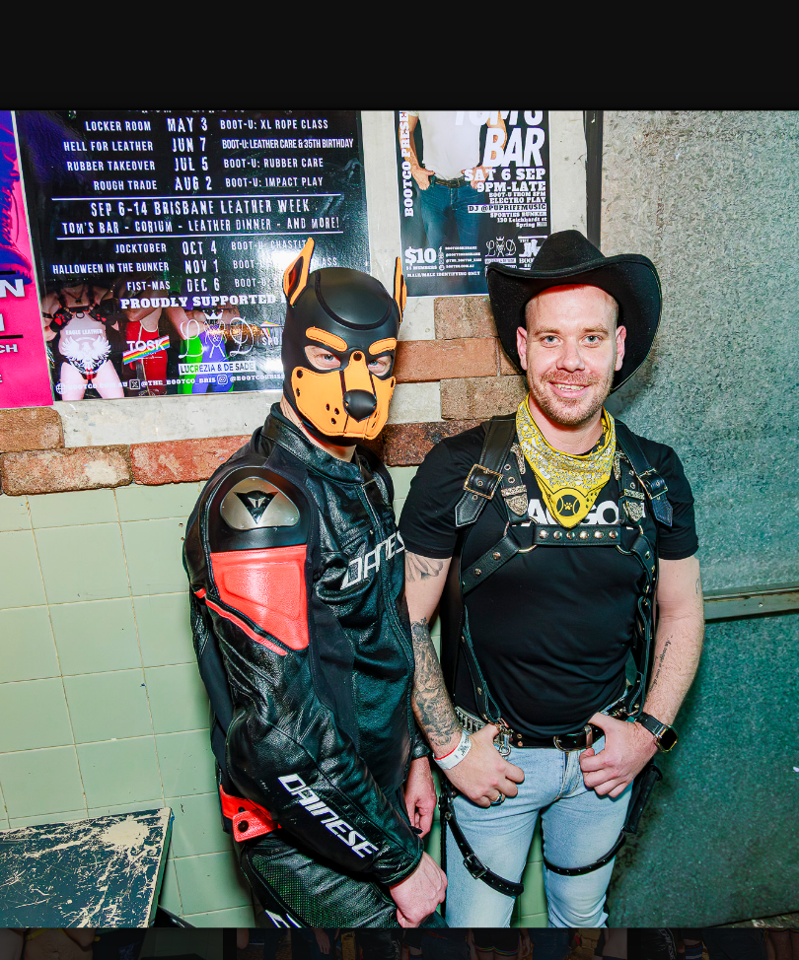
click at [407, 371] on img at bounding box center [399, 334] width 787 height 603
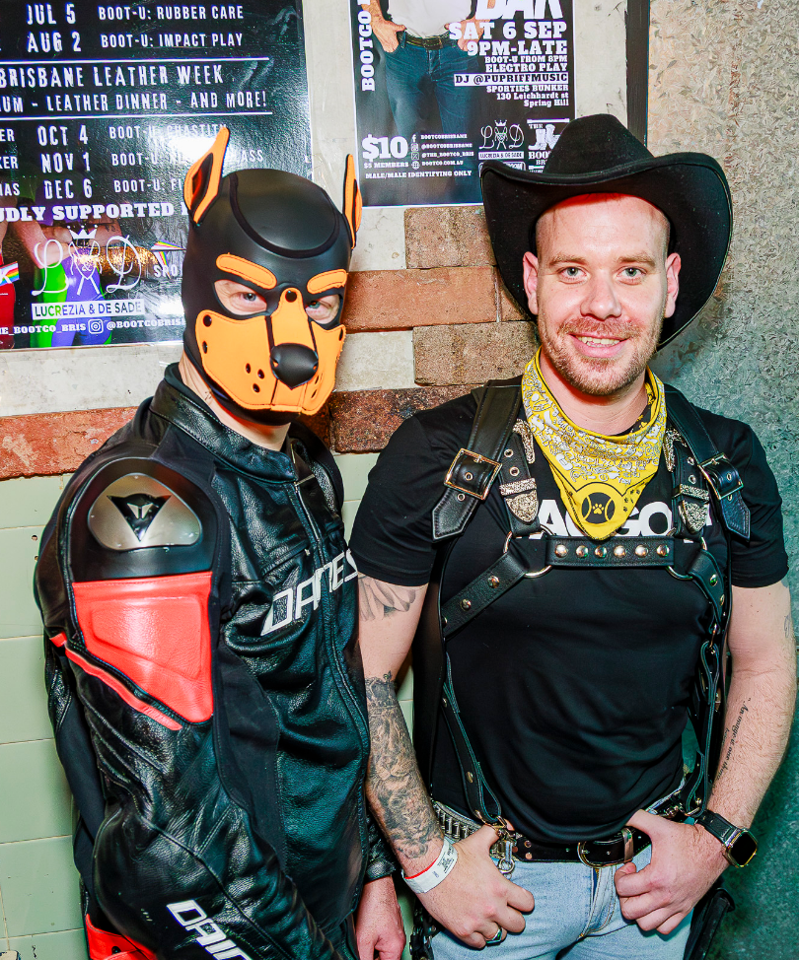
click at [407, 371] on img at bounding box center [399, 334] width 787 height 866
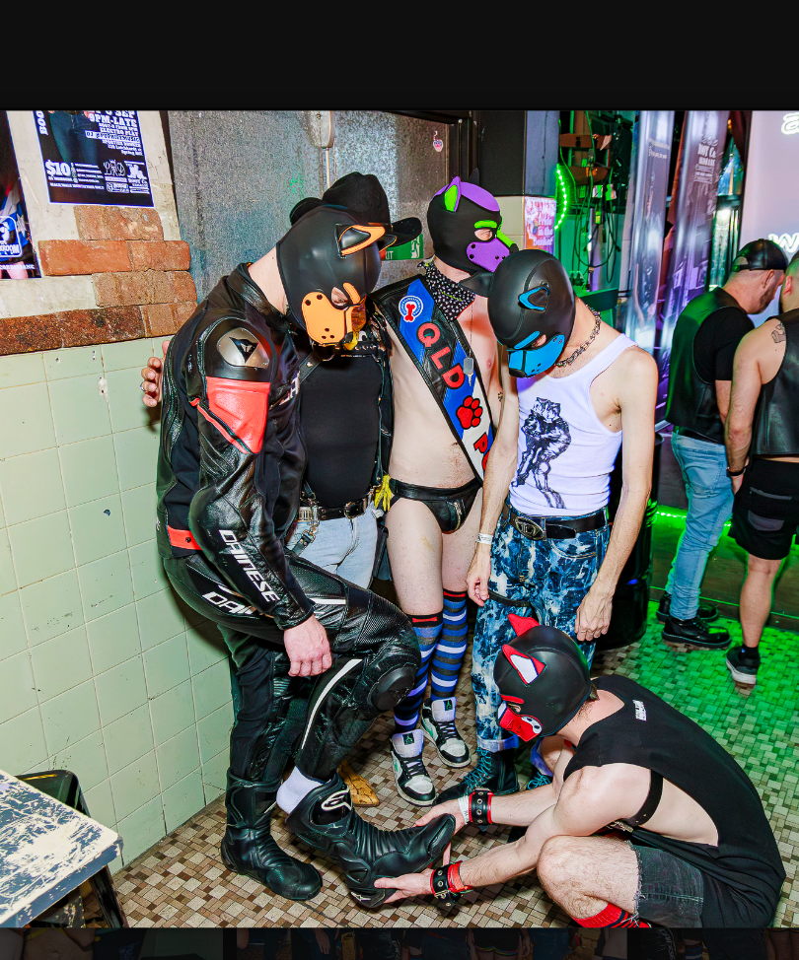
click at [414, 361] on img at bounding box center [399, 334] width 787 height 603
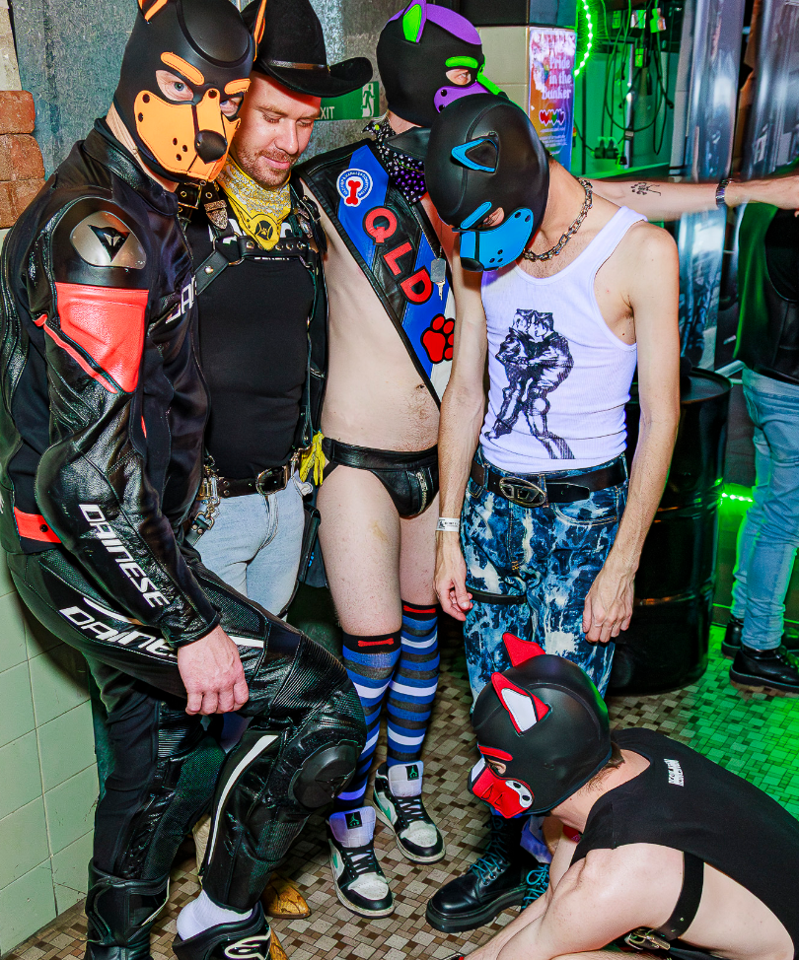
click at [407, 366] on img at bounding box center [399, 334] width 787 height 866
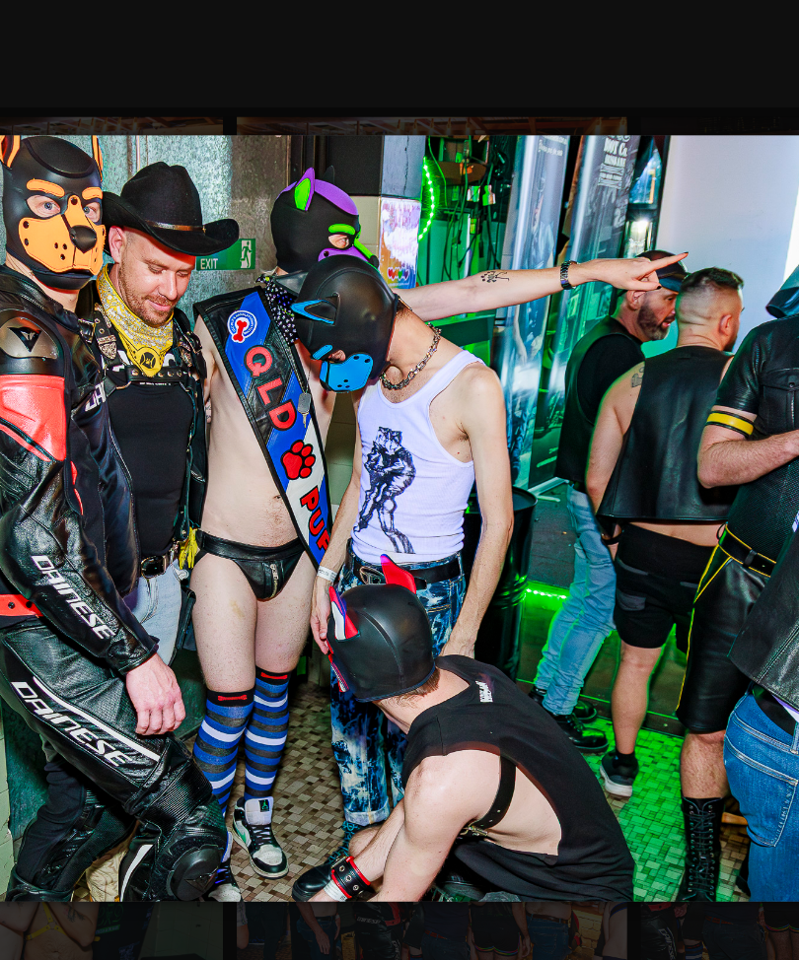
click at [417, 358] on img at bounding box center [399, 333] width 787 height 571
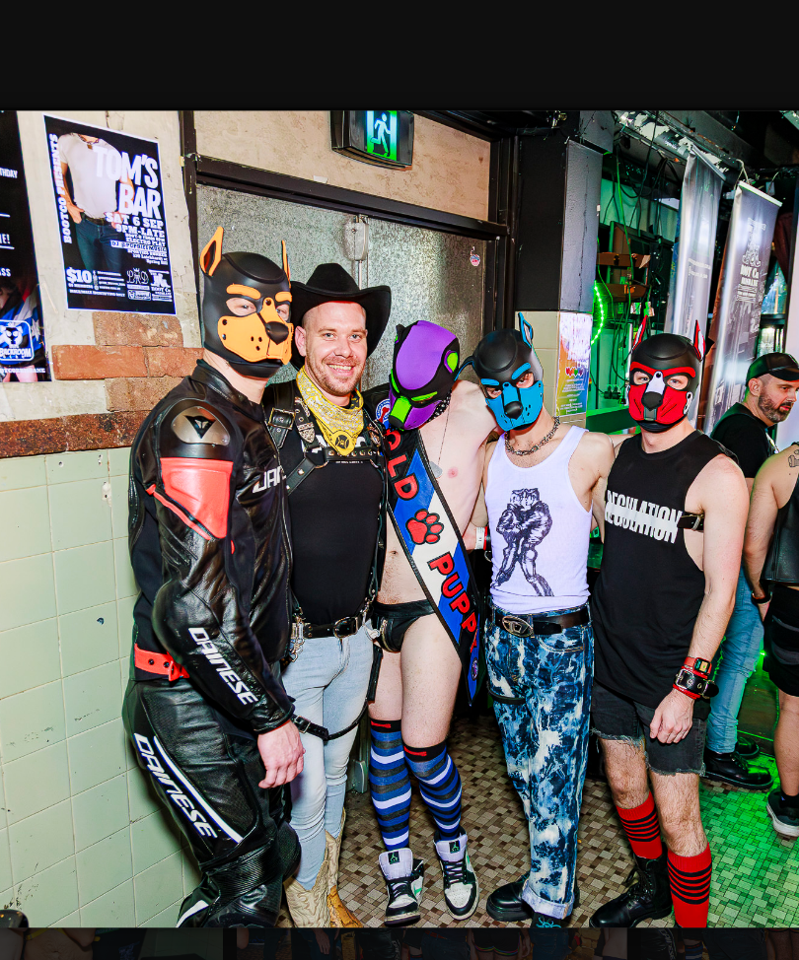
click at [445, 355] on img at bounding box center [399, 334] width 787 height 603
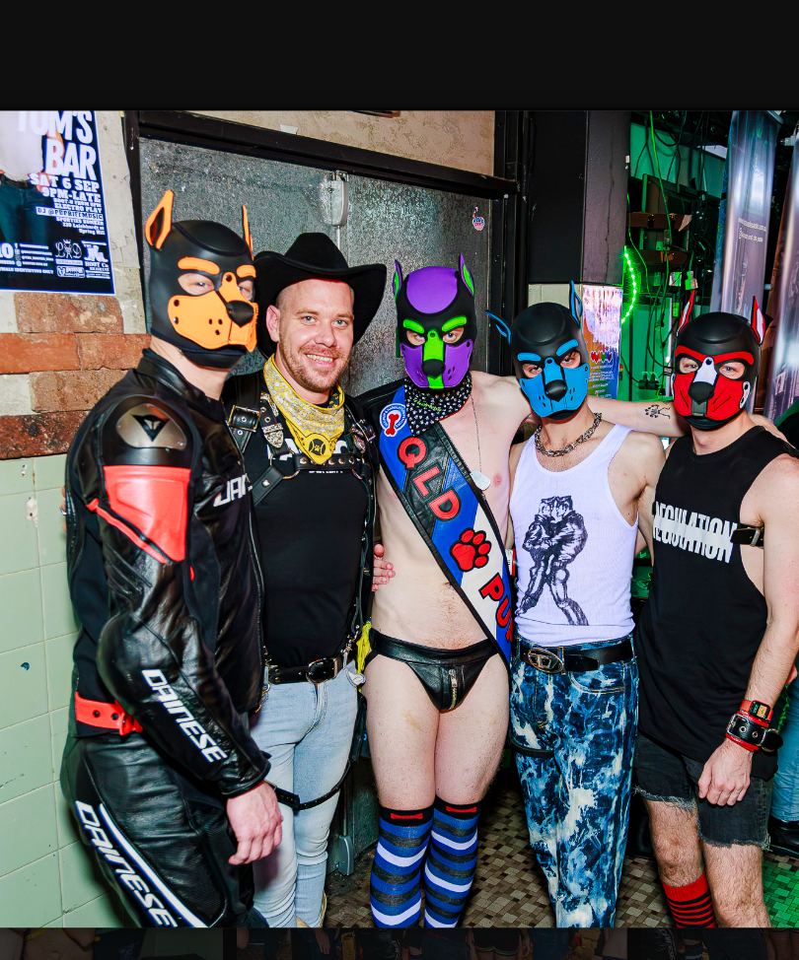
click at [442, 360] on img at bounding box center [399, 334] width 787 height 603
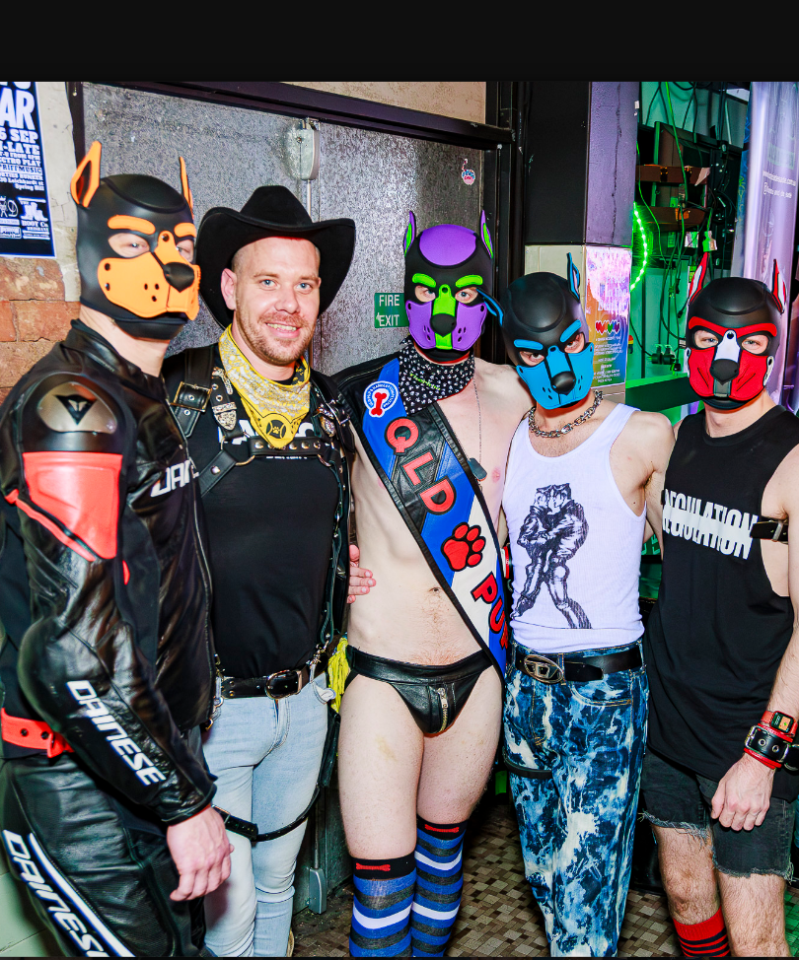
click at [438, 368] on img at bounding box center [399, 334] width 787 height 641
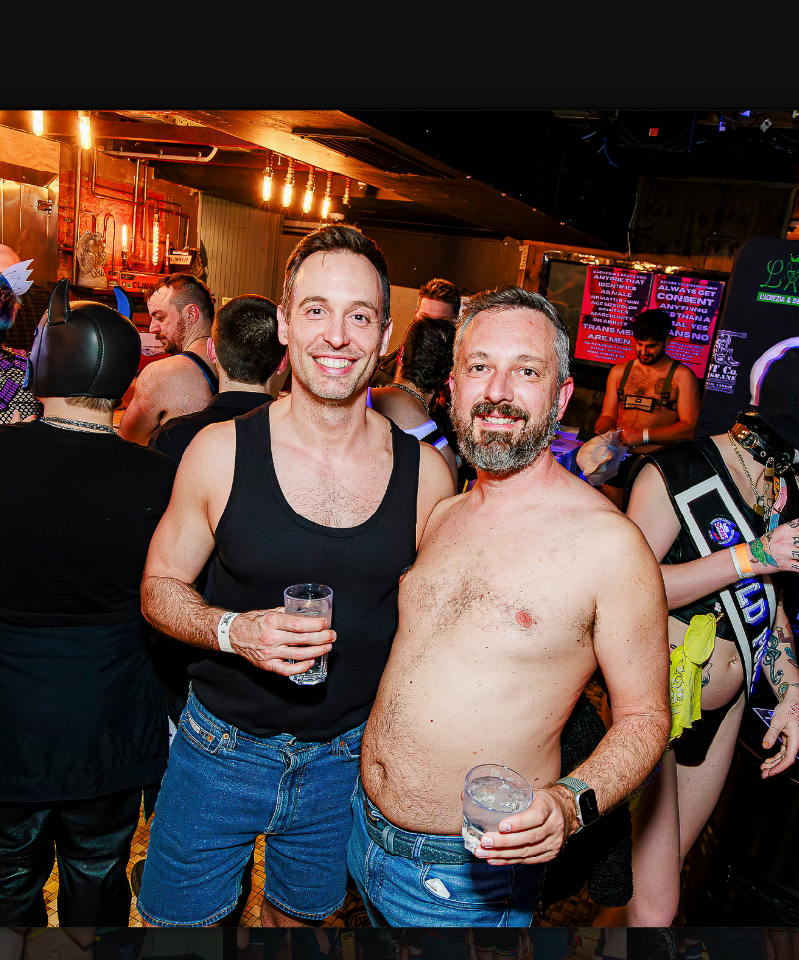
click at [437, 364] on img at bounding box center [399, 334] width 787 height 603
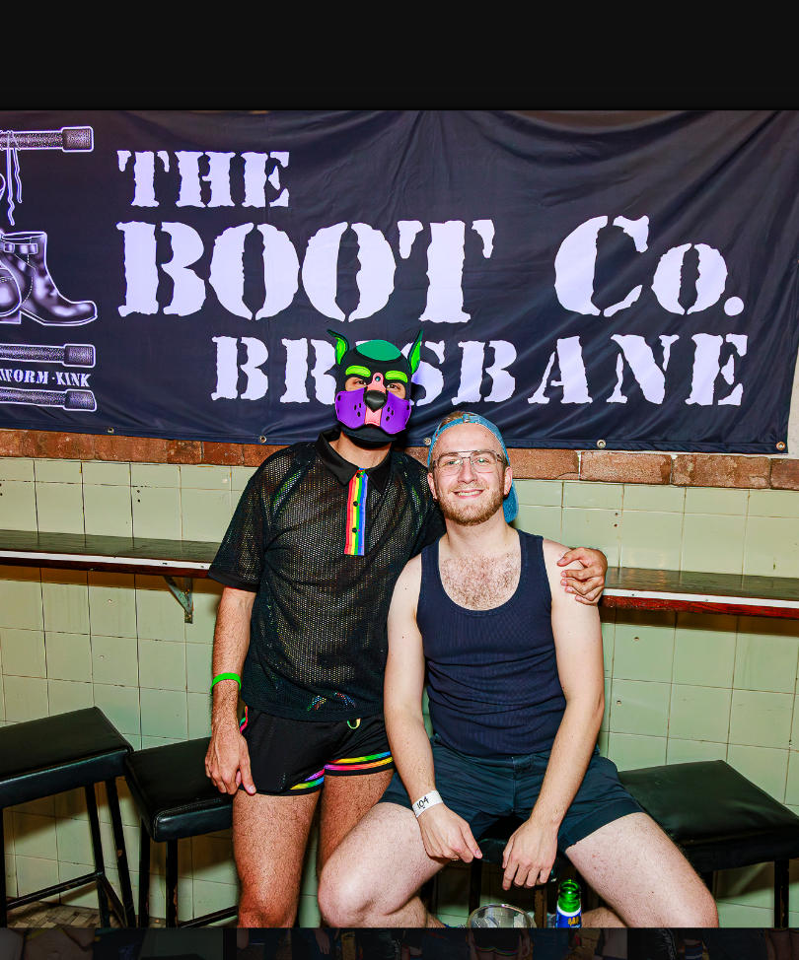
click at [435, 370] on img at bounding box center [399, 334] width 787 height 603
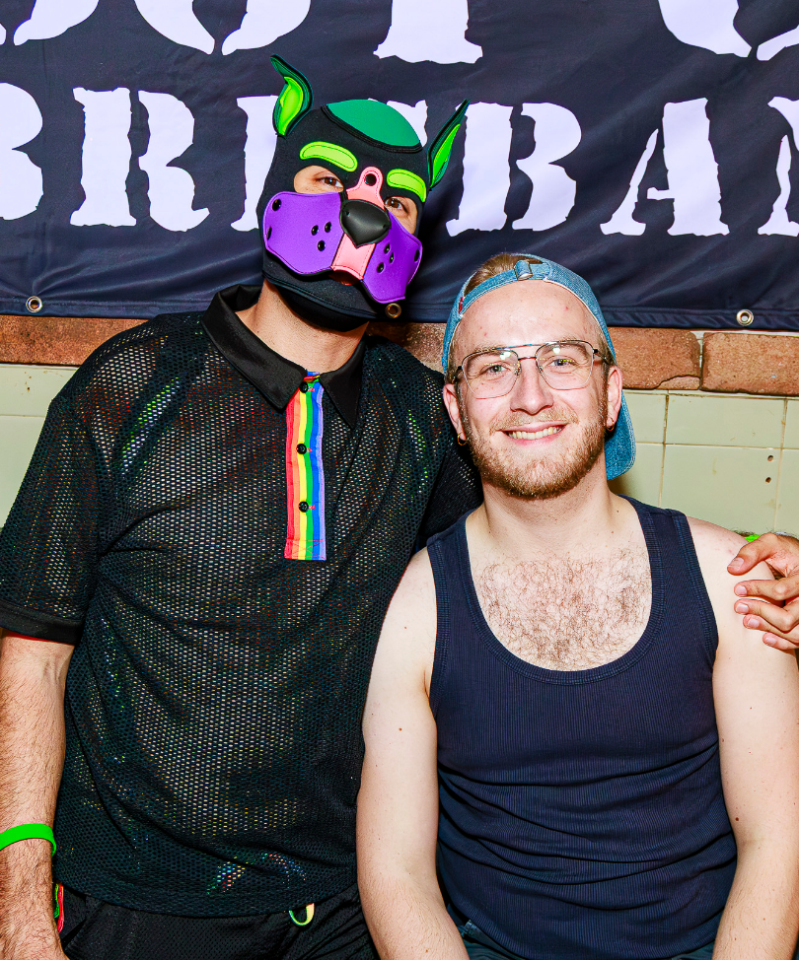
click at [434, 368] on img at bounding box center [399, 334] width 787 height 866
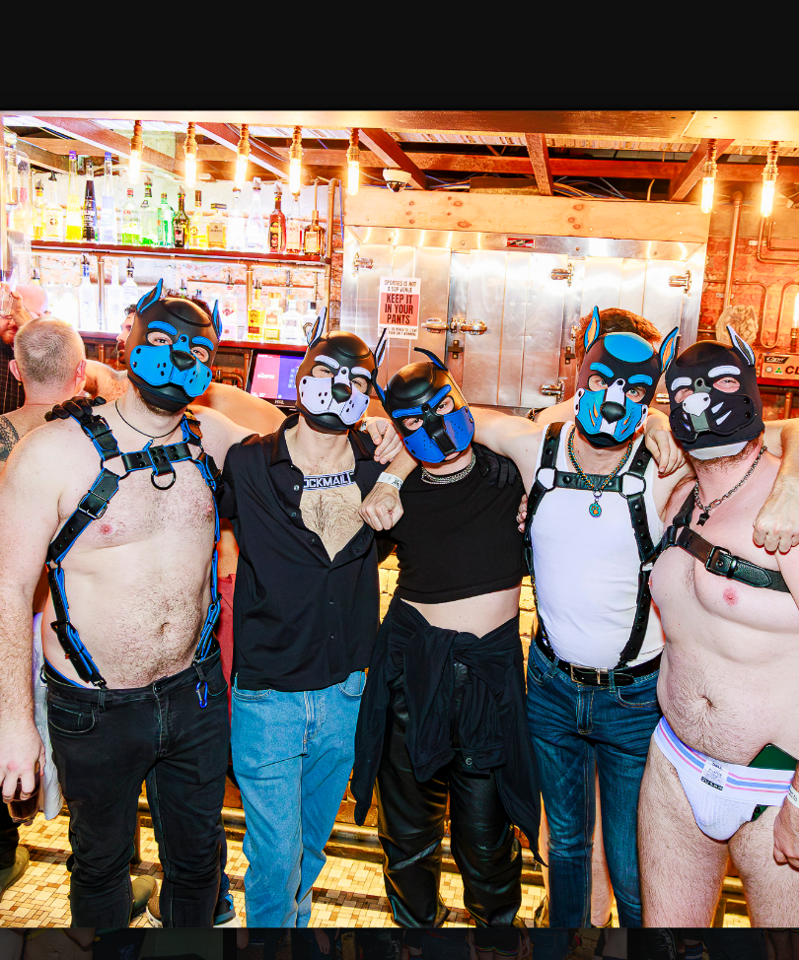
click at [435, 364] on img at bounding box center [399, 334] width 787 height 603
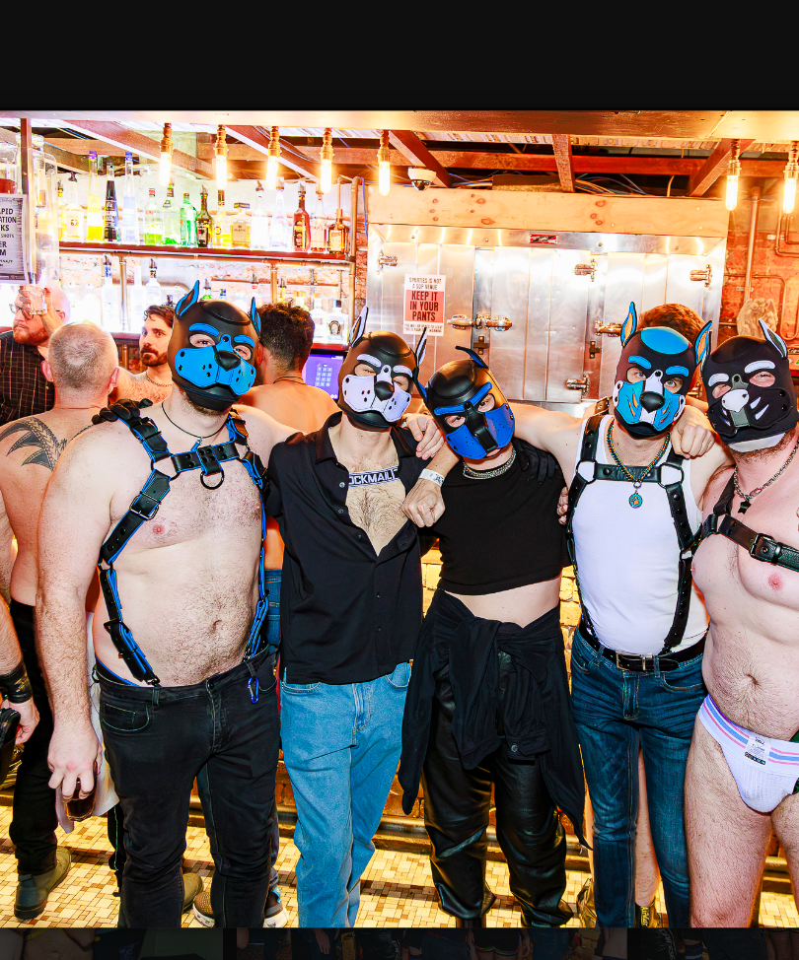
click at [433, 358] on img at bounding box center [399, 334] width 787 height 603
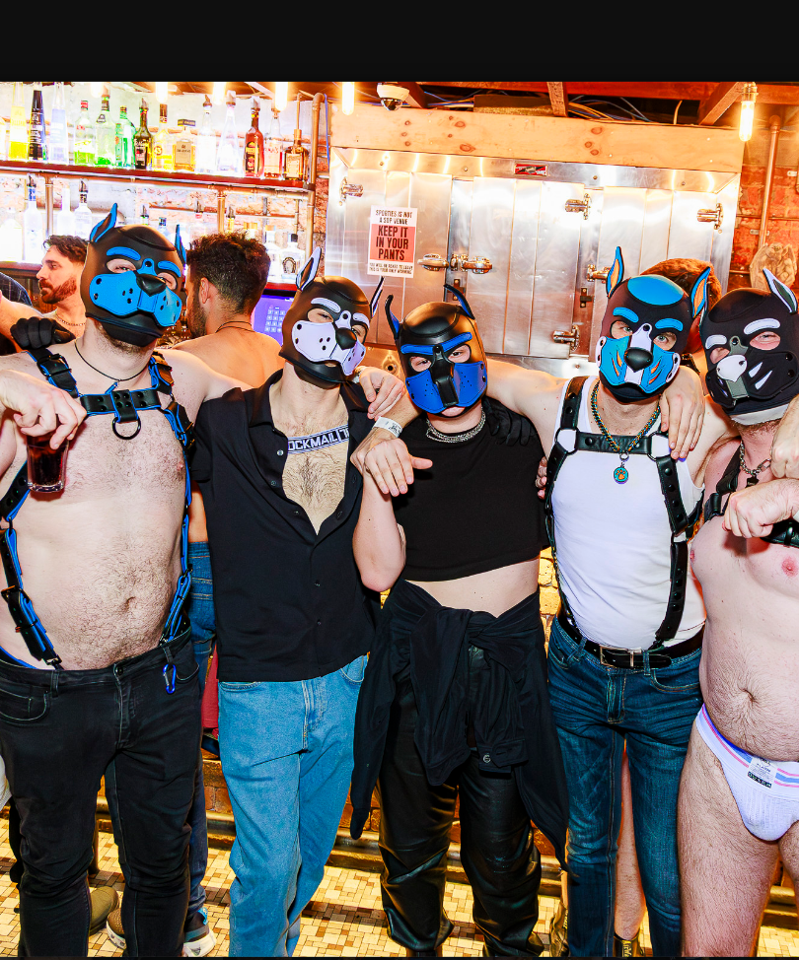
click at [440, 357] on img at bounding box center [399, 334] width 787 height 641
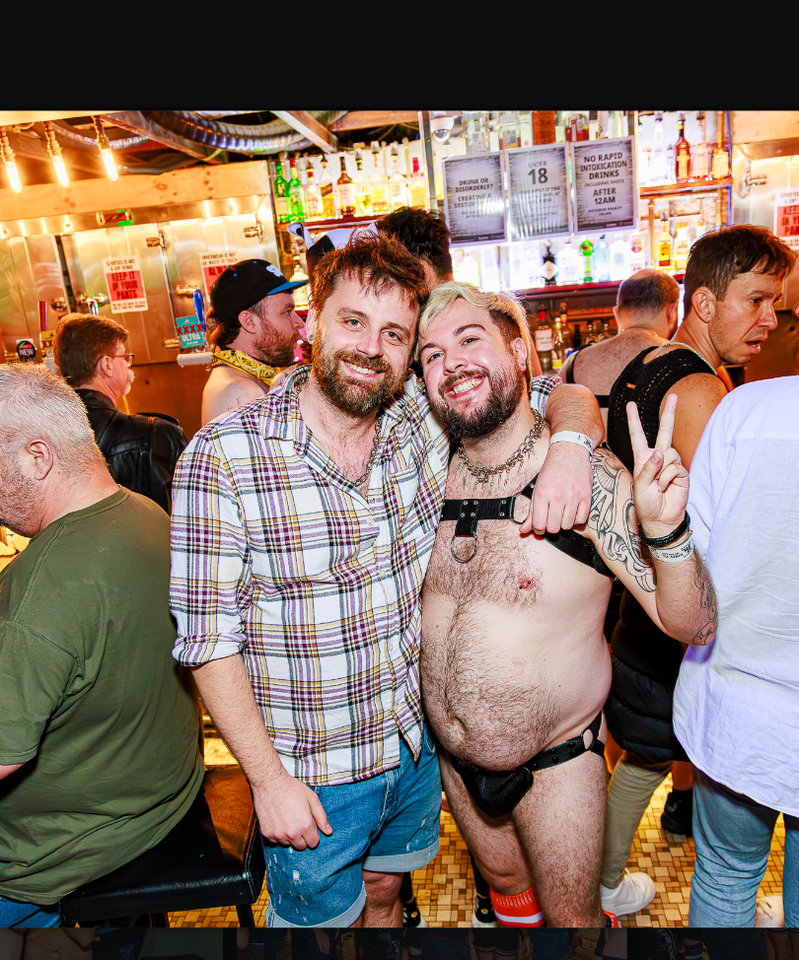
click at [440, 359] on img at bounding box center [399, 334] width 787 height 603
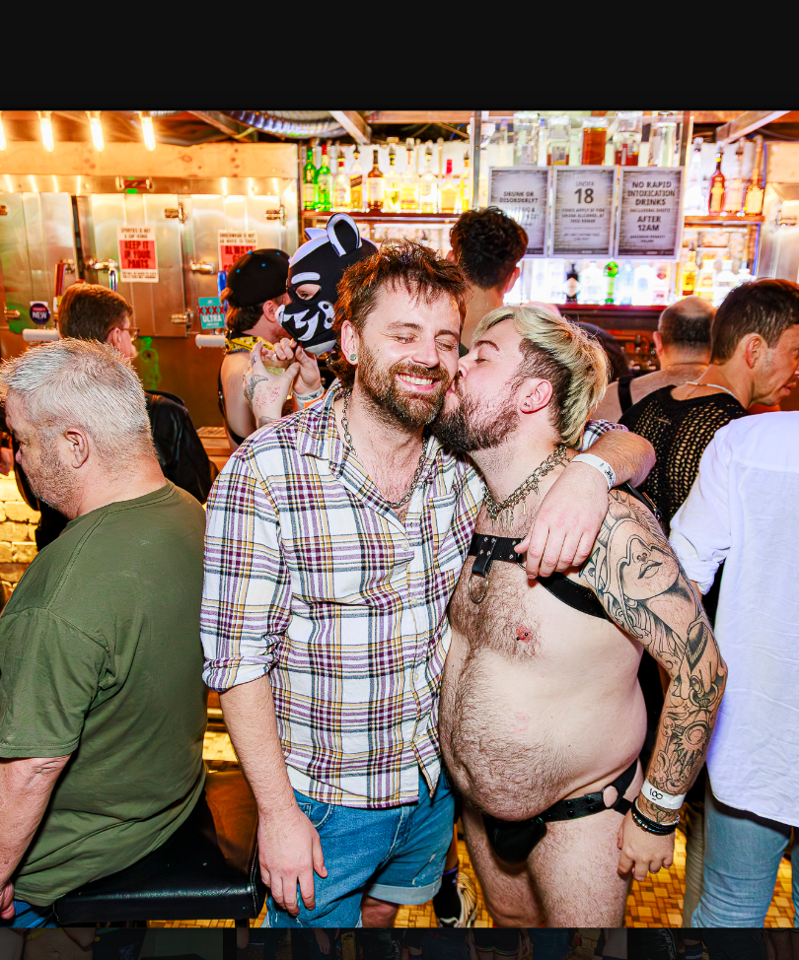
click at [440, 364] on img at bounding box center [399, 334] width 787 height 603
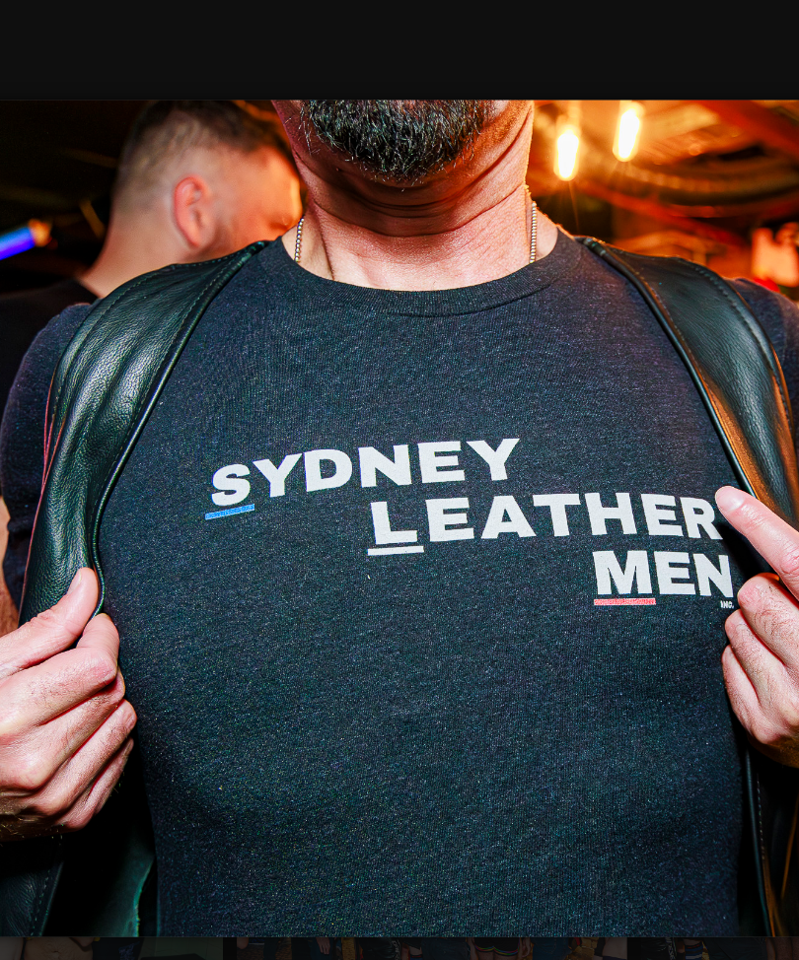
click at [440, 372] on img at bounding box center [399, 334] width 787 height 616
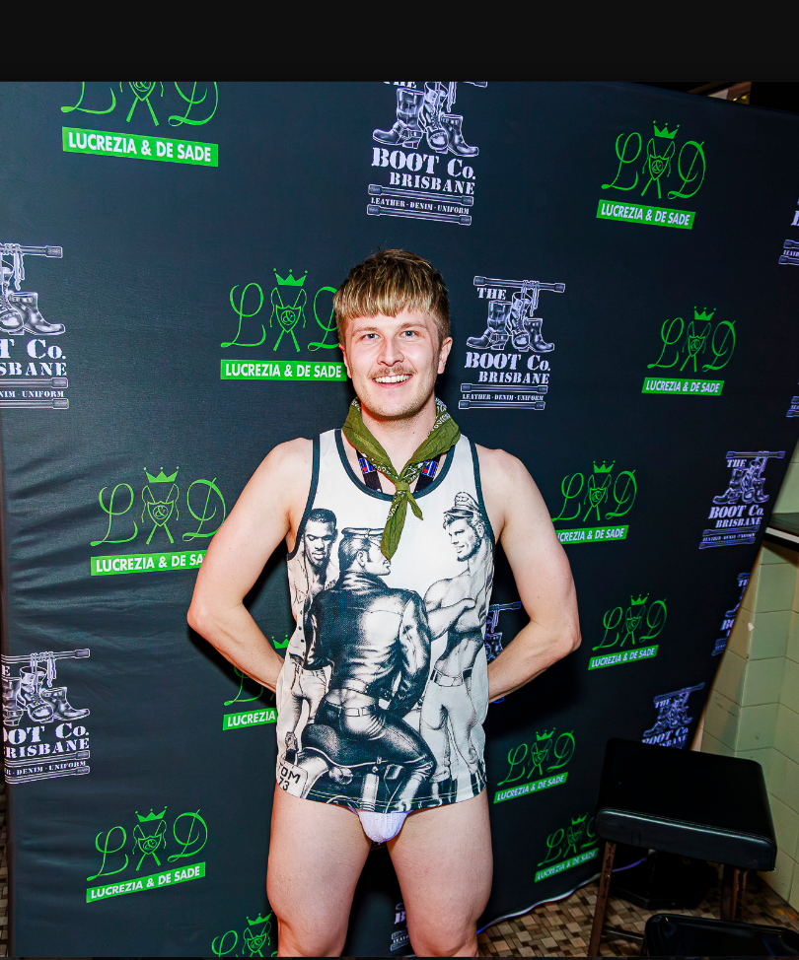
click at [440, 368] on img at bounding box center [399, 334] width 787 height 641
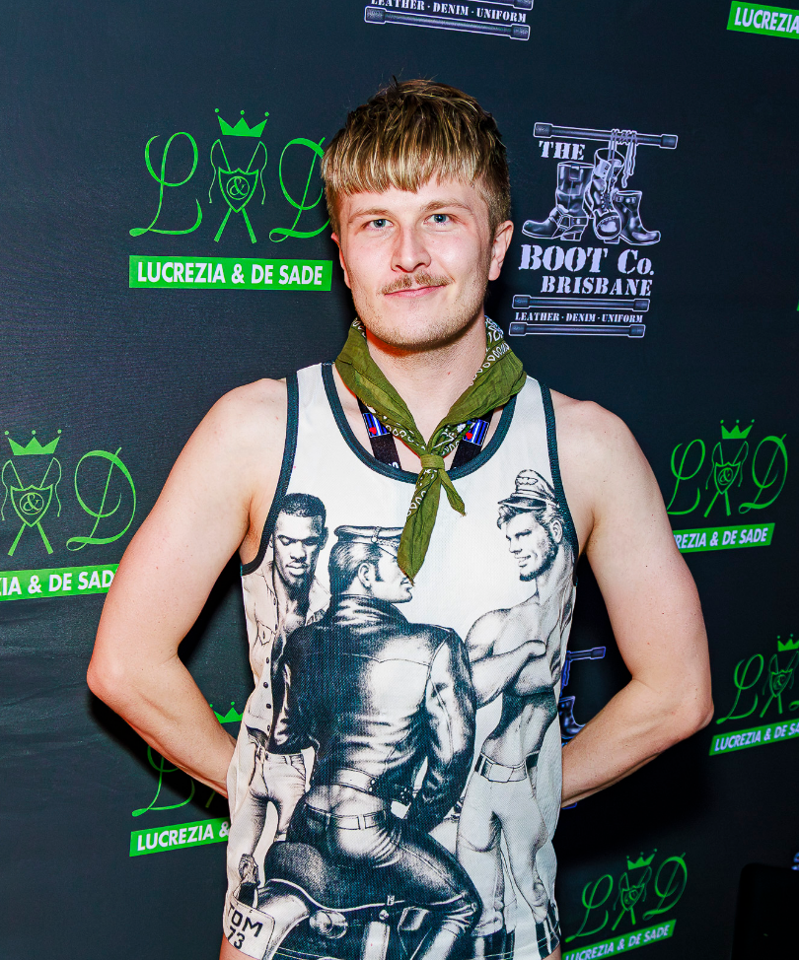
click at [439, 364] on img at bounding box center [399, 334] width 787 height 866
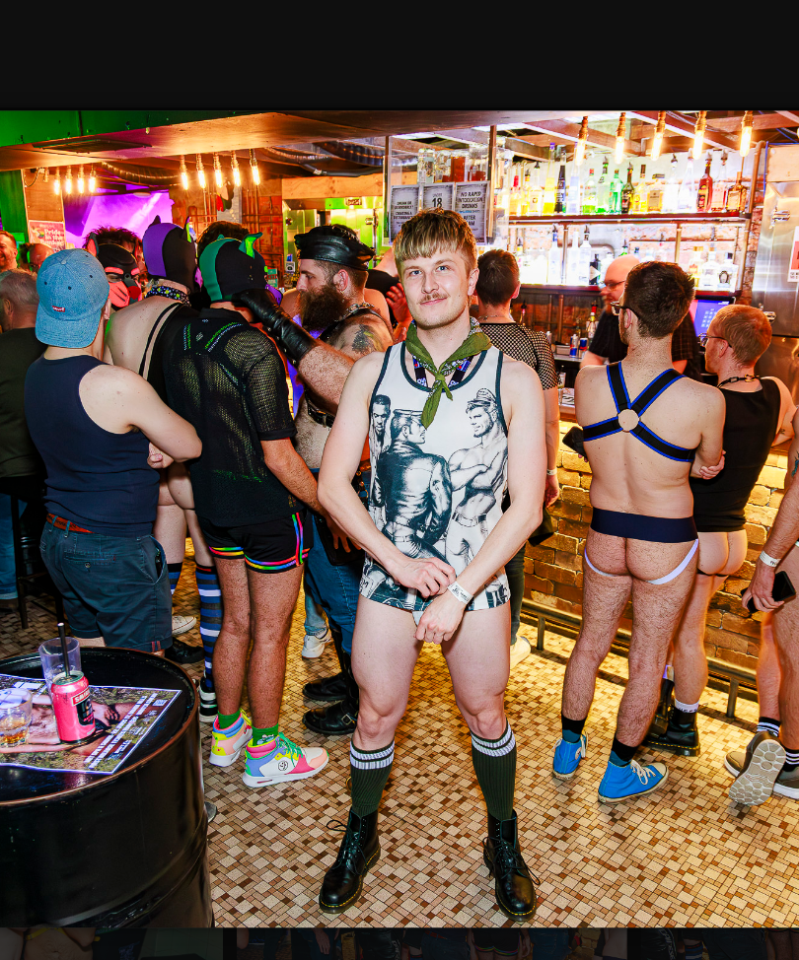
click at [438, 367] on img at bounding box center [399, 334] width 787 height 603
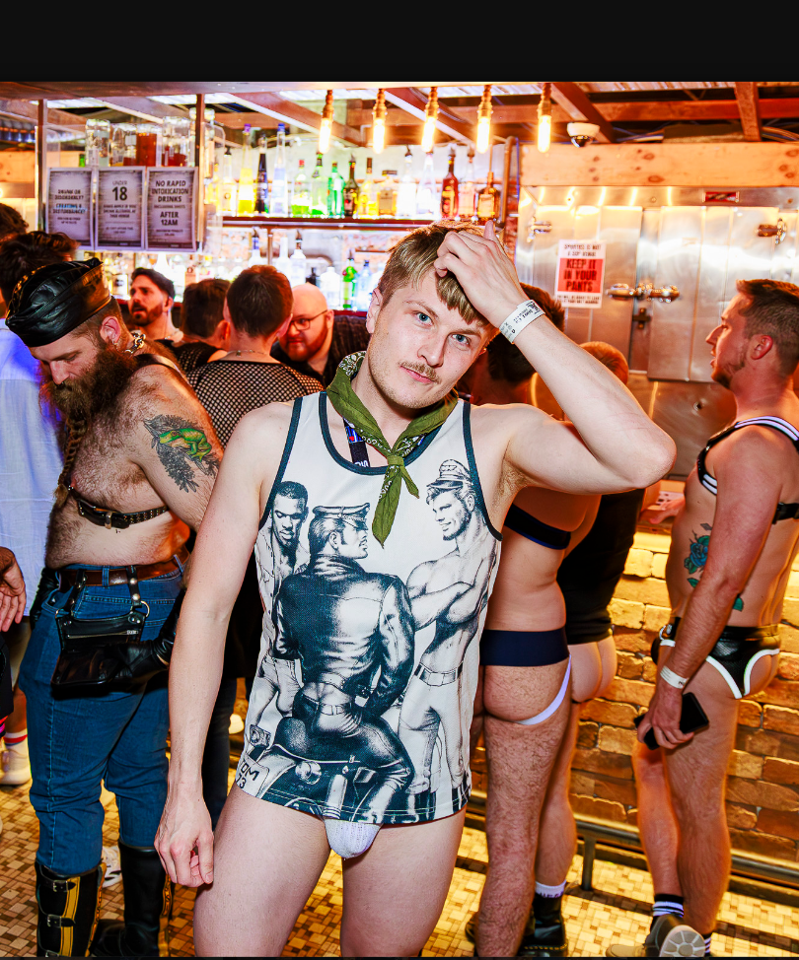
click at [436, 366] on img at bounding box center [399, 334] width 787 height 641
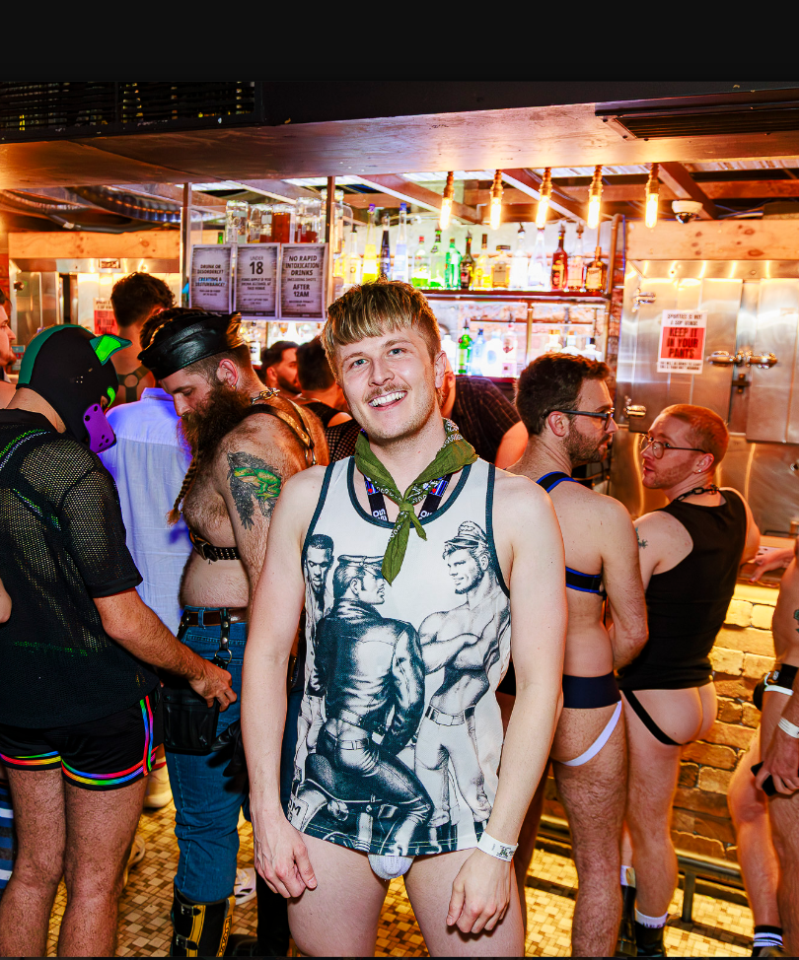
click at [426, 363] on img at bounding box center [399, 334] width 787 height 641
